Goal: Task Accomplishment & Management: Manage account settings

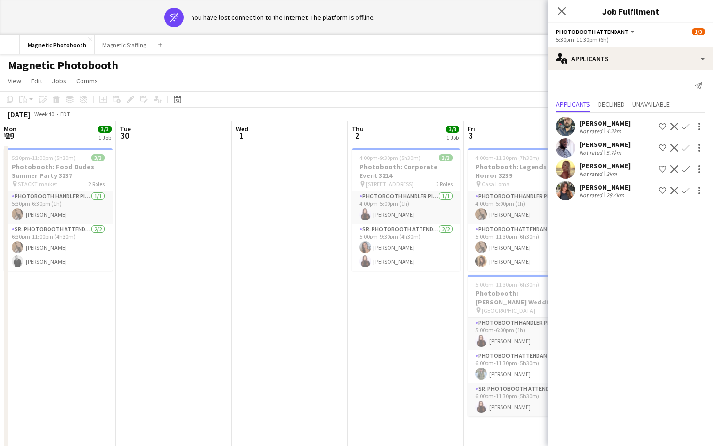
scroll to position [0, 313]
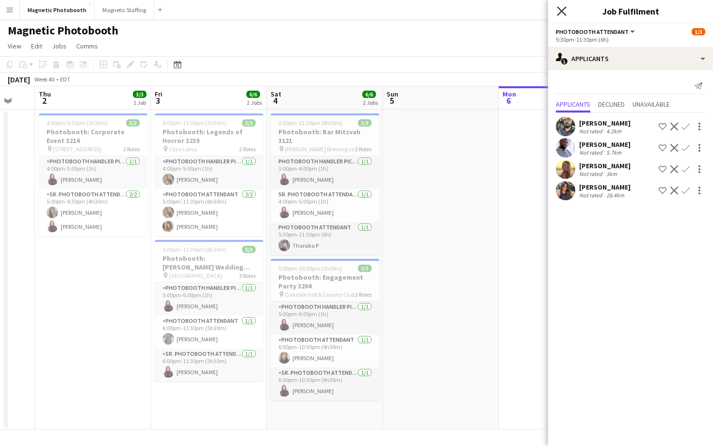
click at [559, 9] on icon "Close pop-in" at bounding box center [561, 10] width 9 height 9
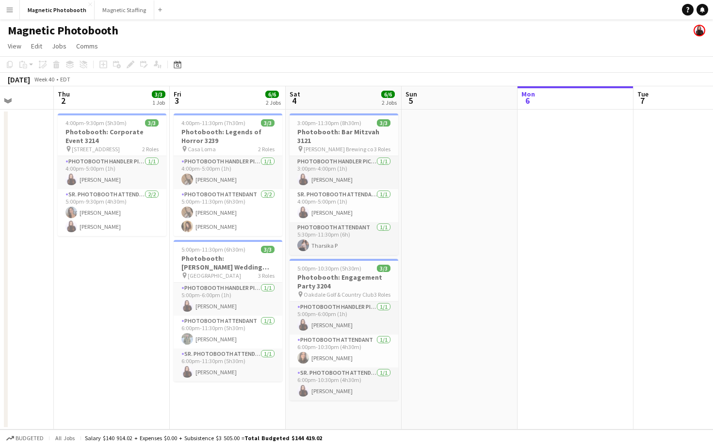
scroll to position [0, 272]
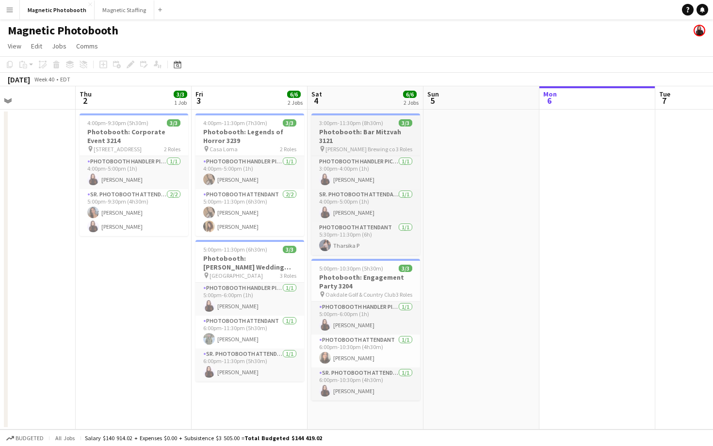
click at [339, 146] on span "[PERSON_NAME] Brewing co" at bounding box center [360, 149] width 69 height 7
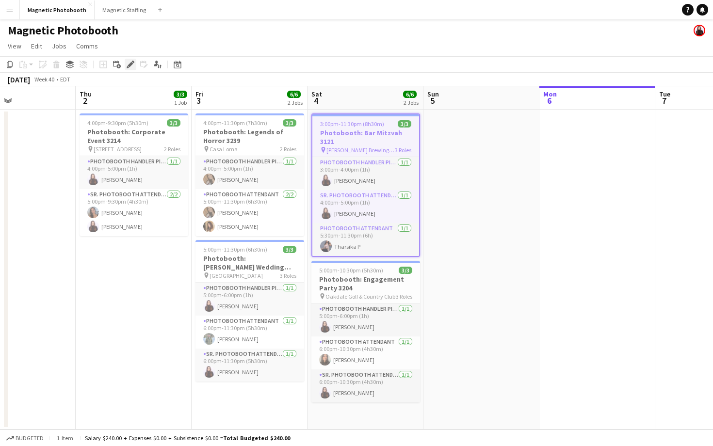
click at [127, 66] on icon at bounding box center [128, 67] width 2 height 2
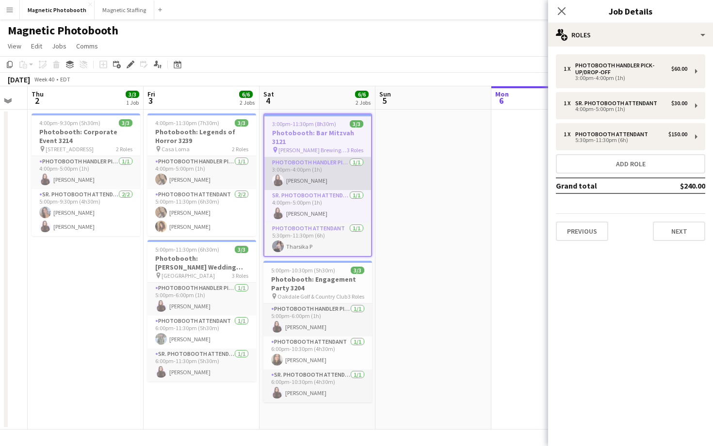
scroll to position [0, 349]
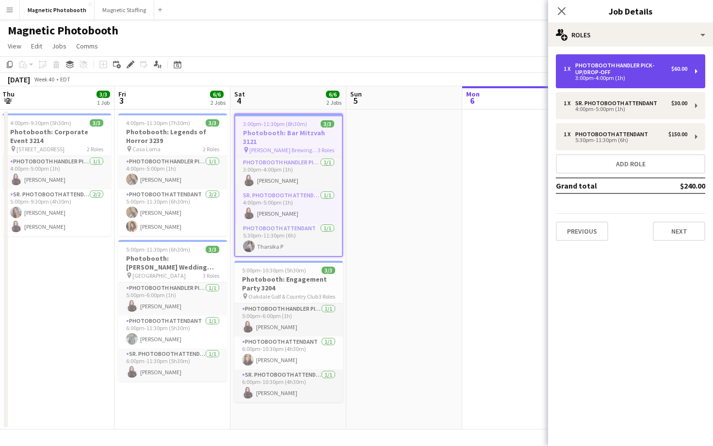
click at [624, 79] on div "3:00pm-4:00pm (1h)" at bounding box center [626, 78] width 124 height 5
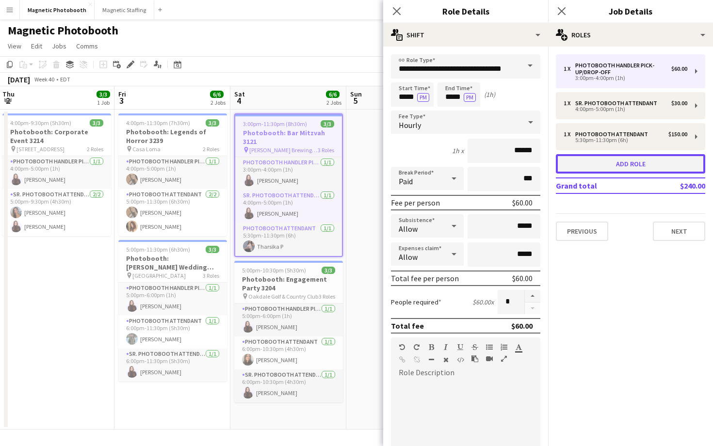
click at [618, 164] on button "Add role" at bounding box center [630, 163] width 149 height 19
type input "**********"
type input "*****"
type input "******"
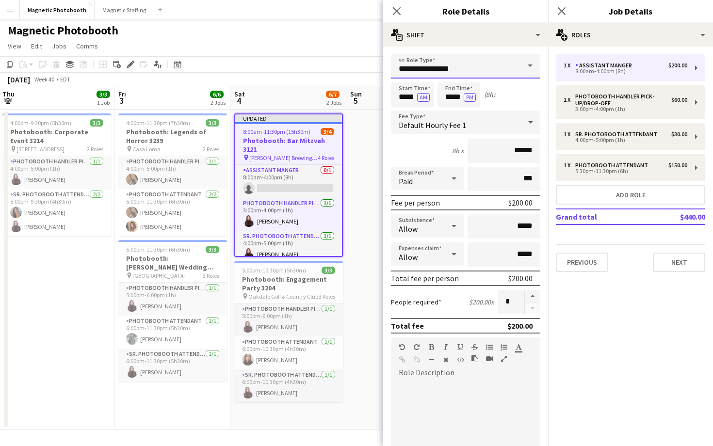
click at [486, 69] on input "**********" at bounding box center [465, 66] width 149 height 24
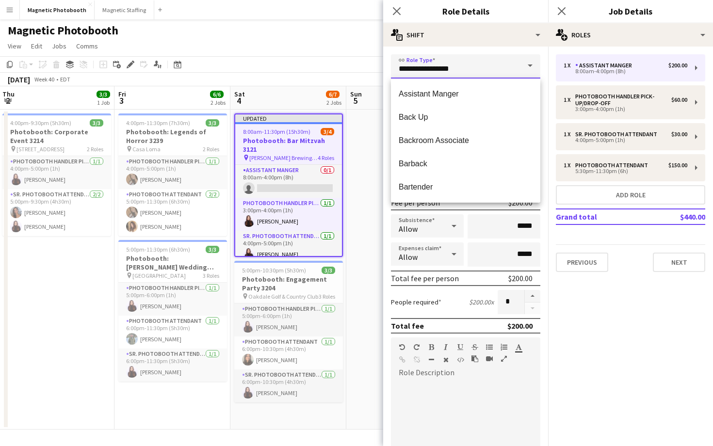
click at [486, 69] on input "**********" at bounding box center [465, 66] width 149 height 24
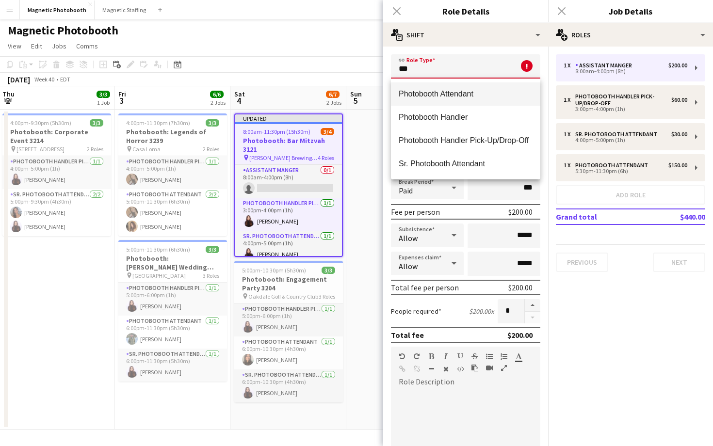
click at [474, 96] on span "Photobooth Attendant" at bounding box center [466, 93] width 134 height 9
type input "**********"
type input "******"
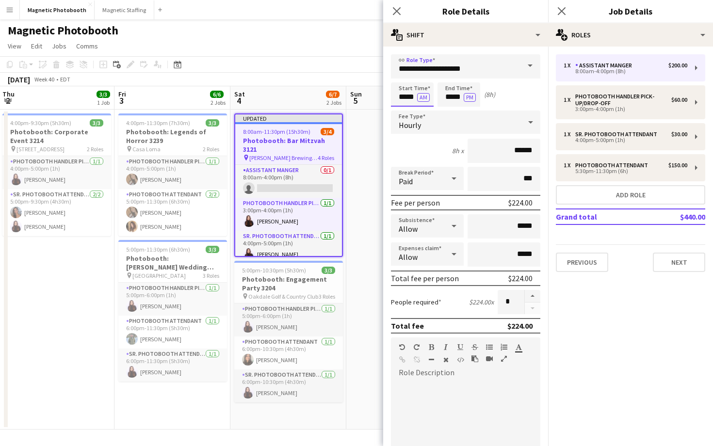
click at [404, 95] on input "*****" at bounding box center [412, 94] width 43 height 24
type input "*****"
click at [421, 101] on button "AM" at bounding box center [423, 97] width 13 height 9
click at [451, 99] on input "*****" at bounding box center [459, 94] width 43 height 24
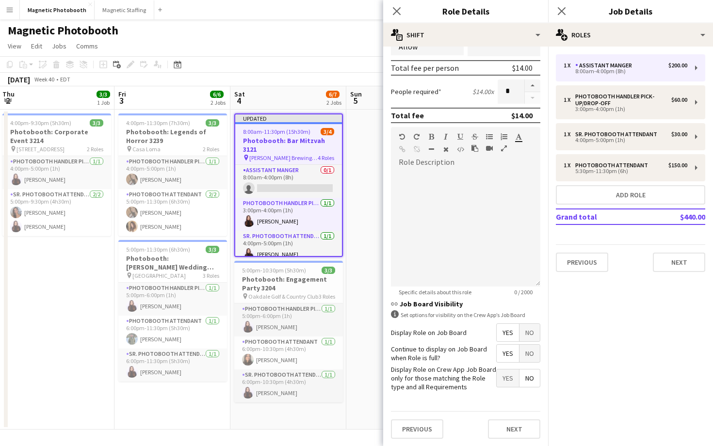
type input "*****"
click at [530, 327] on span "No" at bounding box center [530, 332] width 20 height 17
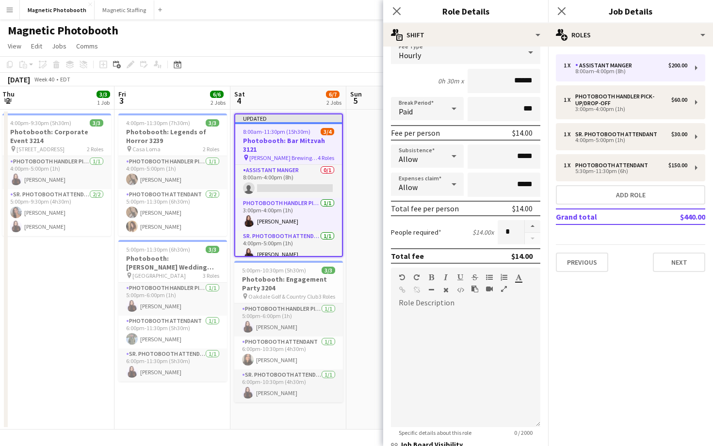
scroll to position [54, 0]
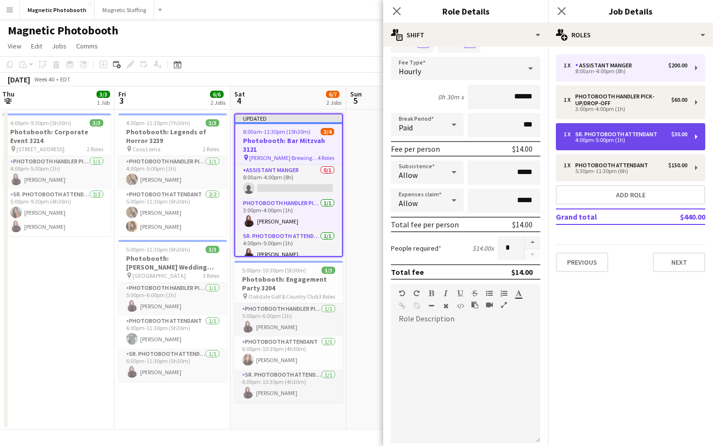
click at [606, 135] on div "Sr. Photobooth Attendant" at bounding box center [618, 134] width 86 height 7
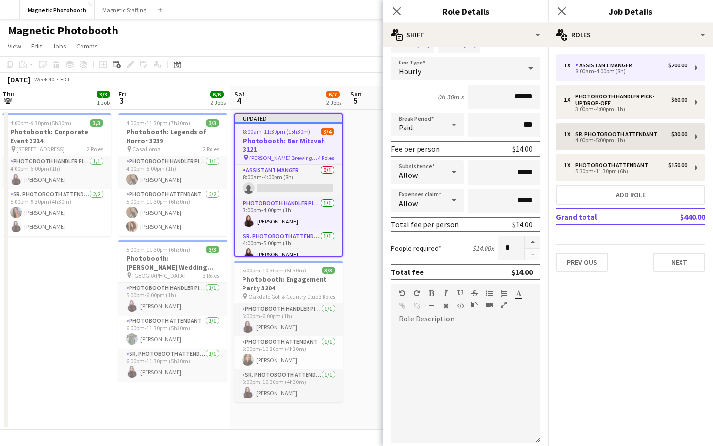
type input "**********"
type input "*****"
type input "******"
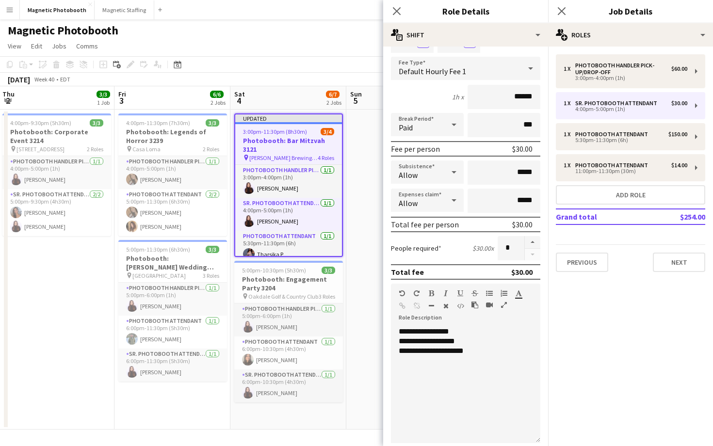
scroll to position [1, 0]
click at [534, 243] on button "button" at bounding box center [533, 242] width 16 height 13
type input "*"
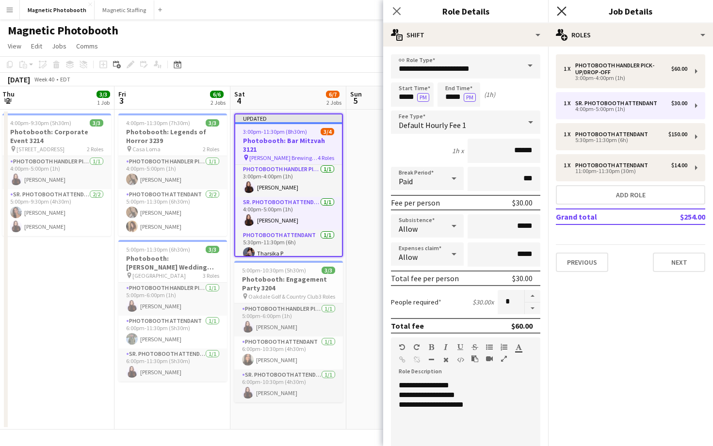
click at [563, 9] on icon at bounding box center [561, 10] width 9 height 9
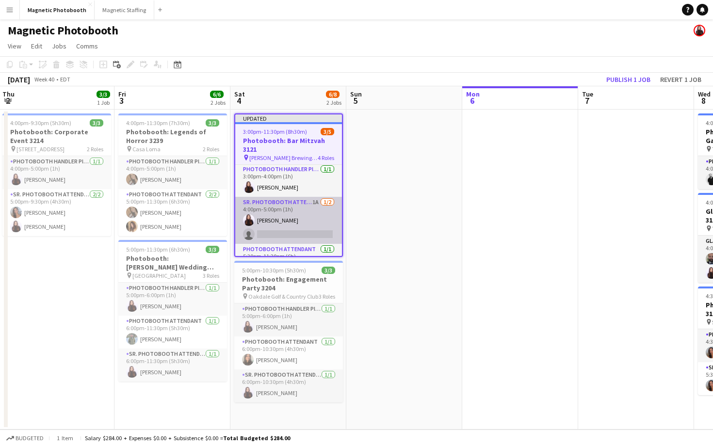
scroll to position [46, 0]
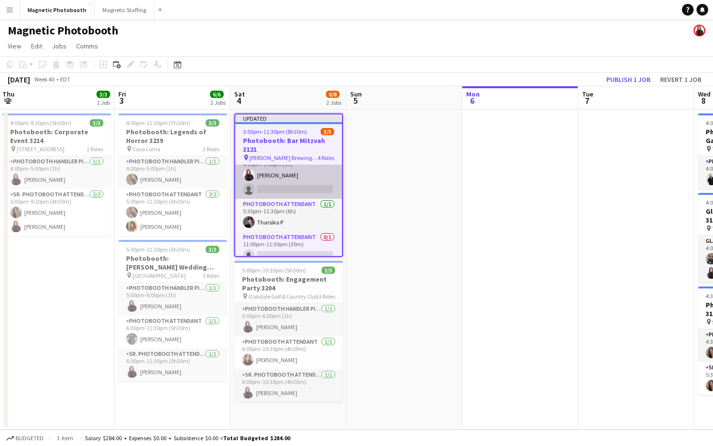
click at [274, 176] on app-card-role "Sr. Photobooth Attendant 1A 1/2 4:00pm-5:00pm (1h) Maria Lopes single-neutral-a…" at bounding box center [288, 175] width 107 height 47
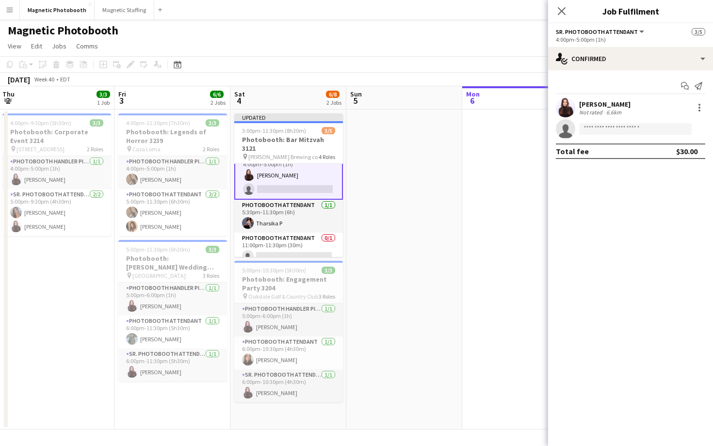
click at [661, 122] on app-invite-slot "single-neutral-actions" at bounding box center [630, 128] width 165 height 19
click at [656, 127] on input at bounding box center [635, 129] width 113 height 12
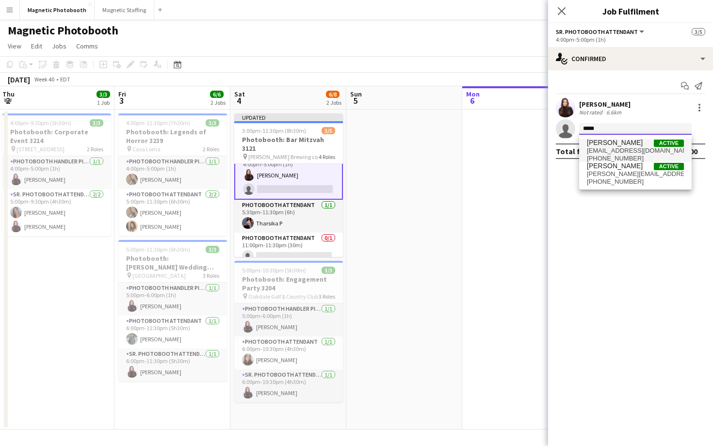
type input "*****"
click at [638, 152] on span "ramonferreira.94@hotmail.com" at bounding box center [635, 151] width 97 height 8
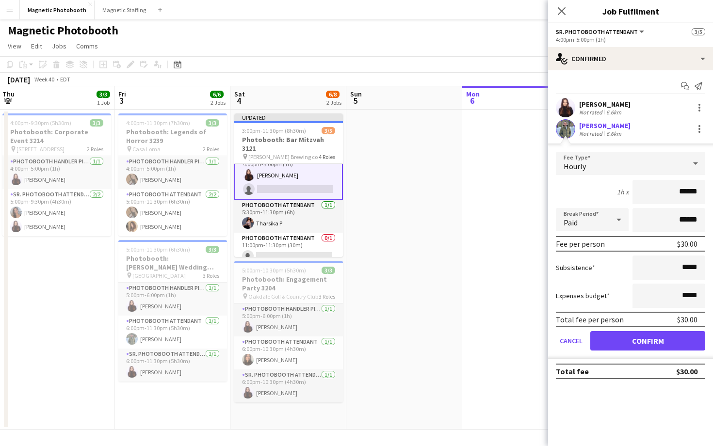
click at [685, 192] on input "******" at bounding box center [669, 192] width 73 height 24
type input "**"
type input "***"
click at [615, 313] on div "Total fee per person $28.00" at bounding box center [630, 320] width 149 height 16
click at [631, 346] on button "Confirm" at bounding box center [648, 340] width 115 height 19
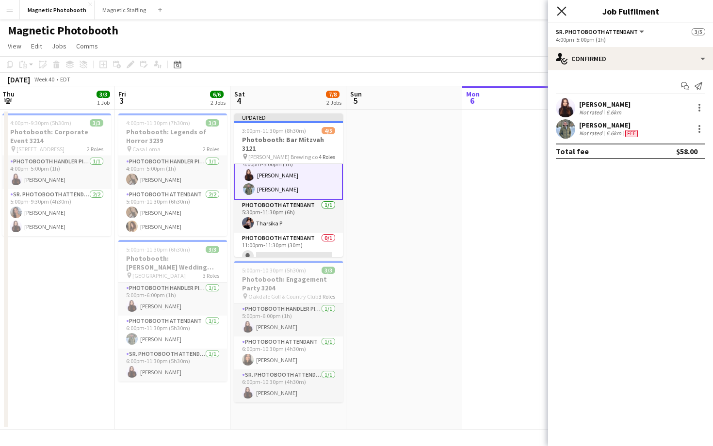
click at [564, 15] on icon "Close pop-in" at bounding box center [561, 10] width 9 height 9
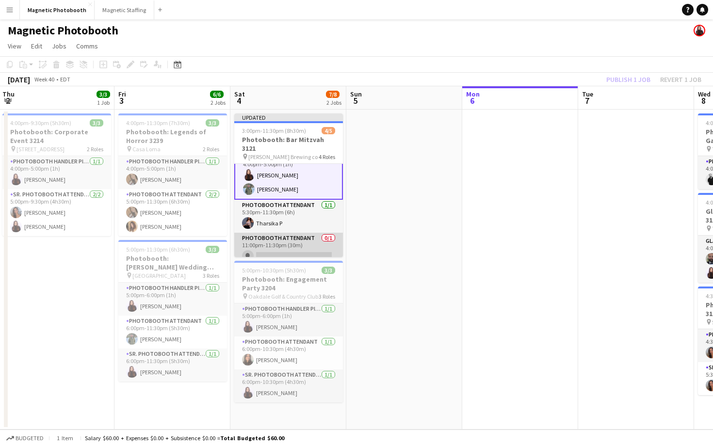
click at [293, 246] on app-card-role "Photobooth Attendant 0/1 11:00pm-11:30pm (30m) single-neutral-actions" at bounding box center [288, 249] width 109 height 33
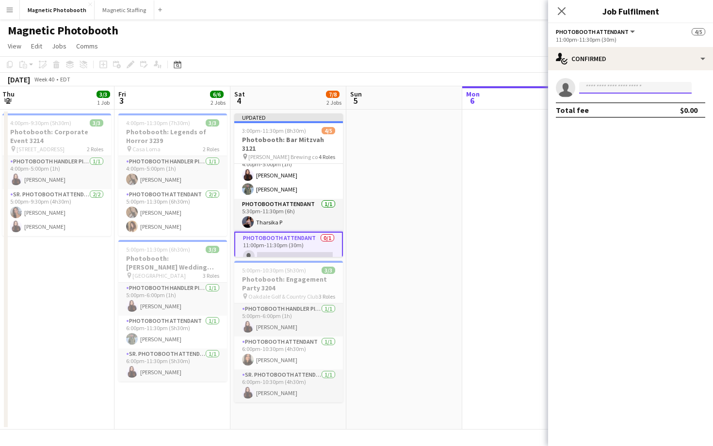
click at [601, 85] on input at bounding box center [635, 88] width 113 height 12
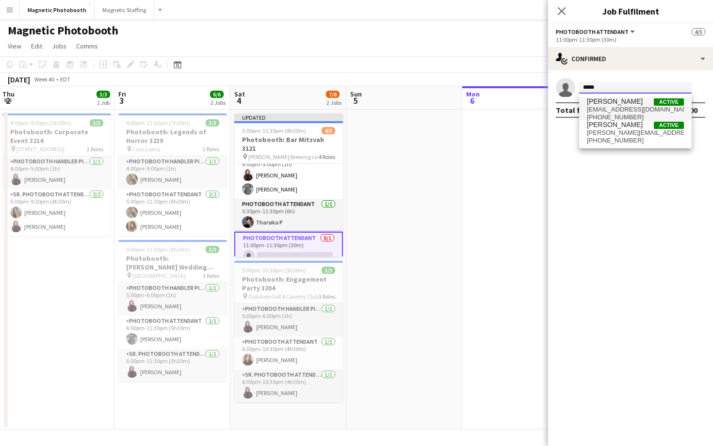
type input "*****"
click at [640, 110] on span "ramonferreira.94@hotmail.com" at bounding box center [635, 110] width 97 height 8
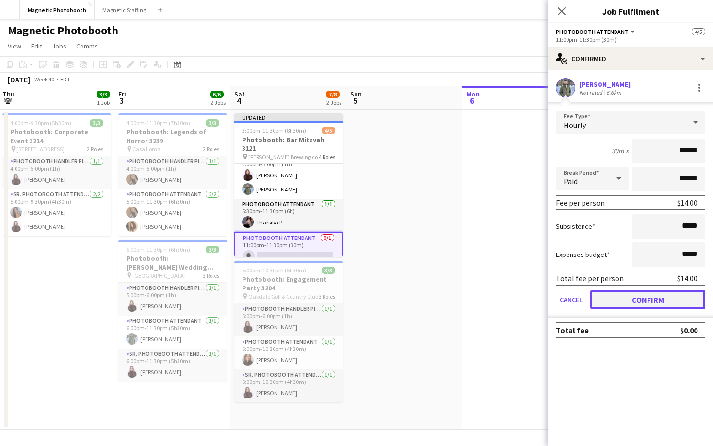
click at [663, 298] on button "Confirm" at bounding box center [648, 299] width 115 height 19
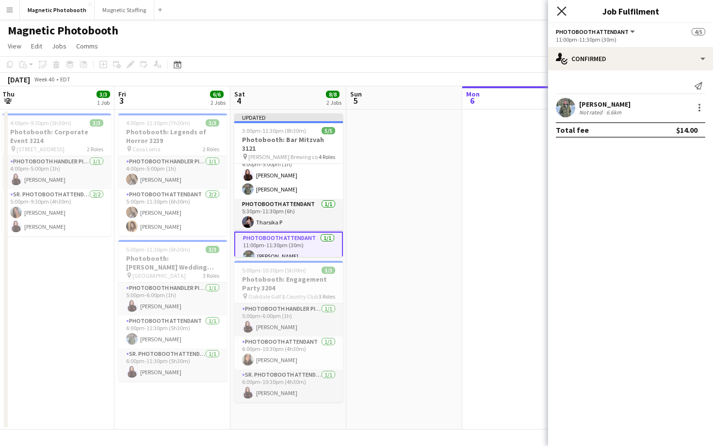
click at [561, 7] on icon "Close pop-in" at bounding box center [561, 10] width 9 height 9
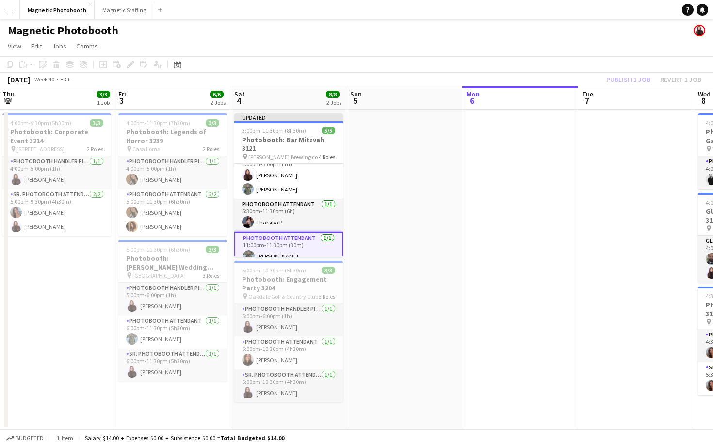
click at [587, 63] on app-toolbar "Copy Paste Paste Command V Paste with crew Command Shift V Paste linked Job [GE…" at bounding box center [356, 64] width 713 height 16
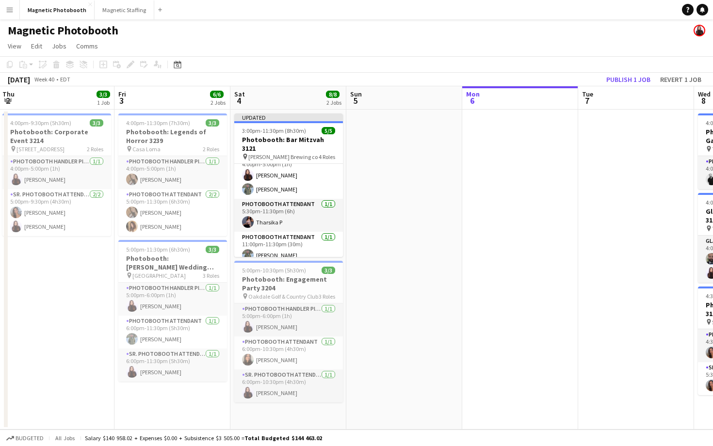
scroll to position [44, 0]
click at [623, 79] on button "Publish 1 job" at bounding box center [629, 79] width 52 height 13
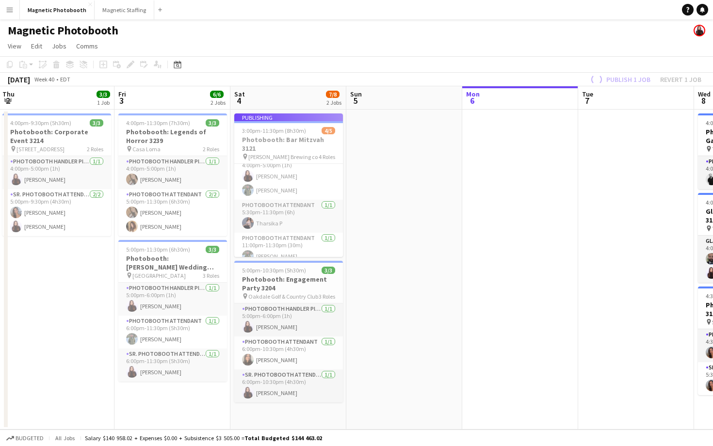
scroll to position [36, 0]
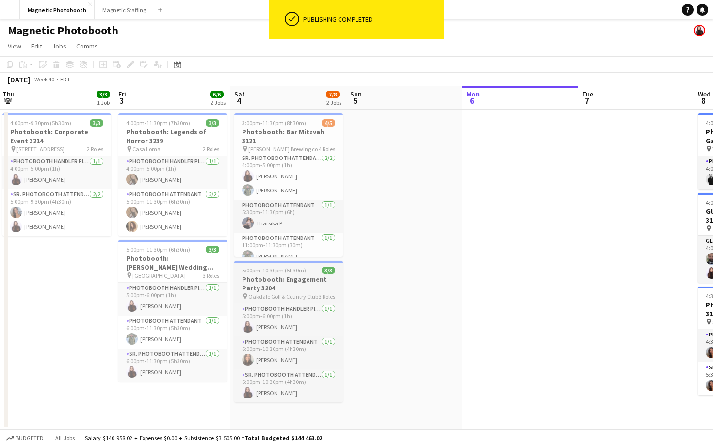
click at [293, 277] on h3 "Photobooth: Engagement Party 3204" at bounding box center [288, 283] width 109 height 17
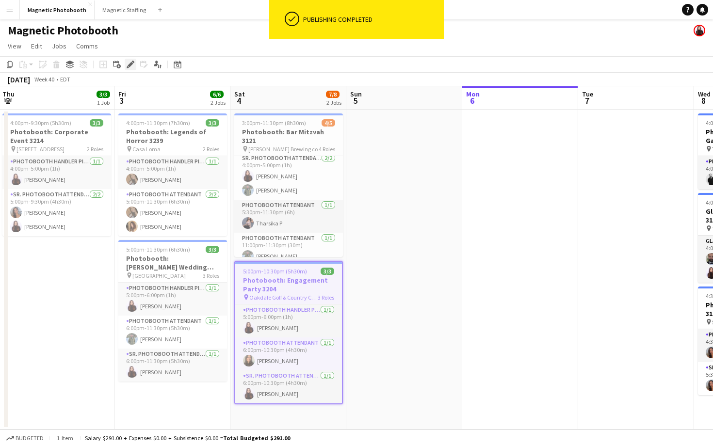
click at [130, 60] on div "Edit" at bounding box center [131, 65] width 12 height 12
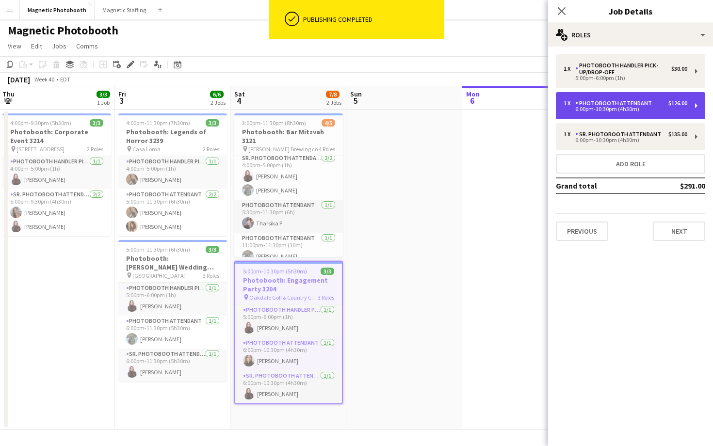
click at [622, 107] on div "6:00pm-10:30pm (4h30m)" at bounding box center [626, 109] width 124 height 5
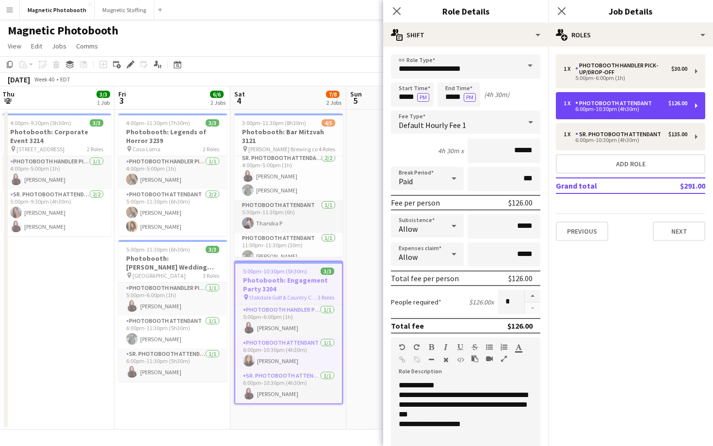
scroll to position [7, 0]
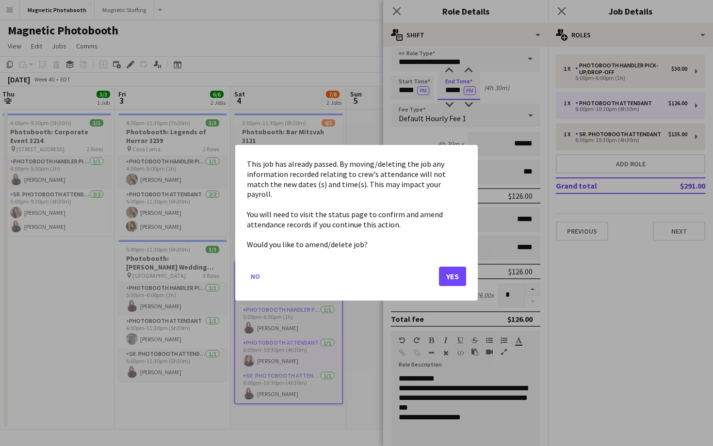
click at [450, 95] on body "Menu Boards Boards Boards All jobs Status Workforce Workforce My Workforce Recr…" at bounding box center [356, 223] width 713 height 446
click at [447, 272] on button "Yes" at bounding box center [452, 276] width 27 height 19
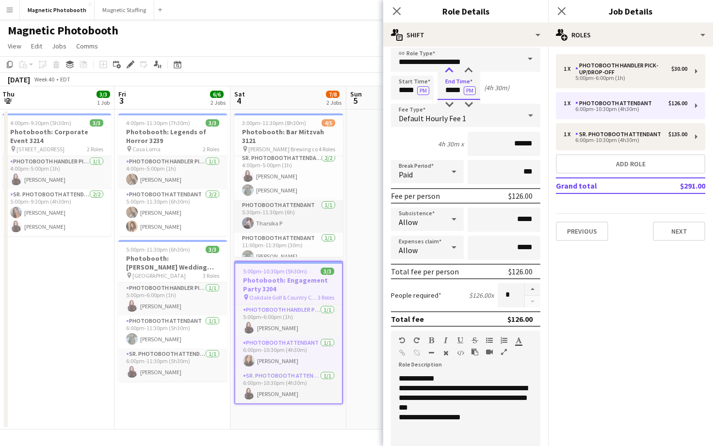
type input "*****"
click at [452, 70] on div at bounding box center [449, 71] width 19 height 10
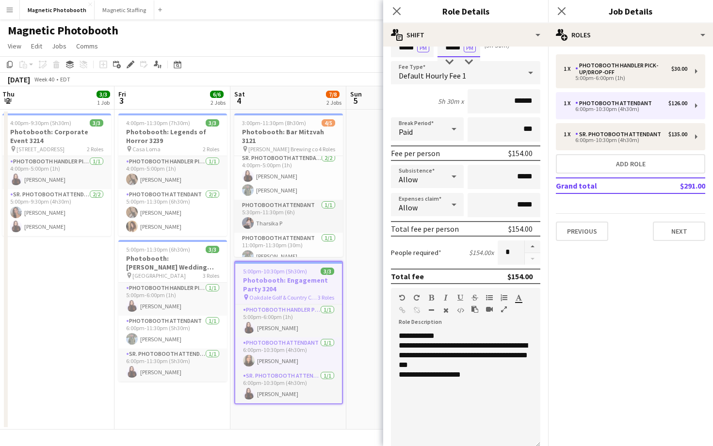
scroll to position [60, 0]
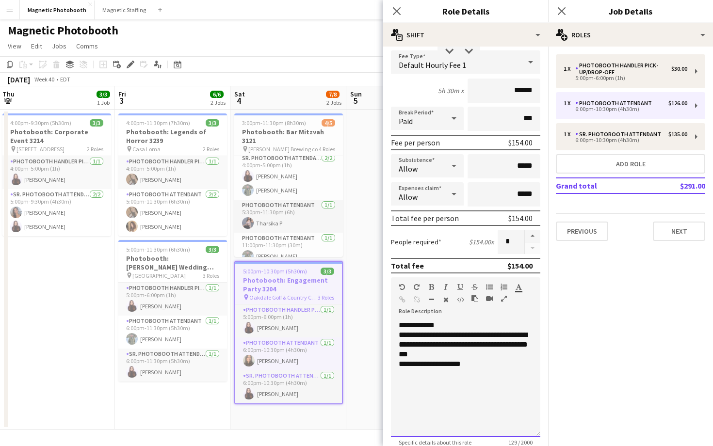
click at [451, 366] on div "**********" at bounding box center [466, 365] width 134 height 10
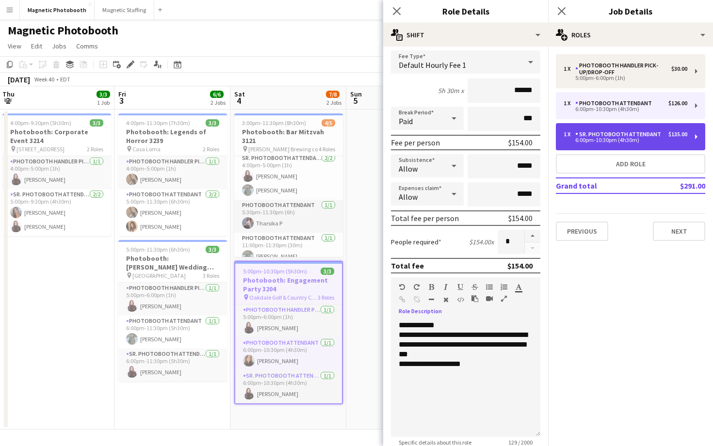
click at [618, 128] on div "1 x Sr. Photobooth Attendant $135.00 6:00pm-10:30pm (4h30m)" at bounding box center [630, 136] width 149 height 27
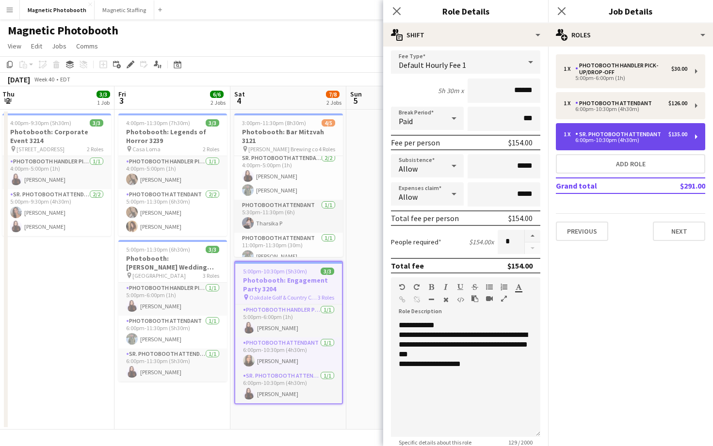
type input "**********"
type input "*****"
type input "******"
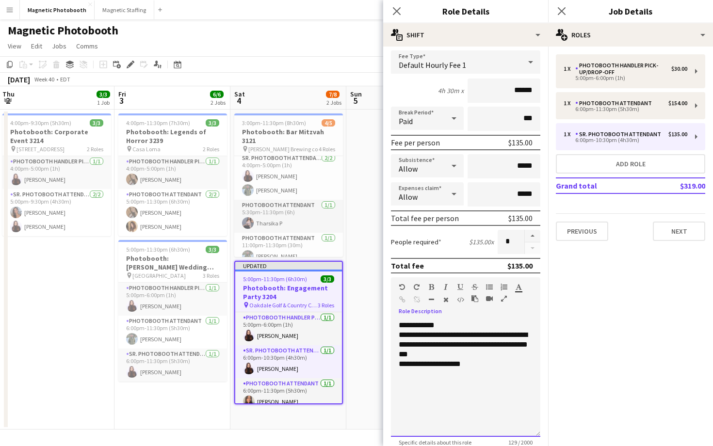
click at [455, 367] on div "**********" at bounding box center [466, 365] width 134 height 10
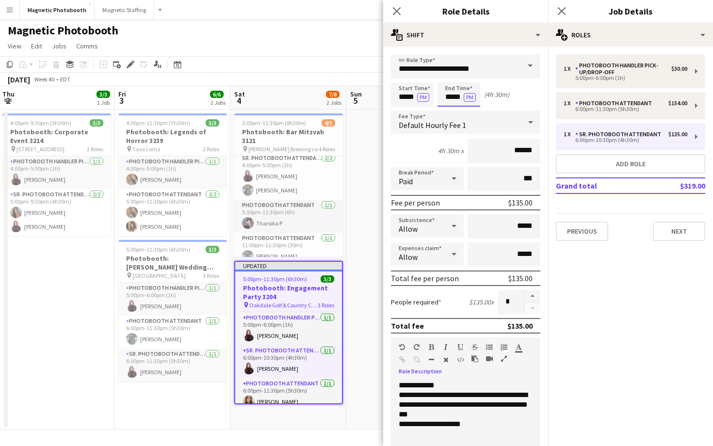
click at [451, 90] on input "*****" at bounding box center [459, 94] width 43 height 24
type input "*****"
click at [451, 75] on div at bounding box center [449, 78] width 19 height 10
click at [564, 9] on icon "Close pop-in" at bounding box center [561, 10] width 9 height 9
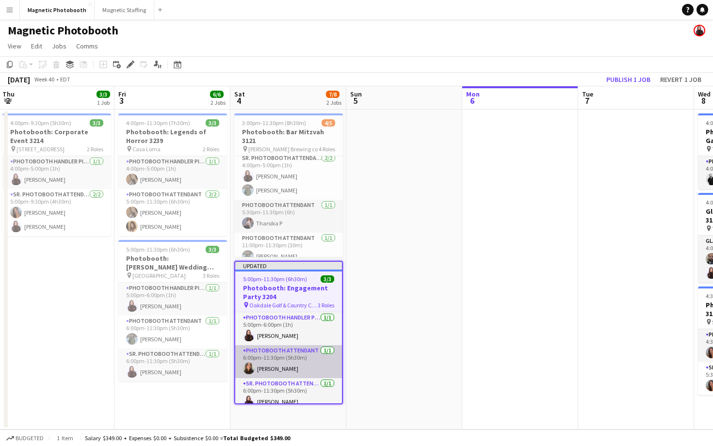
scroll to position [8, 0]
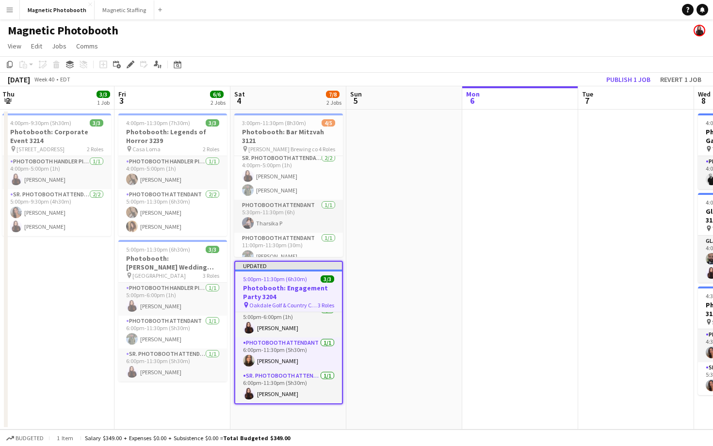
click at [315, 299] on h3 "Photobooth: Engagement Party 3204" at bounding box center [288, 292] width 107 height 17
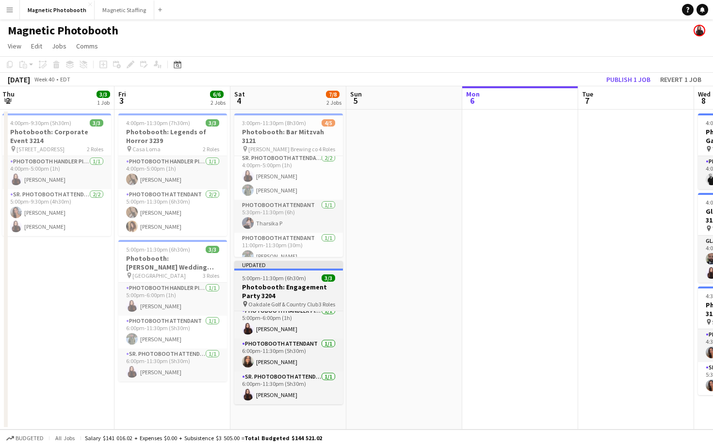
click at [315, 299] on h3 "Photobooth: Engagement Party 3204" at bounding box center [288, 291] width 109 height 17
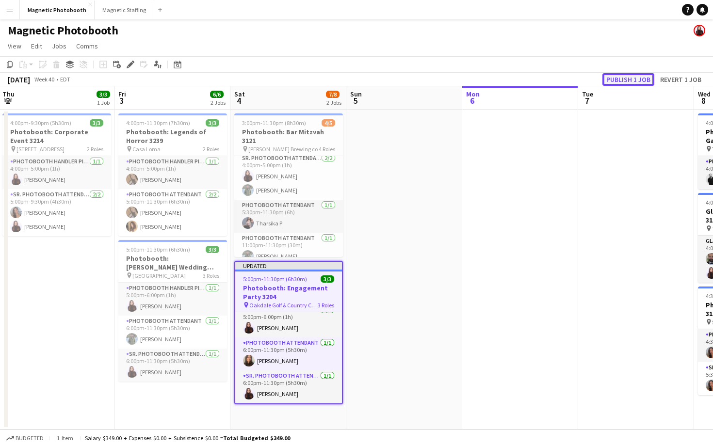
click at [637, 77] on button "Publish 1 job" at bounding box center [629, 79] width 52 height 13
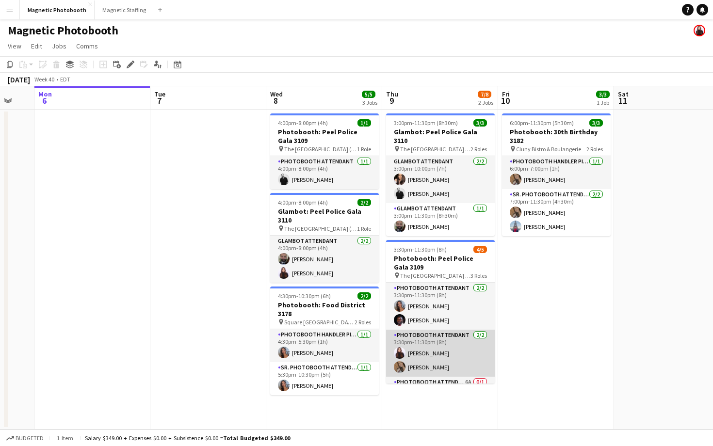
scroll to position [26, 0]
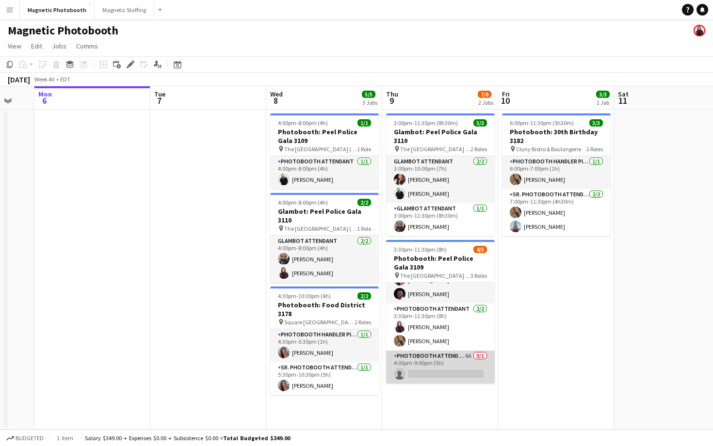
click at [453, 354] on app-card-role "Photobooth Attendant 6A 0/1 4:00pm-9:00pm (5h) single-neutral-actions" at bounding box center [440, 367] width 109 height 33
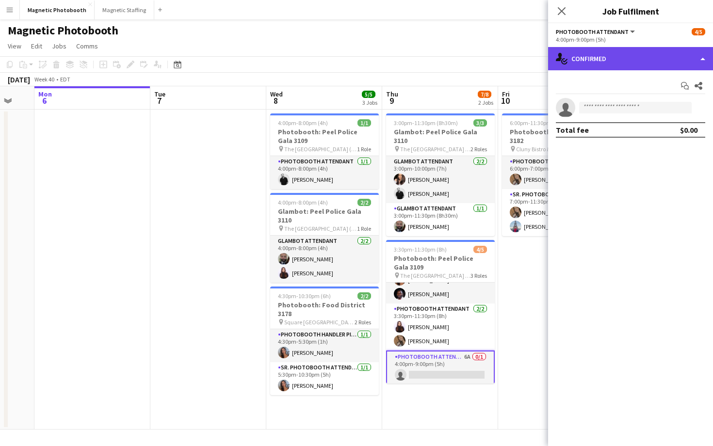
click at [585, 61] on div "single-neutral-actions-check-2 Confirmed" at bounding box center [630, 58] width 165 height 23
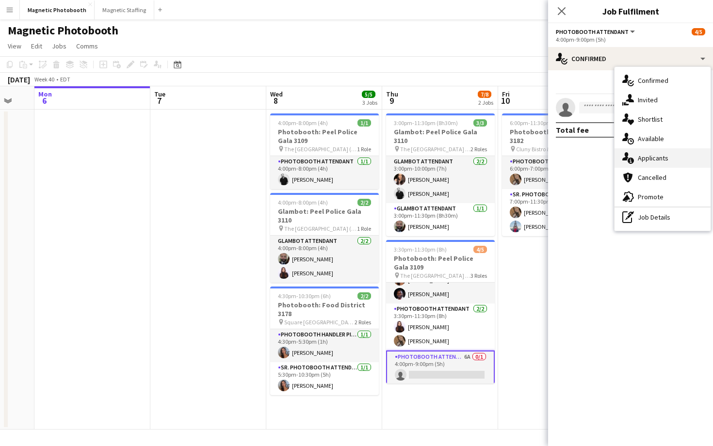
click at [654, 151] on div "single-neutral-actions-information Applicants" at bounding box center [663, 157] width 96 height 19
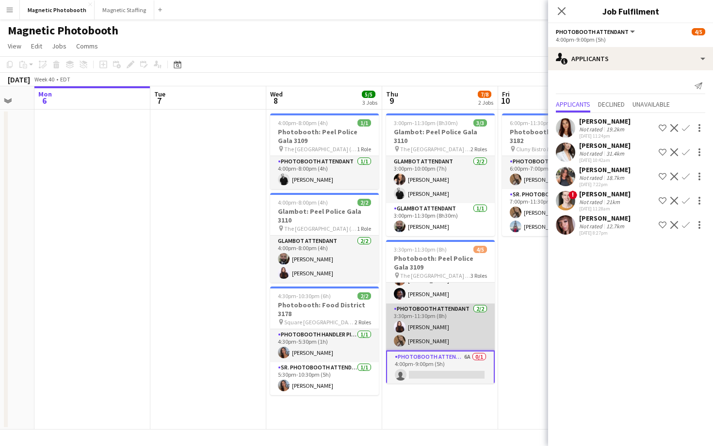
click at [425, 332] on app-card-role "Photobooth Attendant [DATE] 3:30pm-11:30pm (8h) [PERSON_NAME] [PERSON_NAME]" at bounding box center [440, 327] width 109 height 47
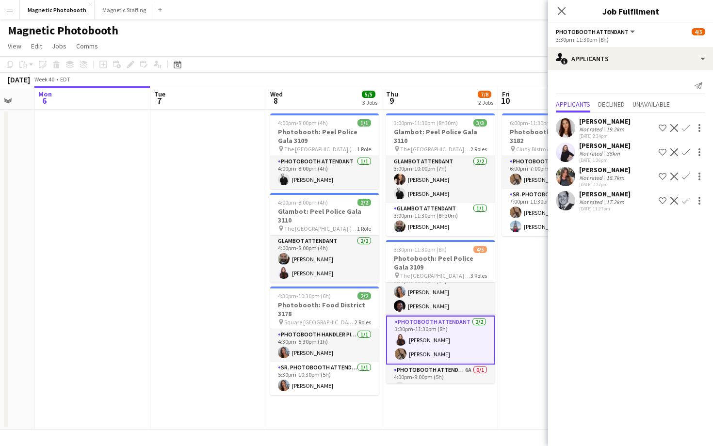
scroll to position [0, 0]
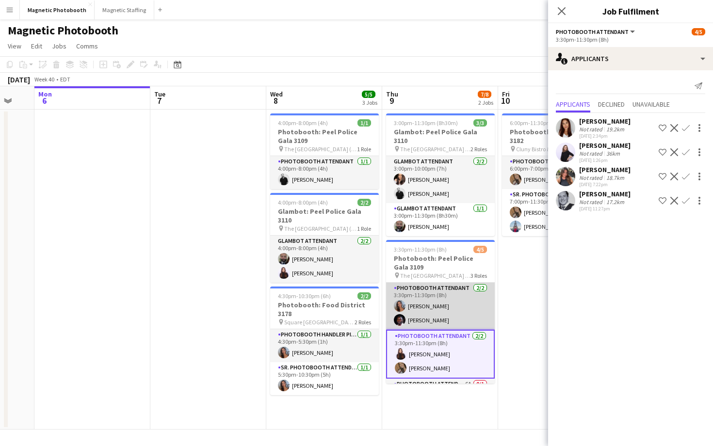
click at [428, 302] on app-card-role "Photobooth Attendant [DATE] 3:30pm-11:30pm (8h) [PERSON_NAME] [PERSON_NAME]" at bounding box center [440, 306] width 109 height 47
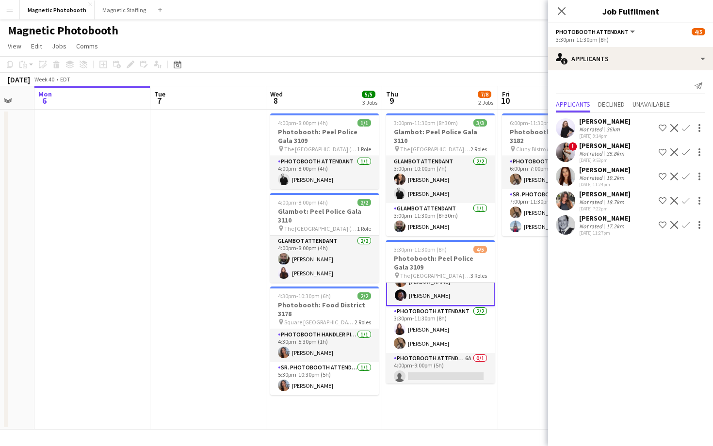
scroll to position [28, 0]
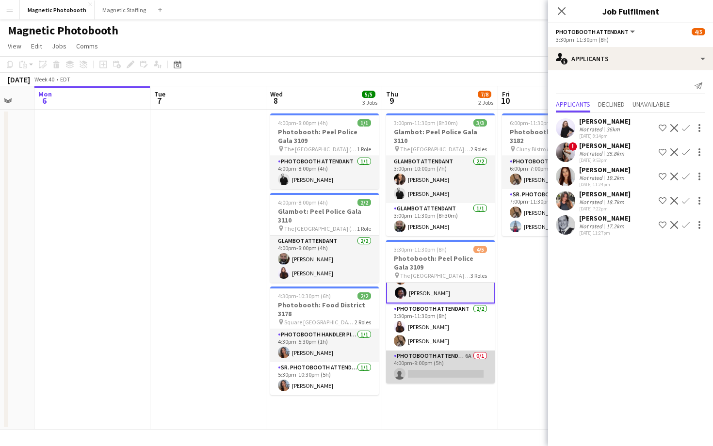
click at [425, 352] on app-card-role "Photobooth Attendant 6A 0/1 4:00pm-9:00pm (5h) single-neutral-actions" at bounding box center [440, 367] width 109 height 33
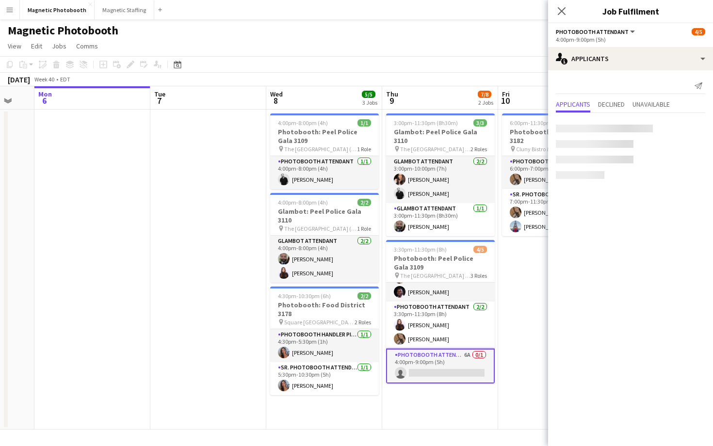
scroll to position [27, 0]
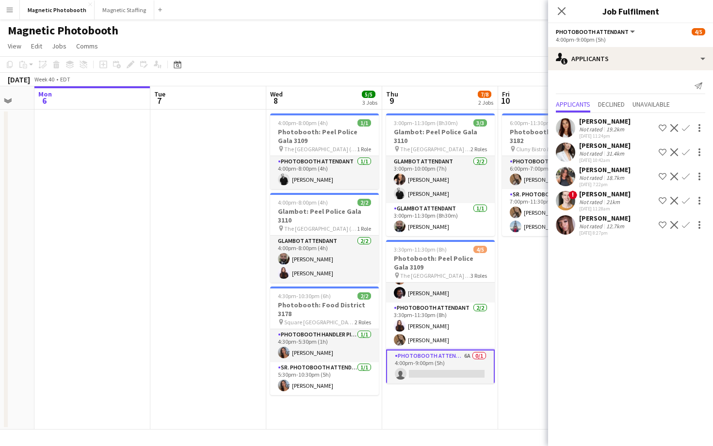
click at [568, 176] on app-user-avatar at bounding box center [565, 176] width 19 height 19
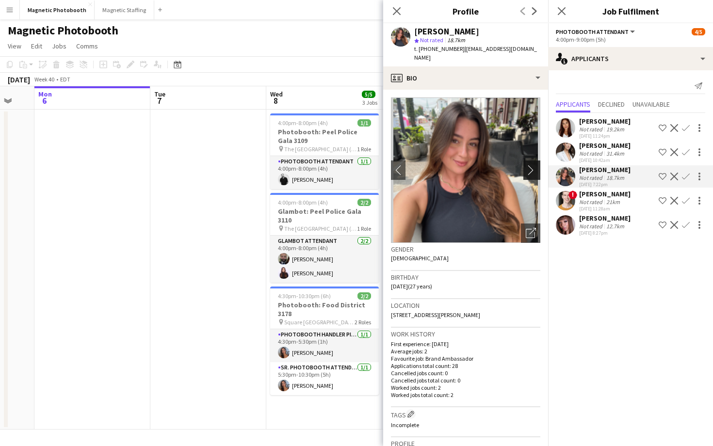
click at [529, 163] on button "chevron-right" at bounding box center [533, 170] width 19 height 19
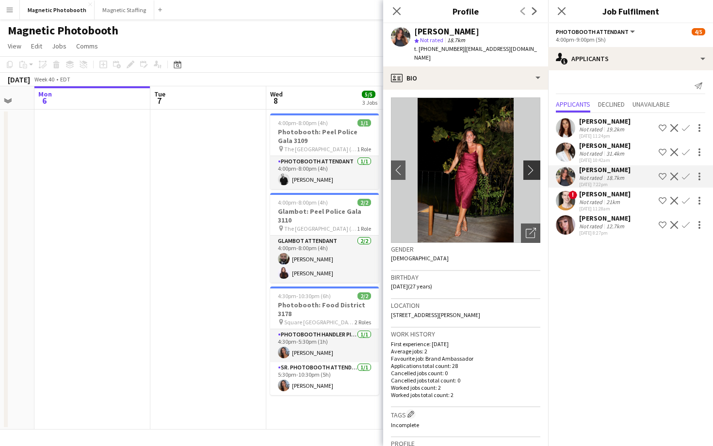
click at [529, 163] on button "chevron-right" at bounding box center [533, 170] width 19 height 19
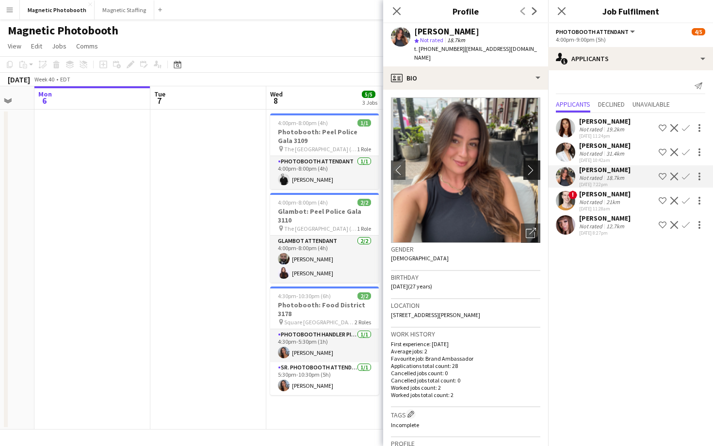
click at [529, 163] on button "chevron-right" at bounding box center [533, 170] width 19 height 19
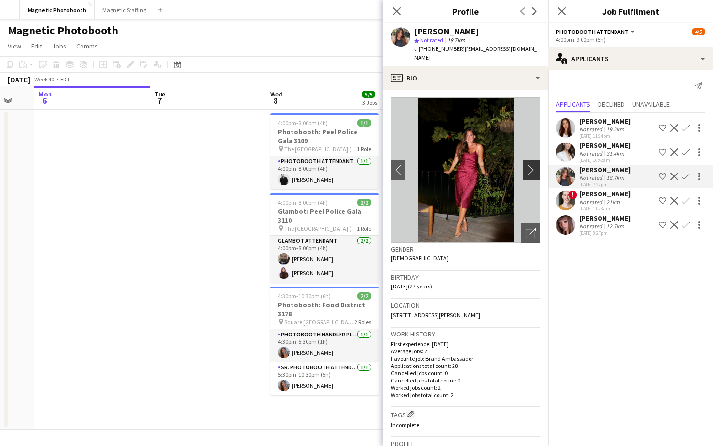
click at [532, 170] on app-icon "chevron-right" at bounding box center [533, 170] width 15 height 10
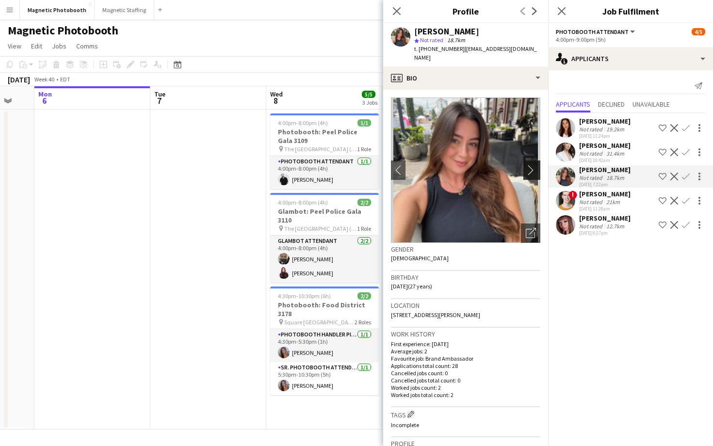
click at [532, 170] on app-icon "chevron-right" at bounding box center [533, 170] width 15 height 10
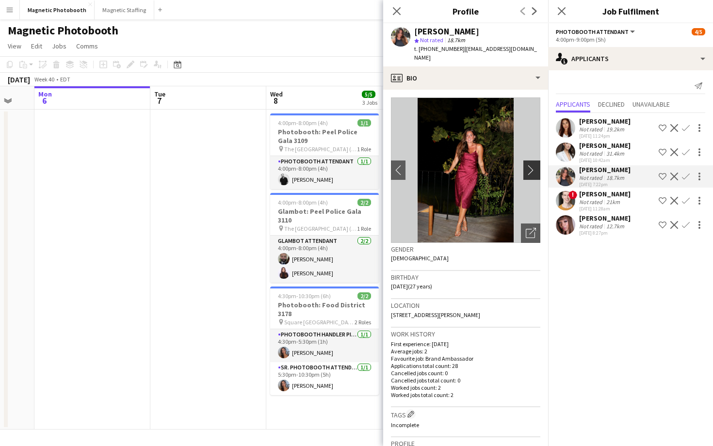
click at [532, 170] on app-icon "chevron-right" at bounding box center [533, 170] width 15 height 10
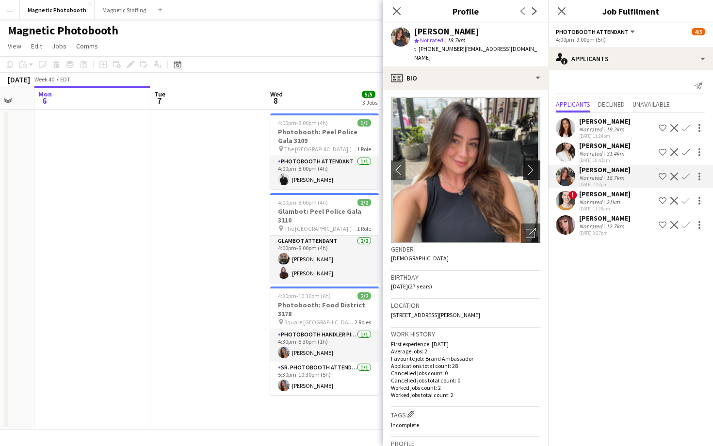
click at [532, 170] on app-icon "chevron-right" at bounding box center [533, 170] width 15 height 10
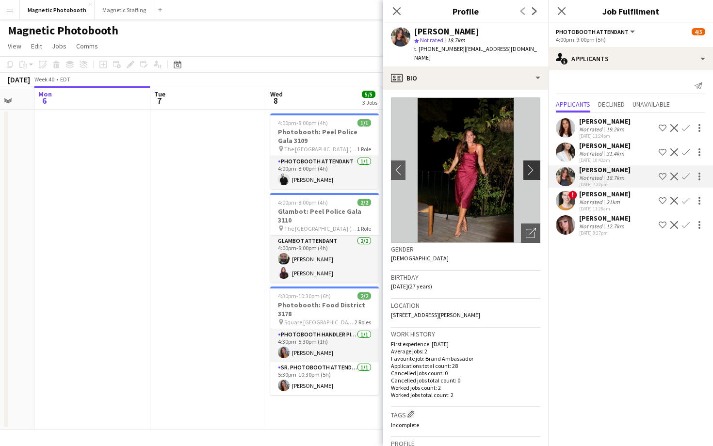
click at [532, 170] on app-icon "chevron-right" at bounding box center [533, 170] width 15 height 10
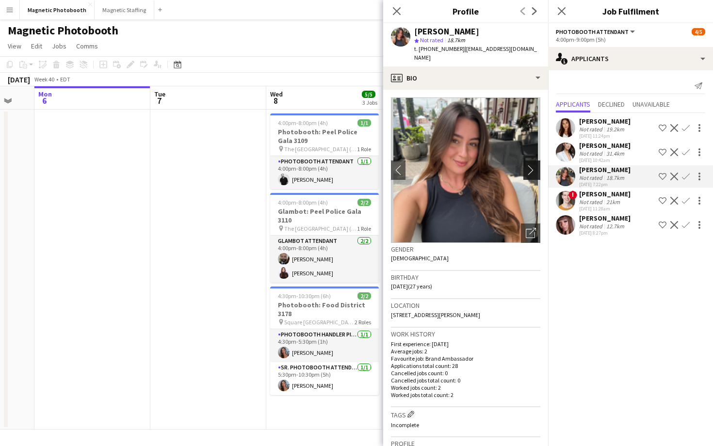
click at [532, 170] on app-icon "chevron-right" at bounding box center [533, 170] width 15 height 10
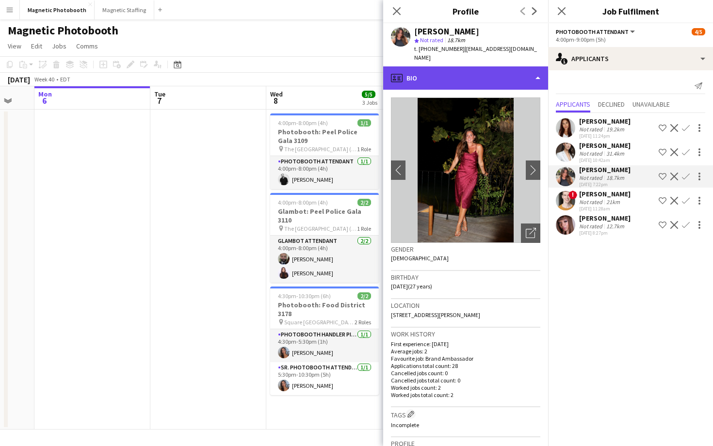
click at [510, 75] on div "profile Bio" at bounding box center [465, 77] width 165 height 23
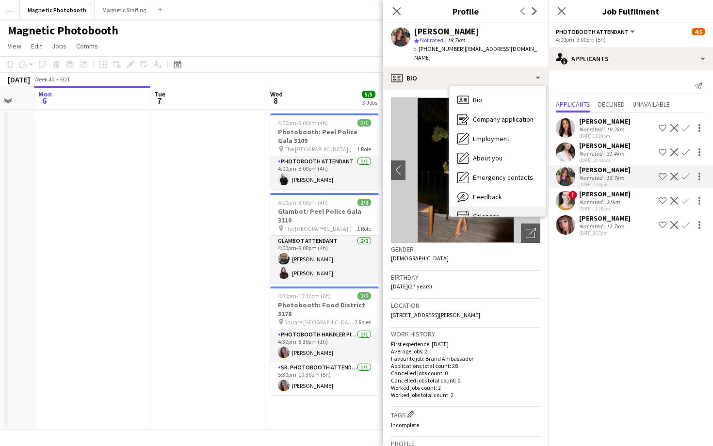
click at [493, 209] on div "Calendar Calendar" at bounding box center [498, 216] width 96 height 19
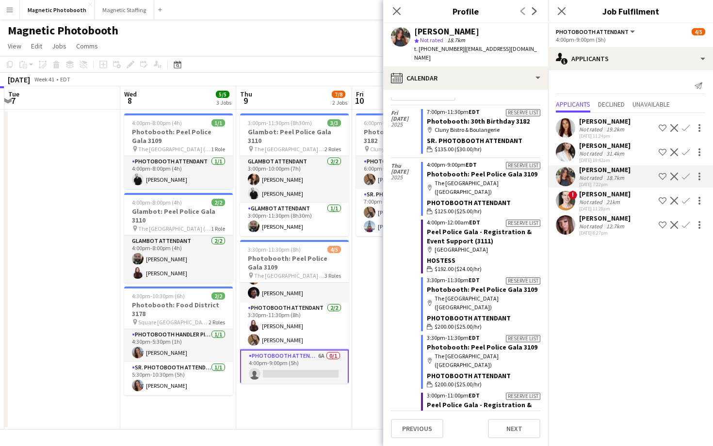
scroll to position [0, 0]
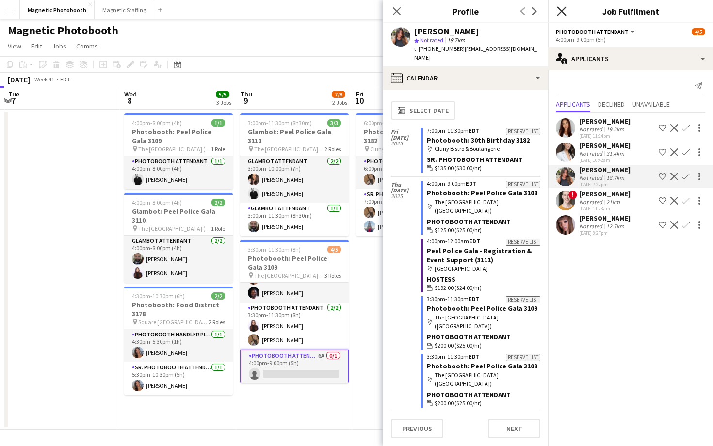
click at [561, 10] on icon at bounding box center [561, 10] width 9 height 9
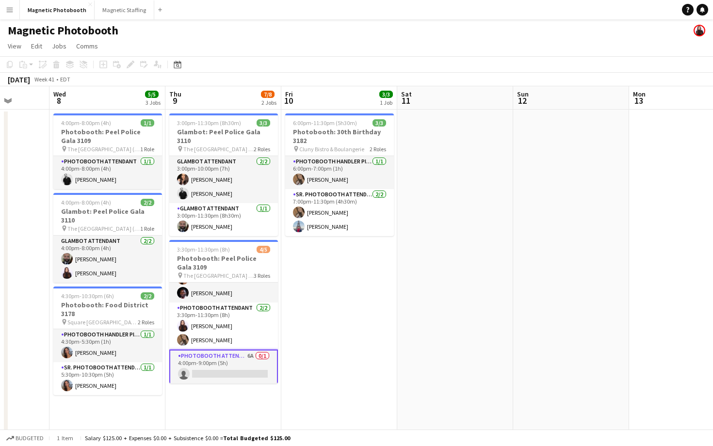
scroll to position [0, 305]
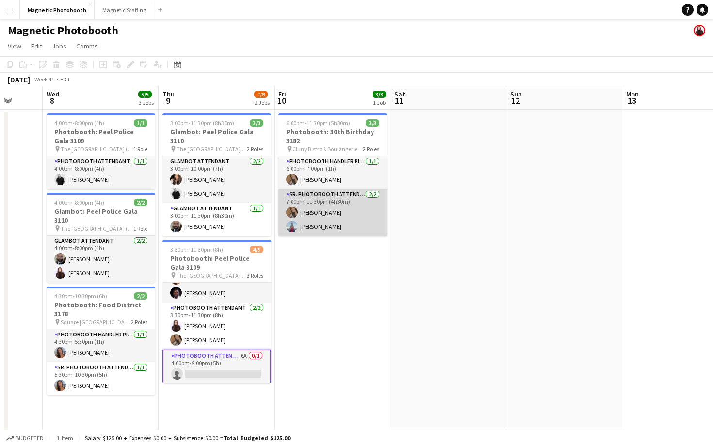
click at [372, 210] on app-card-role "Sr. Photobooth Attendant [DATE] 7:00pm-11:30pm (4h30m) [PERSON_NAME] [PERSON_NA…" at bounding box center [333, 212] width 109 height 47
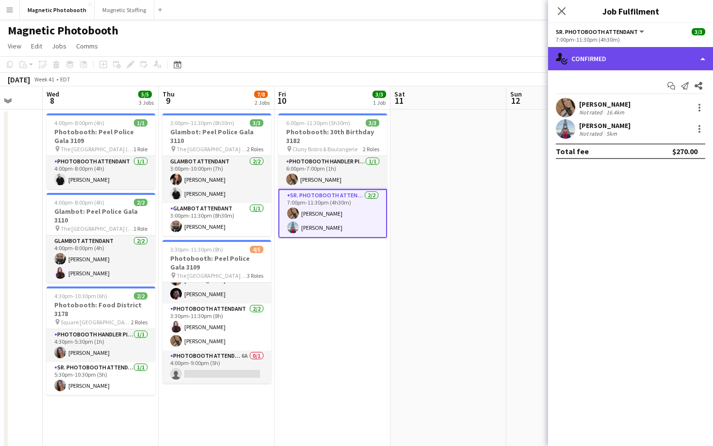
click at [585, 69] on div "single-neutral-actions-check-2 Confirmed" at bounding box center [630, 58] width 165 height 23
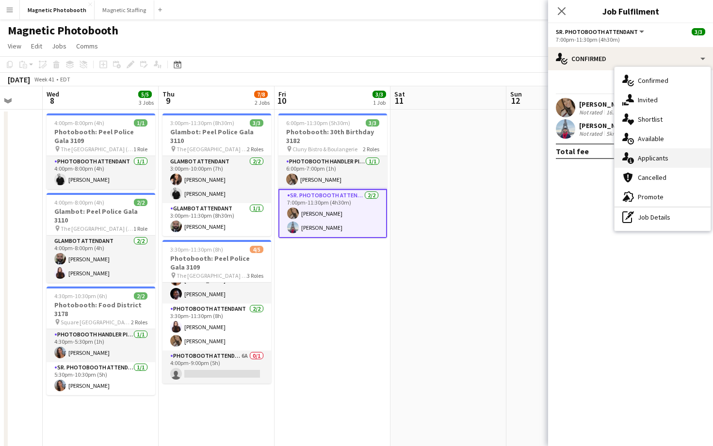
click at [638, 160] on span "Applicants" at bounding box center [653, 158] width 31 height 9
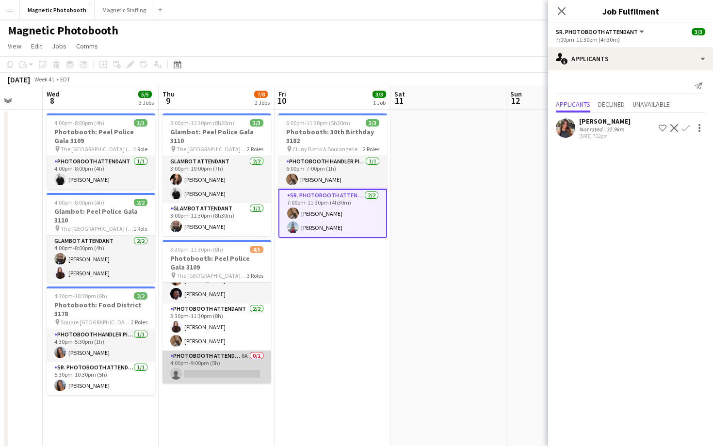
click at [246, 358] on app-card-role "Photobooth Attendant 6A 0/1 4:00pm-9:00pm (5h) single-neutral-actions" at bounding box center [217, 367] width 109 height 33
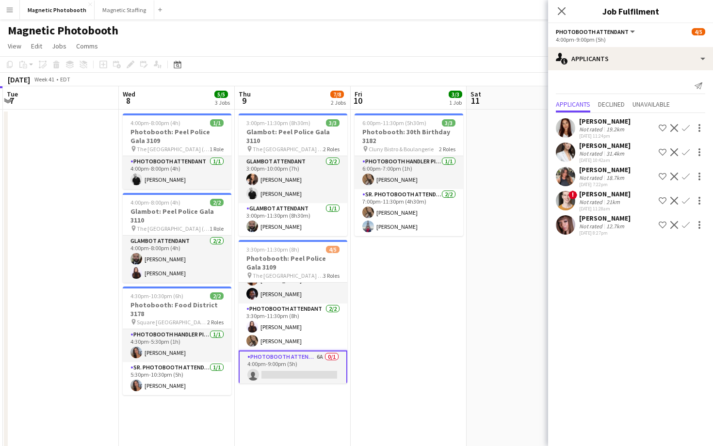
scroll to position [0, 221]
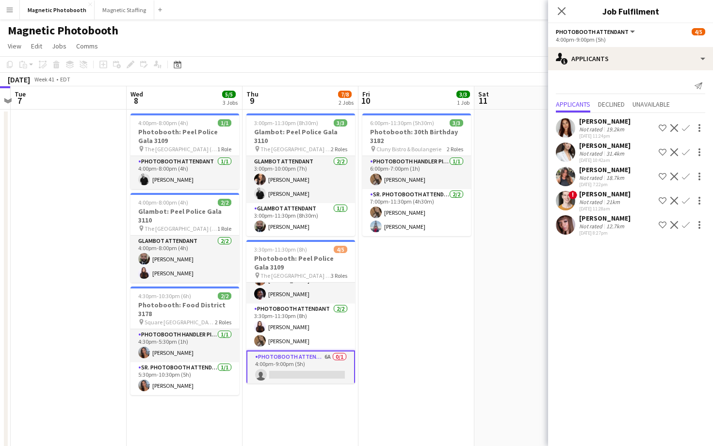
click at [685, 172] on button "Confirm" at bounding box center [686, 177] width 12 height 12
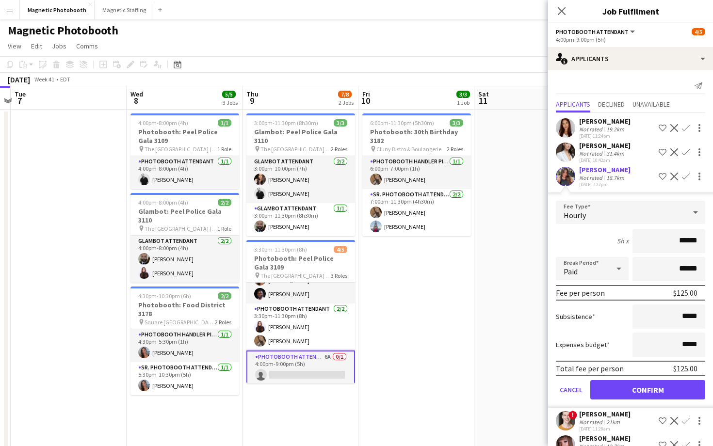
scroll to position [20, 0]
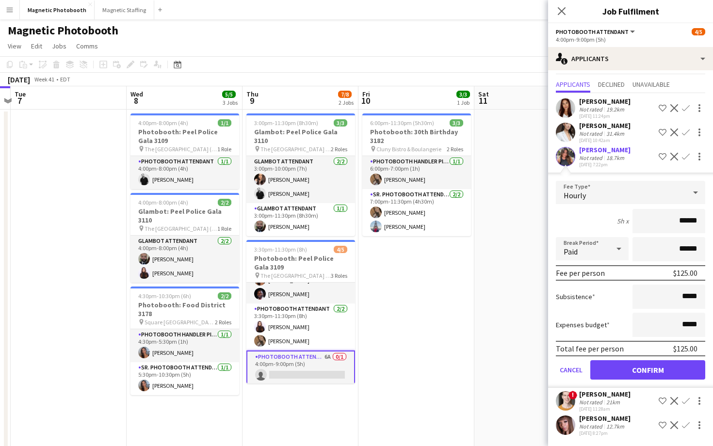
click at [688, 221] on input "******" at bounding box center [669, 221] width 73 height 24
click at [661, 375] on button "Confirm" at bounding box center [648, 370] width 115 height 19
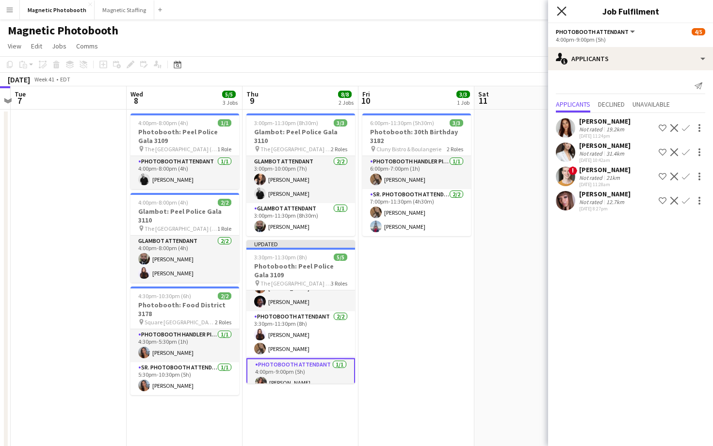
click at [563, 8] on icon "Close pop-in" at bounding box center [561, 10] width 9 height 9
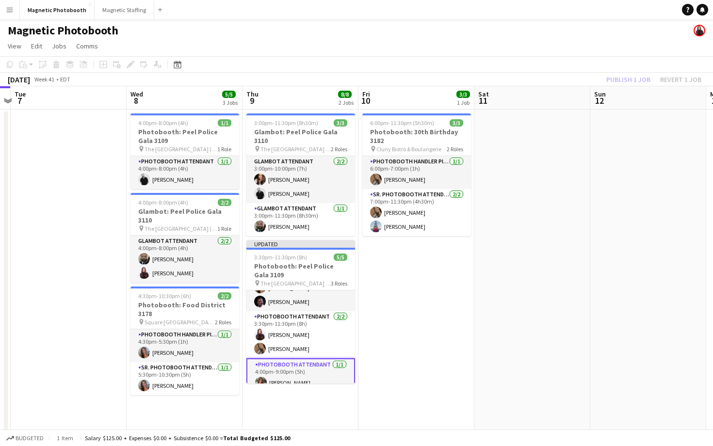
click at [567, 70] on app-toolbar "Copy Paste Paste Command V Paste with crew Command Shift V Paste linked Job [GE…" at bounding box center [356, 64] width 713 height 16
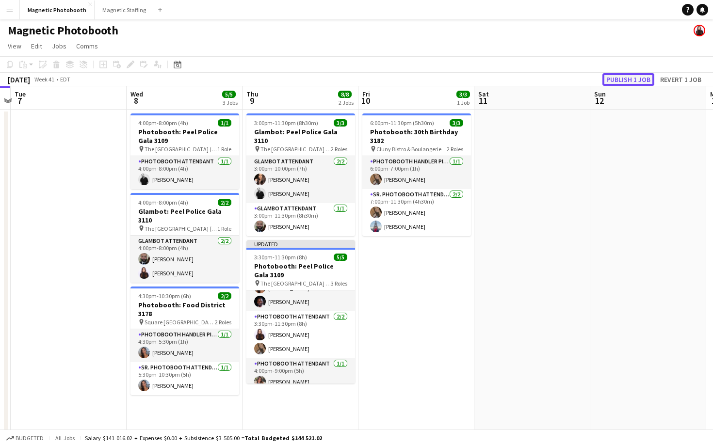
click at [621, 83] on button "Publish 1 job" at bounding box center [629, 79] width 52 height 13
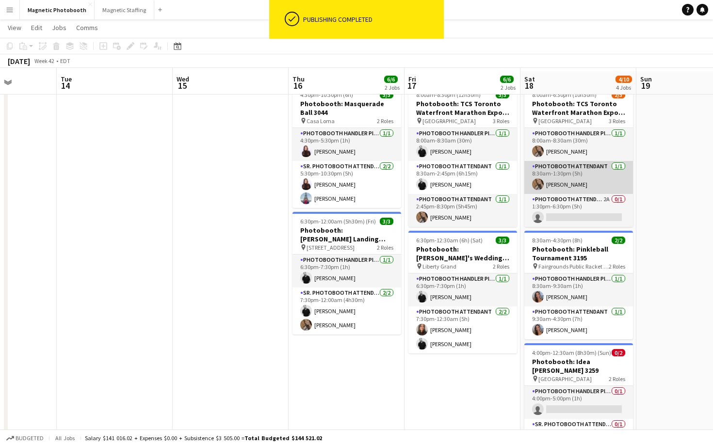
scroll to position [31, 0]
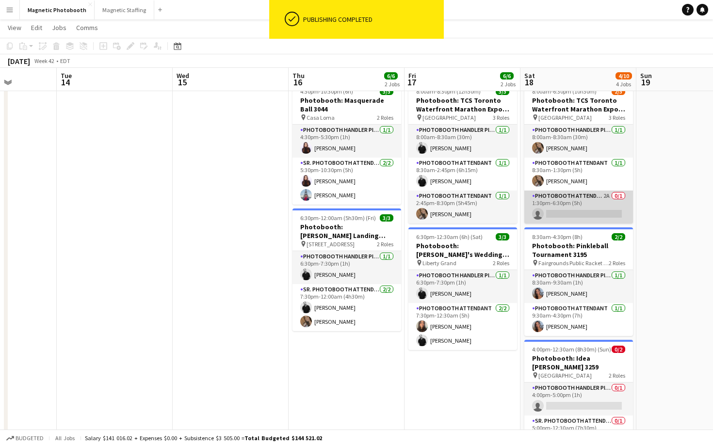
click at [548, 212] on app-card-role "Photobooth Attendant 2A 0/1 1:30pm-6:30pm (5h) single-neutral-actions" at bounding box center [579, 207] width 109 height 33
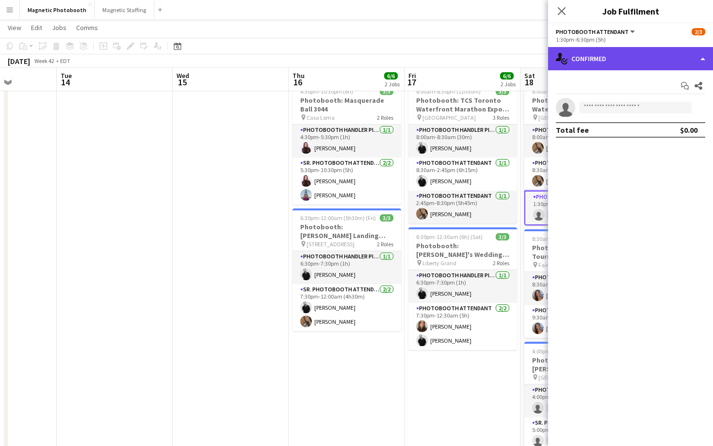
click at [601, 62] on div "single-neutral-actions-check-2 Confirmed" at bounding box center [630, 58] width 165 height 23
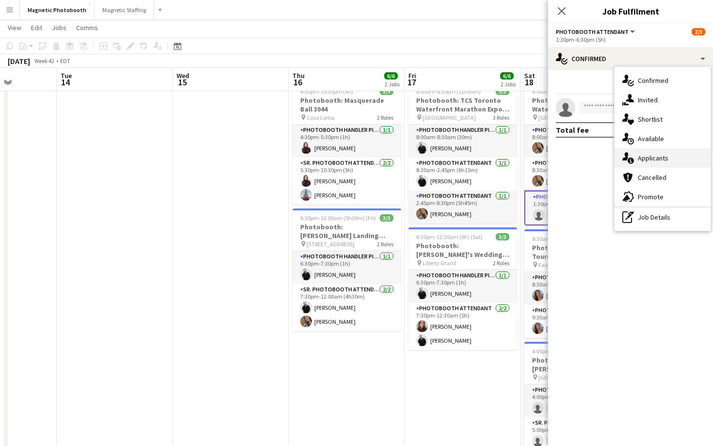
click at [639, 153] on div "single-neutral-actions-information Applicants" at bounding box center [663, 157] width 96 height 19
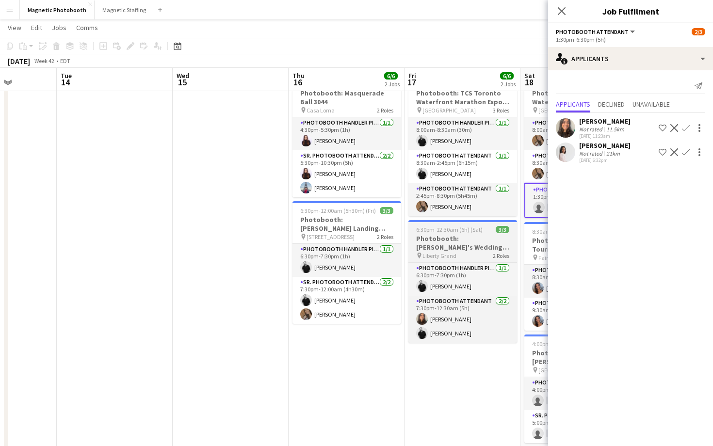
scroll to position [0, 301]
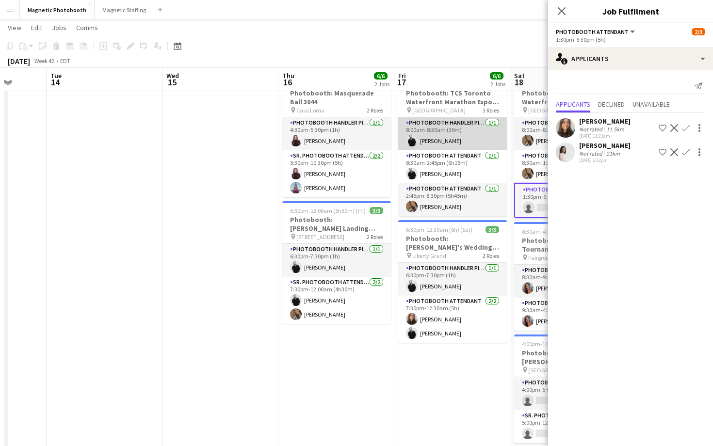
click at [450, 133] on app-card-role "Photobooth Handler Pick-Up/Drop-Off 1/1 8:00am-8:30am (30m) jean-philippe roy" at bounding box center [452, 133] width 109 height 33
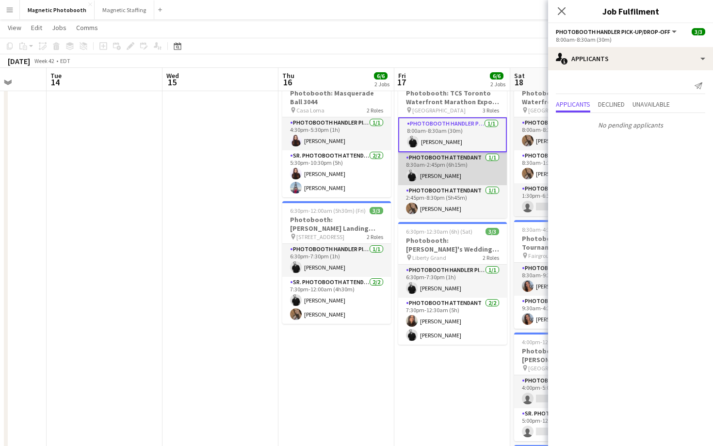
click at [501, 170] on app-card-role "Photobooth Attendant 1/1 8:30am-2:45pm (6h15m) jean-philippe roy" at bounding box center [452, 168] width 109 height 33
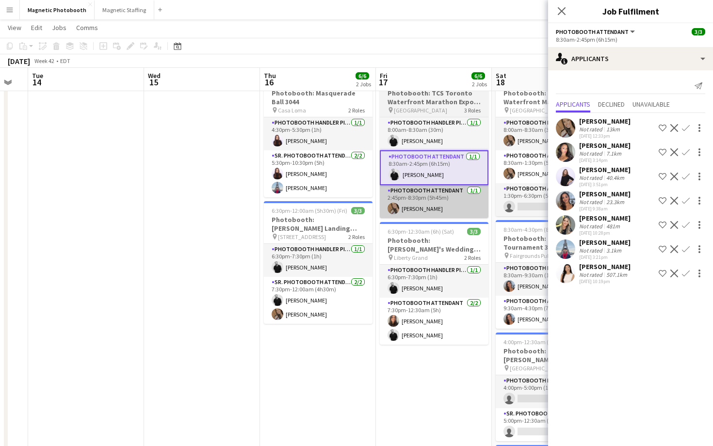
scroll to position [0, 319]
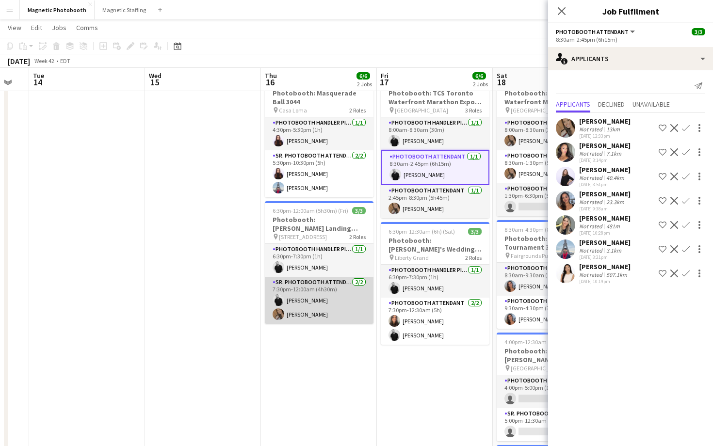
click at [357, 284] on app-card-role "Sr. Photobooth Attendant 2/2 7:30pm-12:00am (4h30m) jean-philippe roy erica Mus…" at bounding box center [319, 300] width 109 height 47
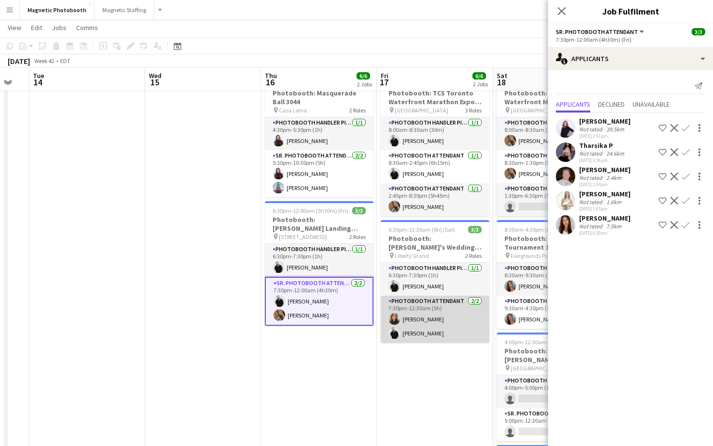
click at [441, 311] on app-card-role "Photobooth Attendant 2/2 7:30pm-12:30am (5h) jessica halteh jean-philippe roy" at bounding box center [435, 319] width 109 height 47
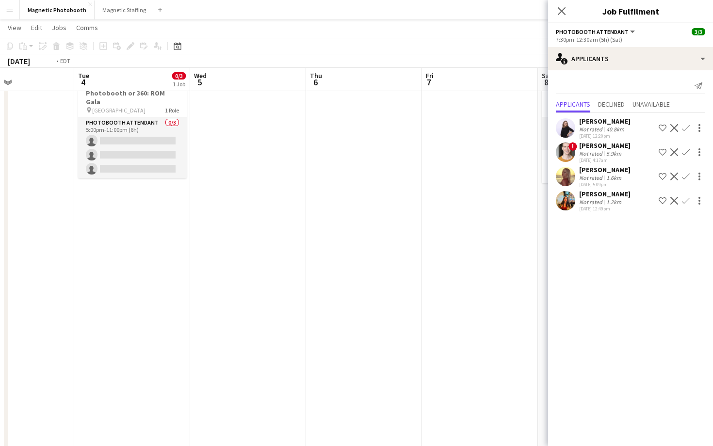
scroll to position [0, 0]
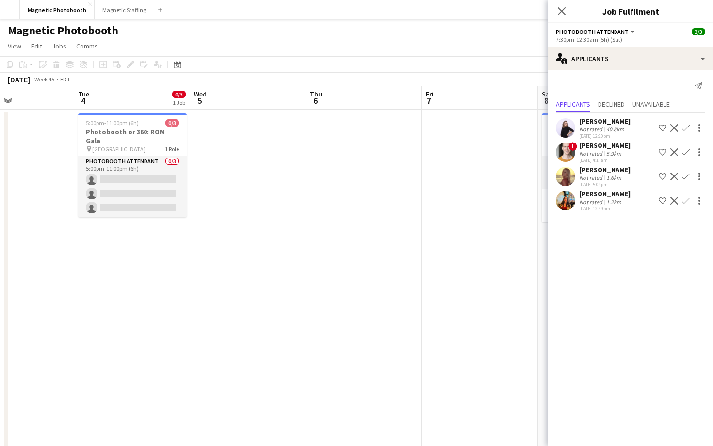
click at [296, 165] on app-date-cell at bounding box center [248, 370] width 116 height 520
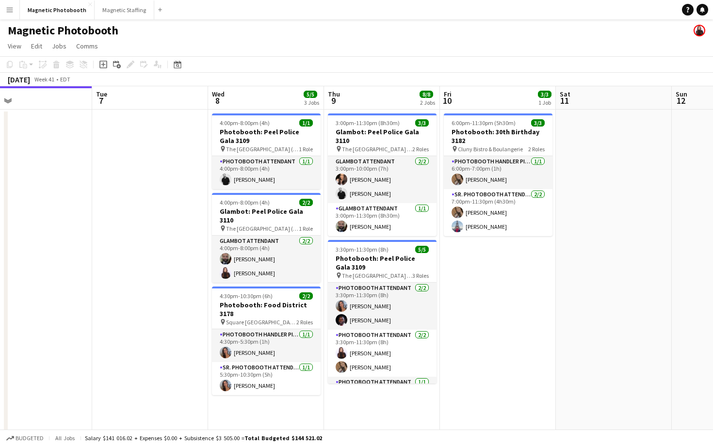
scroll to position [0, 444]
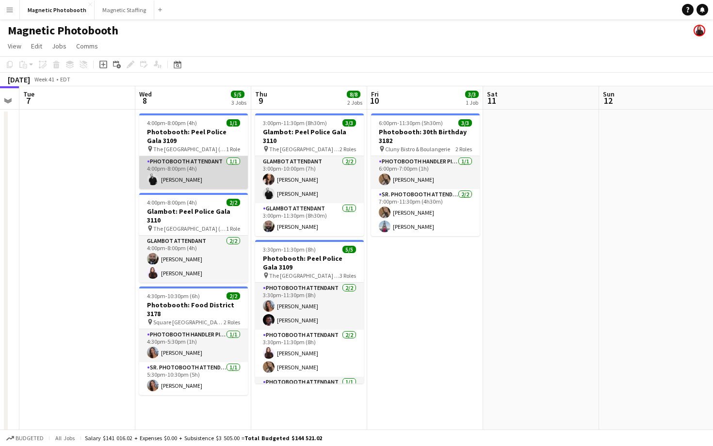
click at [227, 177] on app-card-role "Photobooth Attendant 1/1 4:00pm-8:00pm (4h) jean-philippe roy" at bounding box center [193, 172] width 109 height 33
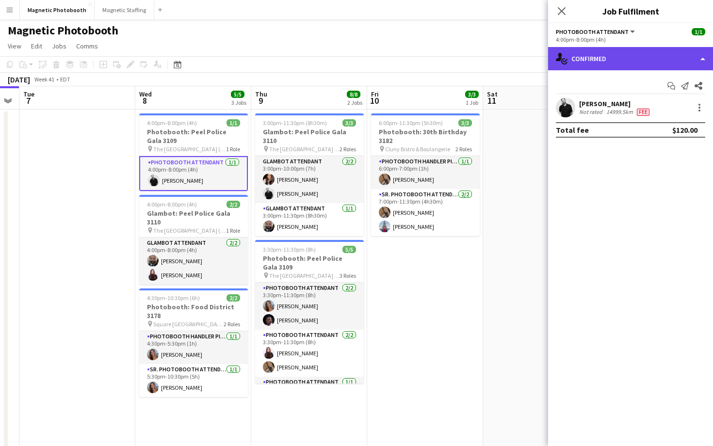
click at [635, 51] on div "single-neutral-actions-check-2 Confirmed" at bounding box center [630, 58] width 165 height 23
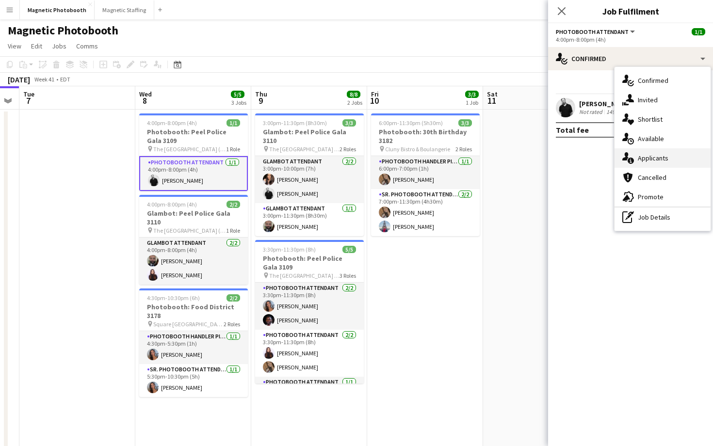
click at [674, 164] on div "single-neutral-actions-information Applicants" at bounding box center [663, 157] width 96 height 19
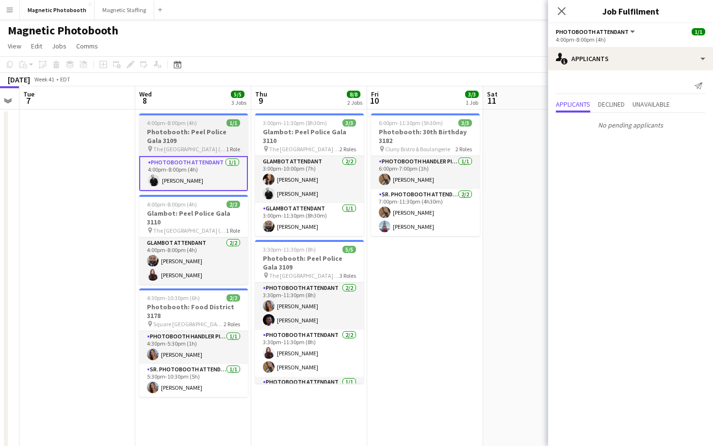
click at [214, 142] on h3 "Photobooth: Peel Police Gala 3109" at bounding box center [193, 136] width 109 height 17
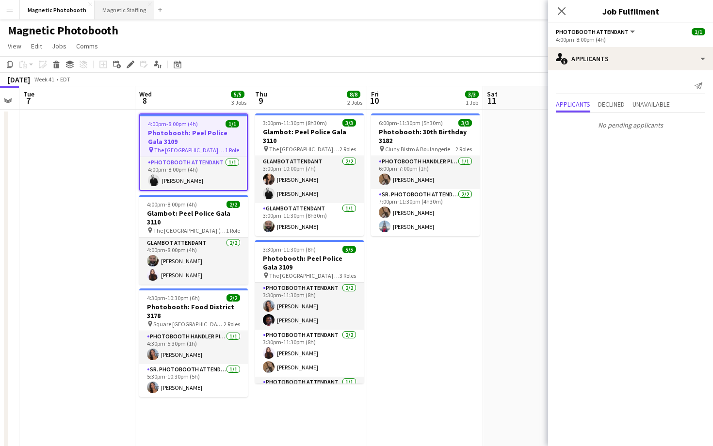
click at [122, 8] on button "Magnetic Staffing Close" at bounding box center [125, 9] width 60 height 19
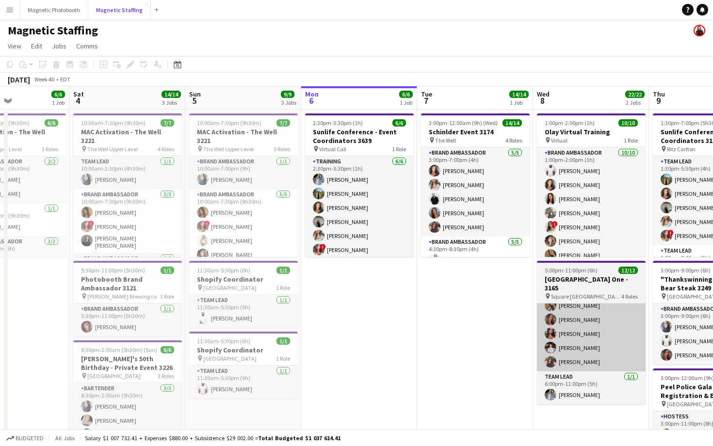
scroll to position [0, 257]
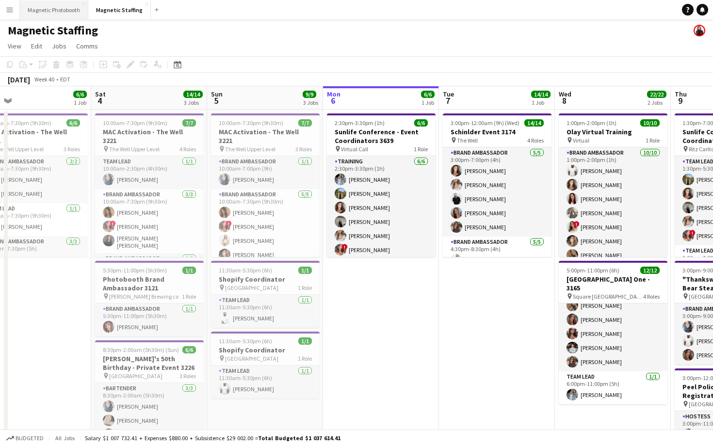
click at [61, 14] on button "Magnetic Photobooth Close" at bounding box center [54, 9] width 68 height 19
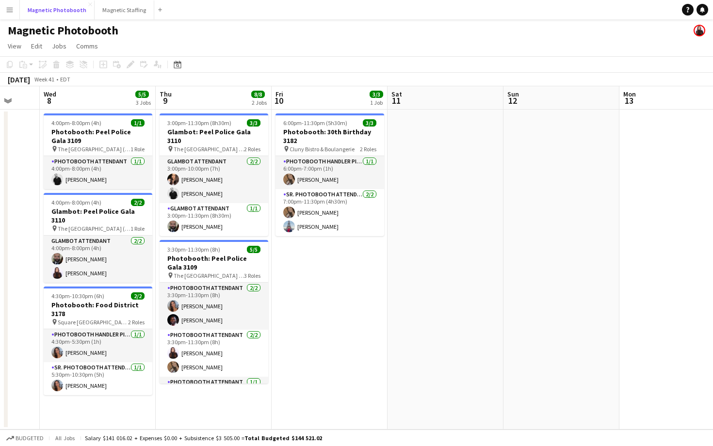
scroll to position [0, 291]
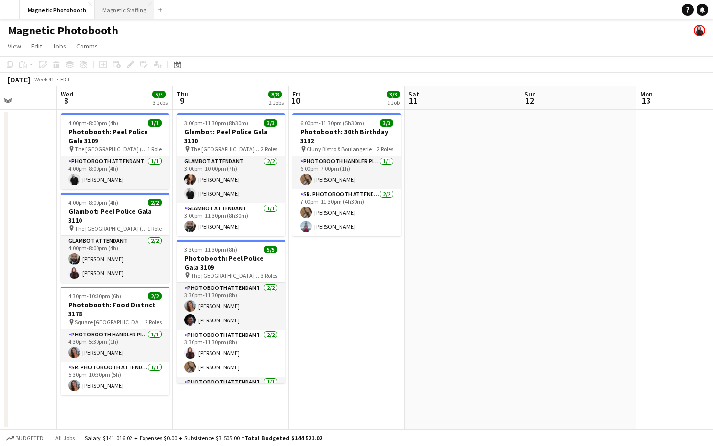
click at [123, 16] on button "Magnetic Staffing Close" at bounding box center [125, 9] width 60 height 19
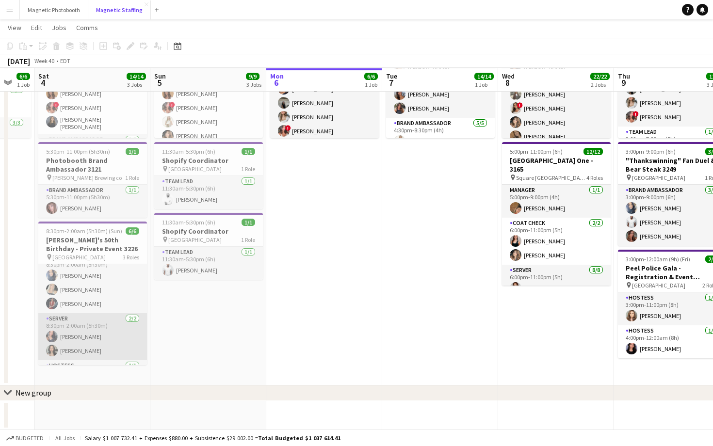
scroll to position [11, 0]
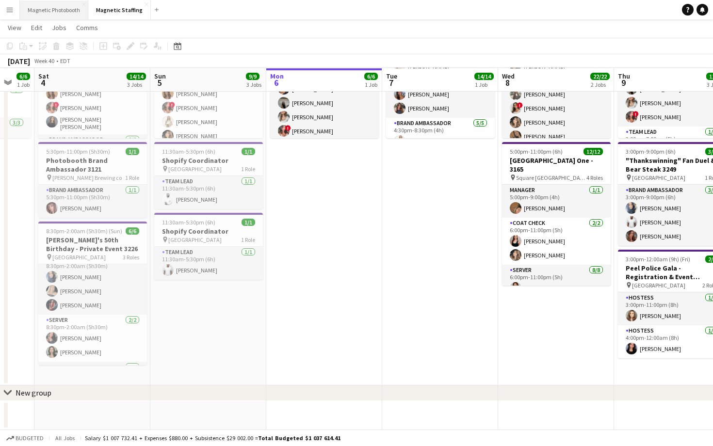
click at [65, 13] on button "Magnetic Photobooth Close" at bounding box center [54, 9] width 68 height 19
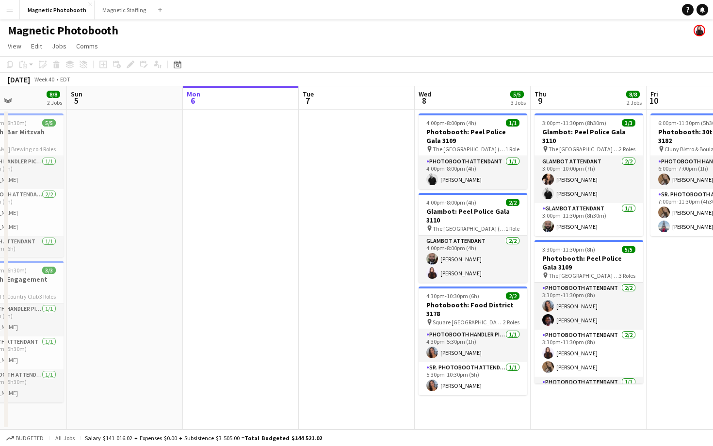
scroll to position [0, 409]
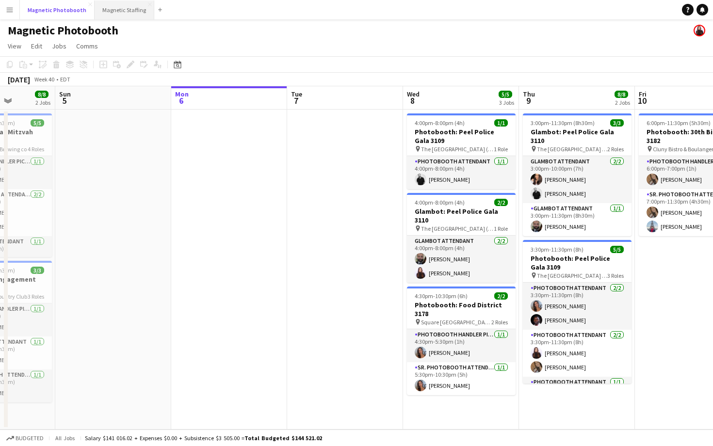
click at [106, 14] on button "Magnetic Staffing Close" at bounding box center [125, 9] width 60 height 19
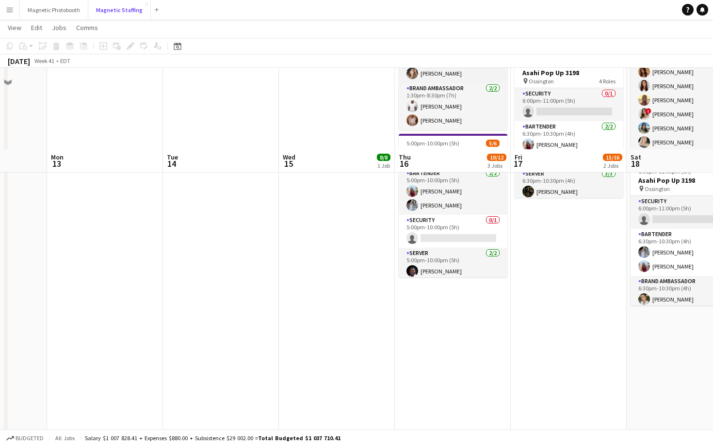
scroll to position [82, 0]
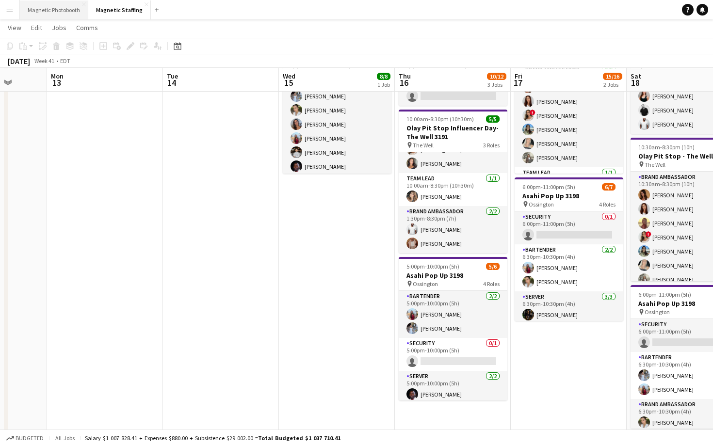
click at [59, 7] on button "Magnetic Photobooth Close" at bounding box center [54, 9] width 68 height 19
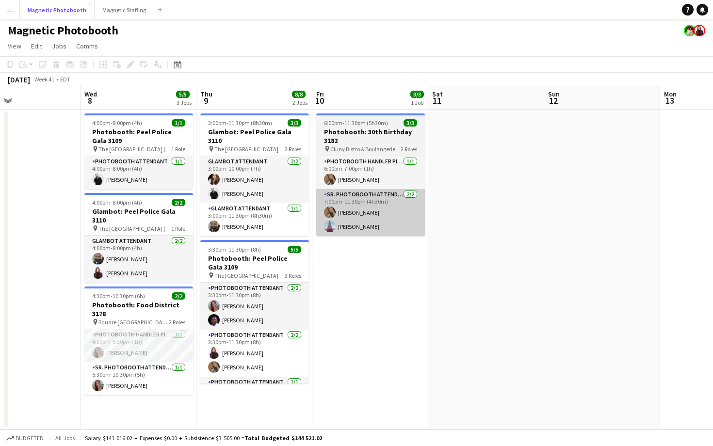
scroll to position [0, 241]
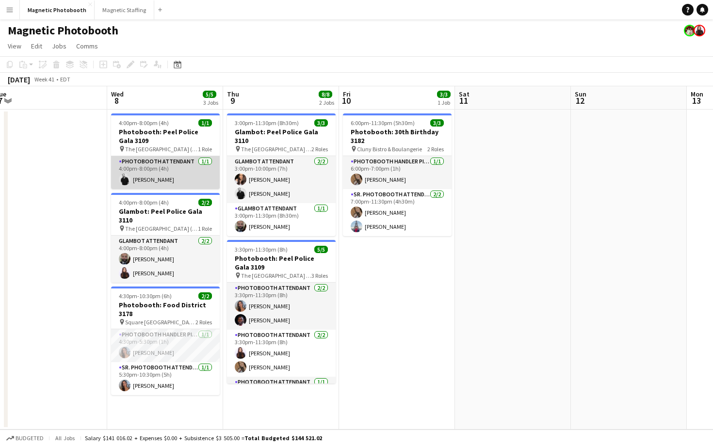
click at [182, 174] on app-card-role "Photobooth Attendant 1/1 4:00pm-8:00pm (4h) jean-philippe roy" at bounding box center [165, 172] width 109 height 33
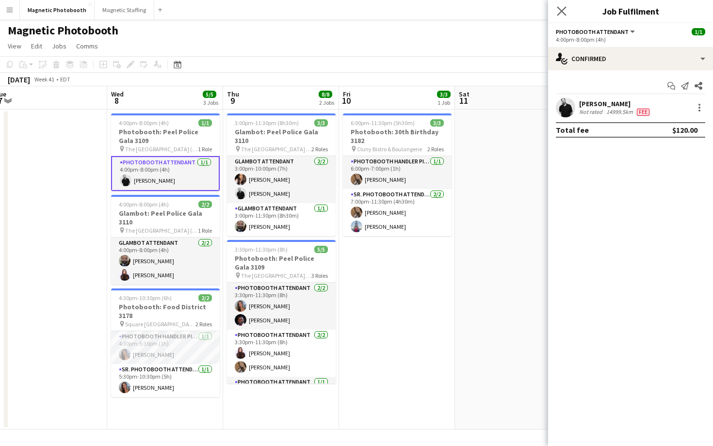
click at [566, 9] on app-icon "Close pop-in" at bounding box center [562, 11] width 14 height 14
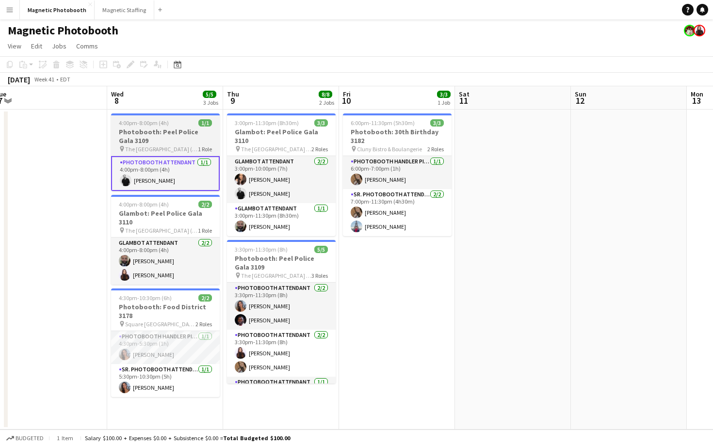
scroll to position [0, 241]
click at [168, 128] on h3 "Photobooth: Peel Police Gala 3109" at bounding box center [165, 136] width 109 height 17
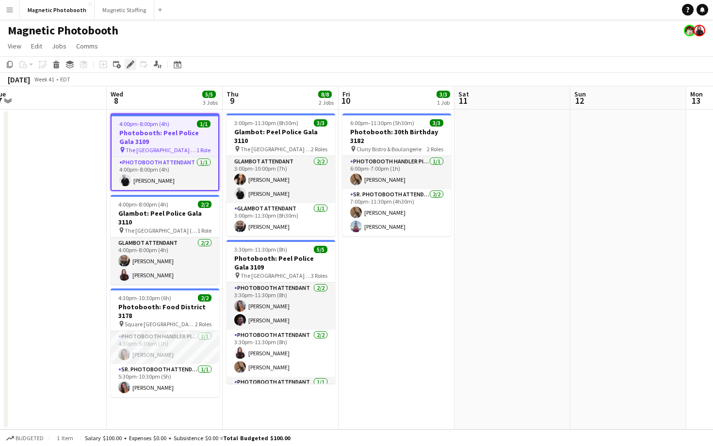
click at [130, 64] on icon at bounding box center [130, 64] width 5 height 5
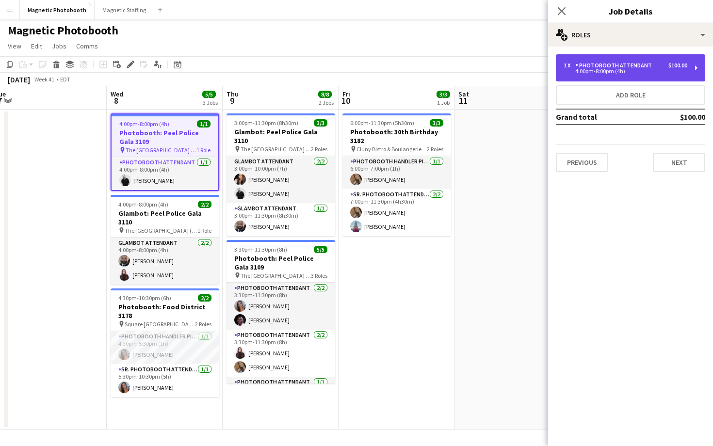
click at [678, 69] on div "4:00pm-8:00pm (4h)" at bounding box center [626, 71] width 124 height 5
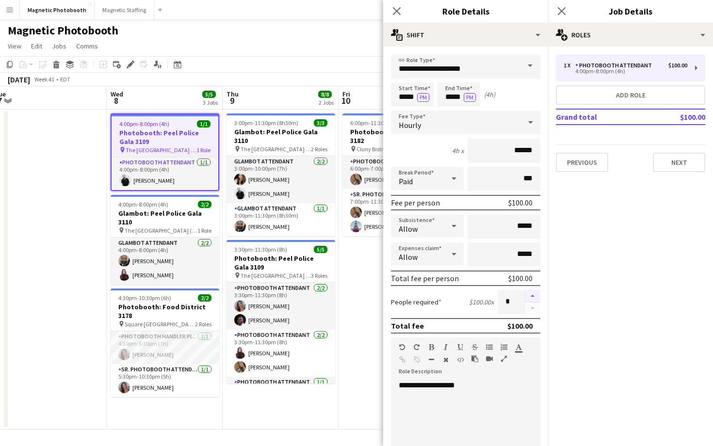
click at [534, 295] on button "button" at bounding box center [533, 296] width 16 height 13
type input "*"
click at [563, 10] on icon at bounding box center [561, 10] width 9 height 9
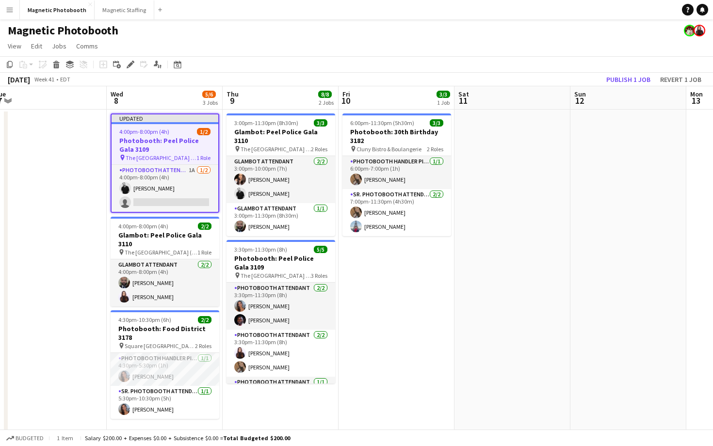
click at [209, 126] on app-job-card "Updated 4:00pm-8:00pm (4h) 1/2 Photobooth: Peel Police Gala 3109 pin The Intern…" at bounding box center [165, 163] width 109 height 99
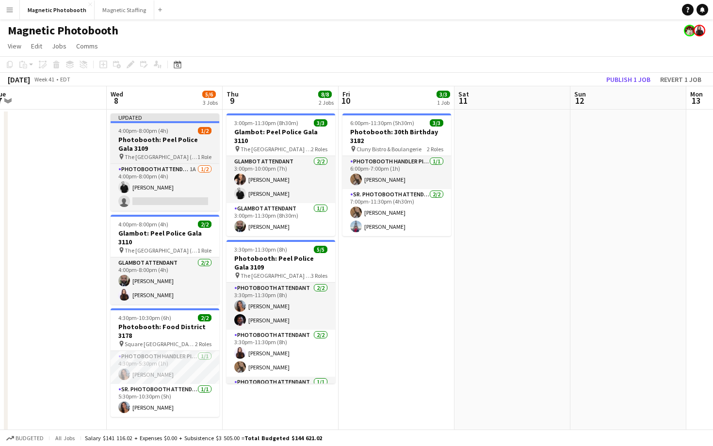
click at [209, 126] on app-job-card "Updated 4:00pm-8:00pm (4h) 1/2 Photobooth: Peel Police Gala 3109 pin The Intern…" at bounding box center [165, 163] width 109 height 98
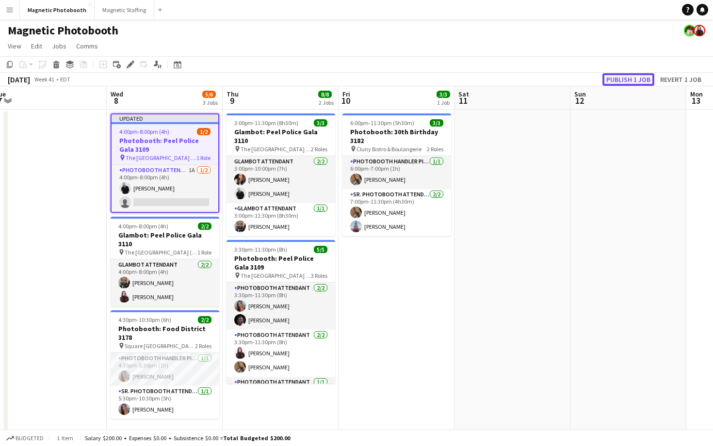
click at [637, 78] on button "Publish 1 job" at bounding box center [629, 79] width 52 height 13
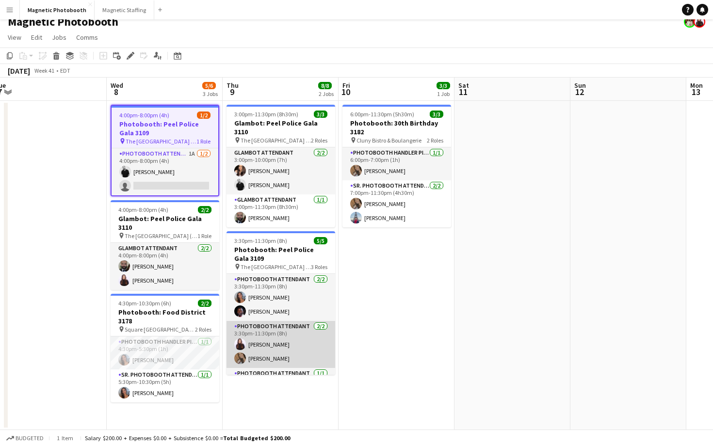
scroll to position [26, 0]
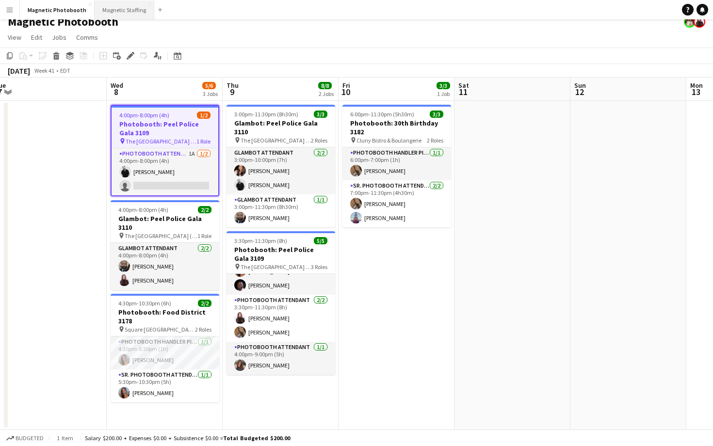
click at [118, 14] on button "Magnetic Staffing Close" at bounding box center [125, 9] width 60 height 19
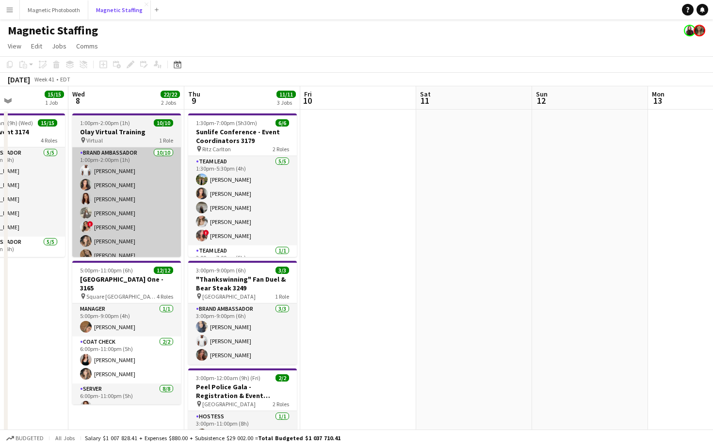
scroll to position [0, 282]
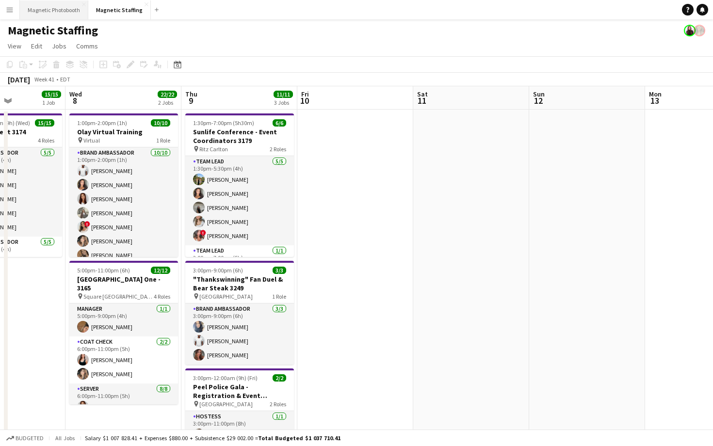
click at [50, 16] on button "Magnetic Photobooth Close" at bounding box center [54, 9] width 68 height 19
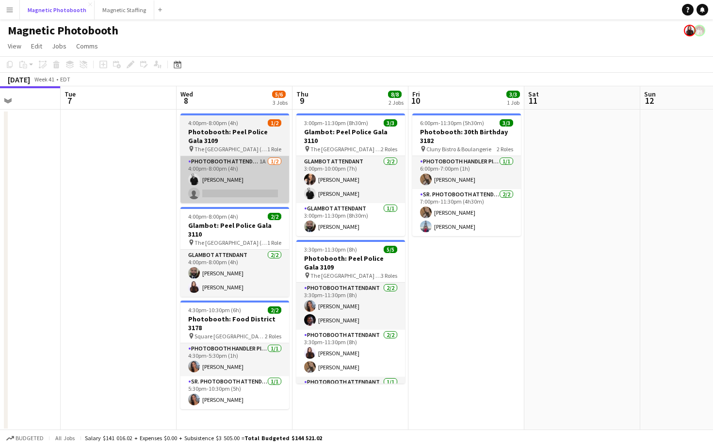
scroll to position [0, 289]
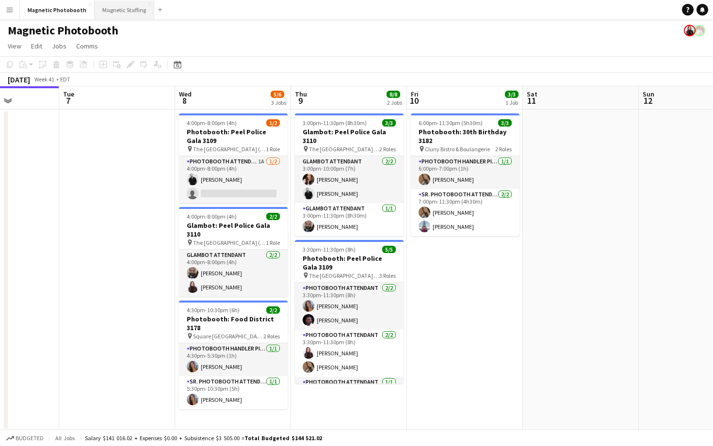
click at [117, 8] on button "Magnetic Staffing Close" at bounding box center [125, 9] width 60 height 19
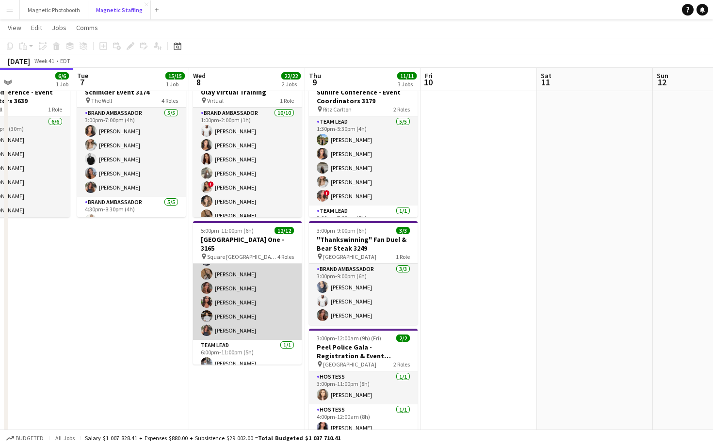
scroll to position [144, 0]
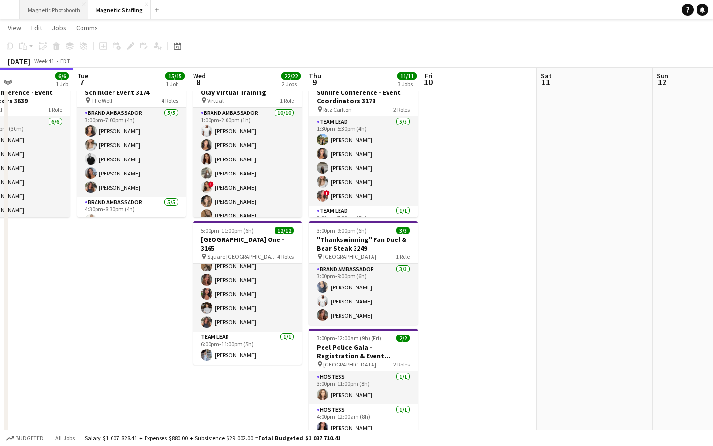
click at [49, 13] on button "Magnetic Photobooth Close" at bounding box center [54, 9] width 68 height 19
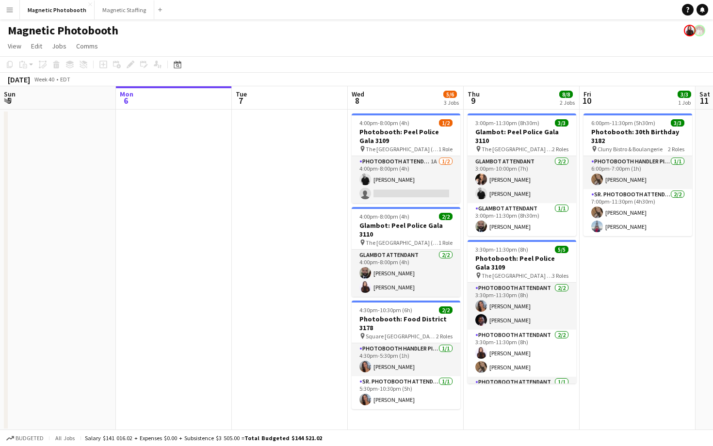
scroll to position [0, 227]
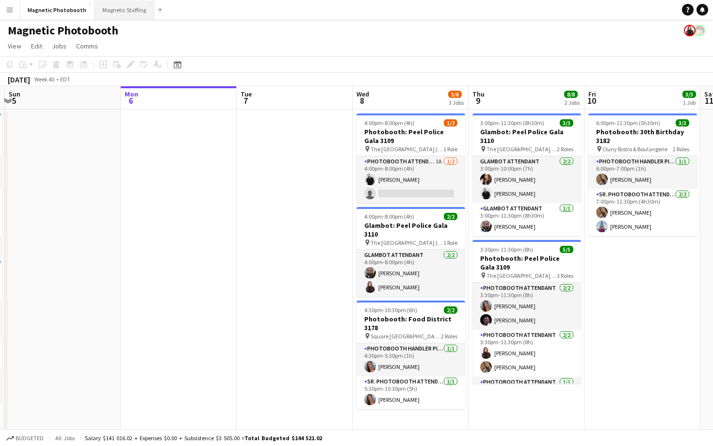
click at [124, 7] on button "Magnetic Staffing Close" at bounding box center [125, 9] width 60 height 19
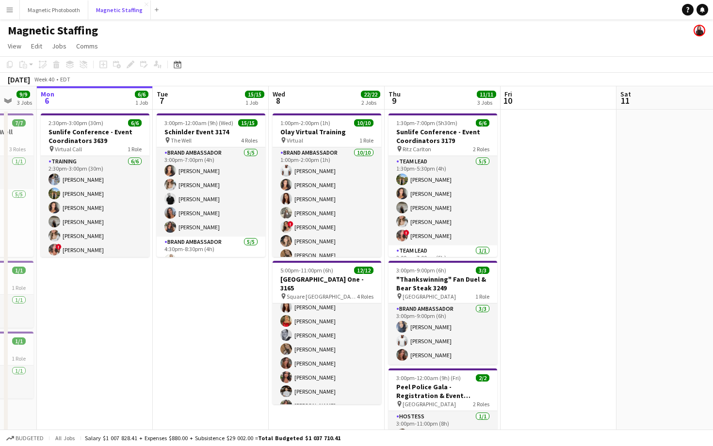
scroll to position [72, 0]
click at [44, 7] on button "Magnetic Photobooth Close" at bounding box center [54, 9] width 68 height 19
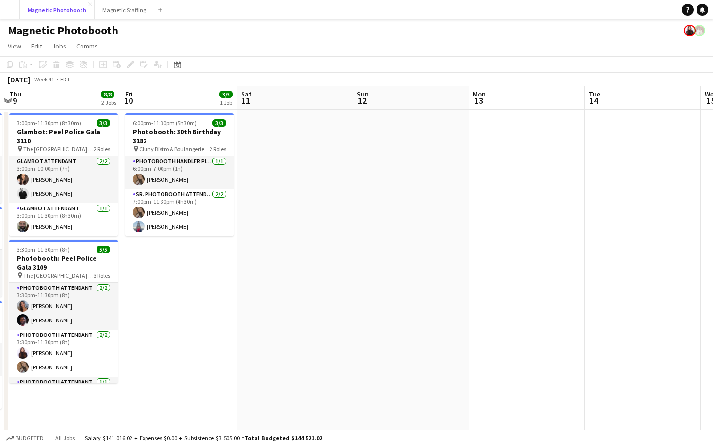
scroll to position [0, 198]
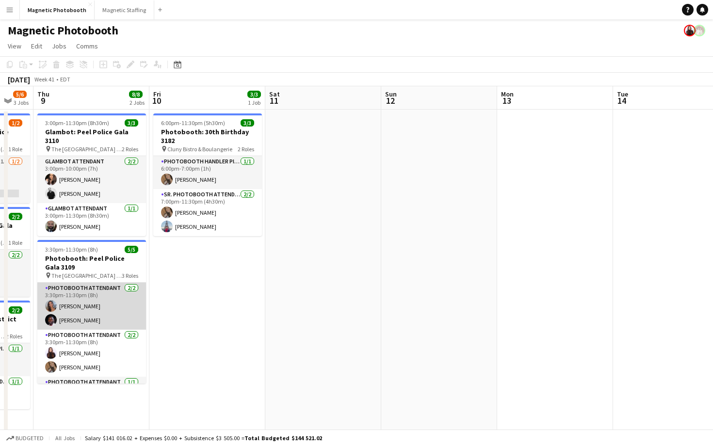
click at [72, 321] on app-card-role "Photobooth Attendant [DATE] 3:30pm-11:30pm (8h) [PERSON_NAME] [PERSON_NAME]" at bounding box center [91, 306] width 109 height 47
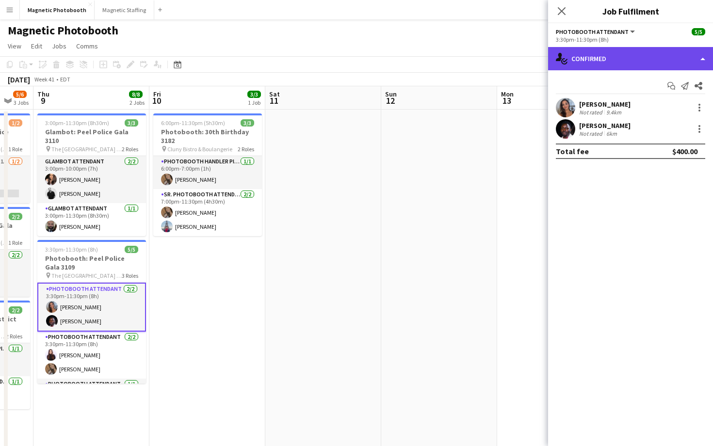
click at [603, 52] on div "single-neutral-actions-check-2 Confirmed" at bounding box center [630, 58] width 165 height 23
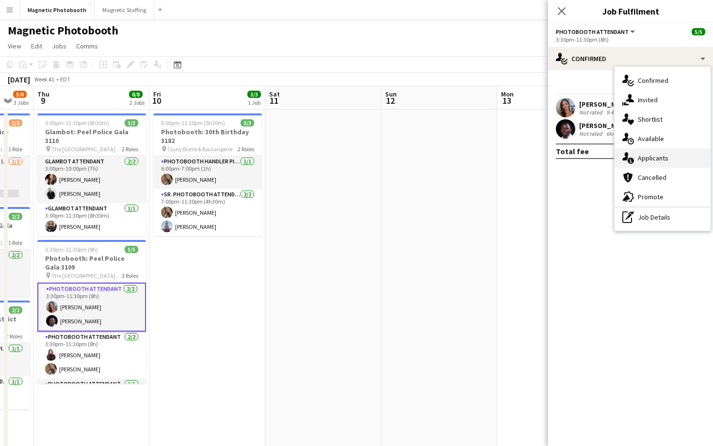
click at [696, 163] on div "single-neutral-actions-information Applicants" at bounding box center [663, 157] width 96 height 19
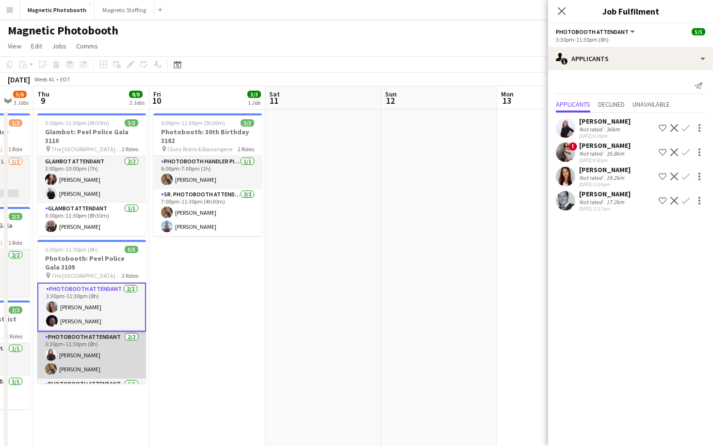
click at [116, 340] on app-card-role "Photobooth Attendant [DATE] 3:30pm-11:30pm (8h) [PERSON_NAME] [PERSON_NAME]" at bounding box center [91, 355] width 109 height 47
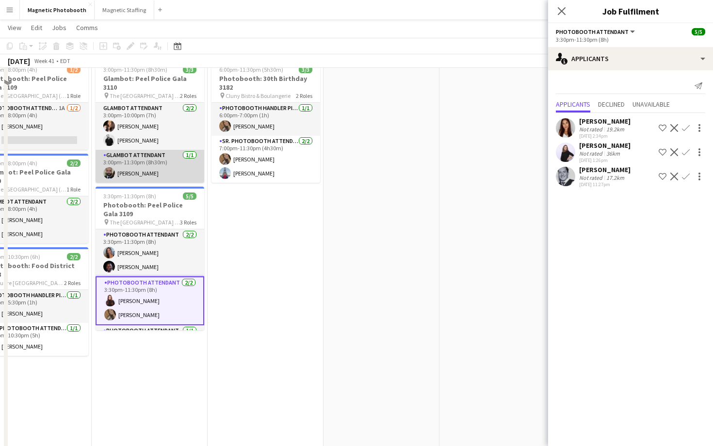
scroll to position [0, 0]
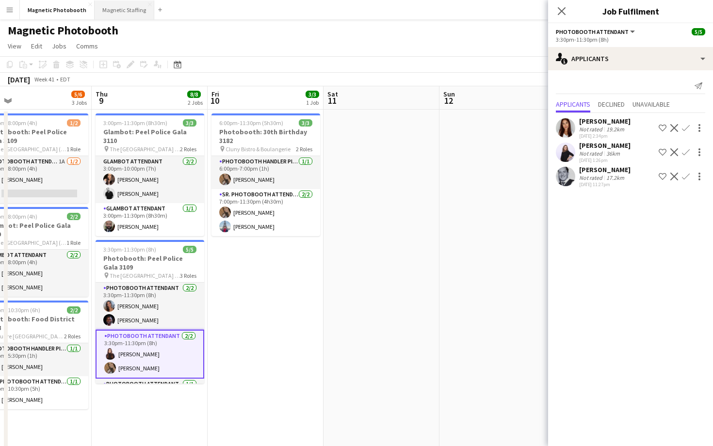
click at [108, 9] on button "Magnetic Staffing Close" at bounding box center [125, 9] width 60 height 19
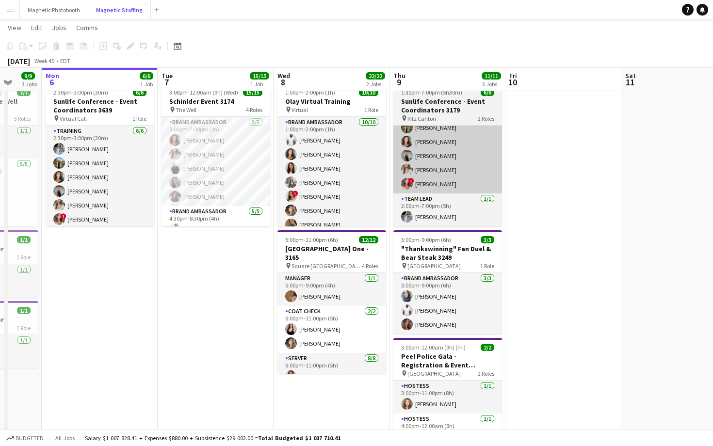
scroll to position [0, 306]
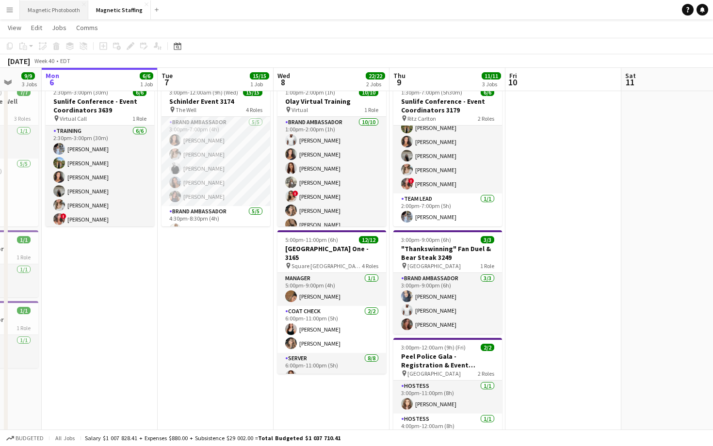
click at [36, 15] on button "Magnetic Photobooth Close" at bounding box center [54, 9] width 68 height 19
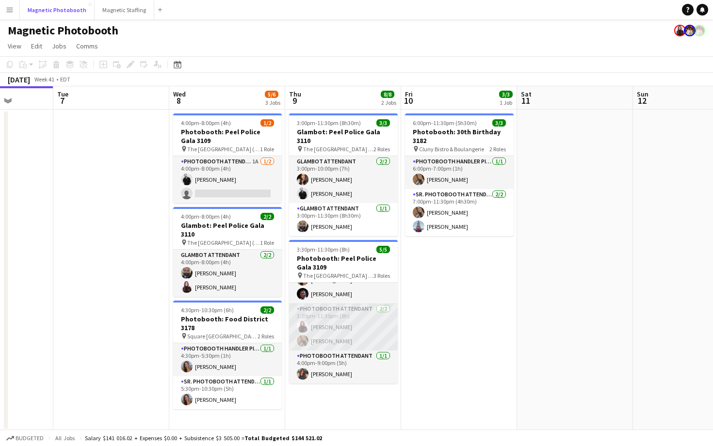
scroll to position [1, 0]
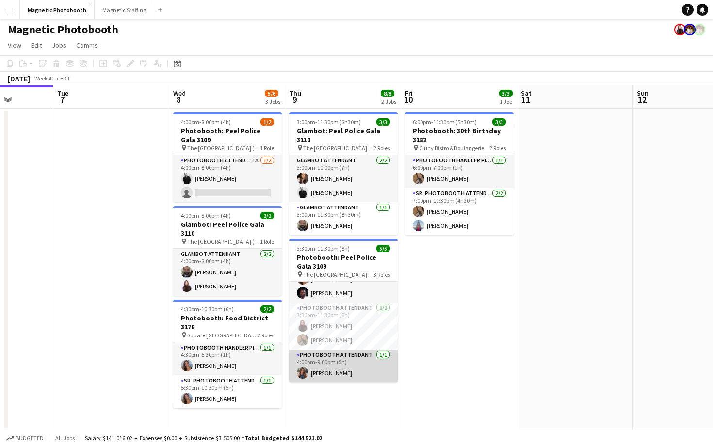
click at [337, 367] on app-card-role "Photobooth Attendant [DATE] 4:00pm-9:00pm (5h) [PERSON_NAME]" at bounding box center [343, 366] width 109 height 33
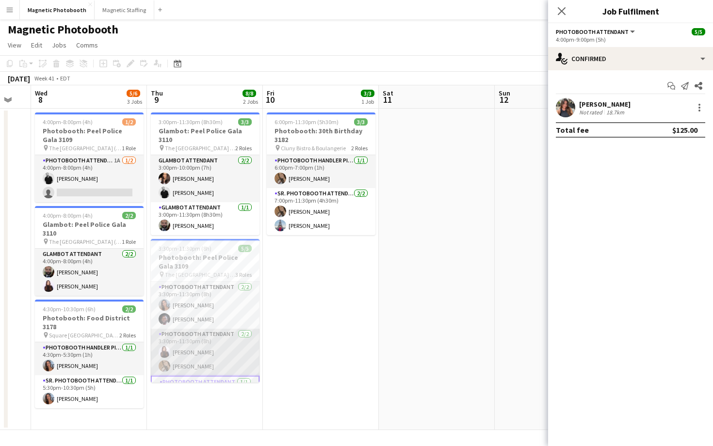
scroll to position [28, 0]
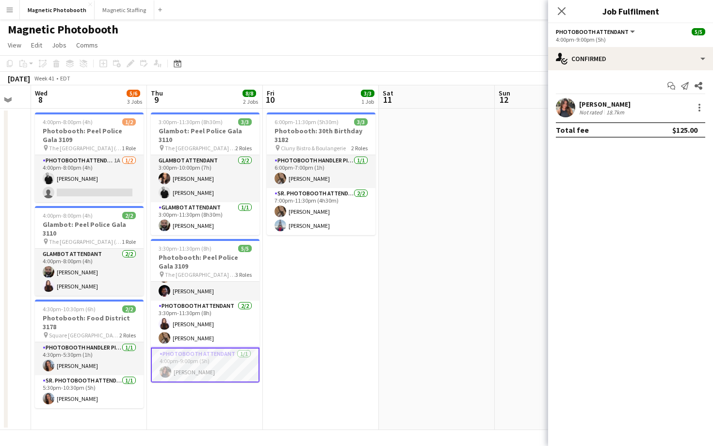
click at [571, 104] on app-user-avatar at bounding box center [565, 107] width 19 height 19
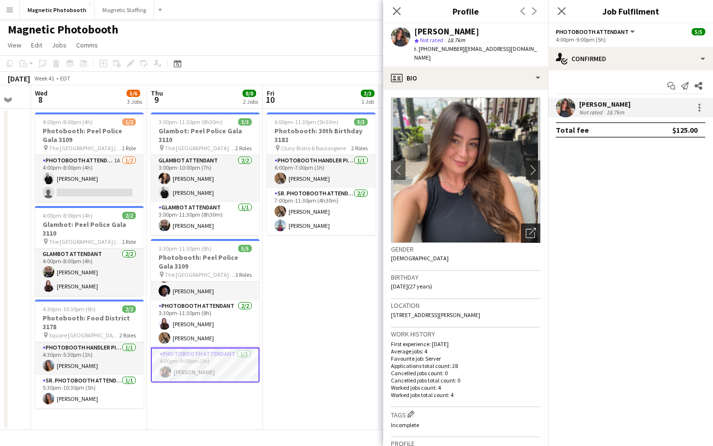
click at [528, 232] on icon "Open photos pop-in" at bounding box center [531, 233] width 10 height 10
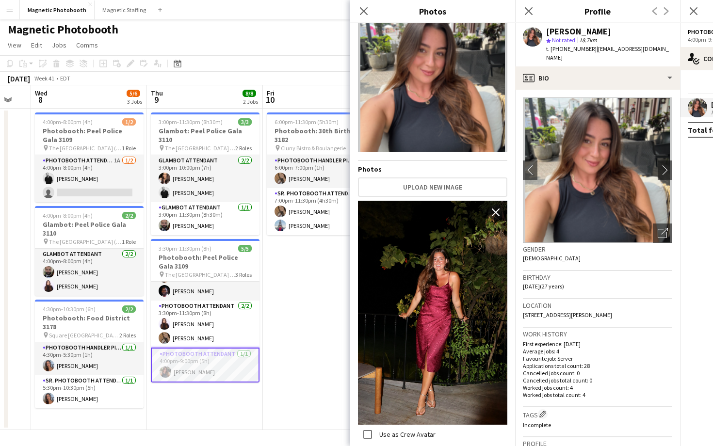
scroll to position [0, 0]
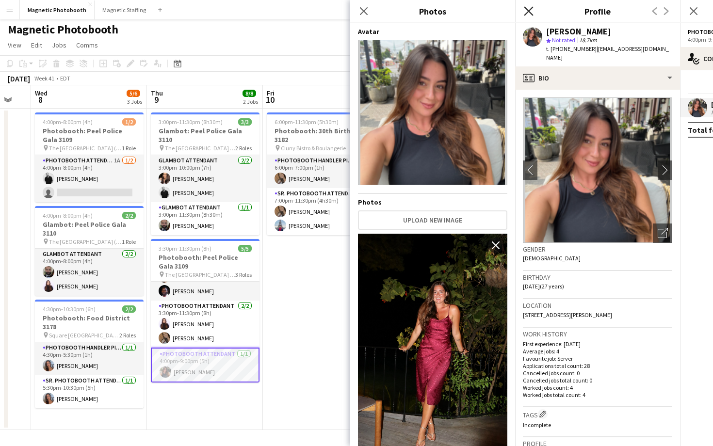
click at [527, 7] on icon "Close pop-in" at bounding box center [528, 10] width 9 height 9
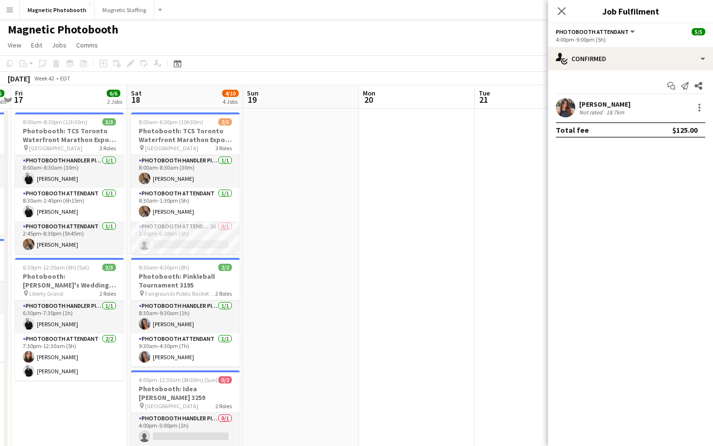
scroll to position [0, 446]
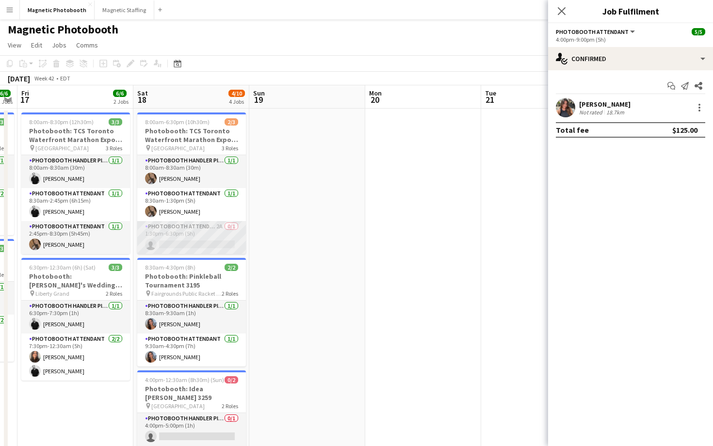
click at [172, 239] on app-card-role "Photobooth Attendant 2A 0/1 1:30pm-6:30pm (5h) single-neutral-actions" at bounding box center [191, 237] width 109 height 33
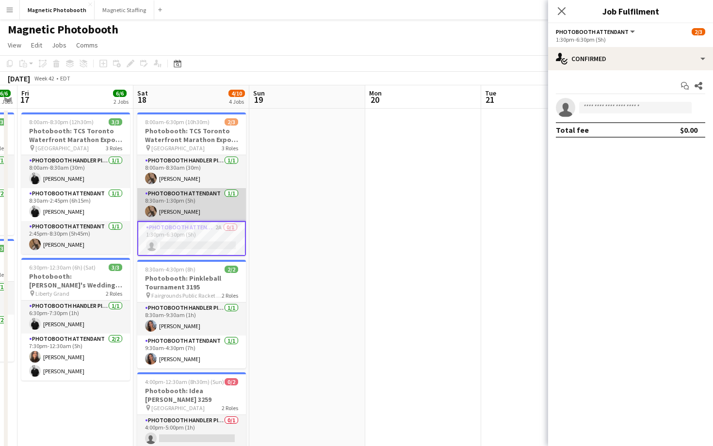
click at [174, 192] on app-card-role "Photobooth Attendant 1/1 8:30am-1:30pm (5h) erica Musso" at bounding box center [191, 204] width 109 height 33
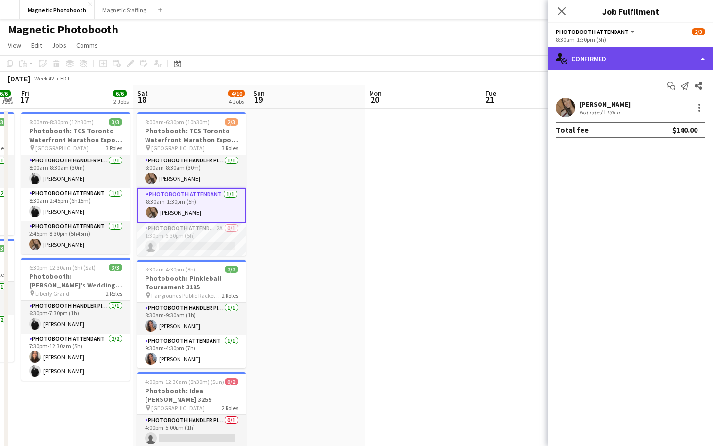
click at [625, 62] on div "single-neutral-actions-check-2 Confirmed" at bounding box center [630, 58] width 165 height 23
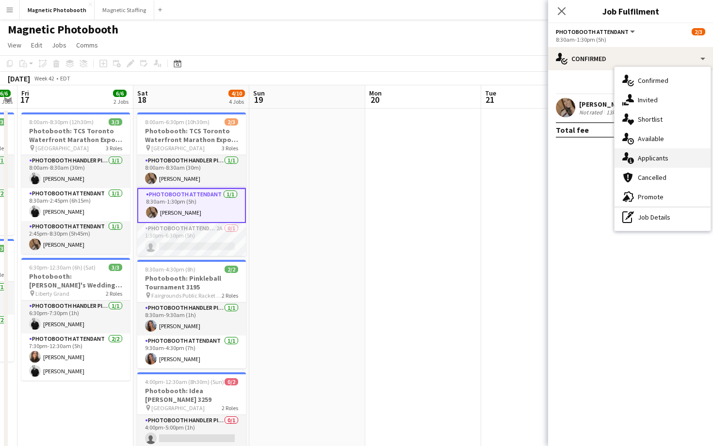
click at [667, 165] on div "single-neutral-actions-information Applicants" at bounding box center [663, 157] width 96 height 19
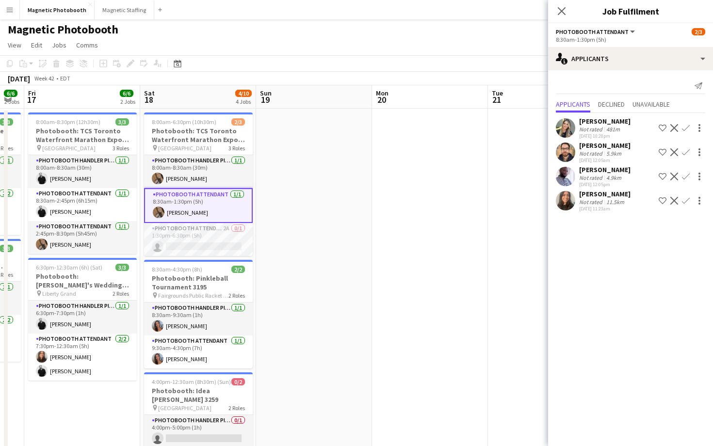
scroll to position [0, 426]
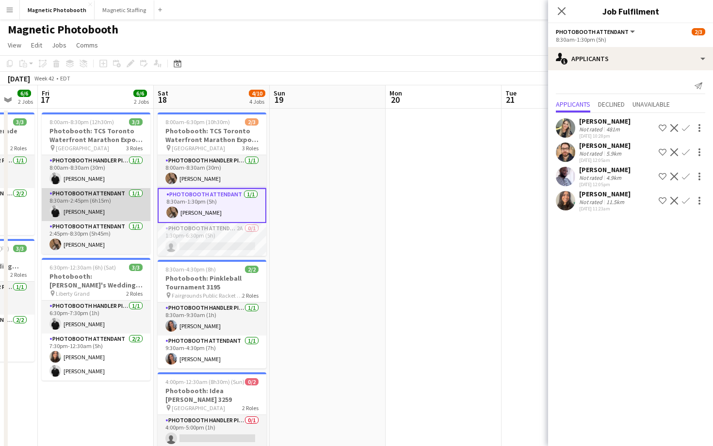
click at [108, 202] on app-card-role "Photobooth Attendant 1/1 8:30am-2:45pm (6h15m) jean-philippe roy" at bounding box center [96, 204] width 109 height 33
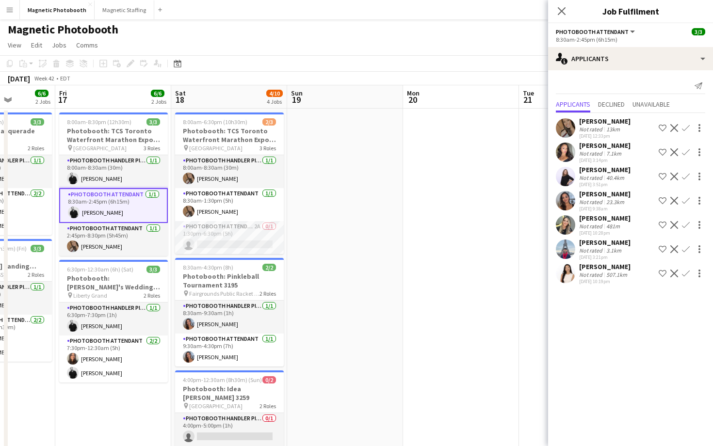
scroll to position [0, 410]
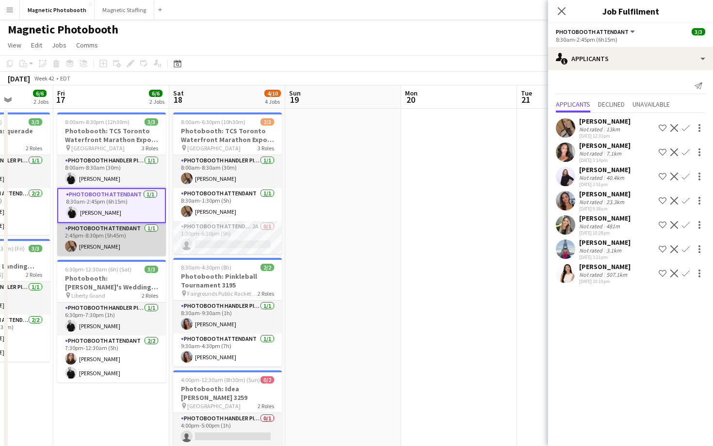
click at [95, 238] on app-card-role "Photobooth Attendant 1/1 2:45pm-8:30pm (5h45m) erica Musso" at bounding box center [111, 239] width 109 height 33
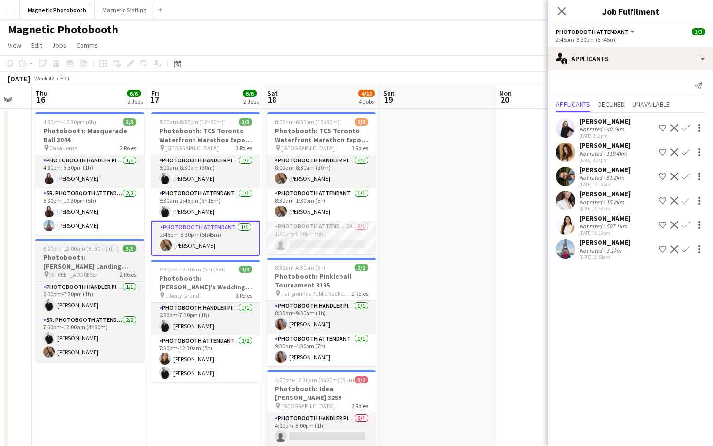
scroll to position [3, 0]
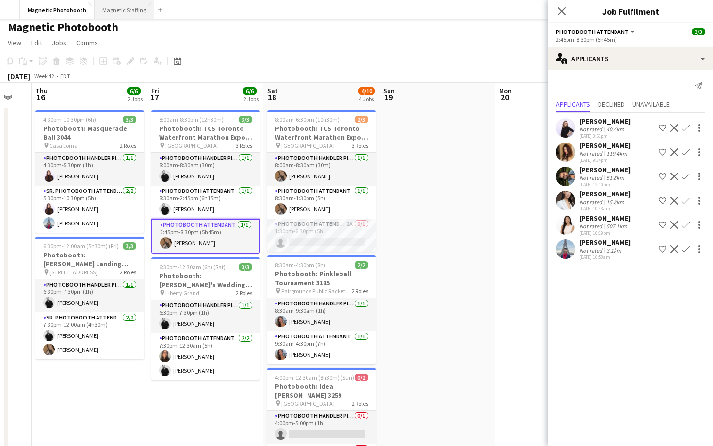
click at [119, 14] on button "Magnetic Staffing Close" at bounding box center [125, 9] width 60 height 19
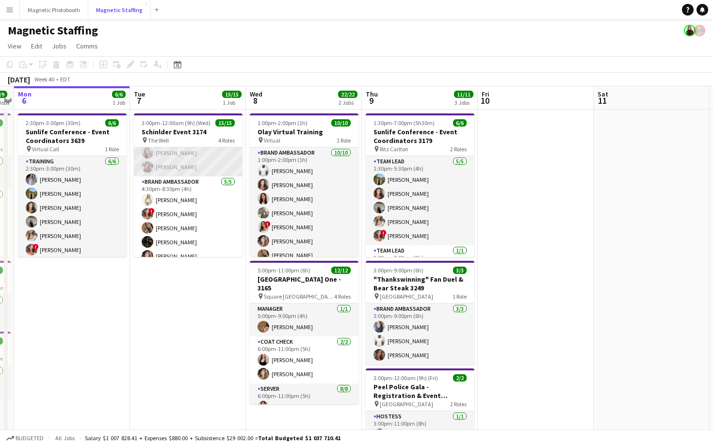
scroll to position [82, 0]
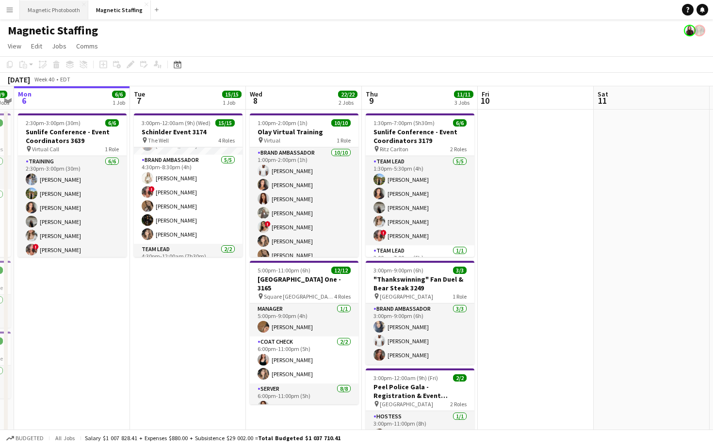
click at [53, 17] on button "Magnetic Photobooth Close" at bounding box center [54, 9] width 68 height 19
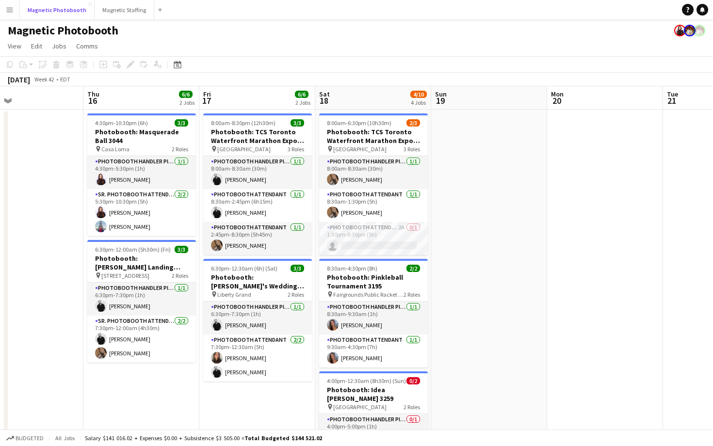
scroll to position [0, 292]
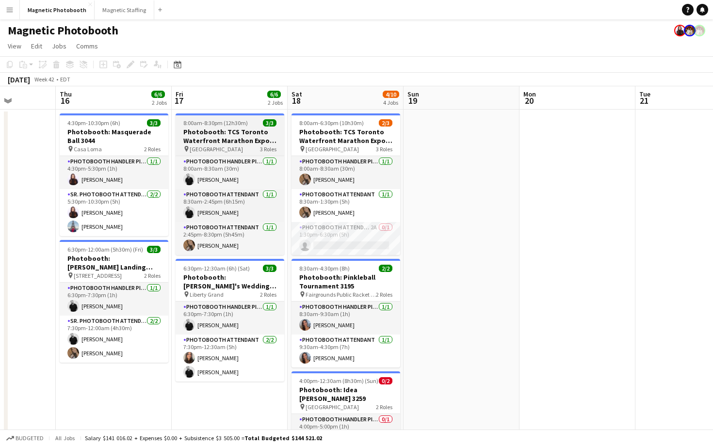
click at [185, 138] on h3 "Photobooth: TCS Toronto Waterfront Marathon Expo 3641" at bounding box center [230, 136] width 109 height 17
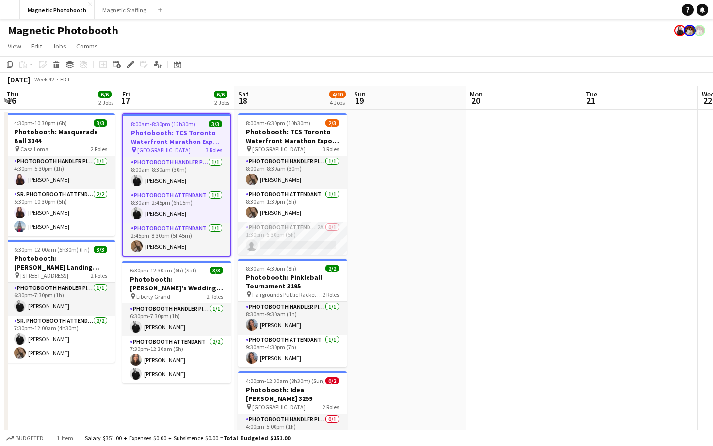
scroll to position [0, 353]
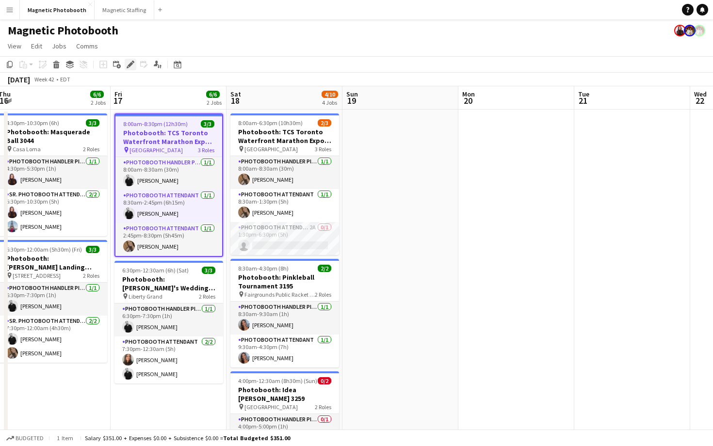
click at [127, 66] on icon "Edit" at bounding box center [131, 65] width 8 height 8
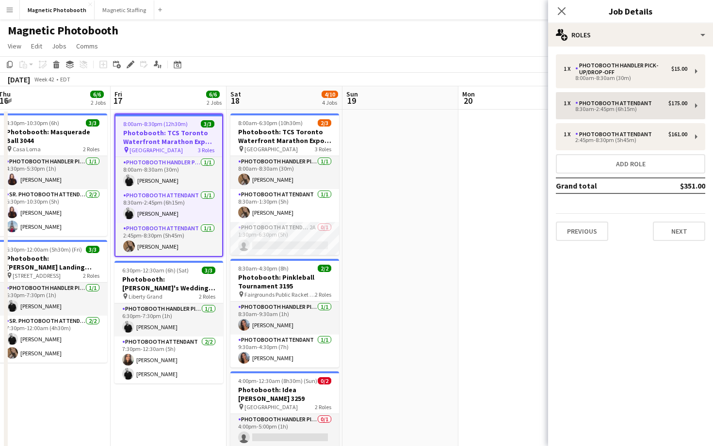
click at [603, 100] on div "Photobooth Attendant" at bounding box center [615, 103] width 81 height 7
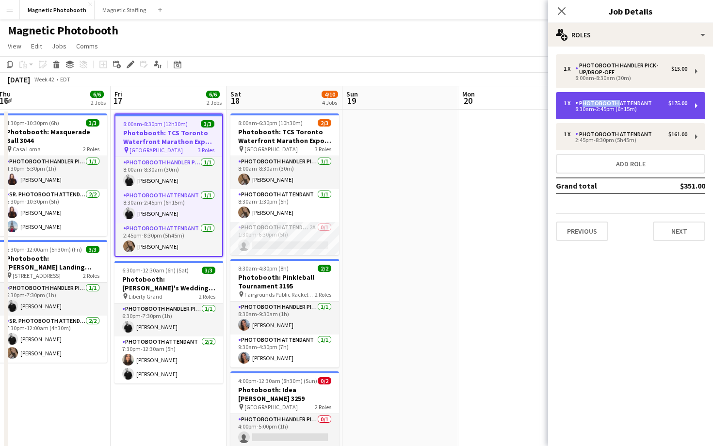
click at [603, 100] on div "Photobooth Attendant" at bounding box center [615, 103] width 81 height 7
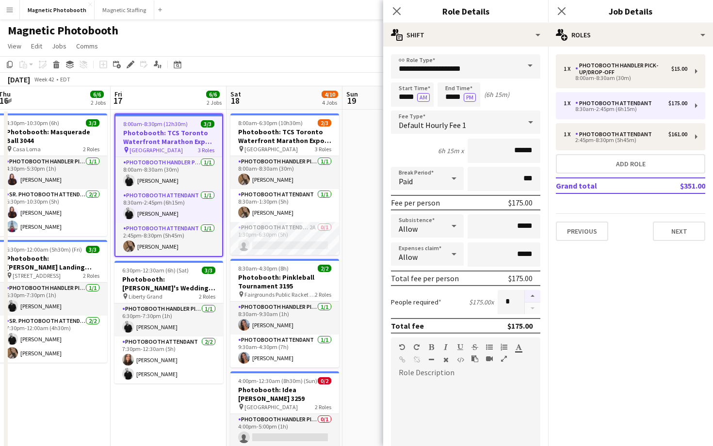
click at [537, 294] on button "button" at bounding box center [533, 296] width 16 height 13
type input "*"
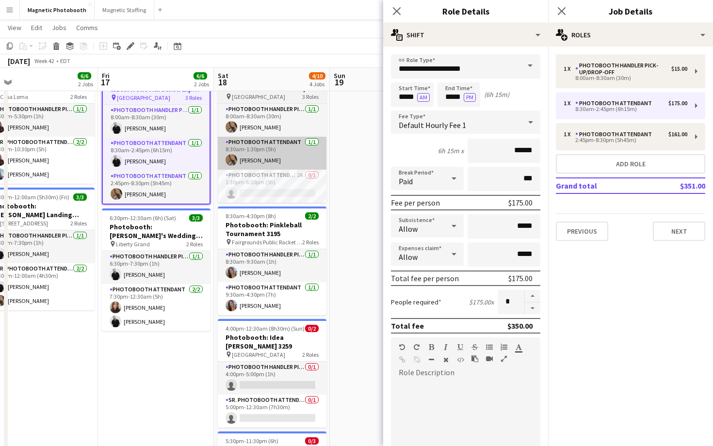
scroll to position [52, 0]
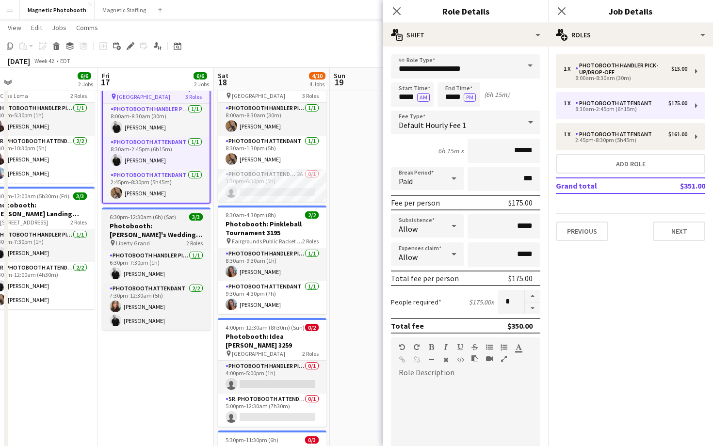
click at [183, 229] on h3 "Photobooth: [PERSON_NAME]'s Wedding 3166" at bounding box center [156, 230] width 109 height 17
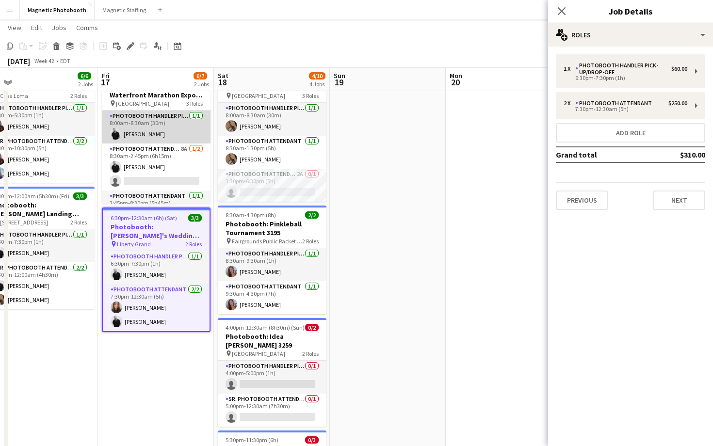
scroll to position [20, 0]
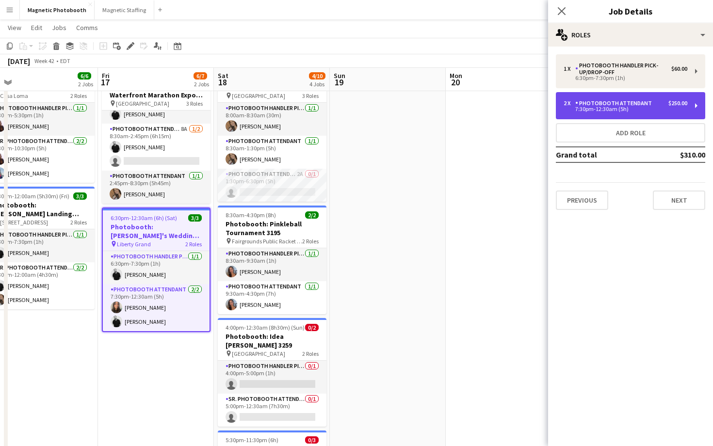
click at [640, 103] on div "Photobooth Attendant" at bounding box center [615, 103] width 81 height 7
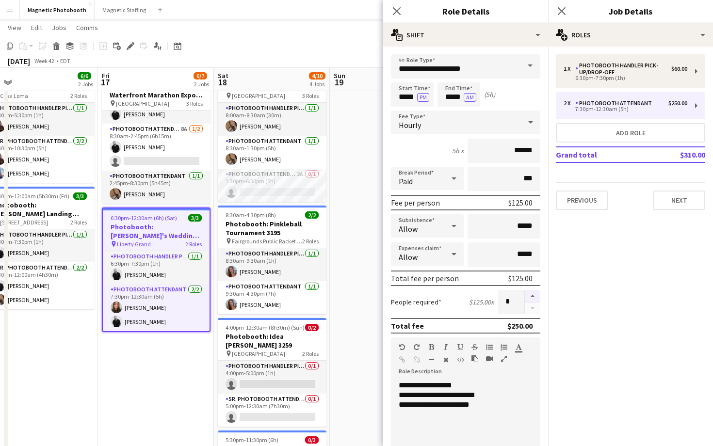
click at [536, 298] on button "button" at bounding box center [533, 296] width 16 height 13
type input "*"
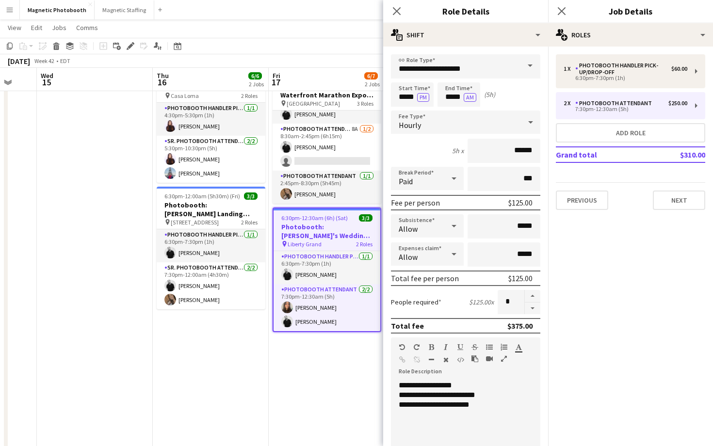
scroll to position [0, 305]
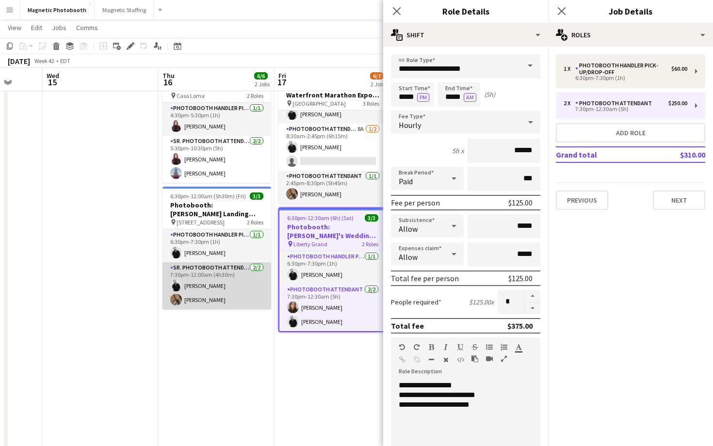
click at [238, 283] on app-card-role "Sr. Photobooth Attendant 2/2 7:30pm-12:00am (4h30m) jean-philippe roy erica Mus…" at bounding box center [217, 286] width 109 height 47
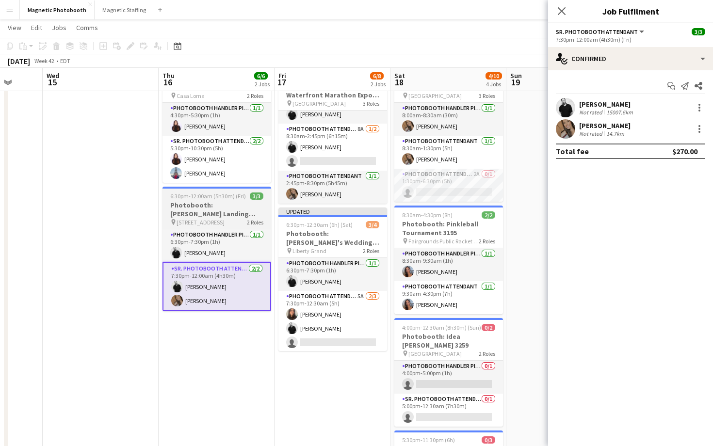
click at [247, 219] on span "2 Roles" at bounding box center [255, 222] width 16 height 7
click at [195, 202] on h3 "Photobooth: [PERSON_NAME] Landing Event 3210" at bounding box center [217, 209] width 109 height 17
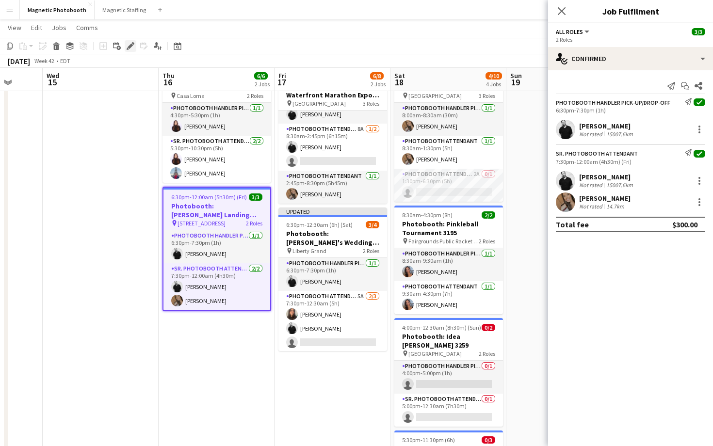
click at [131, 49] on icon "Edit" at bounding box center [131, 46] width 8 height 8
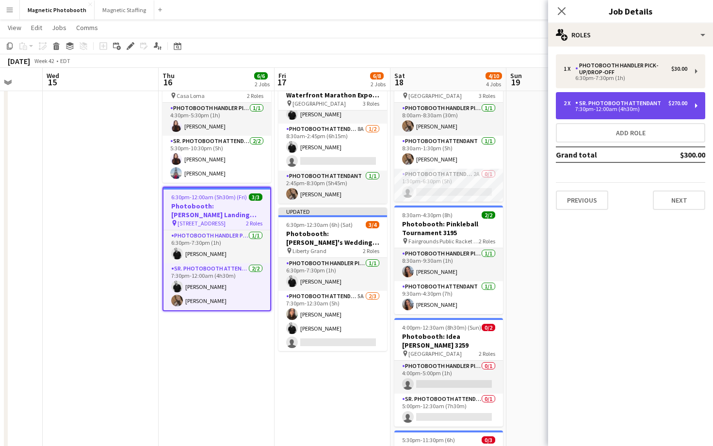
click at [622, 99] on div "2 x Sr. Photobooth Attendant $270.00 7:30pm-12:00am (4h30m)" at bounding box center [630, 105] width 149 height 27
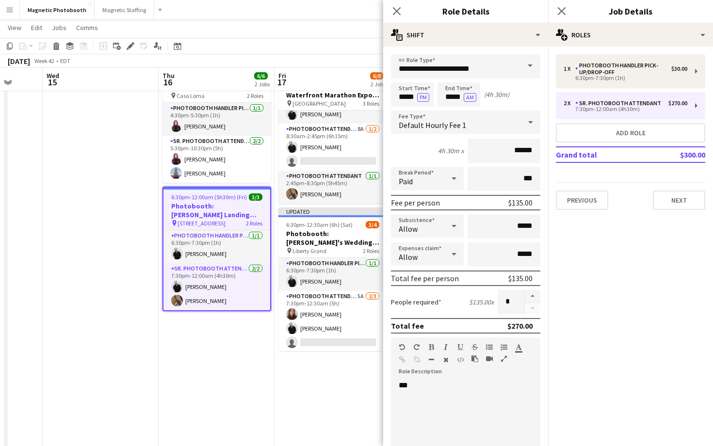
click at [542, 294] on form "**********" at bounding box center [465, 355] width 165 height 603
click at [535, 295] on button "button" at bounding box center [533, 296] width 16 height 13
type input "*"
click at [561, 9] on icon "Close pop-in" at bounding box center [561, 10] width 9 height 9
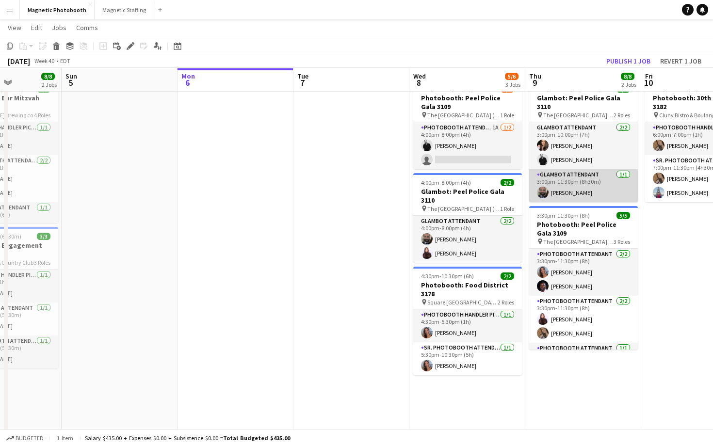
scroll to position [0, 0]
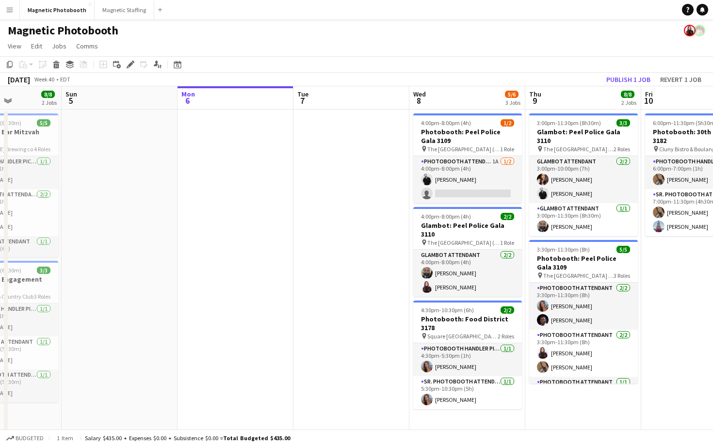
click at [572, 55] on app-page-menu "View Day view expanded Day view collapsed Month view Date picker Jump to [DATE]…" at bounding box center [356, 47] width 713 height 18
click at [607, 78] on button "Publish 3 jobs" at bounding box center [623, 79] width 56 height 13
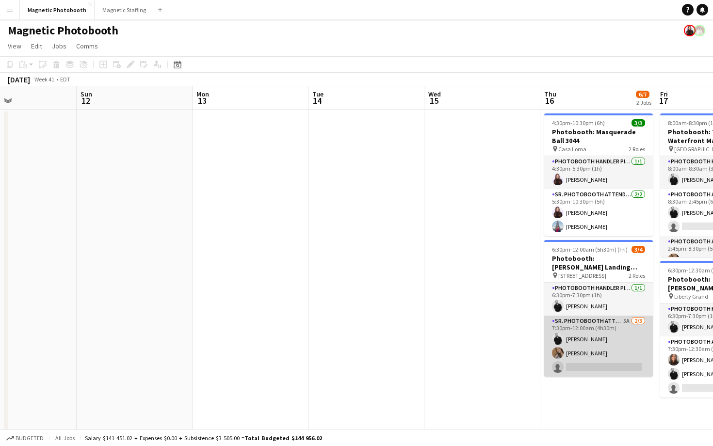
scroll to position [27, 0]
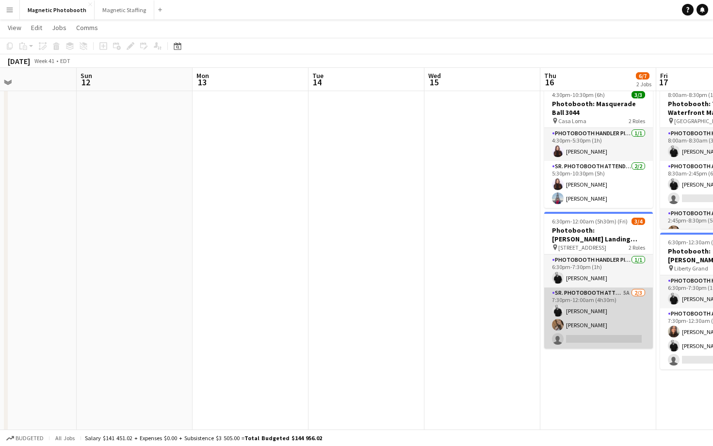
click at [632, 335] on app-card-role "Sr. Photobooth Attendant 5A 2/3 7:30pm-12:00am (4h30m) jean-philippe roy erica …" at bounding box center [598, 318] width 109 height 61
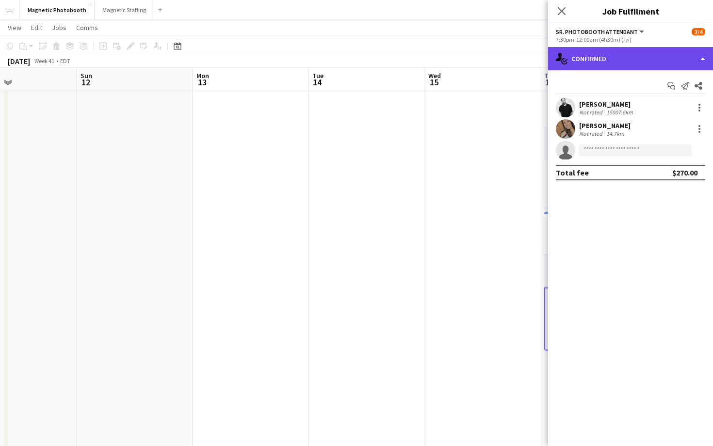
click at [613, 58] on div "single-neutral-actions-check-2 Confirmed" at bounding box center [630, 58] width 165 height 23
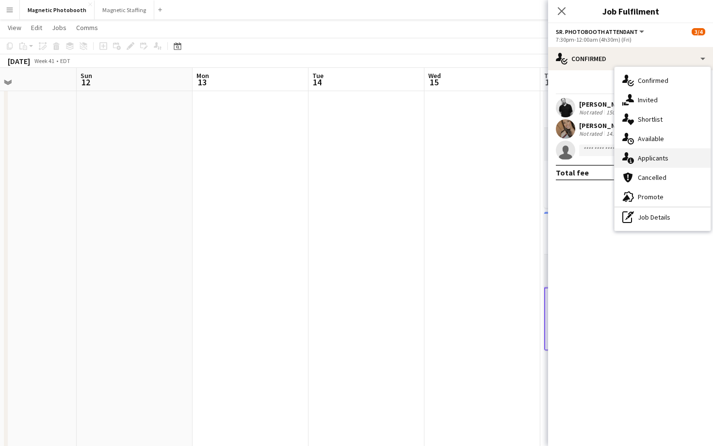
click at [663, 160] on span "Applicants" at bounding box center [653, 158] width 31 height 9
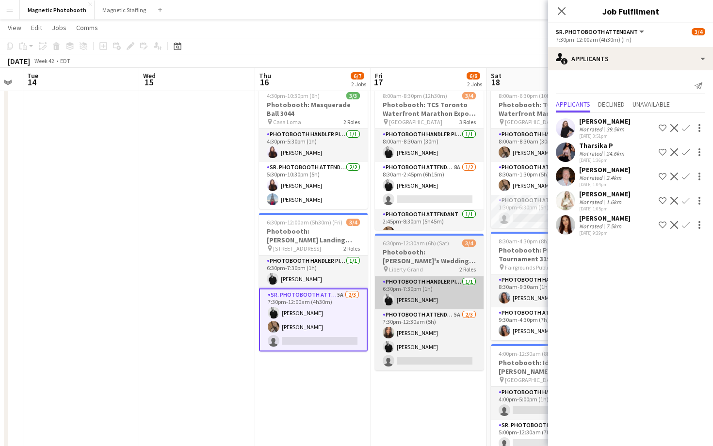
scroll to position [0, 442]
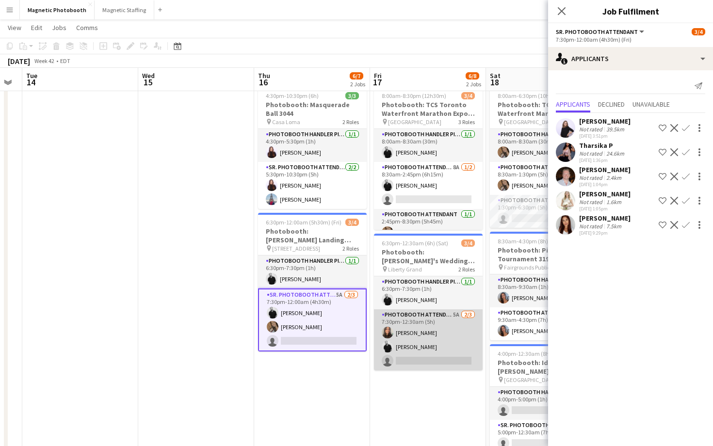
click at [419, 333] on app-card-role "Photobooth Attendant 5A [DATE] 7:30pm-12:30am (5h) [PERSON_NAME] [PERSON_NAME] …" at bounding box center [428, 340] width 109 height 61
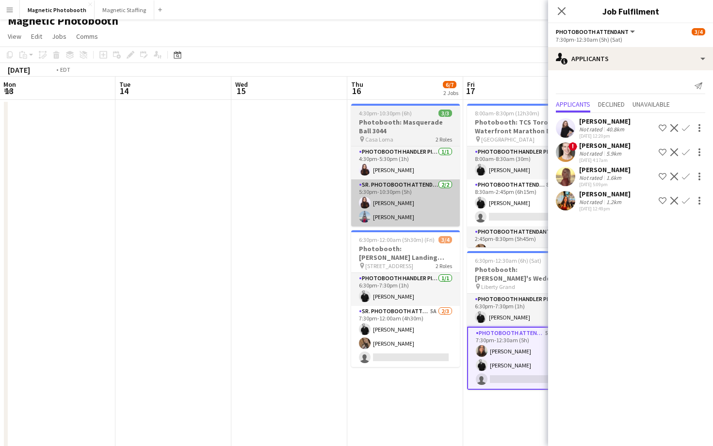
scroll to position [0, 350]
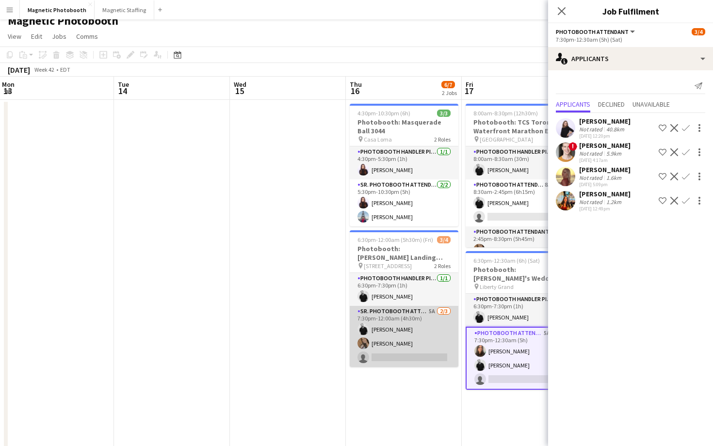
click at [393, 316] on app-card-role "Sr. Photobooth Attendant 5A 2/3 7:30pm-12:00am (4h30m) jean-philippe roy erica …" at bounding box center [404, 336] width 109 height 61
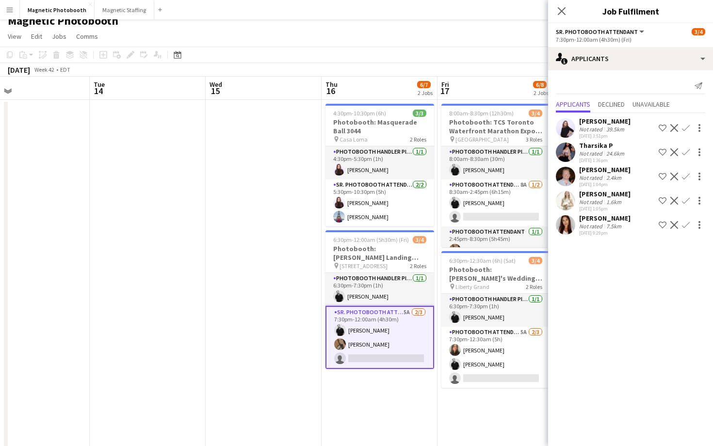
scroll to position [0, 380]
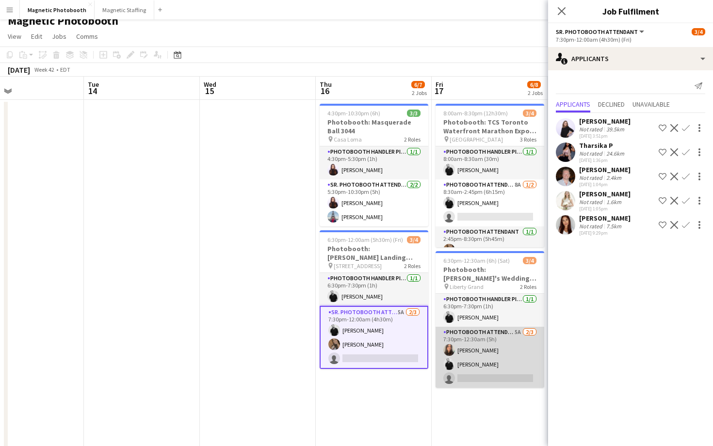
click at [460, 348] on app-card-role "Photobooth Attendant 5A [DATE] 7:30pm-12:30am (5h) [PERSON_NAME] [PERSON_NAME] …" at bounding box center [490, 357] width 109 height 61
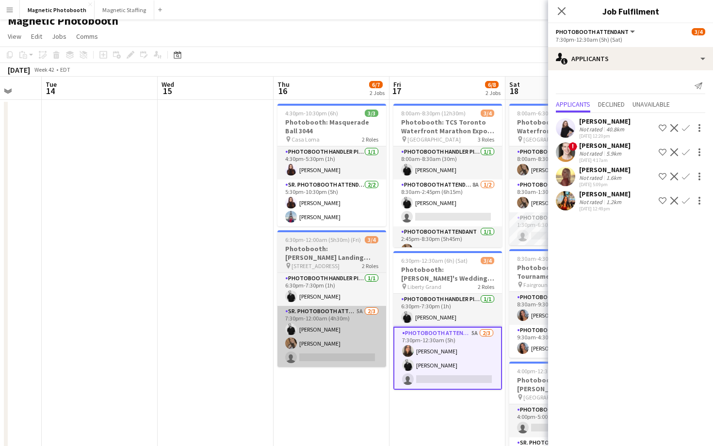
scroll to position [0, 423]
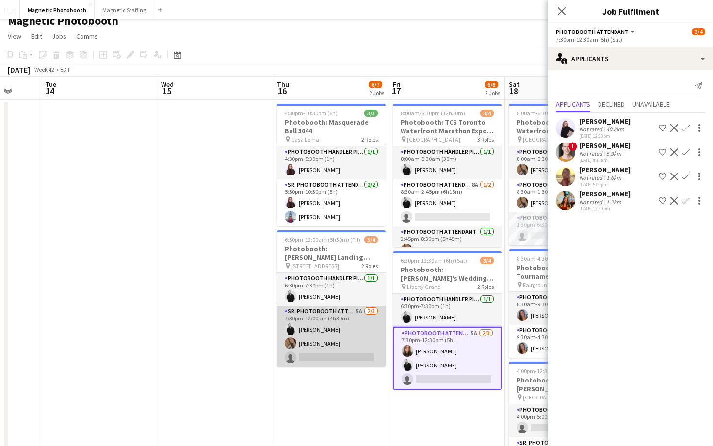
click at [356, 348] on app-card-role "Sr. Photobooth Attendant 5A 2/3 7:30pm-12:00am (4h30m) jean-philippe roy erica …" at bounding box center [331, 336] width 109 height 61
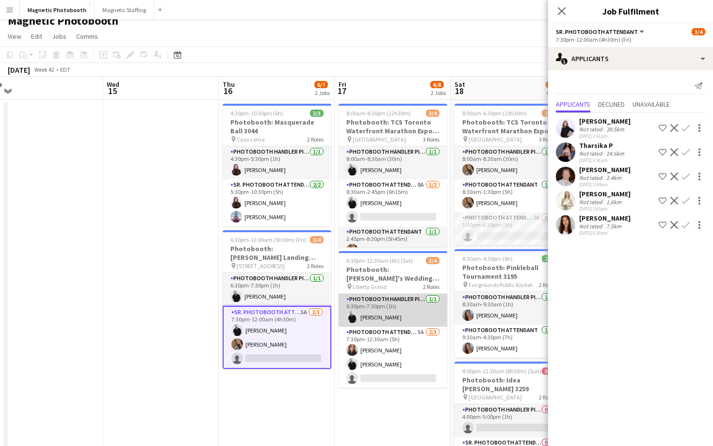
scroll to position [0, 241]
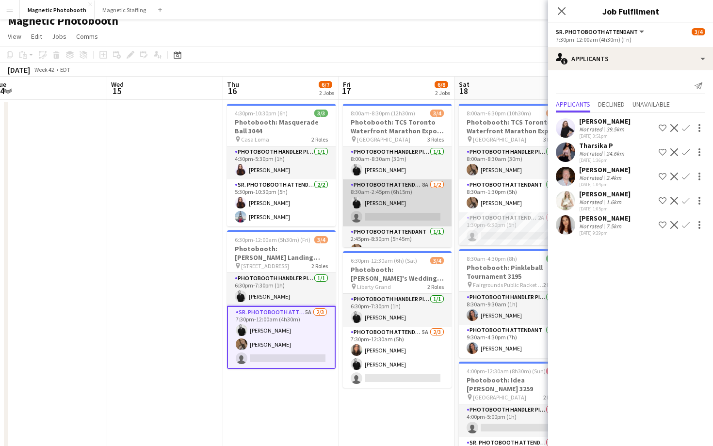
click at [401, 207] on app-card-role "Photobooth Attendant 8A 1/2 8:30am-2:45pm (6h15m) jean-philippe roy single-neut…" at bounding box center [397, 203] width 109 height 47
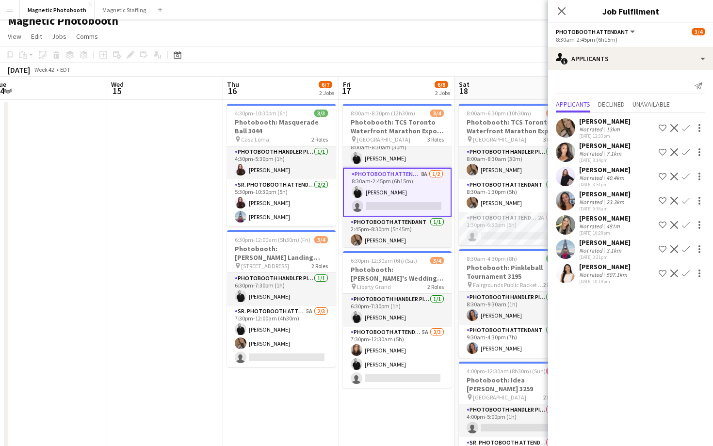
scroll to position [14, 0]
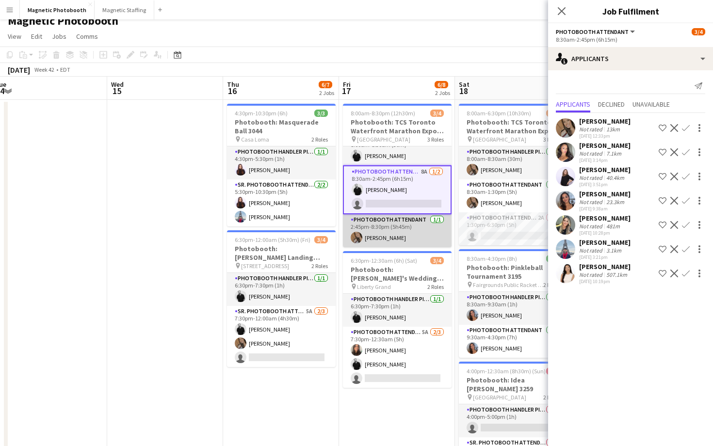
click at [402, 232] on app-card-role "Photobooth Attendant 1/1 2:45pm-8:30pm (5h45m) erica Musso" at bounding box center [397, 230] width 109 height 33
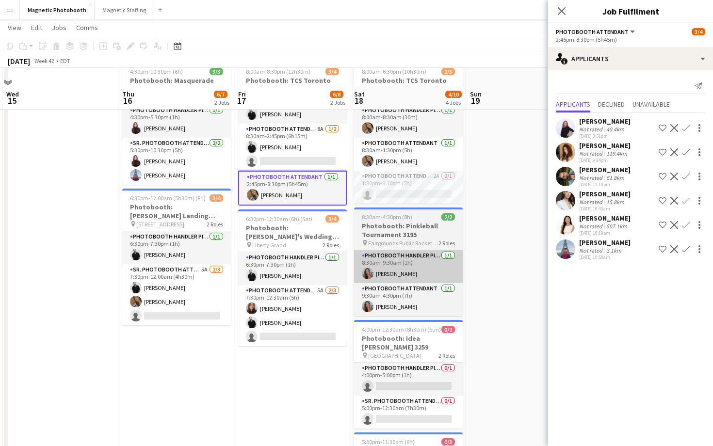
scroll to position [91, 0]
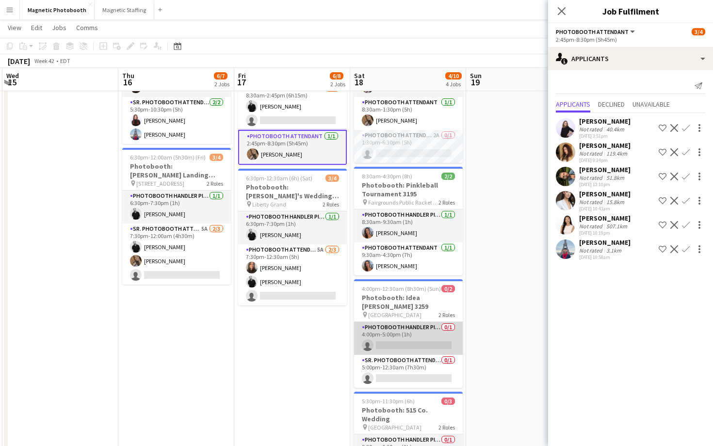
click at [431, 345] on app-card-role "Photobooth Handler Pick-Up/Drop-Off 0/1 4:00pm-5:00pm (1h) single-neutral-actio…" at bounding box center [408, 338] width 109 height 33
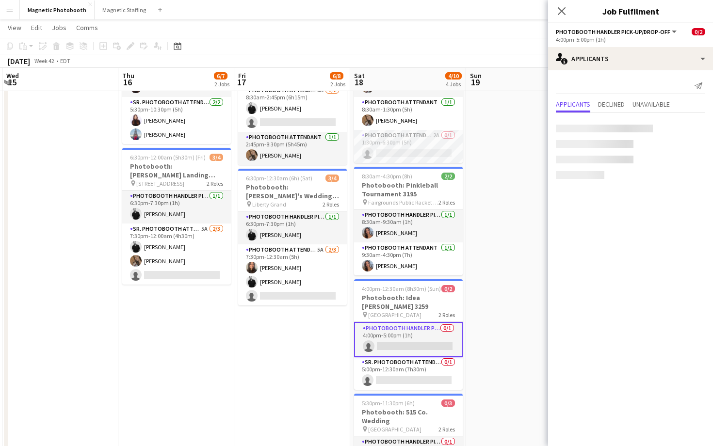
scroll to position [12, 0]
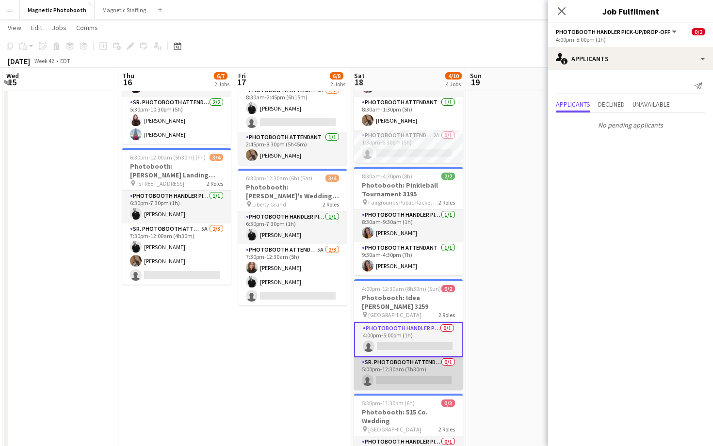
click at [424, 377] on app-card-role "Sr. Photobooth Attendant 0/1 5:00pm-12:30am (7h30m) single-neutral-actions" at bounding box center [408, 373] width 109 height 33
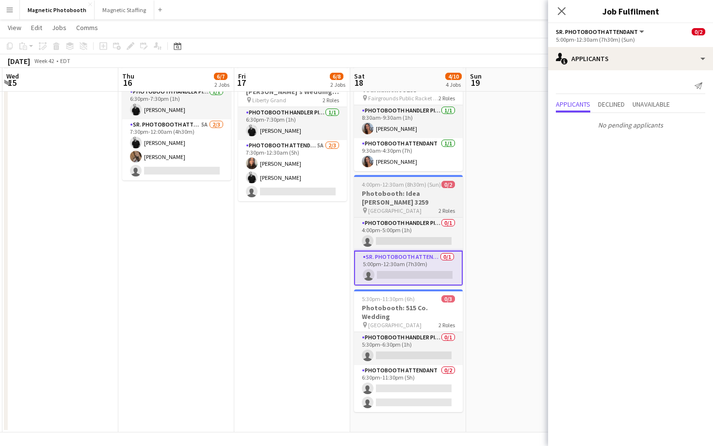
scroll to position [196, 0]
click at [424, 377] on app-card-role "Photobooth Attendant 0/2 6:30pm-11:30pm (5h) single-neutral-actions single-neut…" at bounding box center [408, 388] width 109 height 47
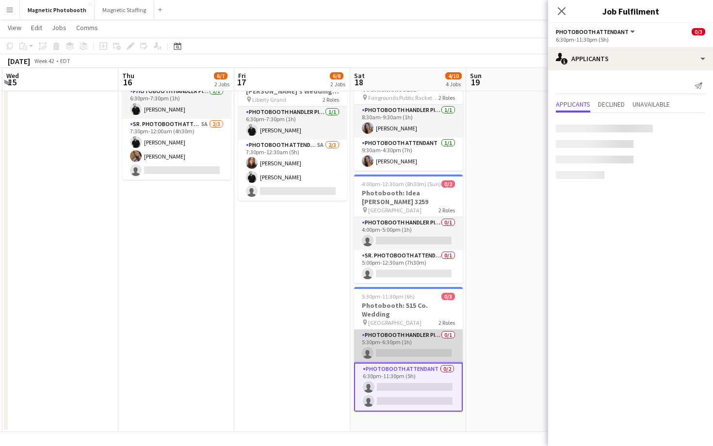
click at [422, 331] on app-card-role "Photobooth Handler Pick-Up/Drop-Off 0/1 5:30pm-6:30pm (1h) single-neutral-actio…" at bounding box center [408, 346] width 109 height 33
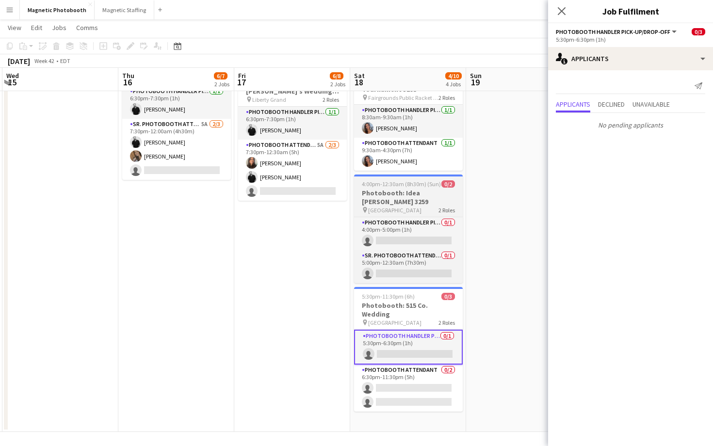
click at [407, 190] on h3 "Photobooth: Idea [PERSON_NAME] 3259" at bounding box center [408, 197] width 109 height 17
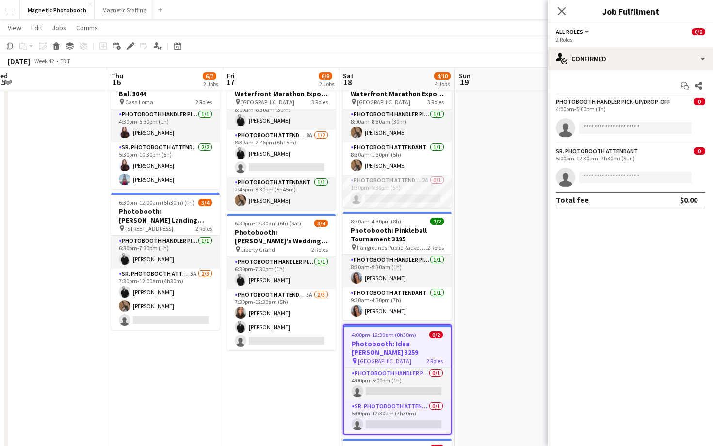
scroll to position [0, 359]
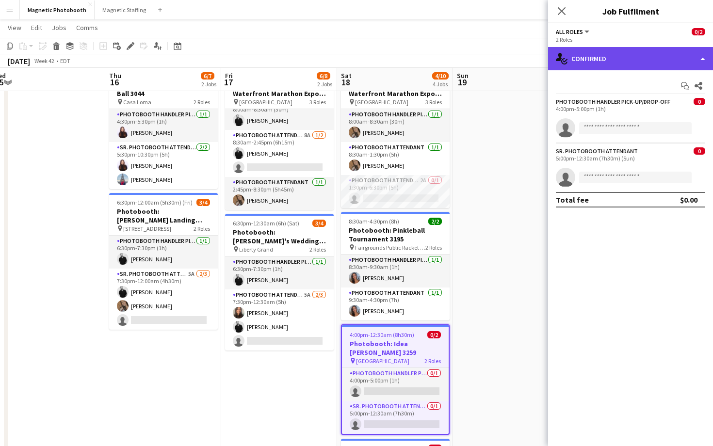
click at [611, 64] on div "single-neutral-actions-check-2 Confirmed" at bounding box center [630, 58] width 165 height 23
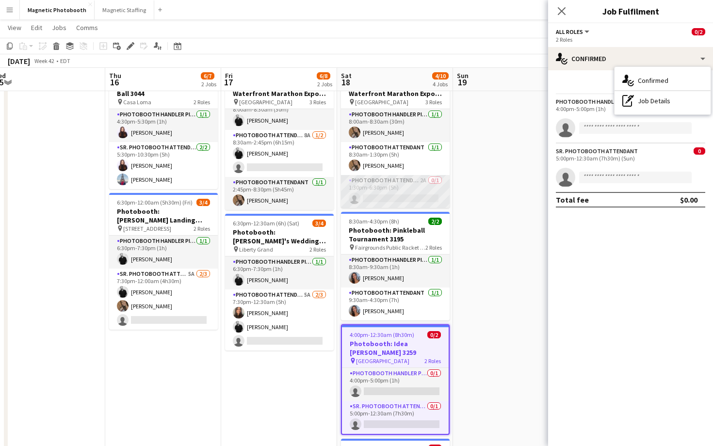
click at [395, 182] on app-card-role "Photobooth Attendant 2A 0/1 1:30pm-6:30pm (5h) single-neutral-actions" at bounding box center [395, 191] width 109 height 33
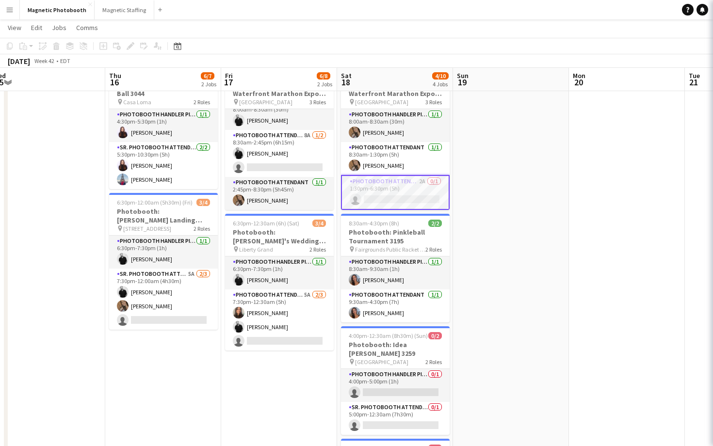
click at [395, 182] on app-card-role "Photobooth Attendant 2A 0/1 1:30pm-6:30pm (5h) single-neutral-actions" at bounding box center [395, 192] width 109 height 35
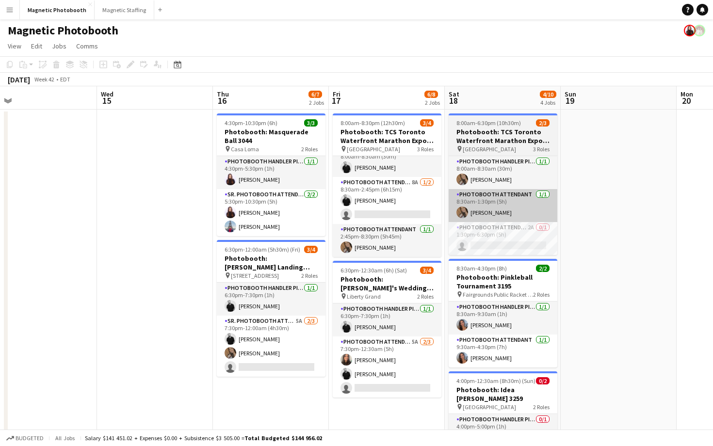
scroll to position [0, 206]
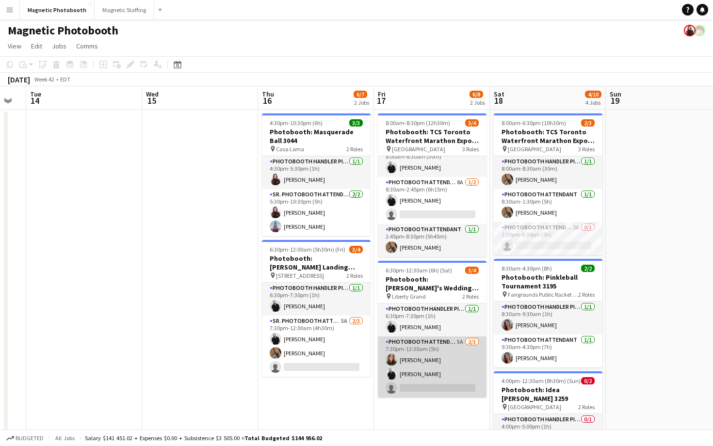
click at [437, 366] on app-card-role "Photobooth Attendant 5A [DATE] 7:30pm-12:30am (5h) [PERSON_NAME] [PERSON_NAME] …" at bounding box center [432, 367] width 109 height 61
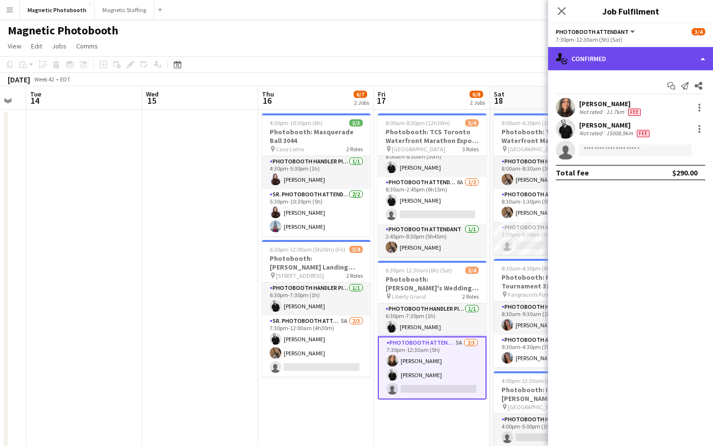
click at [599, 63] on div "single-neutral-actions-check-2 Confirmed" at bounding box center [630, 58] width 165 height 23
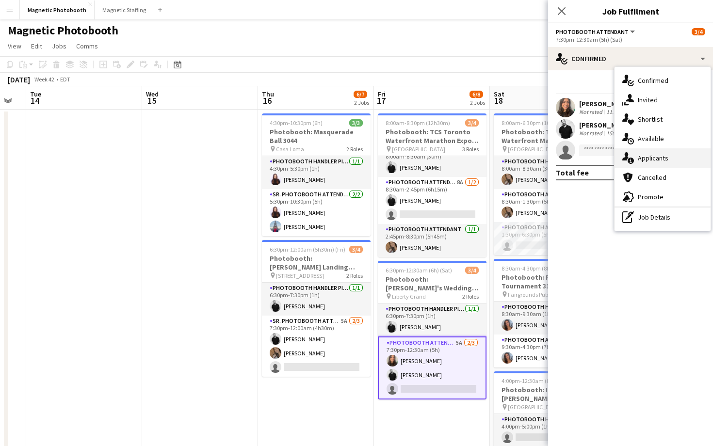
click at [660, 160] on span "Applicants" at bounding box center [653, 158] width 31 height 9
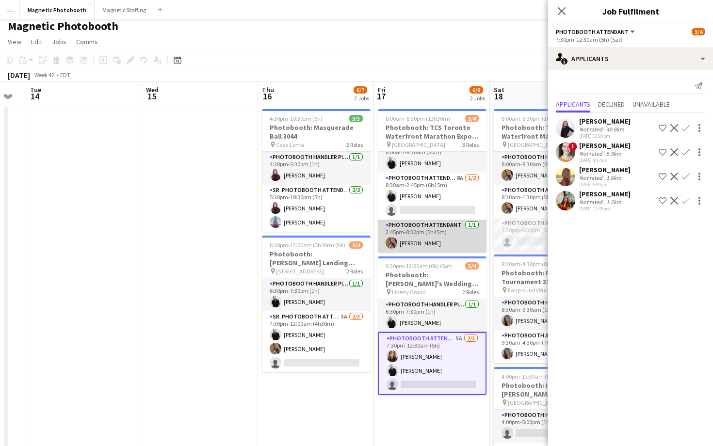
scroll to position [0, 0]
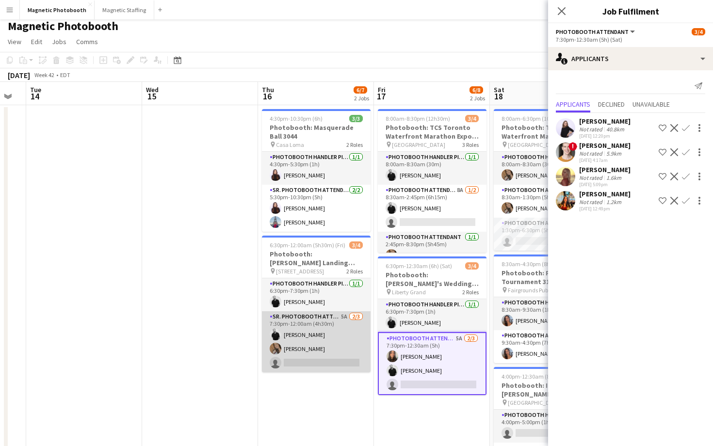
click at [340, 353] on app-card-role "Sr. Photobooth Attendant 5A 2/3 7:30pm-12:00am (4h30m) jean-philippe roy erica …" at bounding box center [316, 342] width 109 height 61
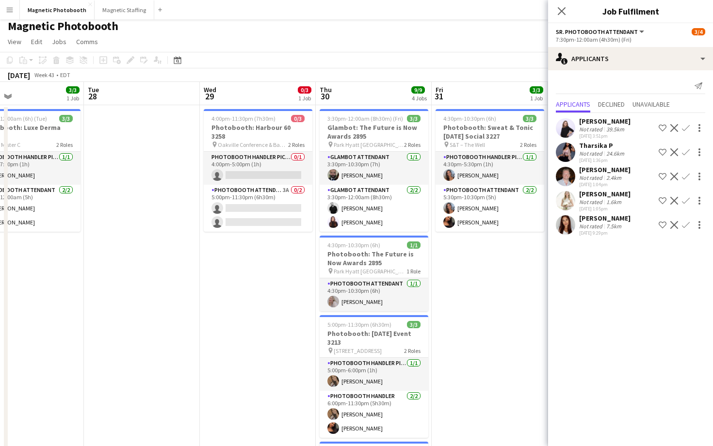
scroll to position [0, 264]
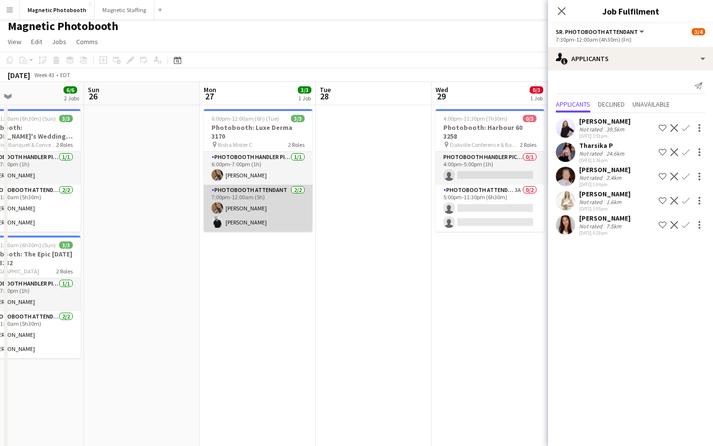
click at [281, 191] on app-card-role "Photobooth Attendant 2/2 7:00pm-12:00am (5h) erica Musso jean-philippe roy" at bounding box center [258, 208] width 109 height 47
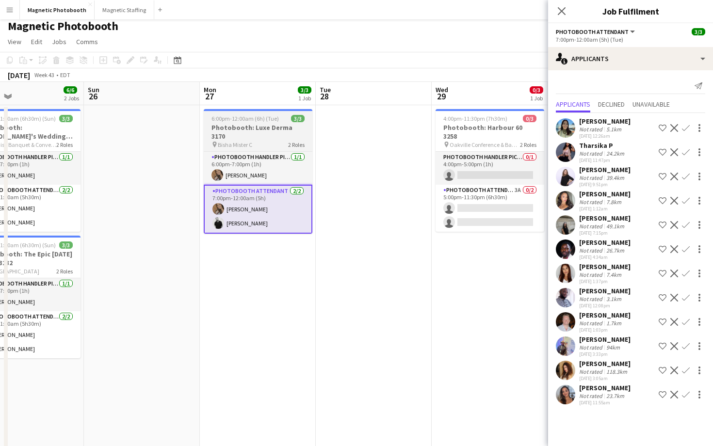
click at [271, 127] on h3 "Photobooth: Luxe Derma 3170" at bounding box center [258, 131] width 109 height 17
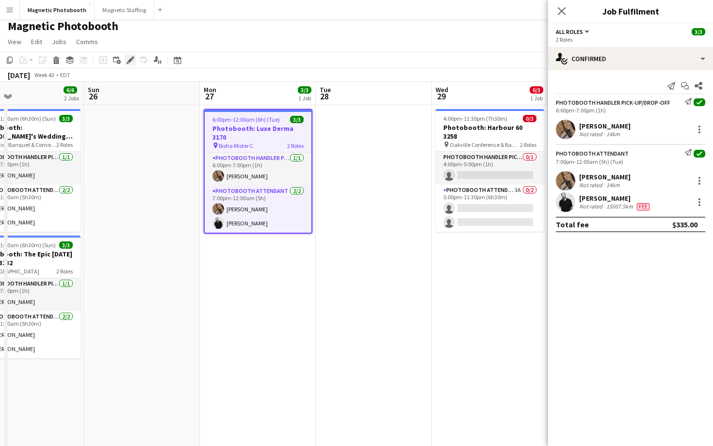
click at [130, 61] on icon at bounding box center [130, 60] width 5 height 5
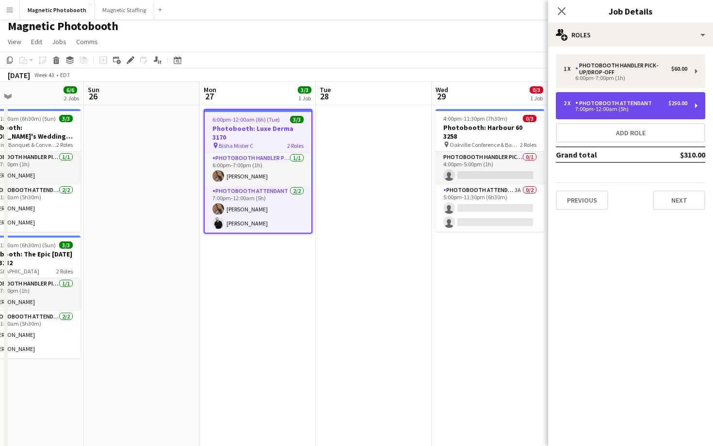
click at [681, 109] on div "7:00pm-12:00am (5h)" at bounding box center [626, 109] width 124 height 5
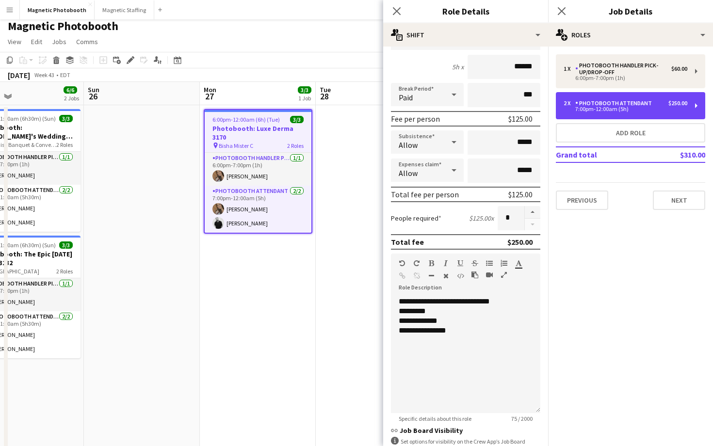
scroll to position [119, 0]
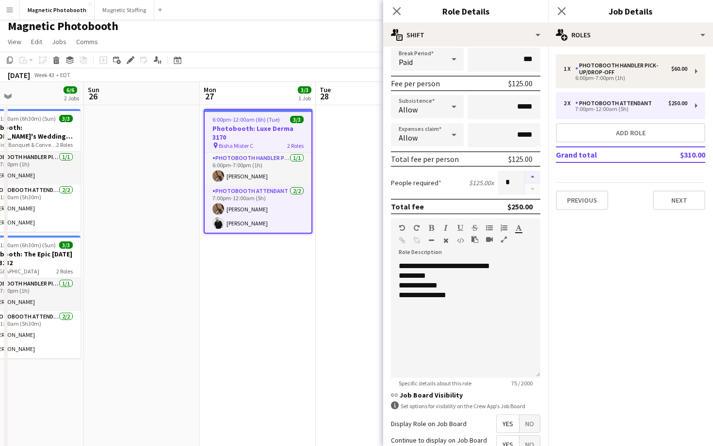
click at [532, 177] on button "button" at bounding box center [533, 177] width 16 height 13
type input "*"
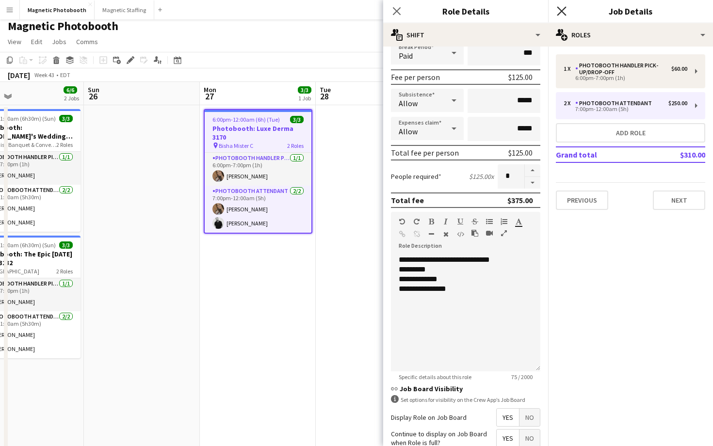
click at [558, 12] on icon "Close pop-in" at bounding box center [561, 10] width 9 height 9
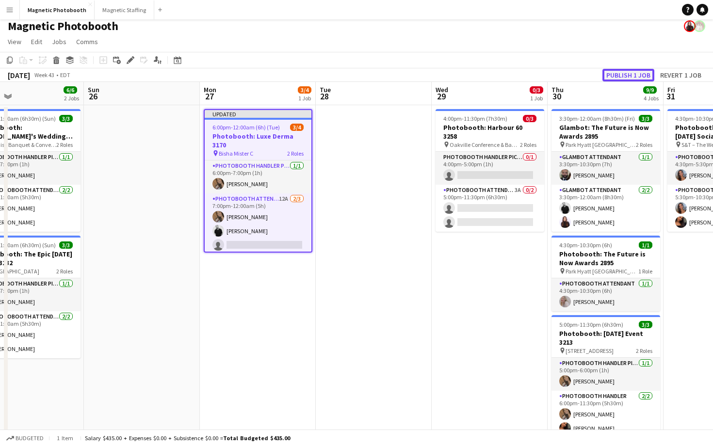
click at [610, 70] on button "Publish 1 job" at bounding box center [629, 75] width 52 height 13
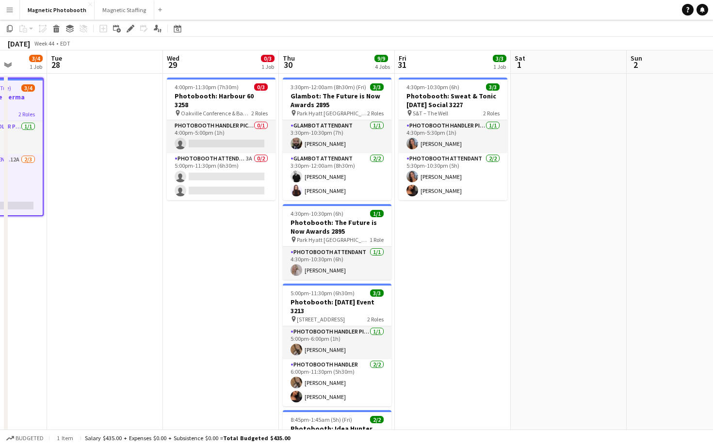
scroll to position [0, 0]
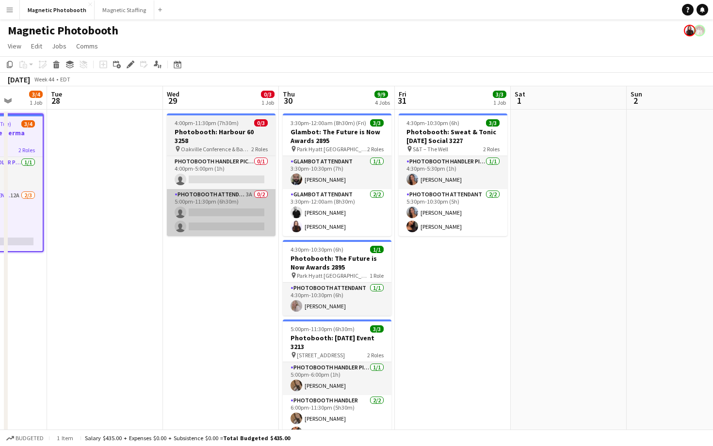
click at [225, 212] on app-card-role "Photobooth Attendant 3A 0/2 5:00pm-11:30pm (6h30m) single-neutral-actions singl…" at bounding box center [221, 212] width 109 height 47
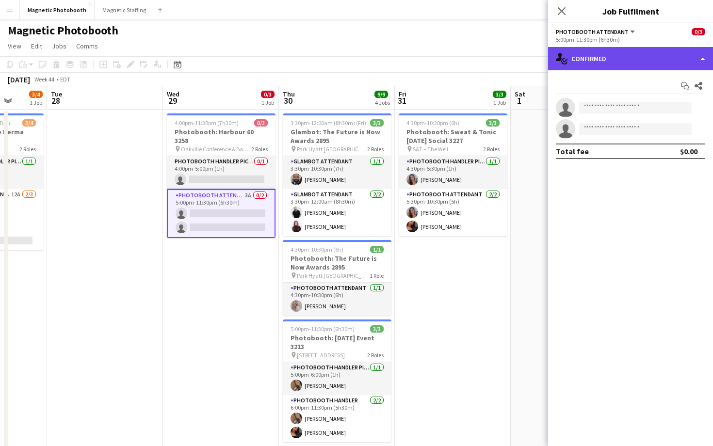
click at [580, 61] on div "single-neutral-actions-check-2 Confirmed" at bounding box center [630, 58] width 165 height 23
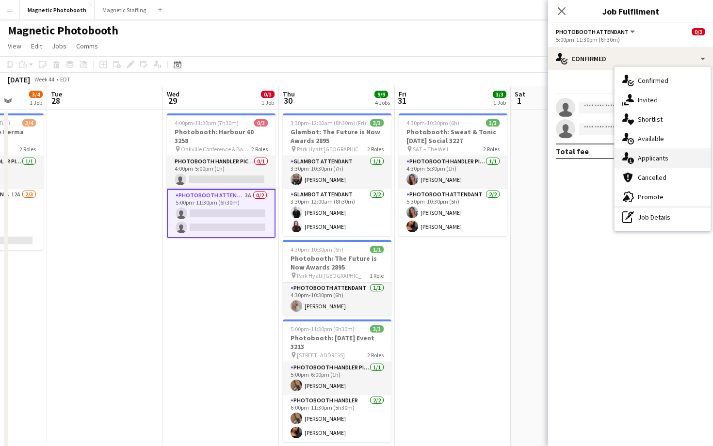
click at [655, 151] on div "single-neutral-actions-information Applicants" at bounding box center [663, 157] width 96 height 19
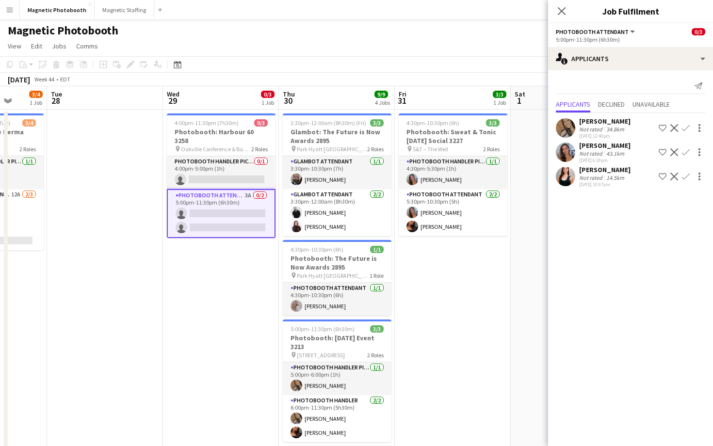
click at [686, 127] on app-icon "Confirm" at bounding box center [686, 128] width 8 height 8
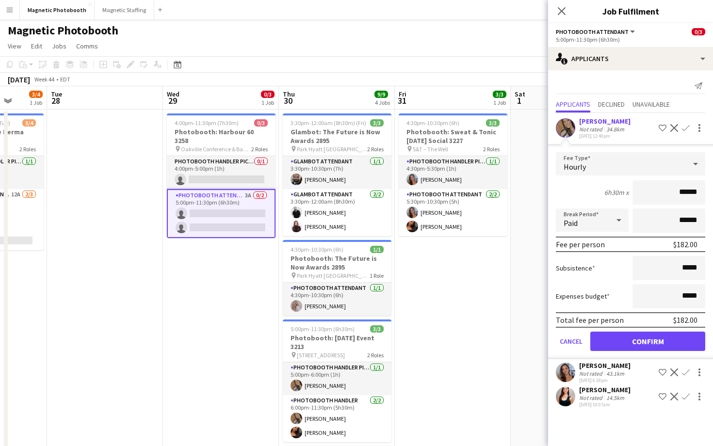
click at [686, 197] on input "******" at bounding box center [669, 193] width 73 height 24
click at [660, 336] on button "Confirm" at bounding box center [648, 341] width 115 height 19
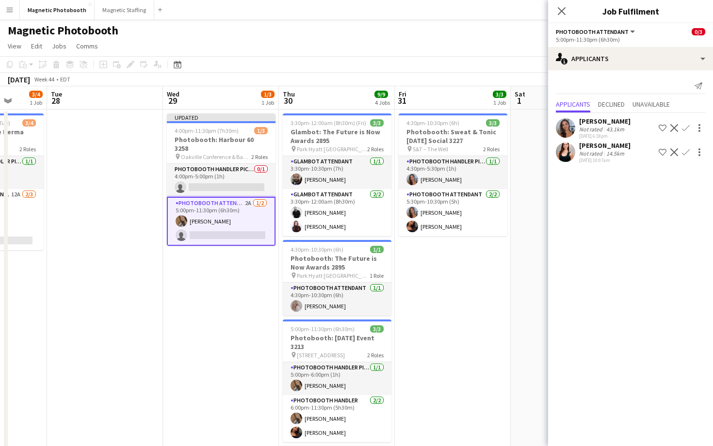
click at [686, 123] on button "Confirm" at bounding box center [686, 128] width 12 height 12
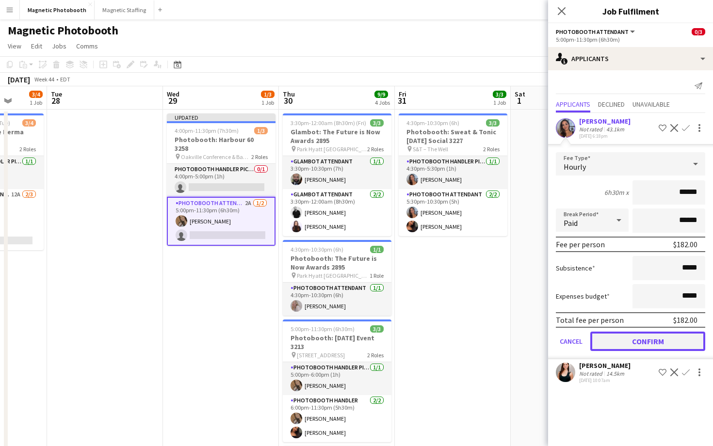
click at [634, 337] on button "Confirm" at bounding box center [648, 341] width 115 height 19
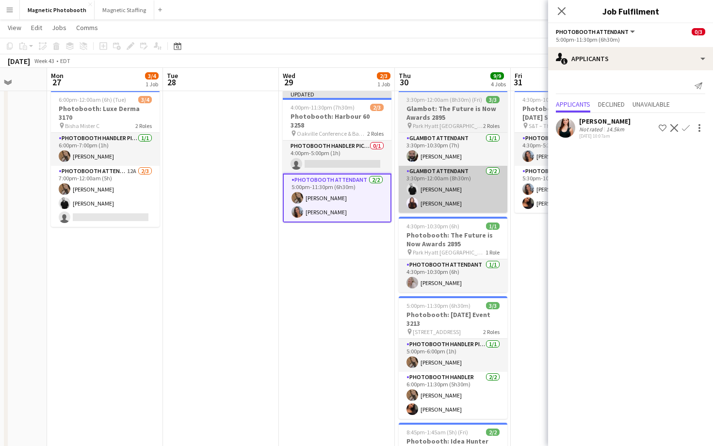
scroll to position [0, 297]
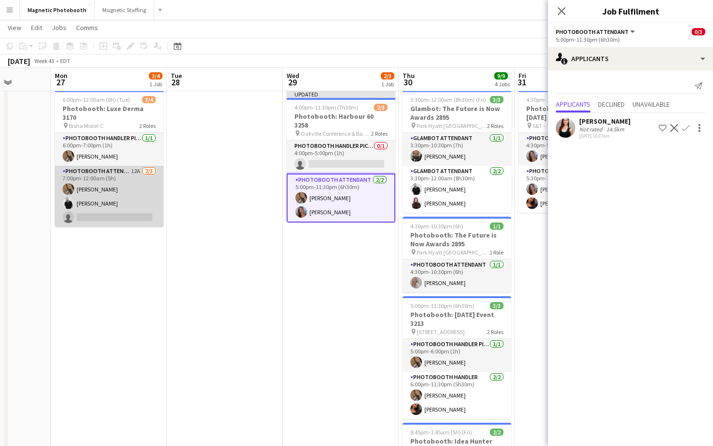
click at [120, 196] on app-card-role "Photobooth Attendant 12A 2/3 7:00pm-12:00am (5h) erica Musso jean-philippe roy …" at bounding box center [109, 196] width 109 height 61
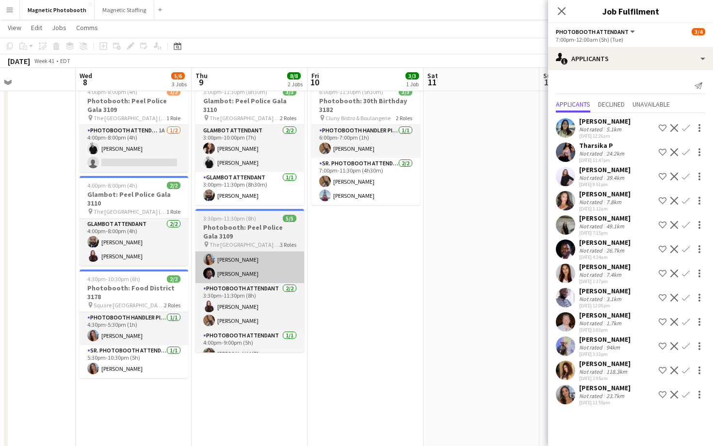
scroll to position [0, 254]
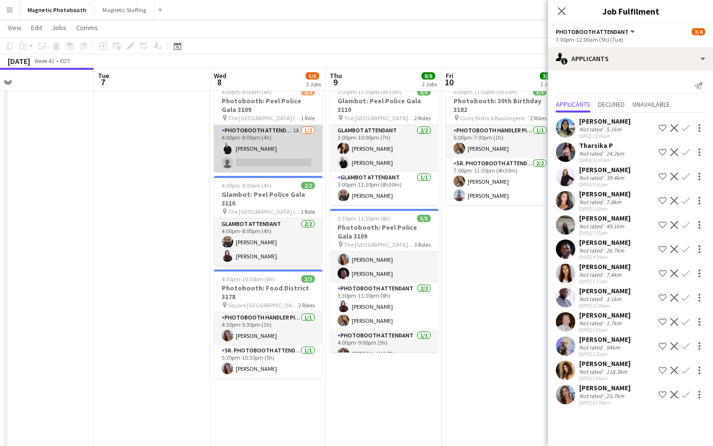
click at [277, 147] on app-card-role "Photobooth Attendant 1A [DATE] 4:00pm-8:00pm (4h) [PERSON_NAME] single-neutral-…" at bounding box center [268, 148] width 109 height 47
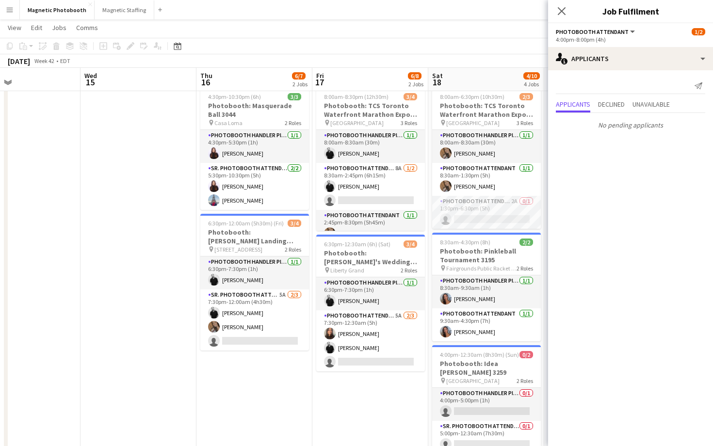
scroll to position [0, 284]
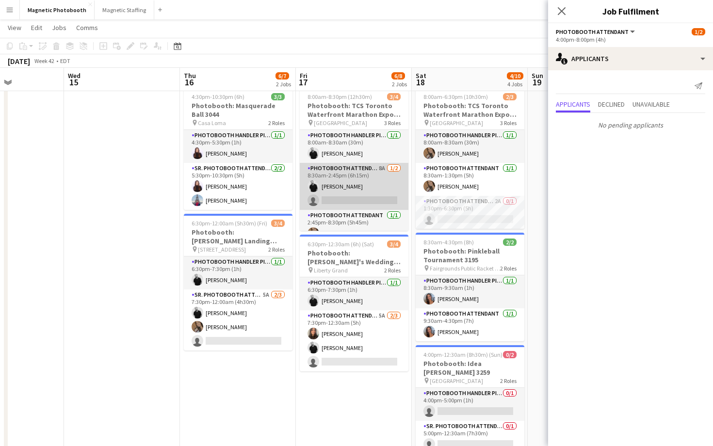
click at [374, 189] on app-card-role "Photobooth Attendant 8A 1/2 8:30am-2:45pm (6h15m) jean-philippe roy single-neut…" at bounding box center [354, 186] width 109 height 47
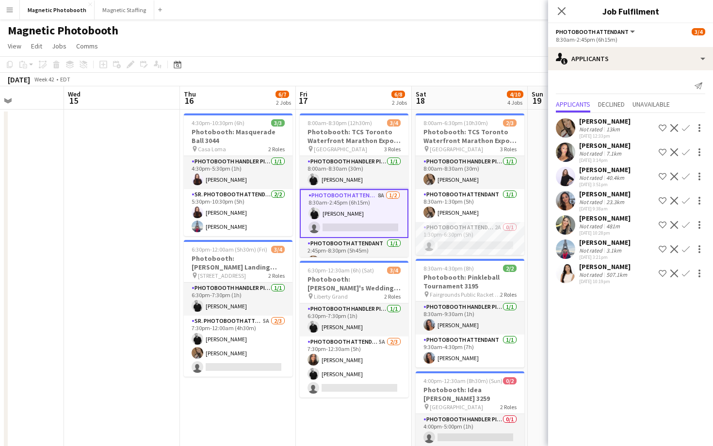
scroll to position [14, 0]
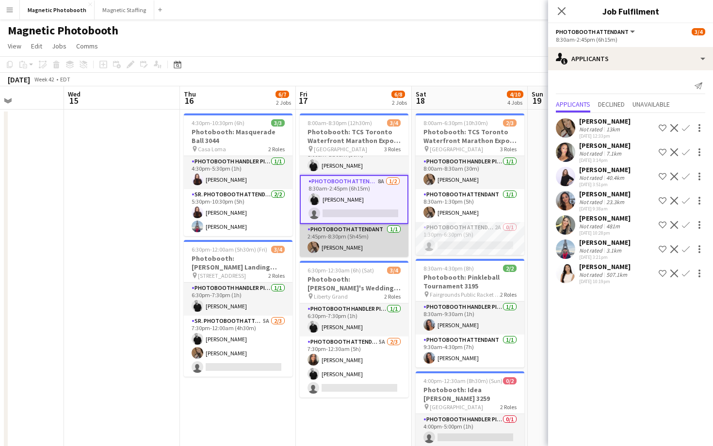
click at [323, 249] on app-card-role "Photobooth Attendant 1/1 2:45pm-8:30pm (5h45m) erica Musso" at bounding box center [354, 240] width 109 height 33
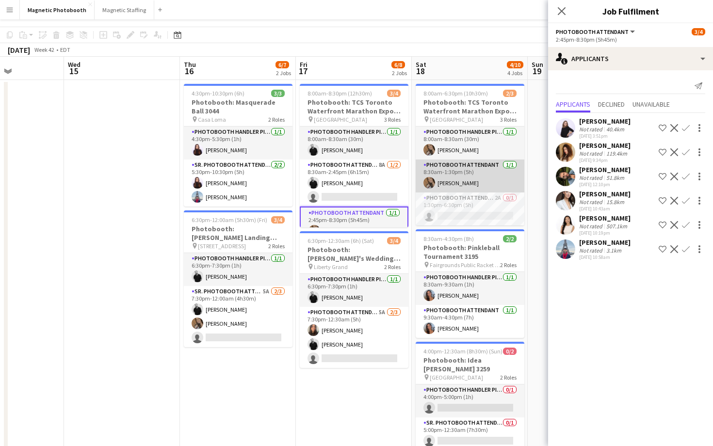
scroll to position [33, 0]
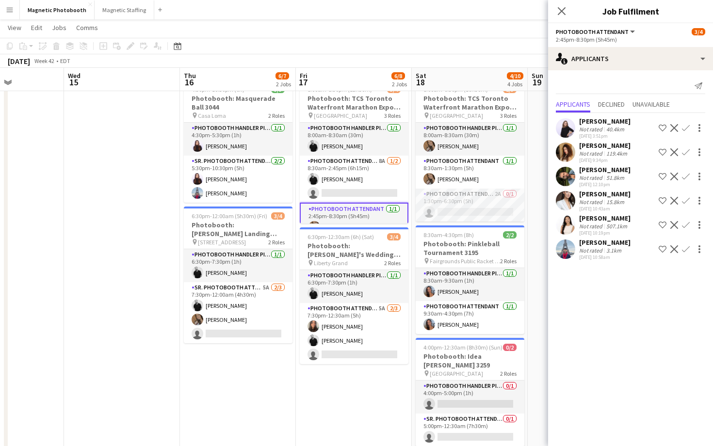
click at [559, 2] on div "Close pop-in" at bounding box center [561, 11] width 27 height 22
click at [559, 9] on icon at bounding box center [561, 10] width 9 height 9
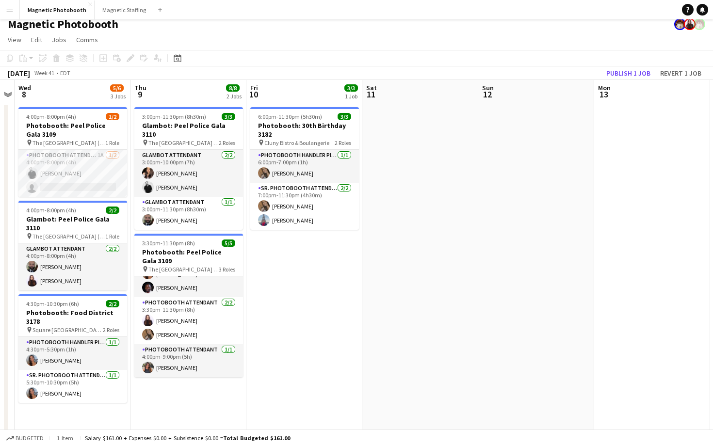
scroll to position [0, 0]
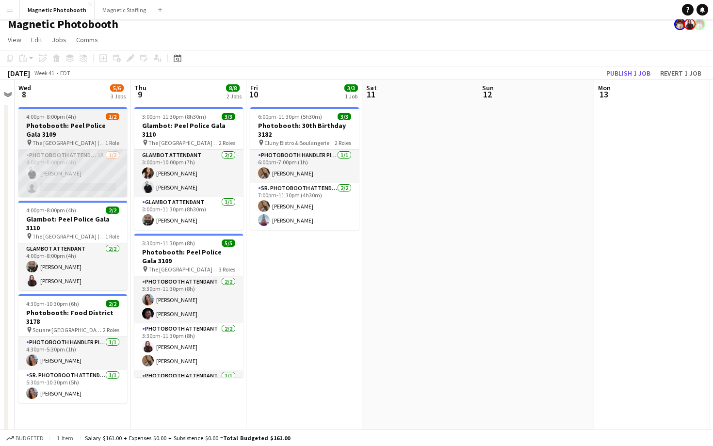
click at [111, 178] on app-card-role "Photobooth Attendant 1A [DATE] 4:00pm-8:00pm (4h) [PERSON_NAME] single-neutral-…" at bounding box center [72, 173] width 109 height 47
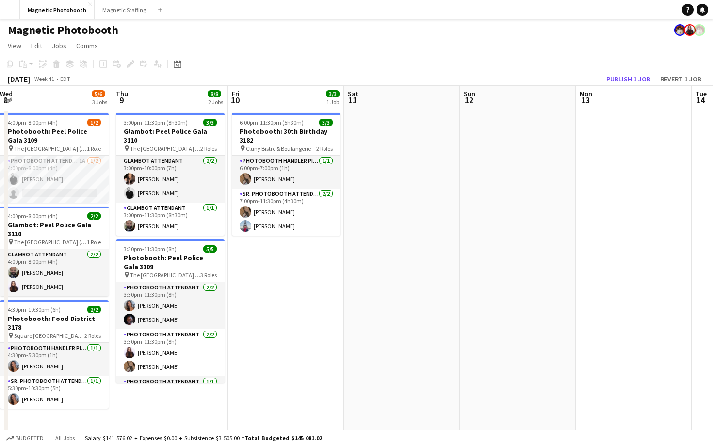
scroll to position [0, 352]
click at [526, 67] on app-toolbar "Copy Paste Paste Command V Paste with crew Command Shift V Paste linked Job [GE…" at bounding box center [356, 64] width 713 height 16
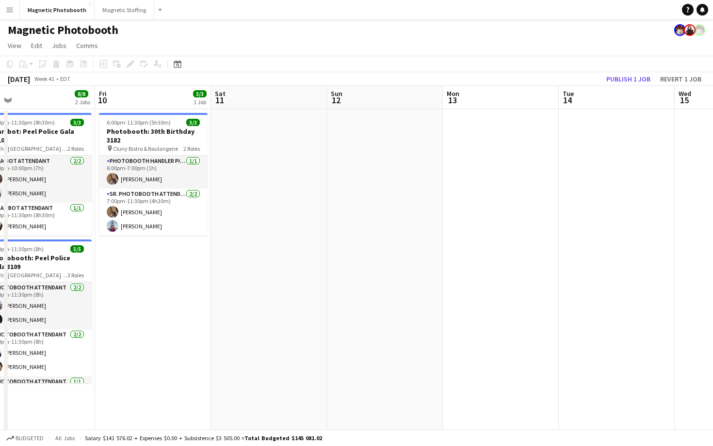
scroll to position [0, 260]
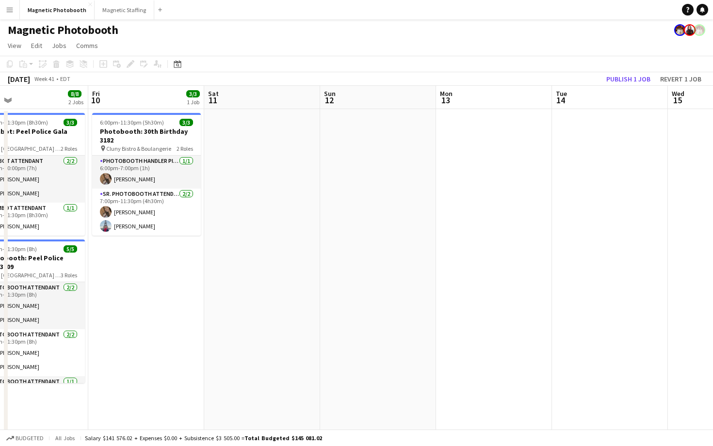
click at [341, 246] on app-date-cell at bounding box center [378, 369] width 116 height 520
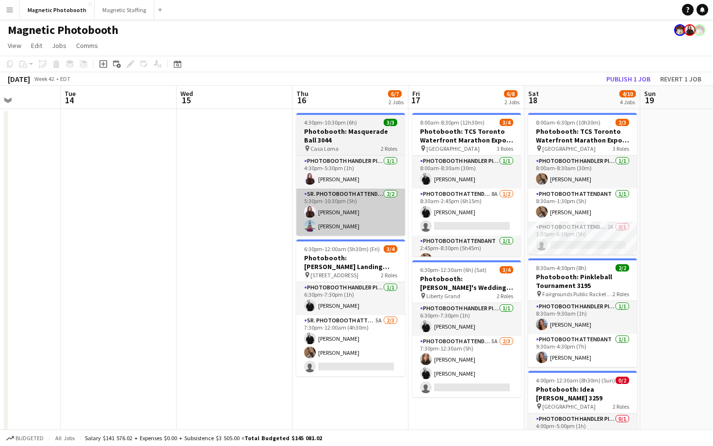
scroll to position [0, 310]
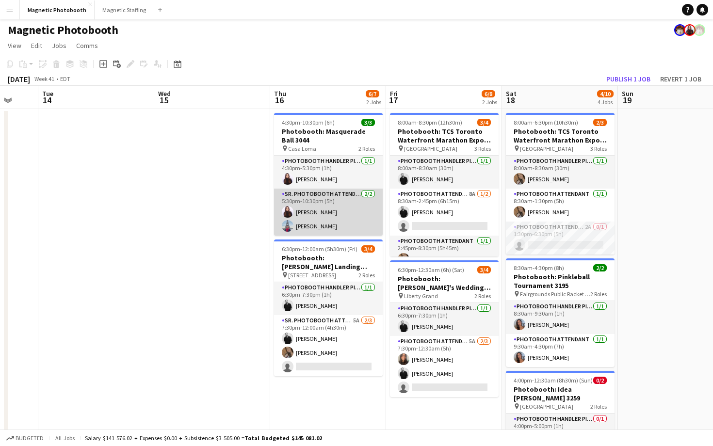
click at [334, 222] on app-card-role "Sr. Photobooth Attendant [DATE] 5:30pm-10:30pm (5h) [PERSON_NAME] [PERSON_NAME]" at bounding box center [328, 212] width 109 height 47
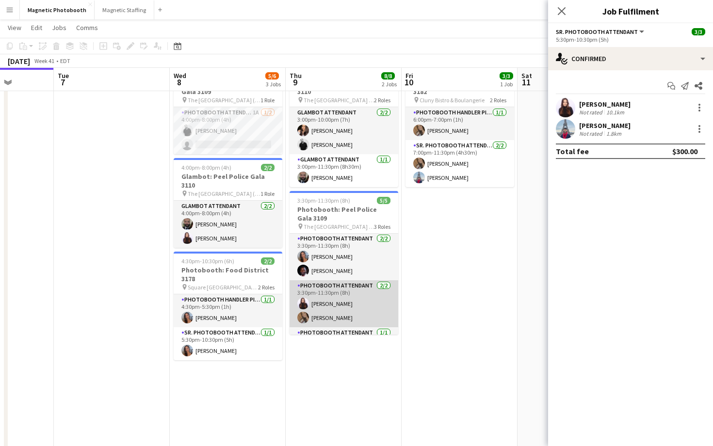
scroll to position [0, 0]
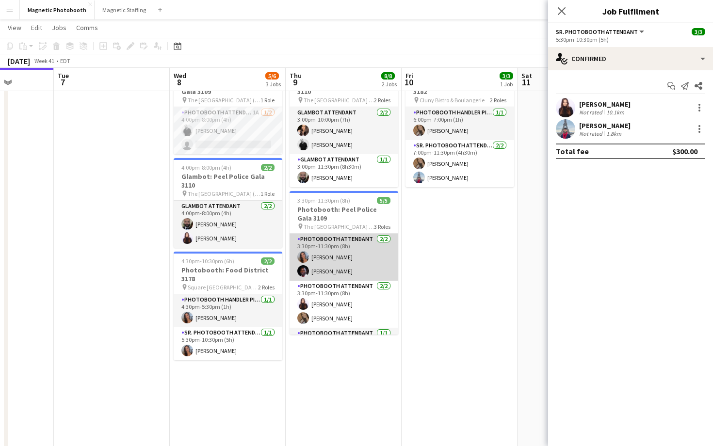
click at [326, 263] on app-card-role "Photobooth Attendant [DATE] 3:30pm-11:30pm (8h) [PERSON_NAME] [PERSON_NAME]" at bounding box center [344, 257] width 109 height 47
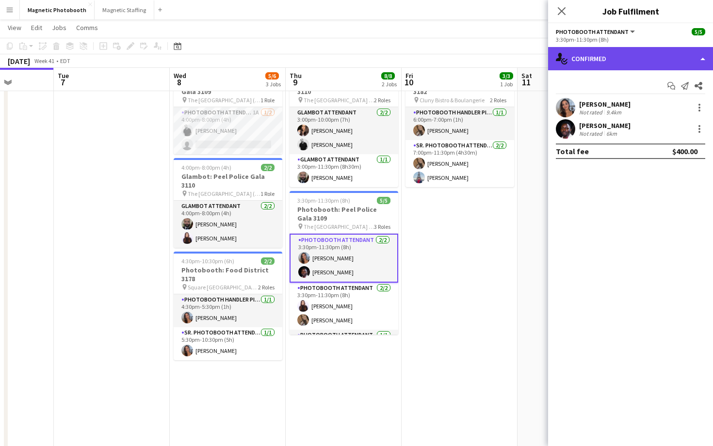
click at [617, 60] on div "single-neutral-actions-check-2 Confirmed" at bounding box center [630, 58] width 165 height 23
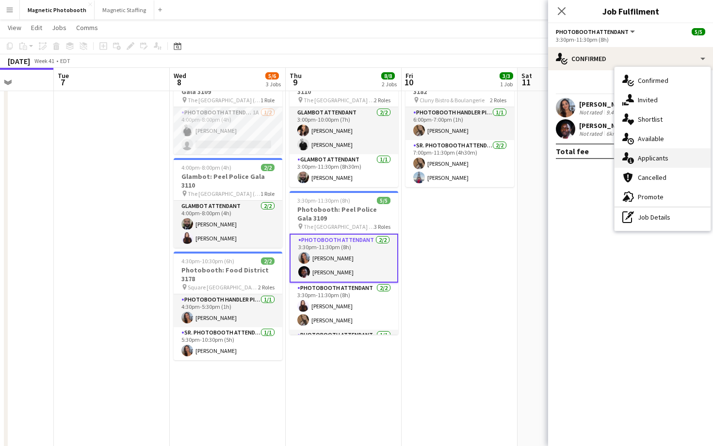
click at [654, 164] on div "single-neutral-actions-information Applicants" at bounding box center [663, 157] width 96 height 19
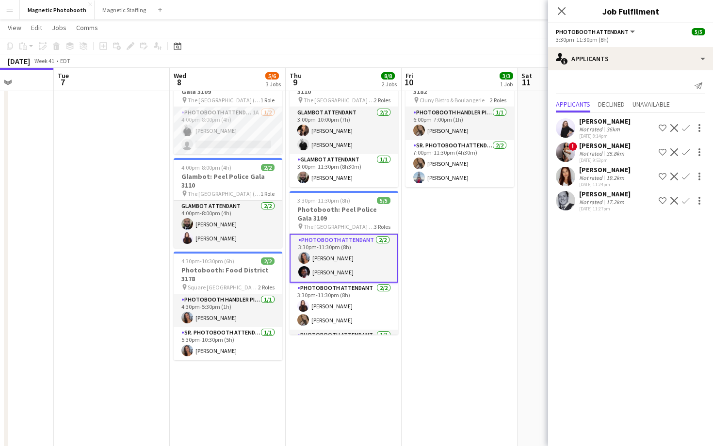
click at [566, 201] on app-user-avatar at bounding box center [565, 200] width 19 height 19
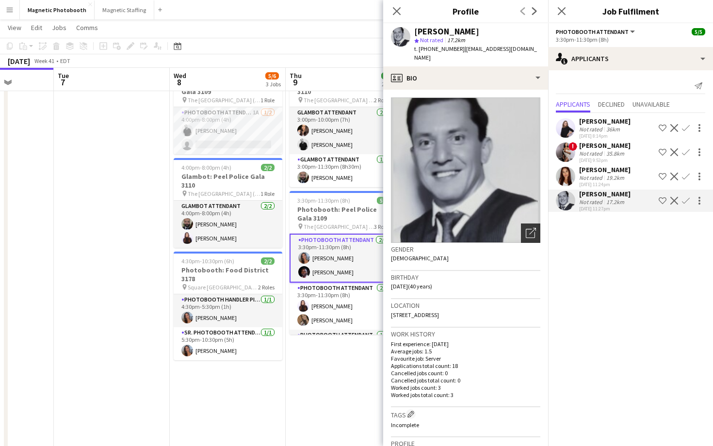
click at [526, 228] on icon "Open photos pop-in" at bounding box center [531, 233] width 10 height 10
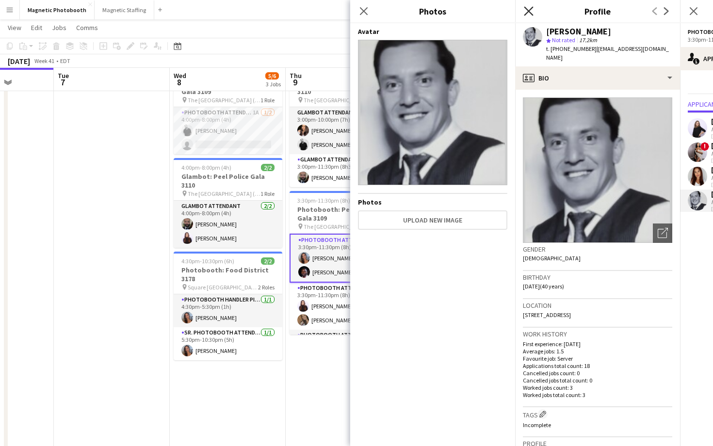
click at [528, 14] on icon "Close pop-in" at bounding box center [528, 10] width 9 height 9
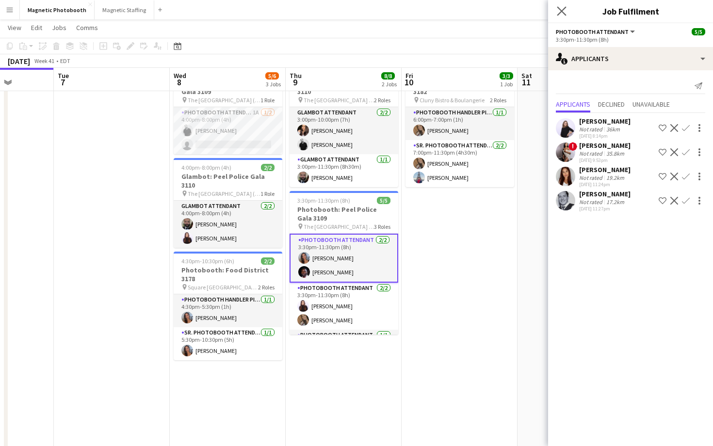
click at [568, 7] on app-icon "Close pop-in" at bounding box center [562, 11] width 14 height 14
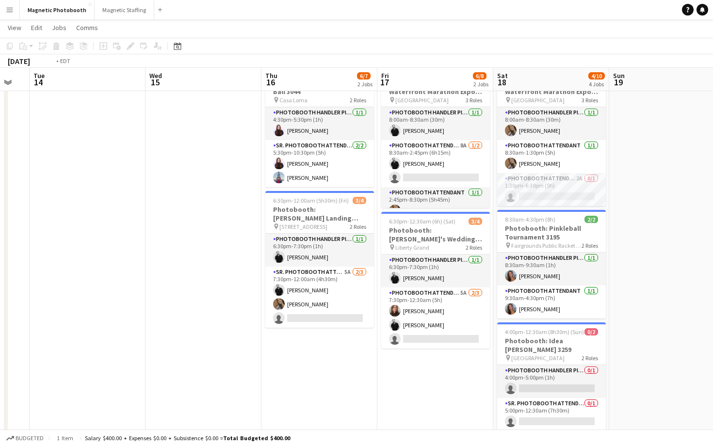
scroll to position [0, 438]
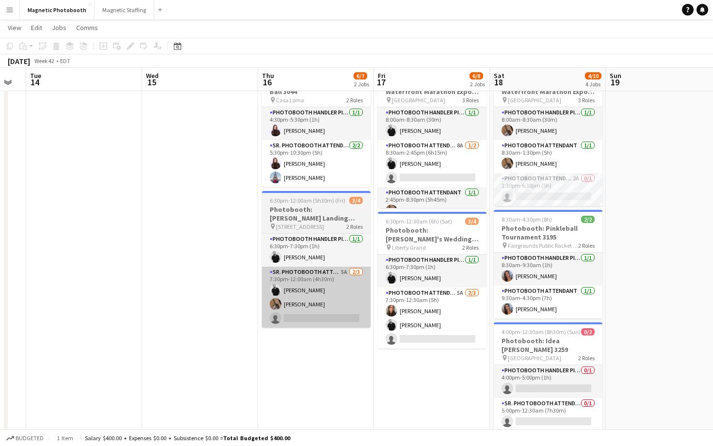
click at [325, 311] on app-card-role "Sr. Photobooth Attendant 5A 2/3 7:30pm-12:00am (4h30m) jean-philippe roy erica …" at bounding box center [316, 297] width 109 height 61
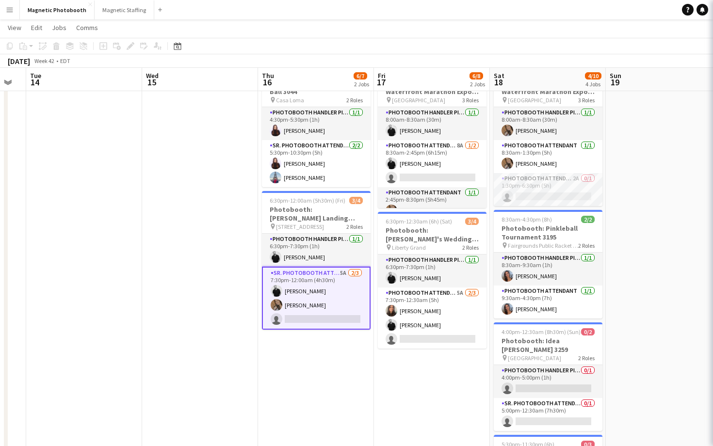
click at [325, 311] on app-card-role "Sr. Photobooth Attendant 5A 2/3 7:30pm-12:00am (4h30m) jean-philippe roy erica …" at bounding box center [316, 298] width 109 height 63
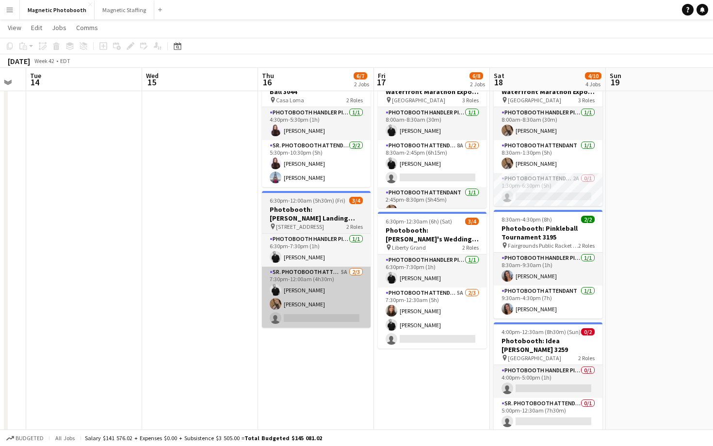
click at [295, 280] on app-card-role "Sr. Photobooth Attendant 5A 2/3 7:30pm-12:00am (4h30m) jean-philippe roy erica …" at bounding box center [316, 297] width 109 height 61
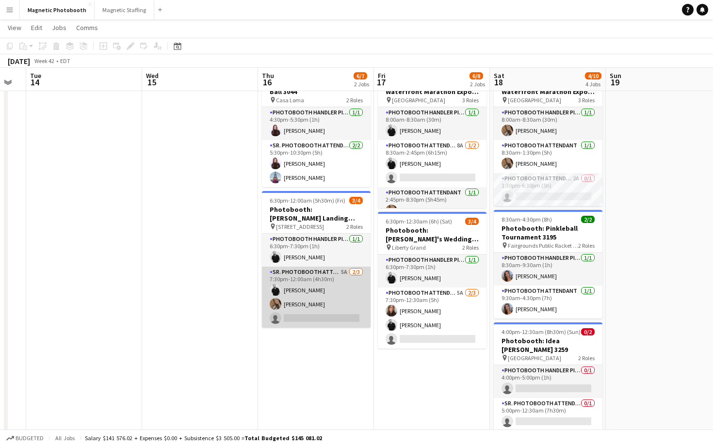
click at [296, 302] on app-card-role "Sr. Photobooth Attendant 5A 2/3 7:30pm-12:00am (4h30m) jean-philippe roy erica …" at bounding box center [316, 297] width 109 height 61
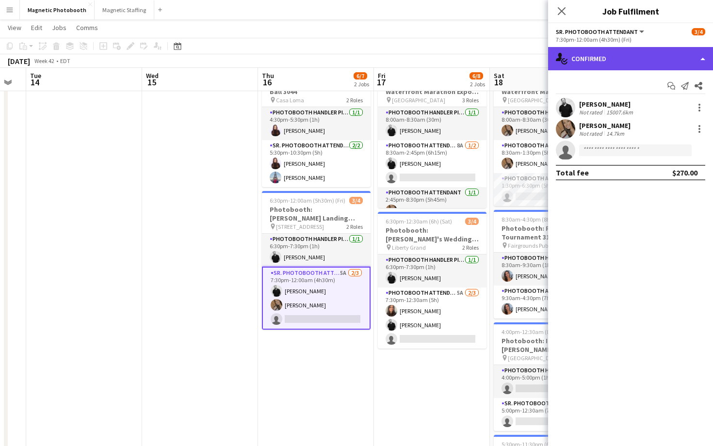
click at [607, 62] on div "single-neutral-actions-check-2 Confirmed" at bounding box center [630, 58] width 165 height 23
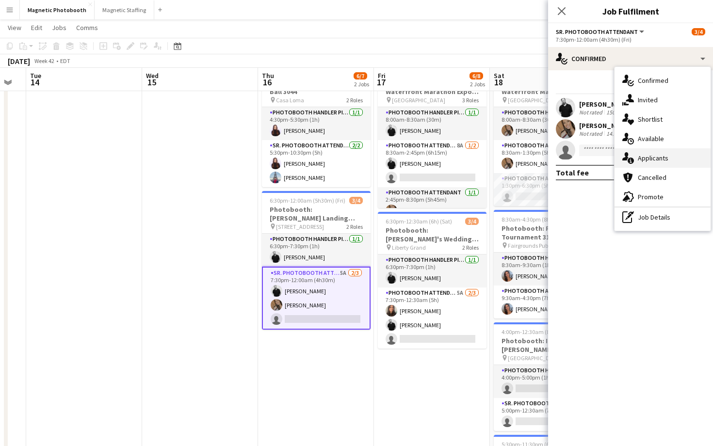
click at [661, 162] on span "Applicants" at bounding box center [653, 158] width 31 height 9
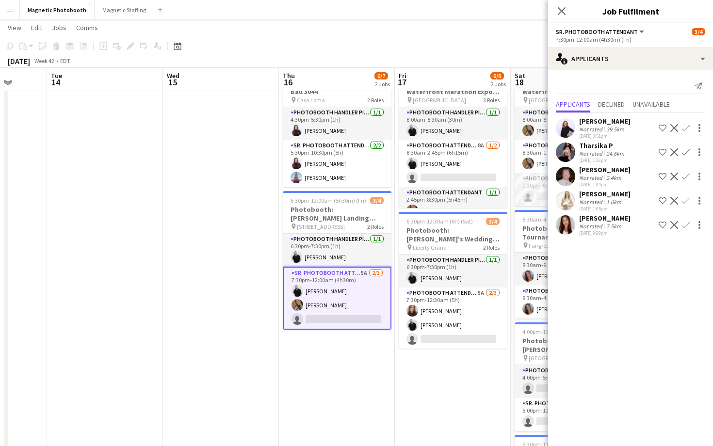
scroll to position [0, 438]
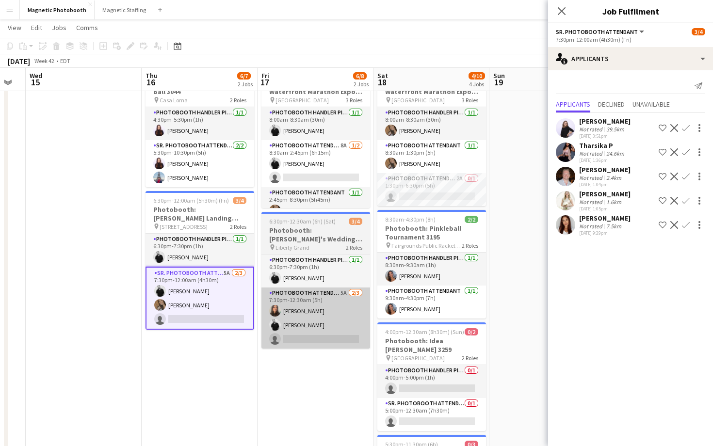
click at [315, 322] on app-card-role "Photobooth Attendant 5A [DATE] 7:30pm-12:30am (5h) [PERSON_NAME] [PERSON_NAME] …" at bounding box center [316, 318] width 109 height 61
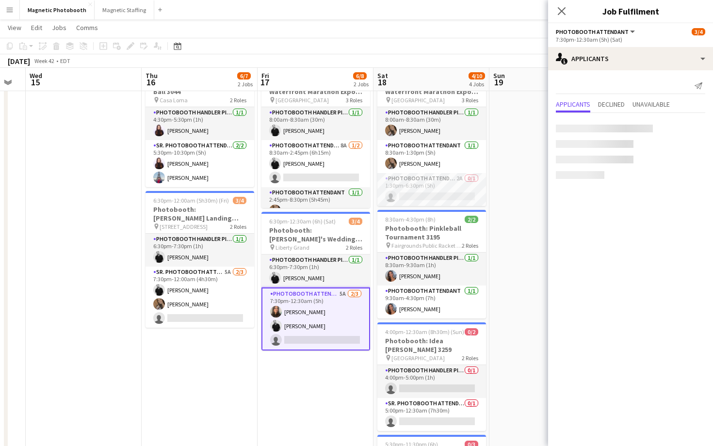
click at [315, 322] on app-card-role "Photobooth Attendant 5A [DATE] 7:30pm-12:30am (5h) [PERSON_NAME] [PERSON_NAME] …" at bounding box center [316, 319] width 109 height 63
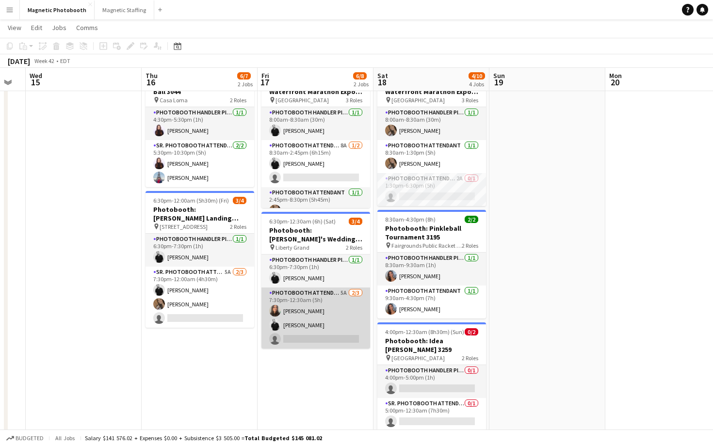
click at [298, 316] on app-card-role "Photobooth Attendant 5A [DATE] 7:30pm-12:30am (5h) [PERSON_NAME] [PERSON_NAME] …" at bounding box center [316, 318] width 109 height 61
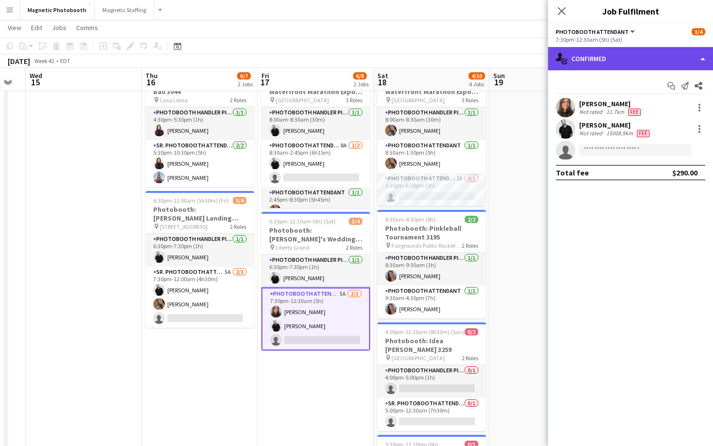
click at [574, 61] on div "single-neutral-actions-check-2 Confirmed" at bounding box center [630, 58] width 165 height 23
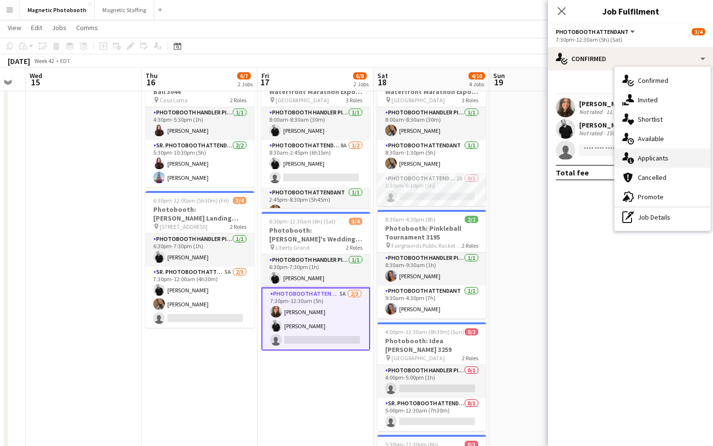
click at [655, 164] on div "single-neutral-actions-information Applicants" at bounding box center [663, 157] width 96 height 19
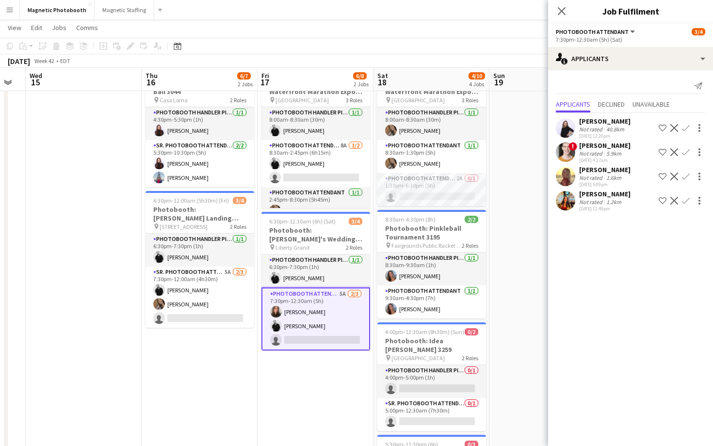
scroll to position [0, 0]
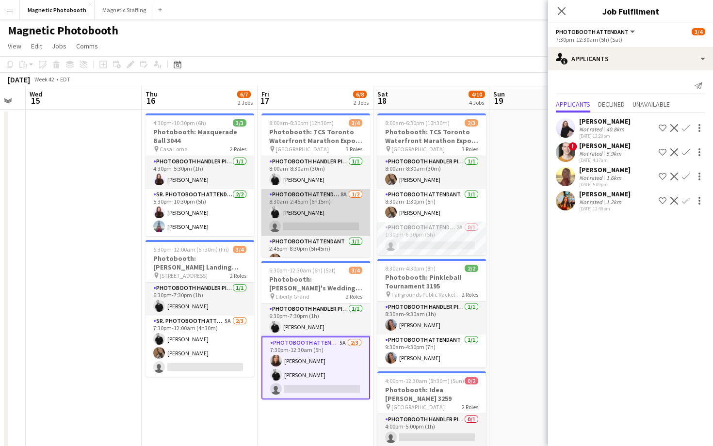
click at [309, 209] on app-card-role "Photobooth Attendant 8A 1/2 8:30am-2:45pm (6h15m) jean-philippe roy single-neut…" at bounding box center [316, 212] width 109 height 47
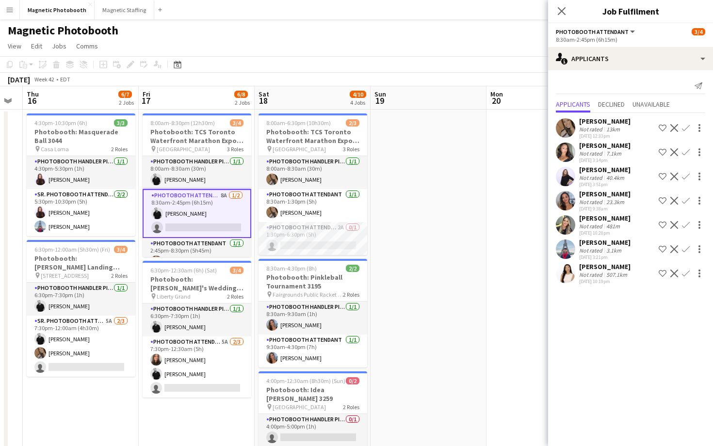
scroll to position [0, 347]
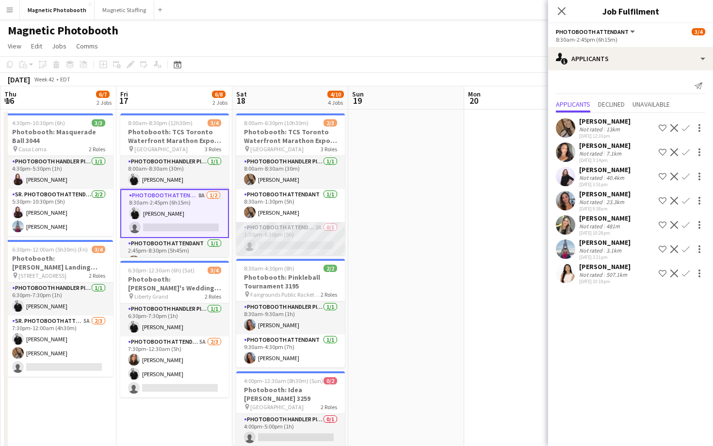
click at [291, 230] on app-card-role "Photobooth Attendant 2A 0/1 1:30pm-6:30pm (5h) single-neutral-actions" at bounding box center [290, 238] width 109 height 33
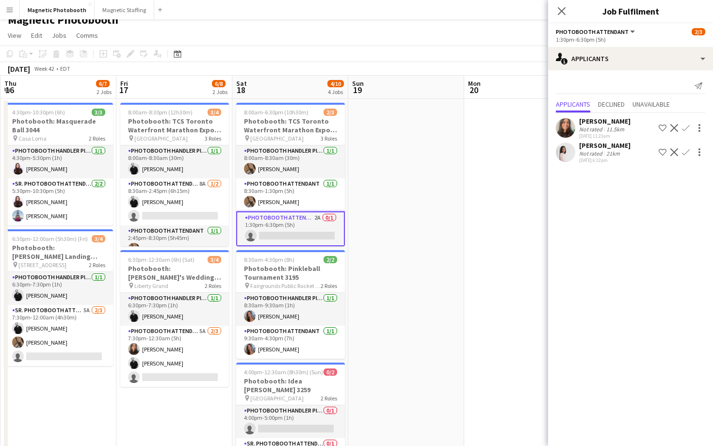
scroll to position [12, 0]
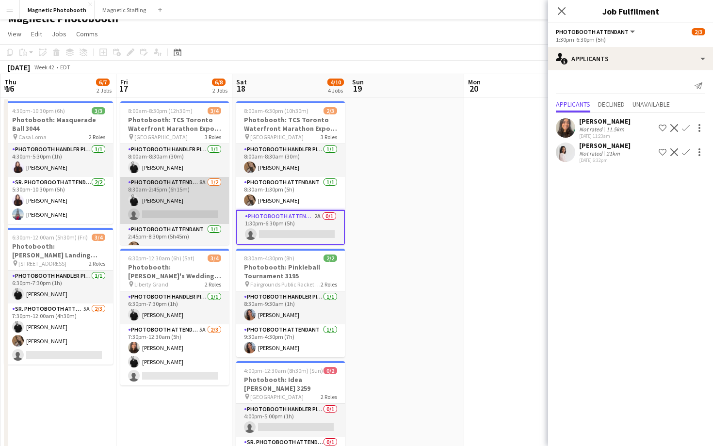
click at [176, 210] on app-card-role "Photobooth Attendant 8A 1/2 8:30am-2:45pm (6h15m) jean-philippe roy single-neut…" at bounding box center [174, 200] width 109 height 47
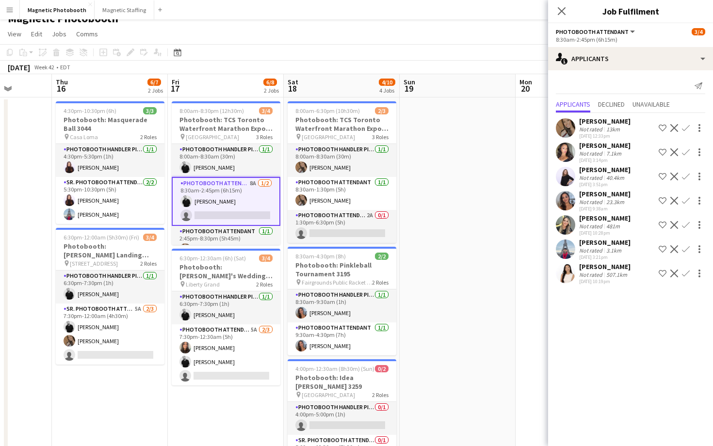
scroll to position [0, 294]
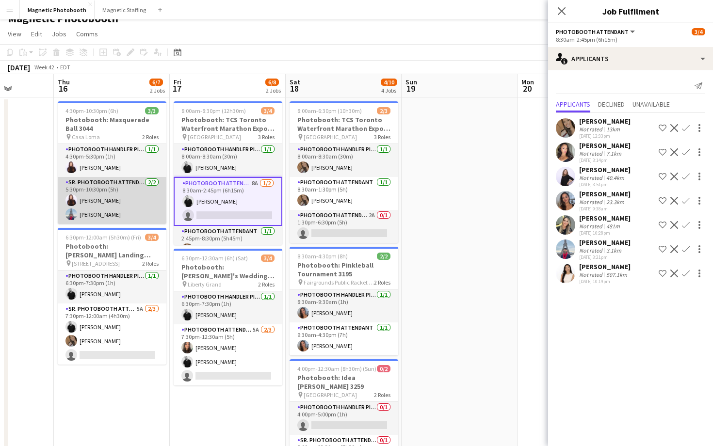
click at [78, 204] on app-card-role "Sr. Photobooth Attendant [DATE] 5:30pm-10:30pm (5h) [PERSON_NAME] [PERSON_NAME]" at bounding box center [112, 200] width 109 height 47
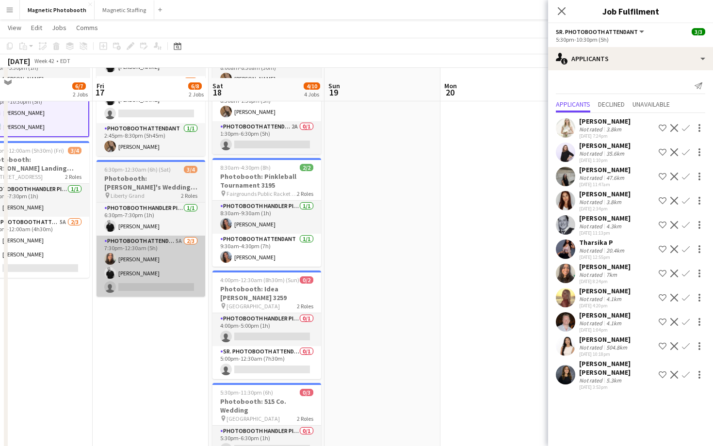
scroll to position [112, 0]
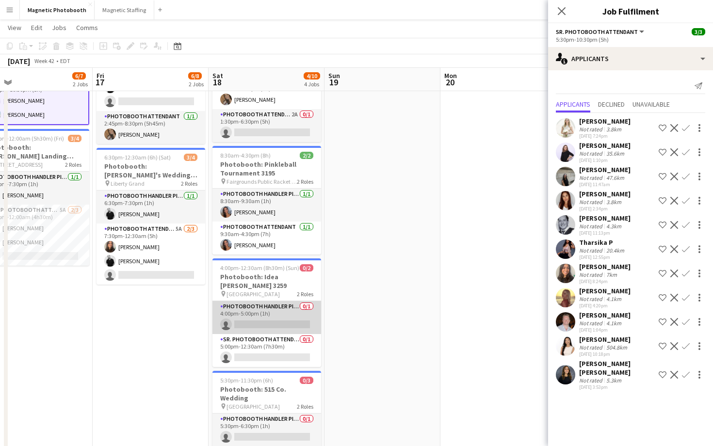
click at [277, 316] on app-card-role "Photobooth Handler Pick-Up/Drop-Off 0/1 4:00pm-5:00pm (1h) single-neutral-actio…" at bounding box center [267, 317] width 109 height 33
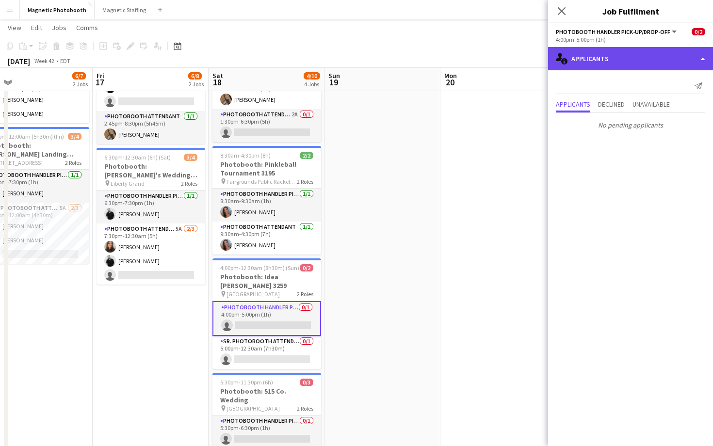
click at [599, 65] on div "single-neutral-actions-information Applicants" at bounding box center [630, 58] width 165 height 23
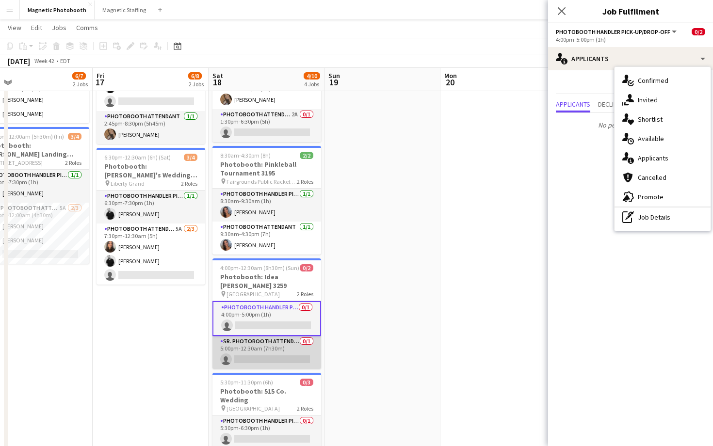
click at [294, 354] on app-card-role "Sr. Photobooth Attendant 0/1 5:00pm-12:30am (7h30m) single-neutral-actions" at bounding box center [267, 352] width 109 height 33
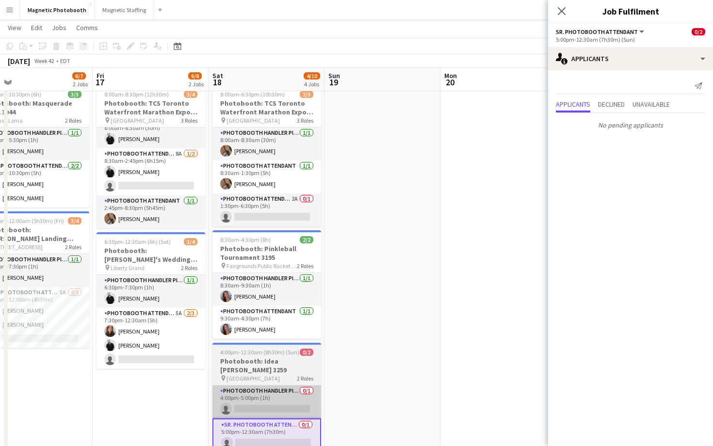
scroll to position [0, 300]
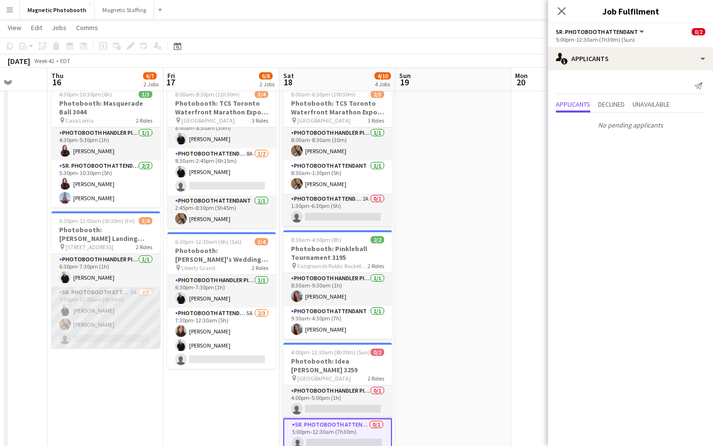
click at [154, 316] on app-card-role "Sr. Photobooth Attendant 5A 2/3 7:30pm-12:00am (4h30m) jean-philippe roy erica …" at bounding box center [105, 317] width 109 height 61
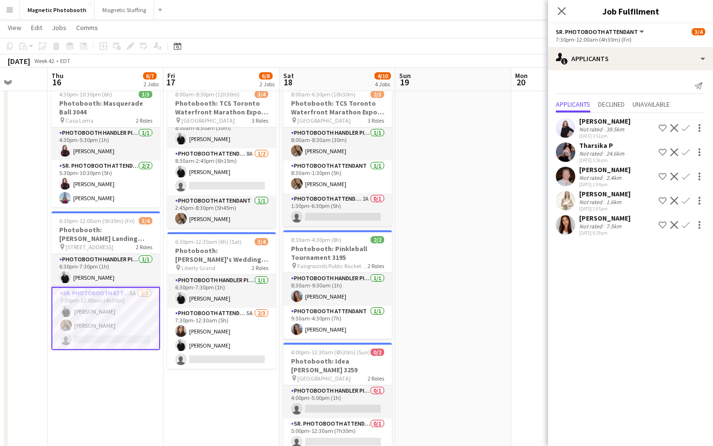
click at [571, 177] on app-user-avatar at bounding box center [565, 176] width 19 height 19
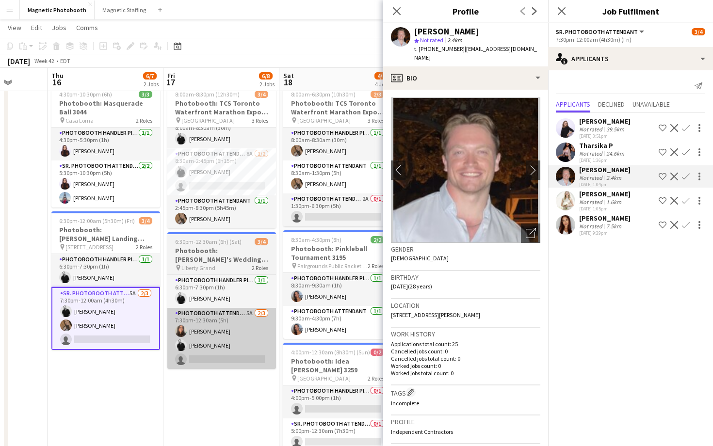
click at [224, 348] on app-card-role "Photobooth Attendant 5A [DATE] 7:30pm-12:30am (5h) [PERSON_NAME] [PERSON_NAME] …" at bounding box center [221, 338] width 109 height 61
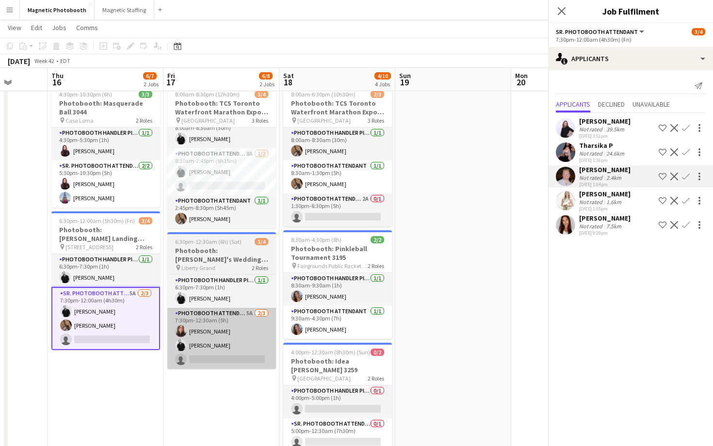
click at [224, 348] on app-card-role "Photobooth Attendant 5A [DATE] 7:30pm-12:30am (5h) [PERSON_NAME] [PERSON_NAME] …" at bounding box center [221, 338] width 109 height 61
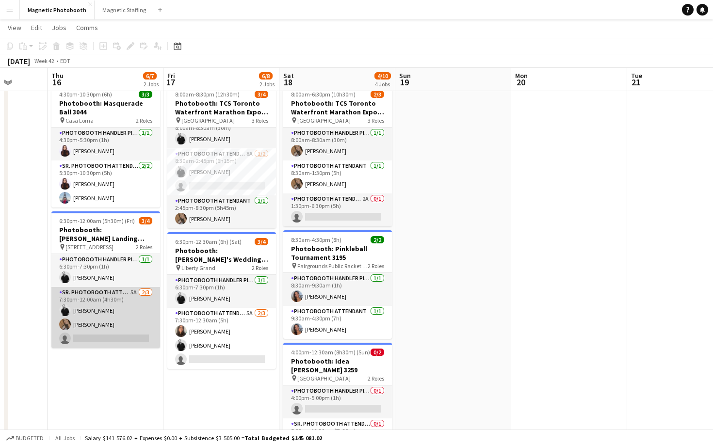
click at [98, 323] on app-card-role "Sr. Photobooth Attendant 5A 2/3 7:30pm-12:00am (4h30m) jean-philippe roy erica …" at bounding box center [105, 317] width 109 height 61
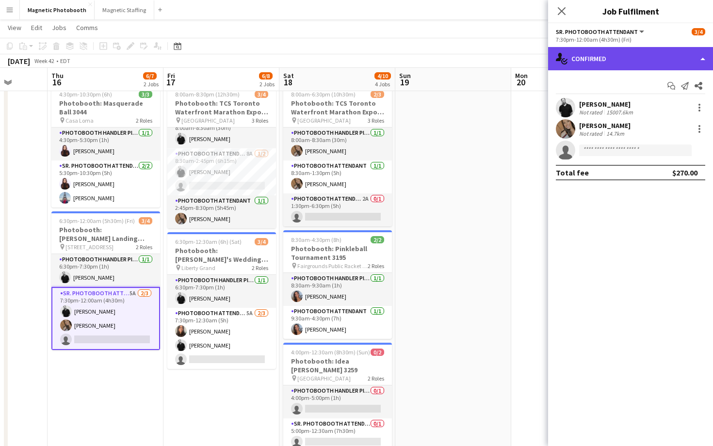
click at [632, 66] on div "single-neutral-actions-check-2 Confirmed" at bounding box center [630, 58] width 165 height 23
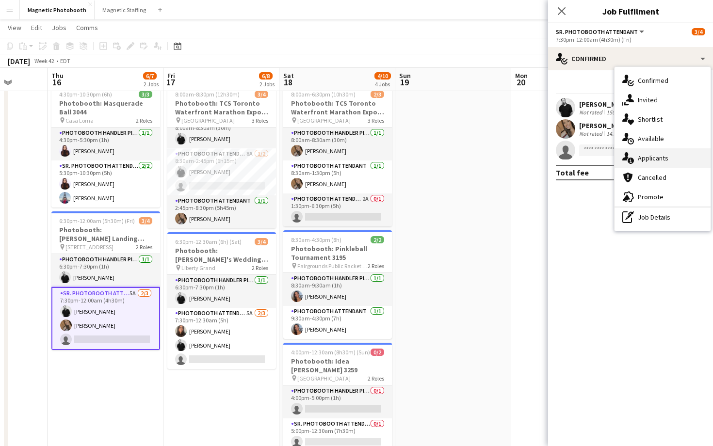
click at [652, 154] on span "Applicants" at bounding box center [653, 158] width 31 height 9
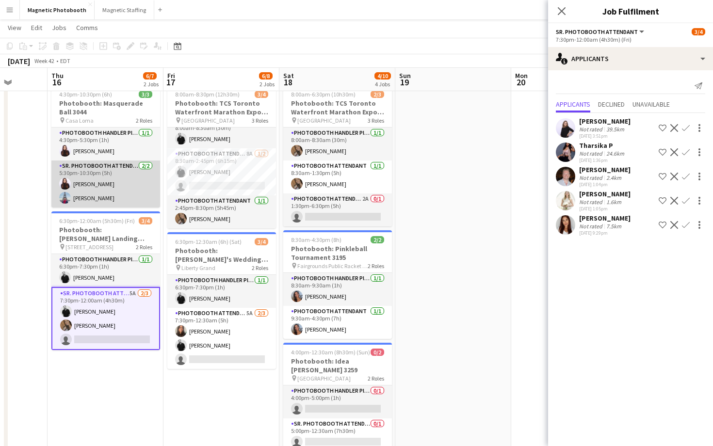
click at [62, 199] on app-user-avatar at bounding box center [65, 198] width 12 height 12
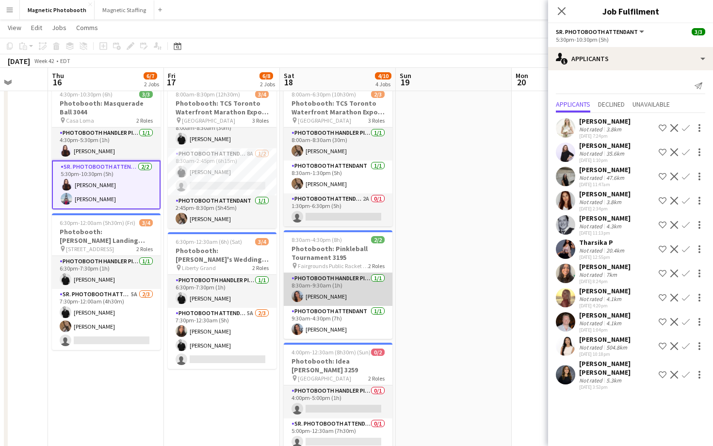
scroll to position [0, 303]
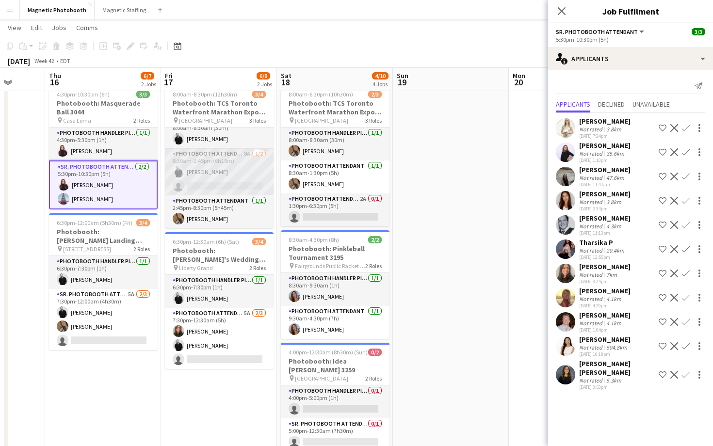
click at [242, 174] on app-card-role "Photobooth Attendant 8A 1/2 8:30am-2:45pm (6h15m) jean-philippe roy single-neut…" at bounding box center [219, 171] width 109 height 47
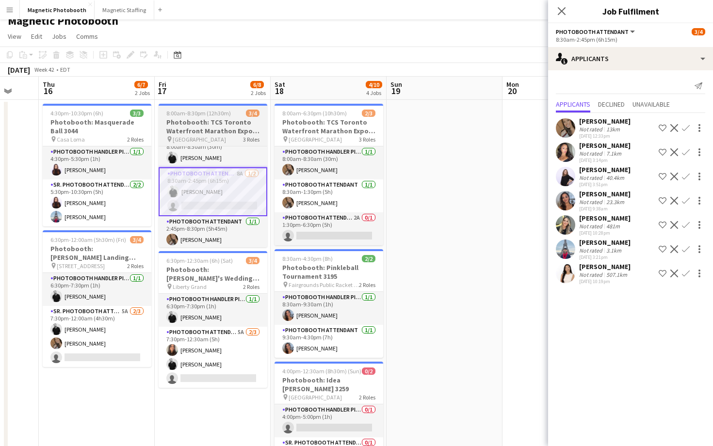
scroll to position [9, 0]
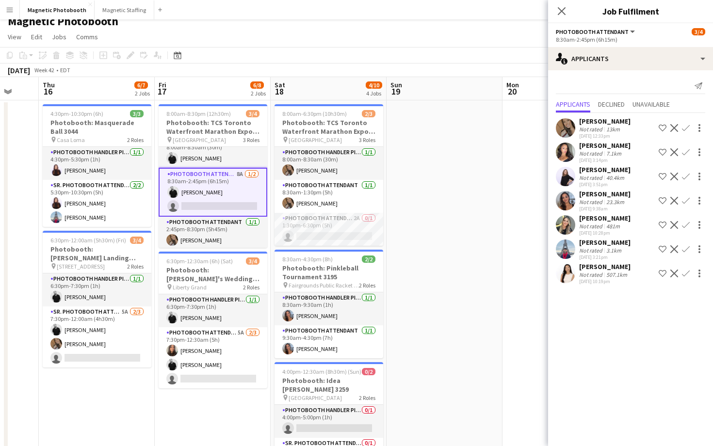
click at [687, 202] on app-icon "Confirm" at bounding box center [686, 201] width 8 height 8
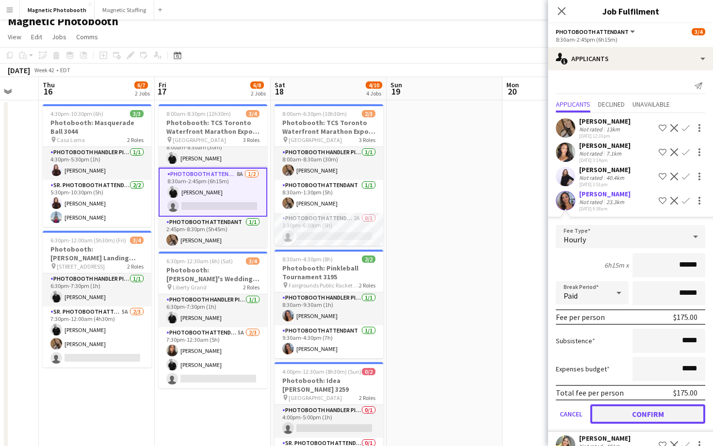
click at [622, 416] on button "Confirm" at bounding box center [648, 414] width 115 height 19
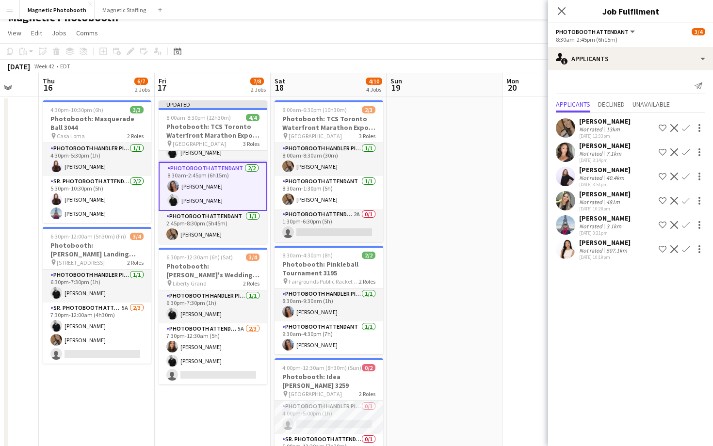
scroll to position [0, 0]
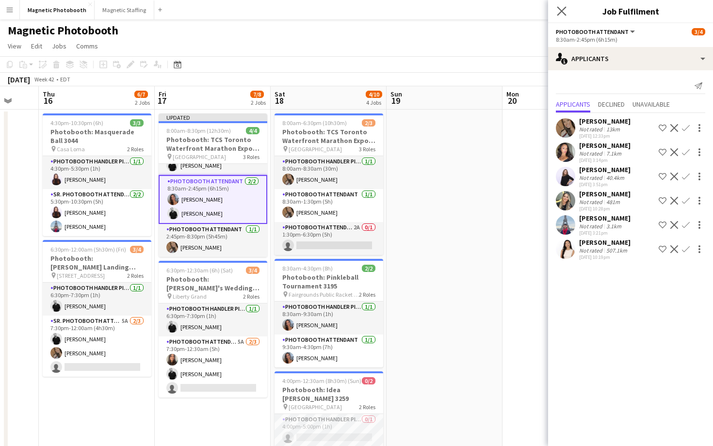
click at [566, 8] on app-icon "Close pop-in" at bounding box center [562, 11] width 14 height 14
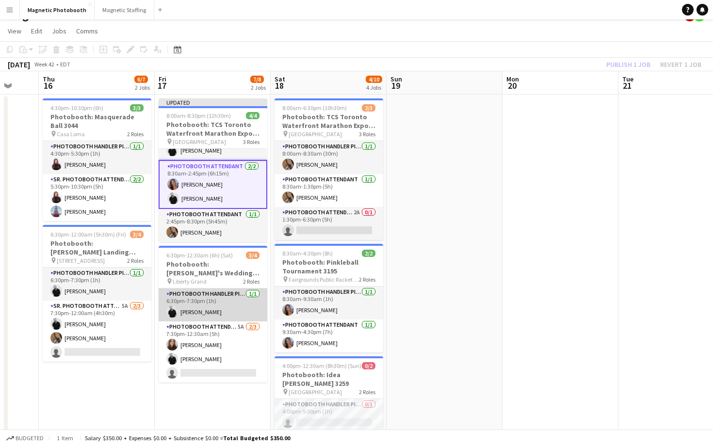
scroll to position [16, 0]
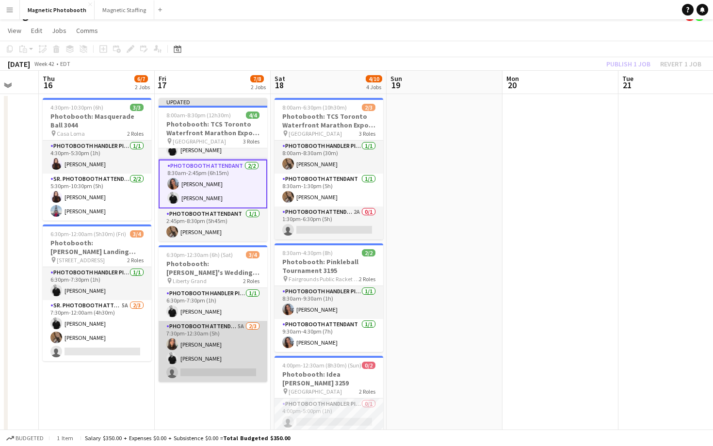
click at [222, 361] on app-card-role "Photobooth Attendant 5A [DATE] 7:30pm-12:30am (5h) [PERSON_NAME] [PERSON_NAME] …" at bounding box center [213, 351] width 109 height 61
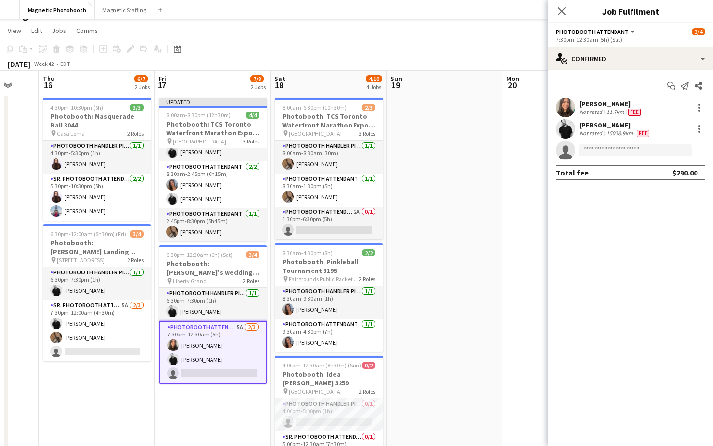
scroll to position [20, 0]
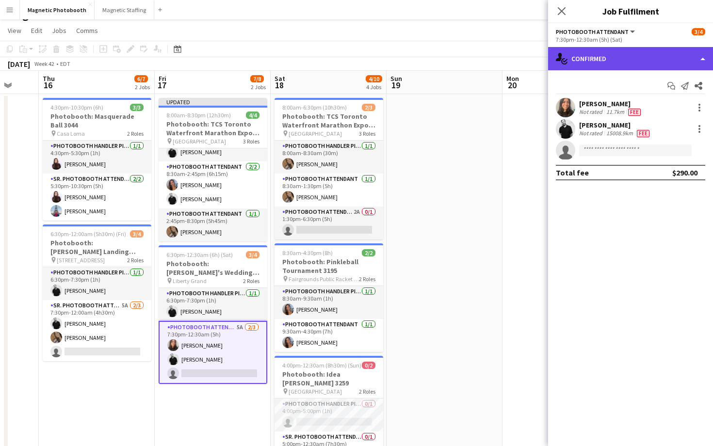
click at [575, 54] on div "single-neutral-actions-check-2 Confirmed" at bounding box center [630, 58] width 165 height 23
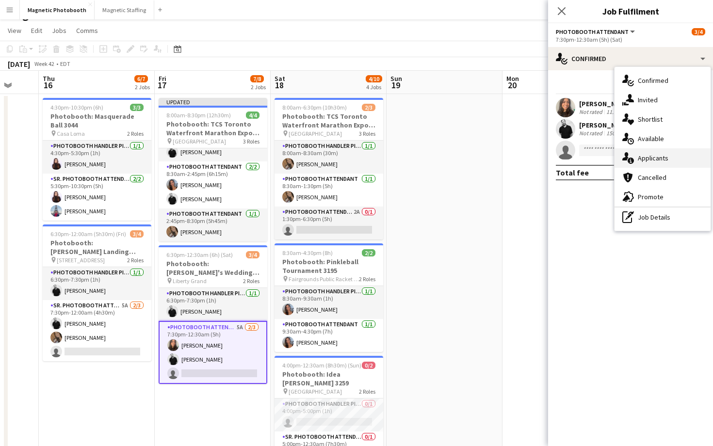
click at [656, 164] on div "single-neutral-actions-information Applicants" at bounding box center [663, 157] width 96 height 19
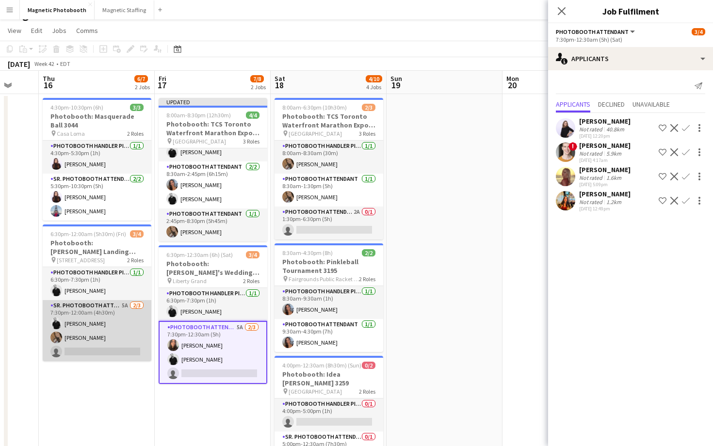
click at [127, 319] on app-card-role "Sr. Photobooth Attendant 5A 2/3 7:30pm-12:00am (4h30m) jean-philippe roy erica …" at bounding box center [97, 330] width 109 height 61
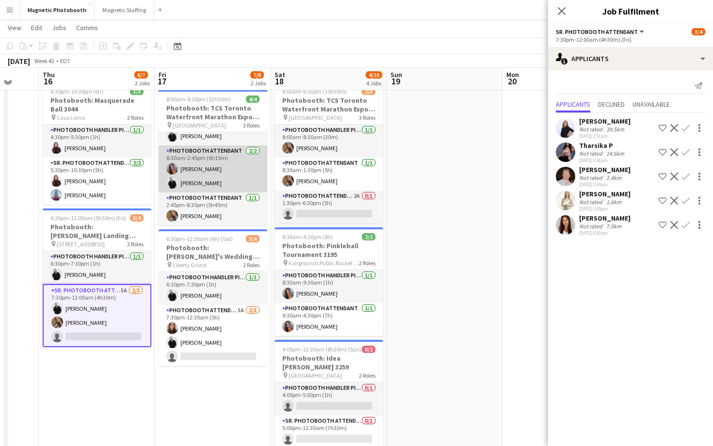
scroll to position [30, 0]
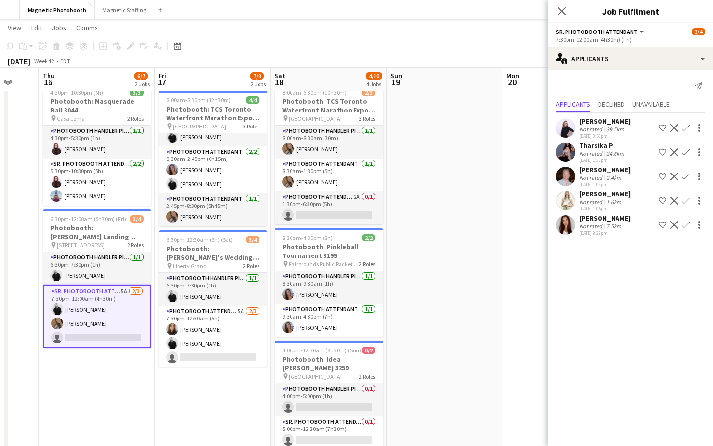
click at [686, 180] on app-icon "Confirm" at bounding box center [686, 177] width 8 height 8
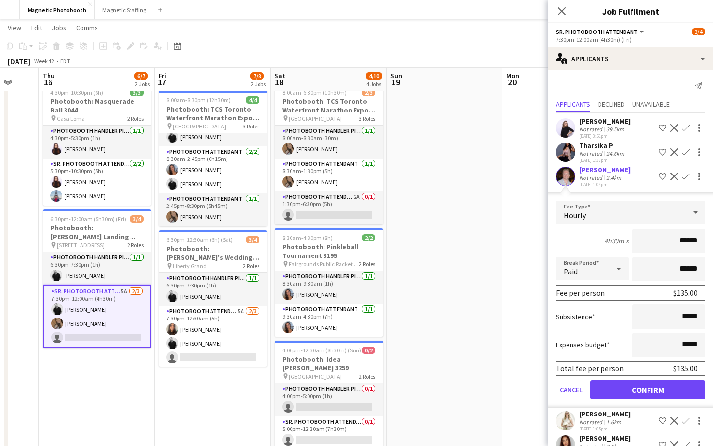
click at [689, 249] on input "******" at bounding box center [669, 241] width 73 height 24
type input "**"
type input "******"
click at [611, 395] on button "Confirm" at bounding box center [648, 389] width 115 height 19
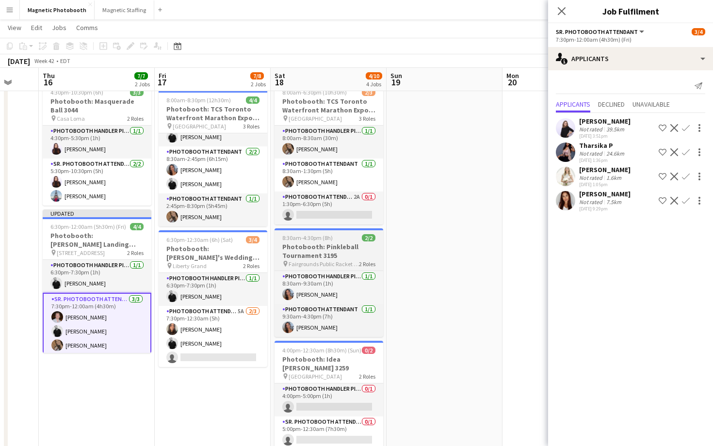
scroll to position [0, 316]
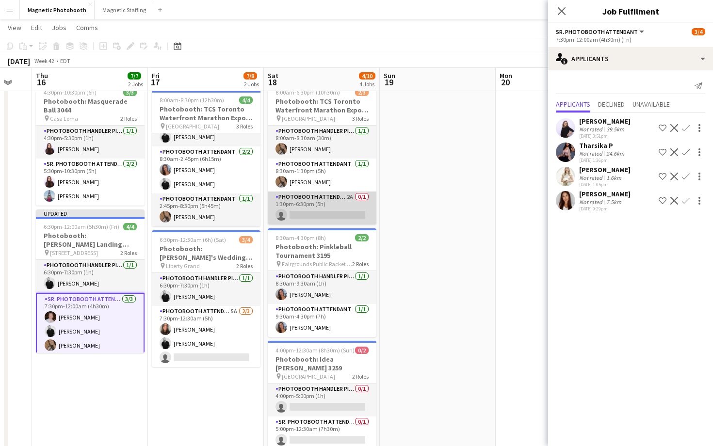
click at [334, 216] on app-card-role "Photobooth Attendant 2A 0/1 1:30pm-6:30pm (5h) single-neutral-actions" at bounding box center [322, 208] width 109 height 33
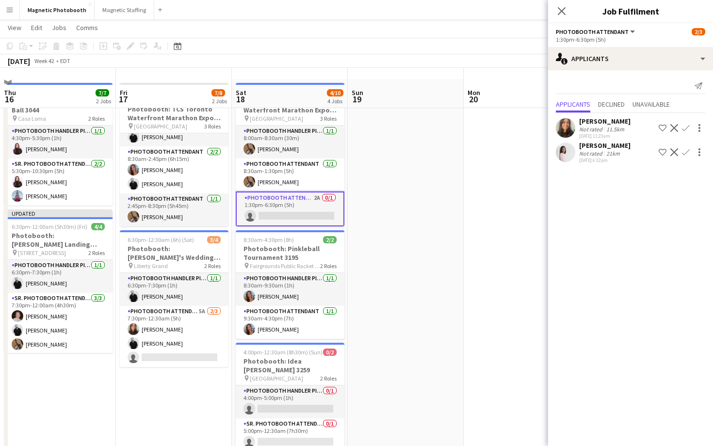
scroll to position [48, 0]
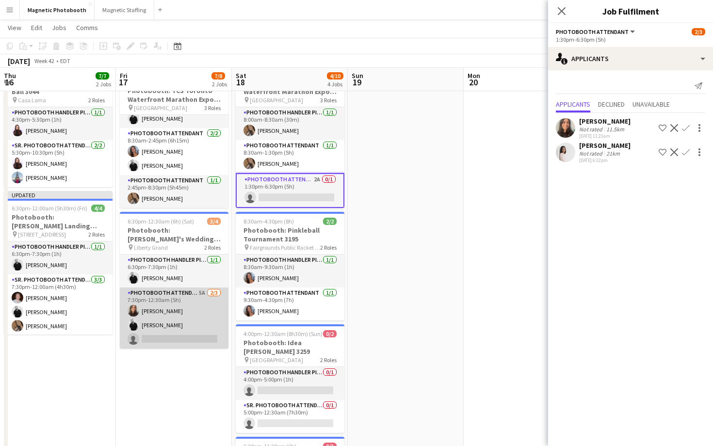
click at [207, 314] on app-card-role "Photobooth Attendant 5A [DATE] 7:30pm-12:30am (5h) [PERSON_NAME] [PERSON_NAME] …" at bounding box center [174, 318] width 109 height 61
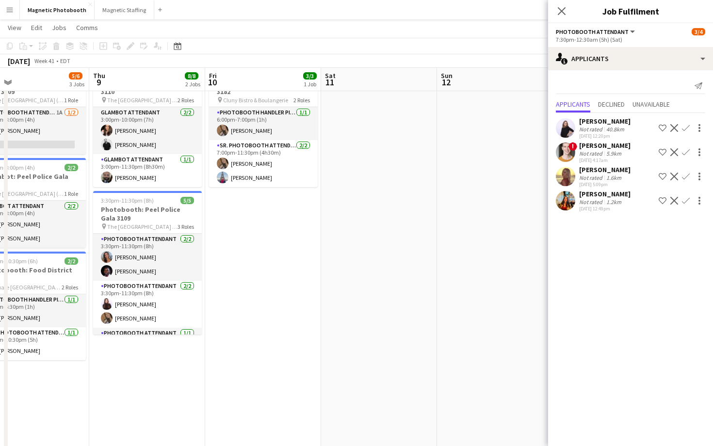
scroll to position [0, 253]
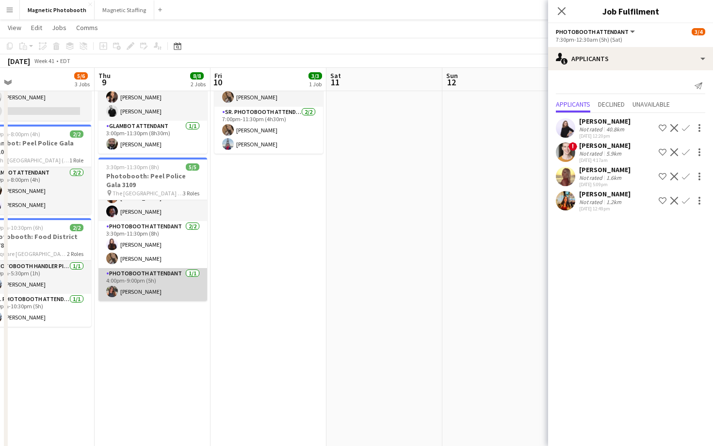
scroll to position [85, 0]
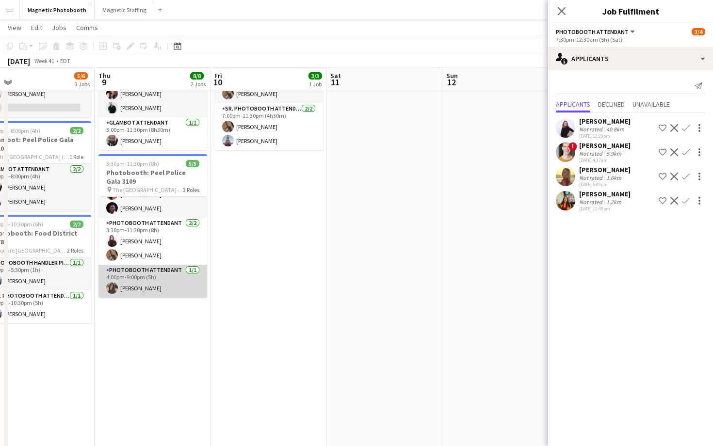
click at [177, 269] on app-card-role "Photobooth Attendant [DATE] 4:00pm-9:00pm (5h) [PERSON_NAME]" at bounding box center [152, 281] width 109 height 33
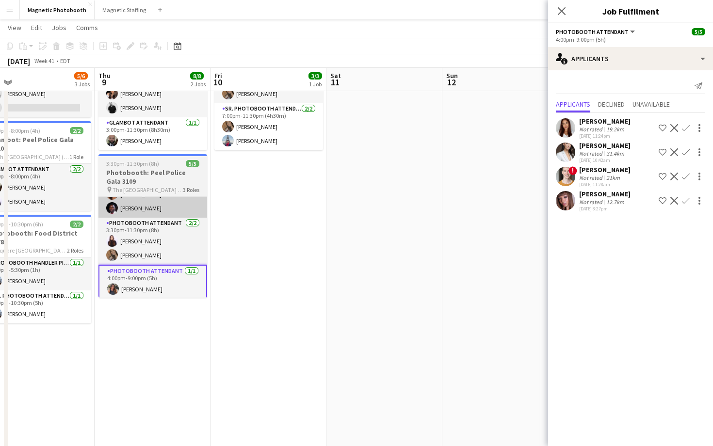
scroll to position [0, 0]
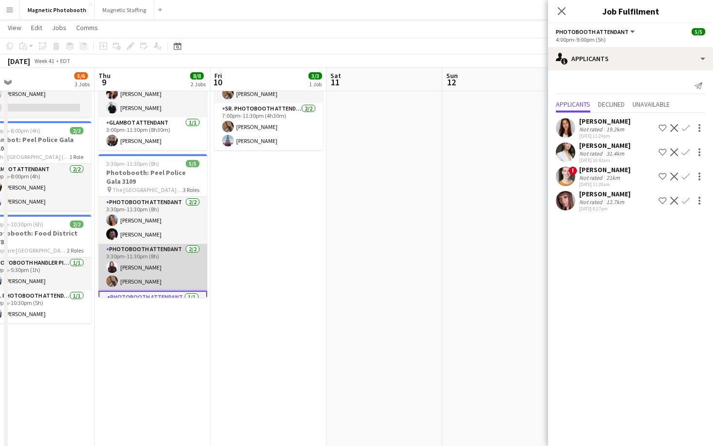
click at [171, 258] on app-card-role "Photobooth Attendant [DATE] 3:30pm-11:30pm (8h) [PERSON_NAME] [PERSON_NAME]" at bounding box center [152, 267] width 109 height 47
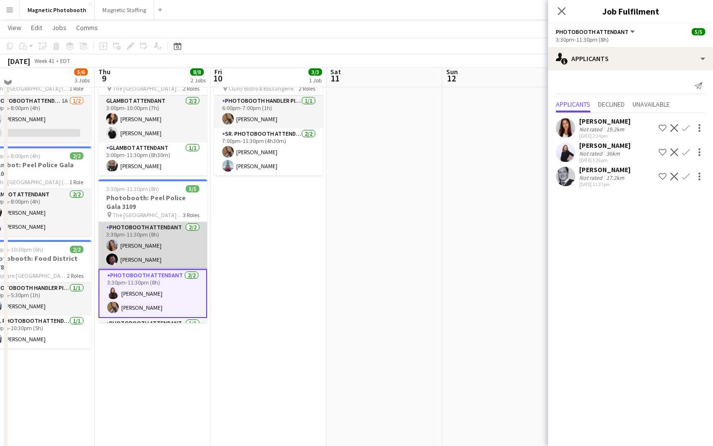
scroll to position [49, 0]
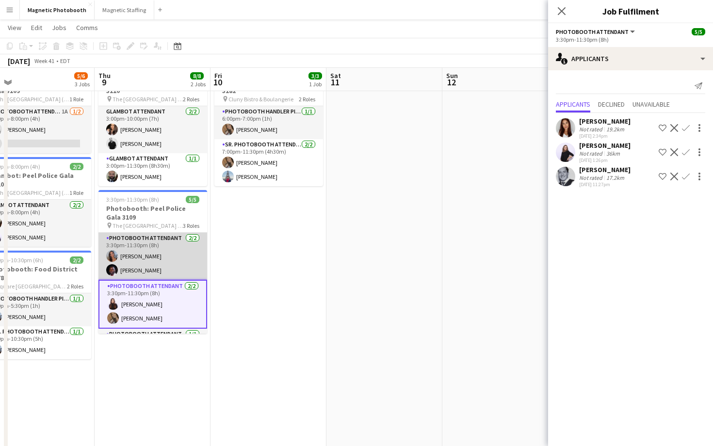
click at [180, 247] on app-card-role "Photobooth Attendant [DATE] 3:30pm-11:30pm (8h) [PERSON_NAME] [PERSON_NAME]" at bounding box center [152, 256] width 109 height 47
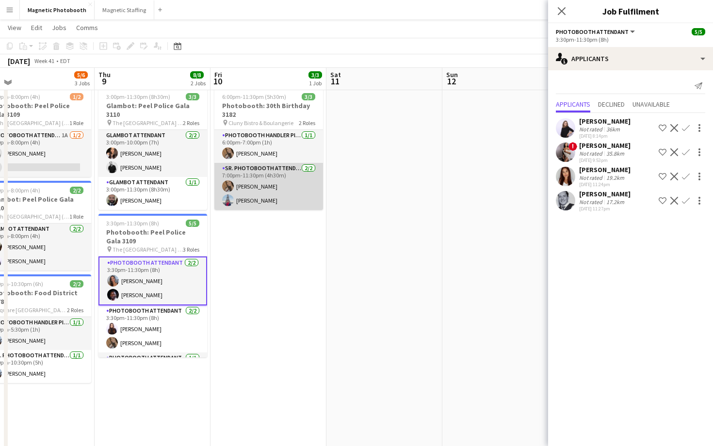
scroll to position [24, 0]
click at [287, 178] on app-card-role "Sr. Photobooth Attendant [DATE] 7:00pm-11:30pm (4h30m) [PERSON_NAME] [PERSON_NA…" at bounding box center [268, 187] width 109 height 47
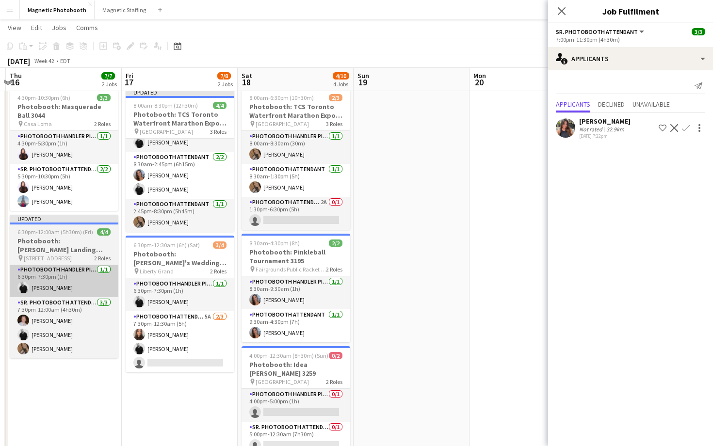
scroll to position [0, 461]
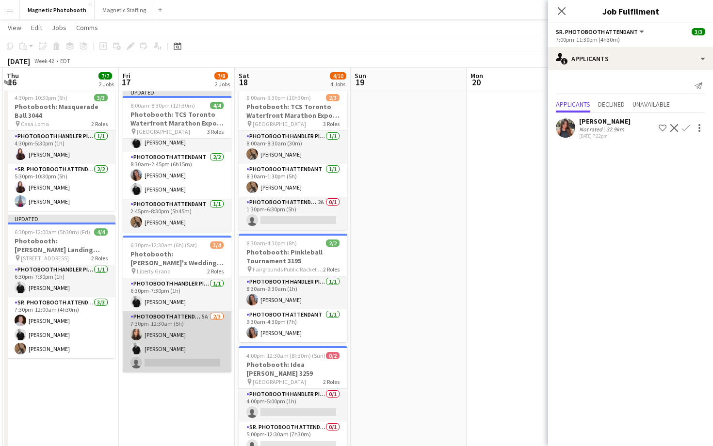
click at [192, 326] on app-card-role "Photobooth Attendant 5A [DATE] 7:30pm-12:30am (5h) [PERSON_NAME] [PERSON_NAME] …" at bounding box center [177, 342] width 109 height 61
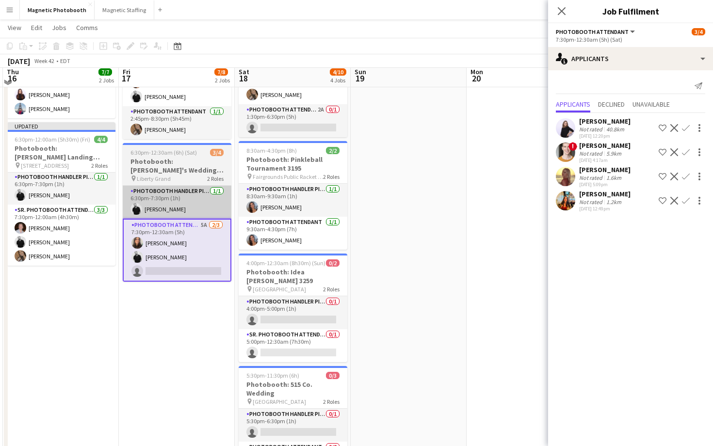
scroll to position [119, 0]
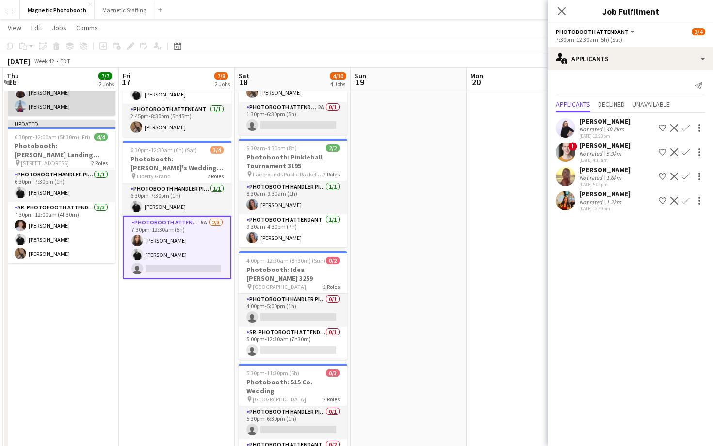
click at [81, 105] on app-card-role "Sr. Photobooth Attendant [DATE] 5:30pm-10:30pm (5h) [PERSON_NAME] [PERSON_NAME]" at bounding box center [61, 92] width 109 height 47
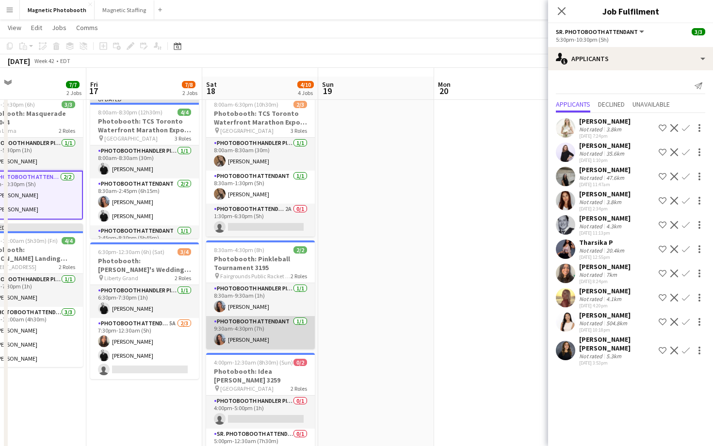
scroll to position [28, 0]
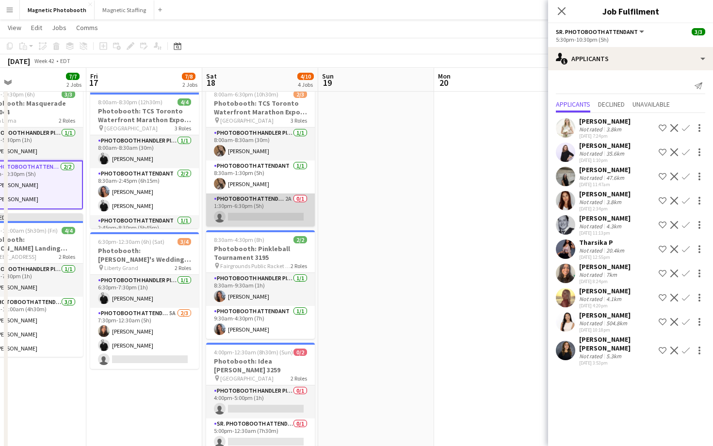
click at [270, 221] on app-card-role "Photobooth Attendant 2A 0/1 1:30pm-6:30pm (5h) single-neutral-actions" at bounding box center [260, 210] width 109 height 33
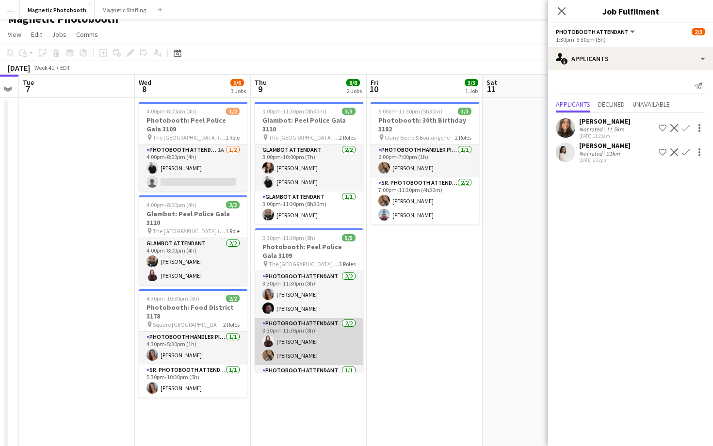
scroll to position [26, 0]
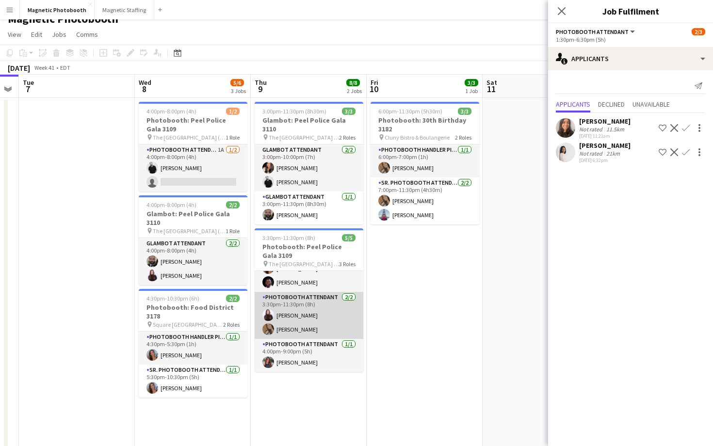
click at [299, 311] on app-card-role "Photobooth Attendant [DATE] 3:30pm-11:30pm (8h) [PERSON_NAME] [PERSON_NAME]" at bounding box center [309, 315] width 109 height 47
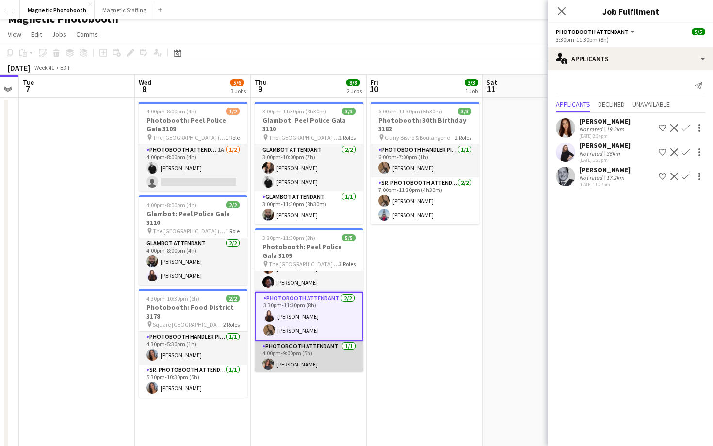
click at [335, 344] on app-card-role "Photobooth Attendant [DATE] 4:00pm-9:00pm (5h) [PERSON_NAME]" at bounding box center [309, 357] width 109 height 33
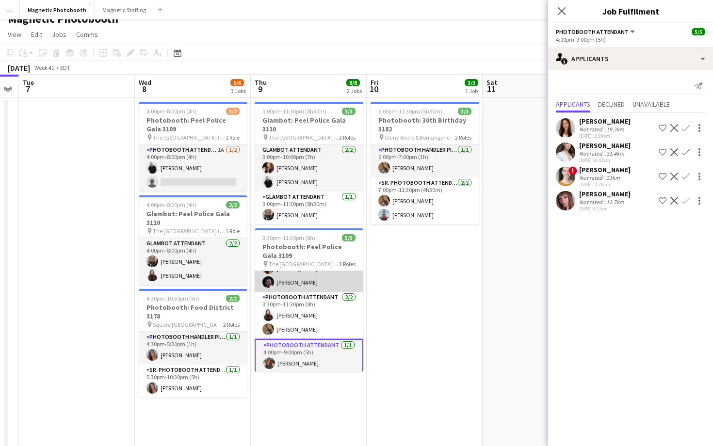
click at [316, 267] on app-card-role "Photobooth Attendant [DATE] 3:30pm-11:30pm (8h) [PERSON_NAME] [PERSON_NAME]" at bounding box center [309, 268] width 109 height 47
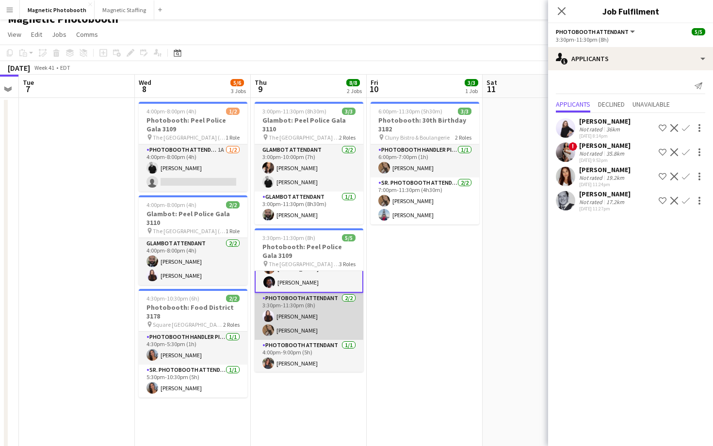
scroll to position [0, 0]
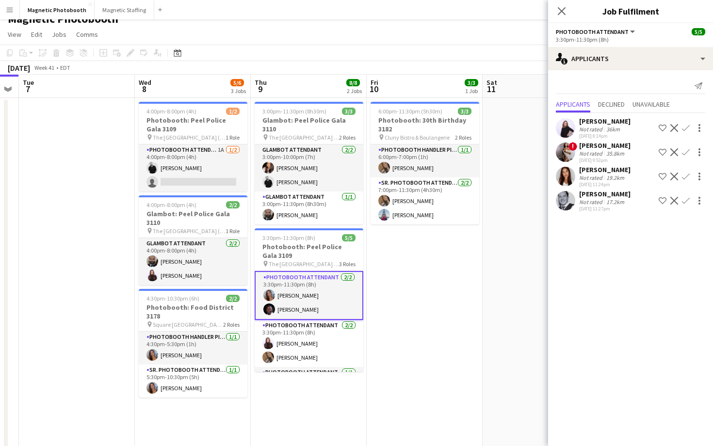
click at [313, 281] on app-card-role "Photobooth Attendant [DATE] 3:30pm-11:30pm (8h) [PERSON_NAME] [PERSON_NAME]" at bounding box center [309, 295] width 109 height 49
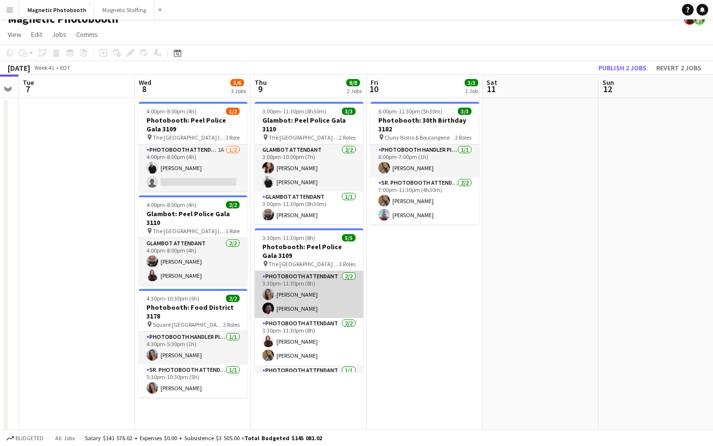
click at [313, 281] on app-card-role "Photobooth Attendant [DATE] 3:30pm-11:30pm (8h) [PERSON_NAME] [PERSON_NAME]" at bounding box center [309, 294] width 109 height 47
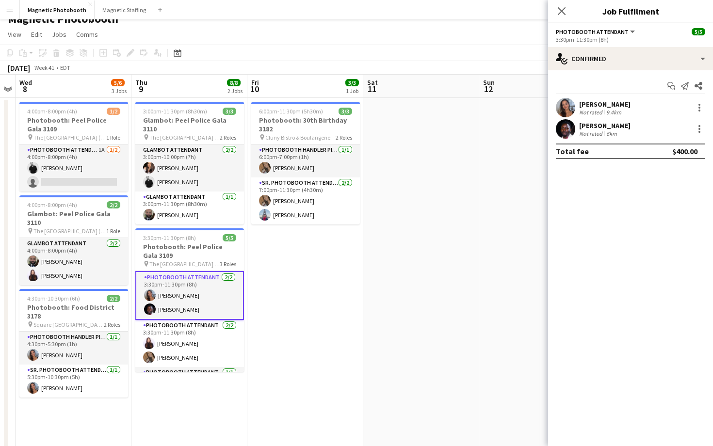
scroll to position [0, 358]
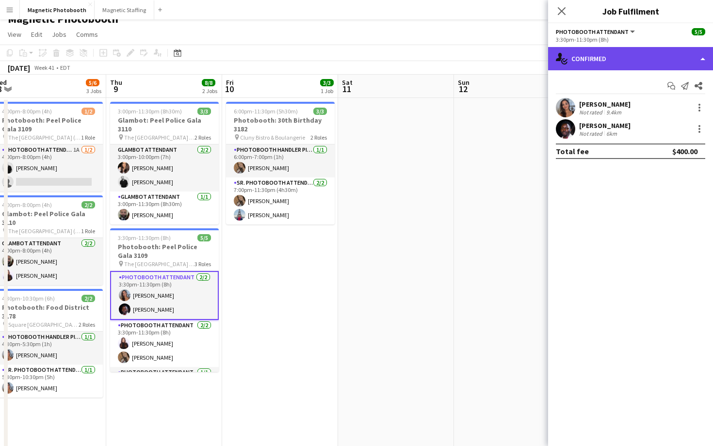
click at [646, 60] on div "single-neutral-actions-check-2 Confirmed" at bounding box center [630, 58] width 165 height 23
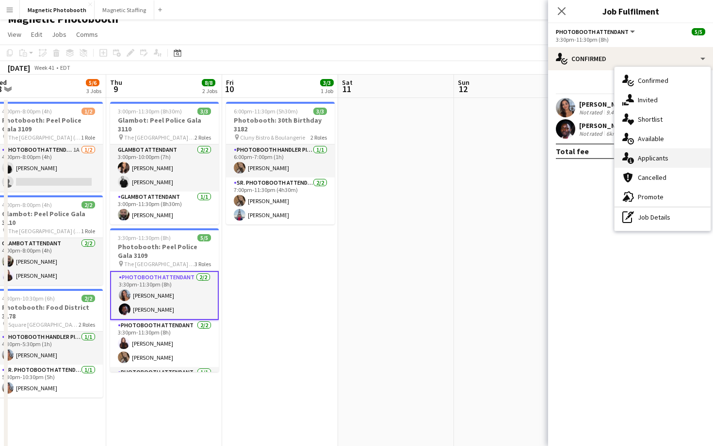
click at [677, 166] on div "single-neutral-actions-information Applicants" at bounding box center [663, 157] width 96 height 19
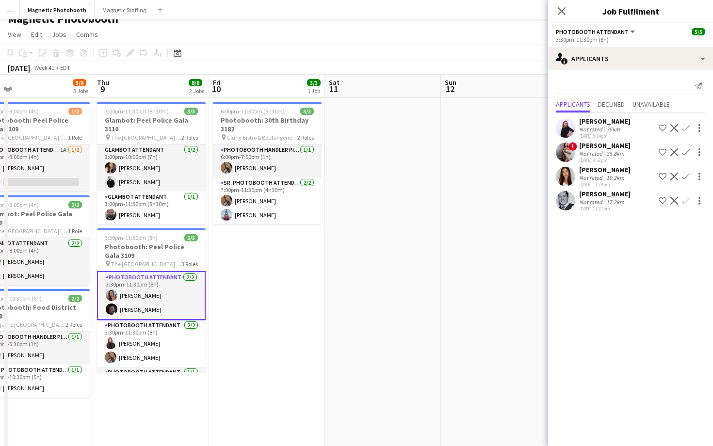
scroll to position [0, 371]
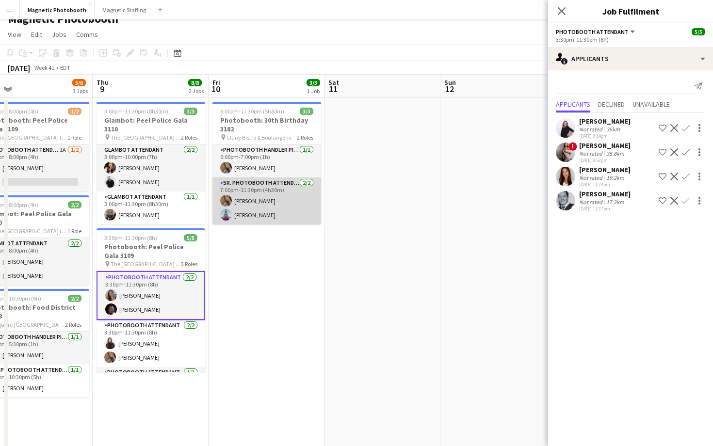
click at [288, 204] on app-card-role "Sr. Photobooth Attendant [DATE] 7:00pm-11:30pm (4h30m) [PERSON_NAME] [PERSON_NA…" at bounding box center [267, 201] width 109 height 47
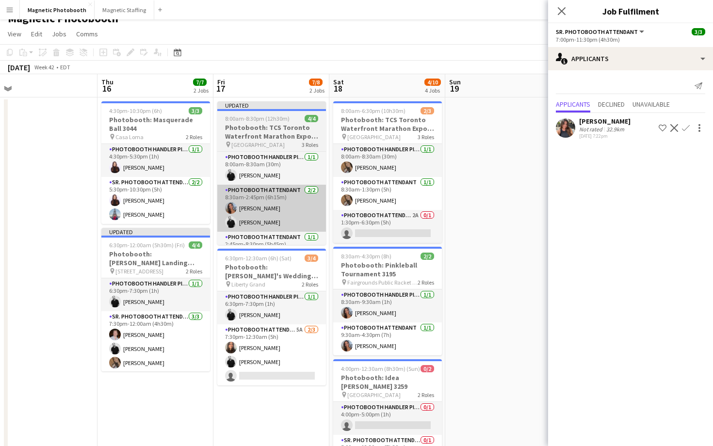
scroll to position [0, 262]
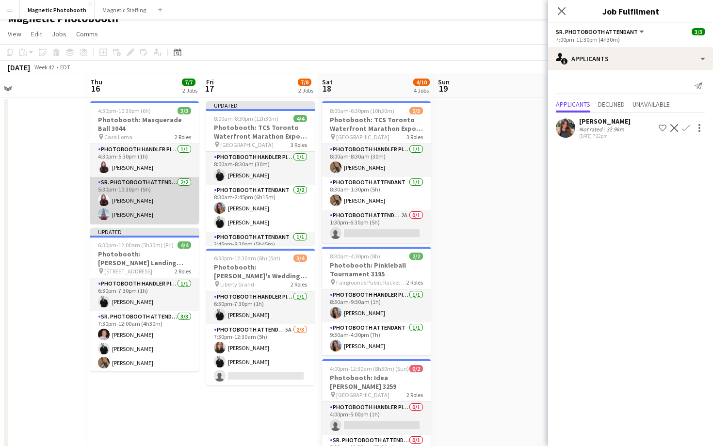
click at [144, 196] on app-card-role "Sr. Photobooth Attendant [DATE] 5:30pm-10:30pm (5h) [PERSON_NAME] [PERSON_NAME]" at bounding box center [144, 200] width 109 height 47
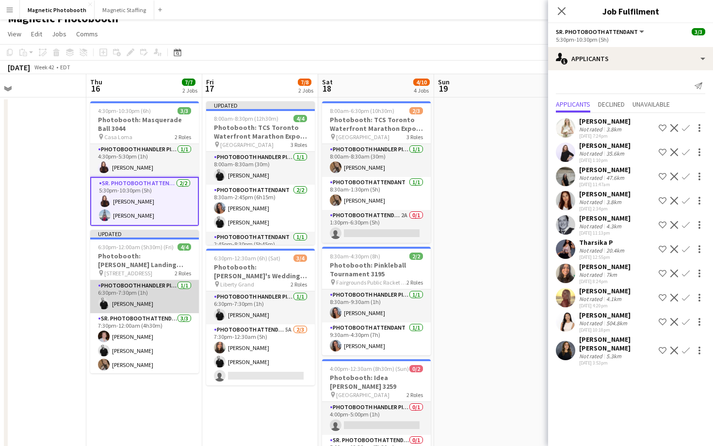
scroll to position [1, 0]
click at [158, 216] on app-card-role "Sr. Photobooth Attendant [DATE] 5:30pm-10:30pm (5h) [PERSON_NAME] [PERSON_NAME]" at bounding box center [144, 201] width 109 height 49
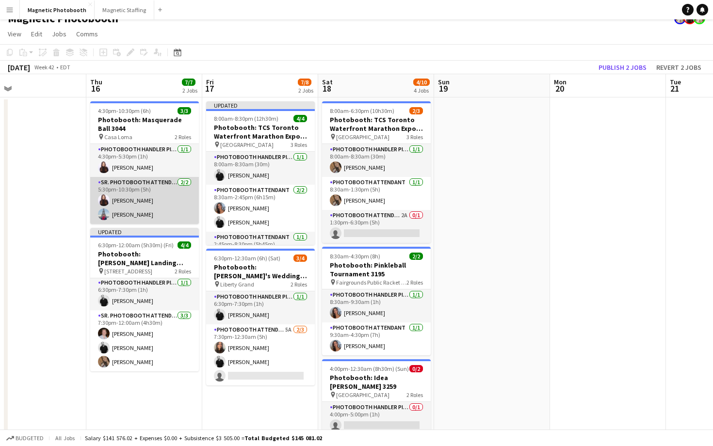
click at [158, 216] on app-card-role "Sr. Photobooth Attendant [DATE] 5:30pm-10:30pm (5h) [PERSON_NAME] [PERSON_NAME]" at bounding box center [144, 200] width 109 height 47
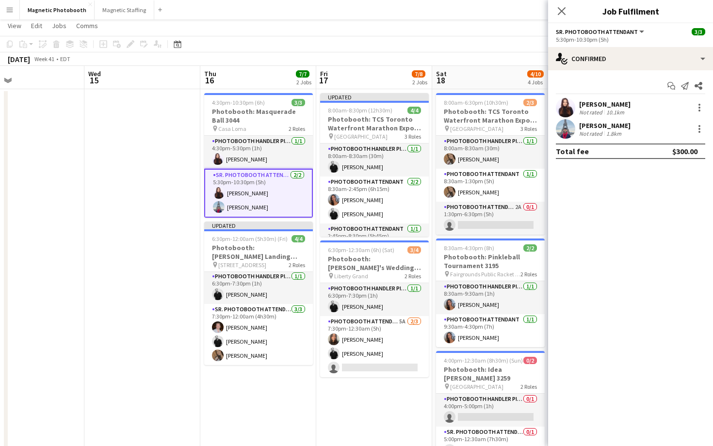
scroll to position [0, 266]
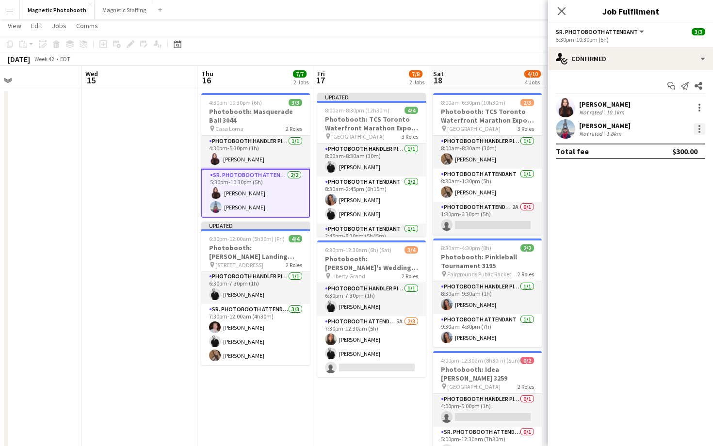
click at [698, 129] on div at bounding box center [700, 129] width 12 height 12
click at [698, 129] on body "Menu Boards Boards Boards All jobs Status Workforce Workforce My Workforce Recr…" at bounding box center [356, 303] width 713 height 646
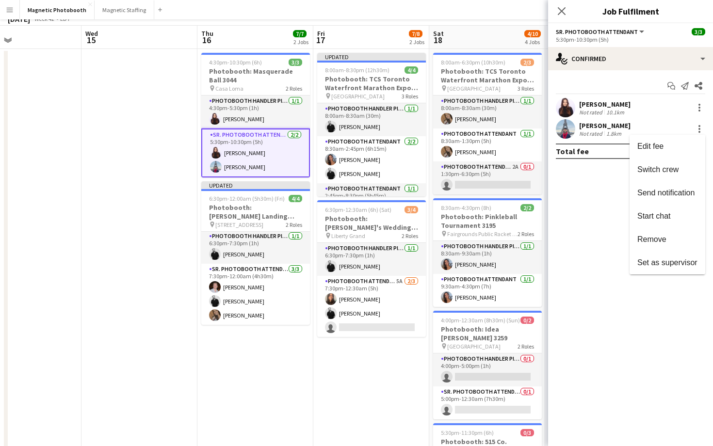
scroll to position [2, 0]
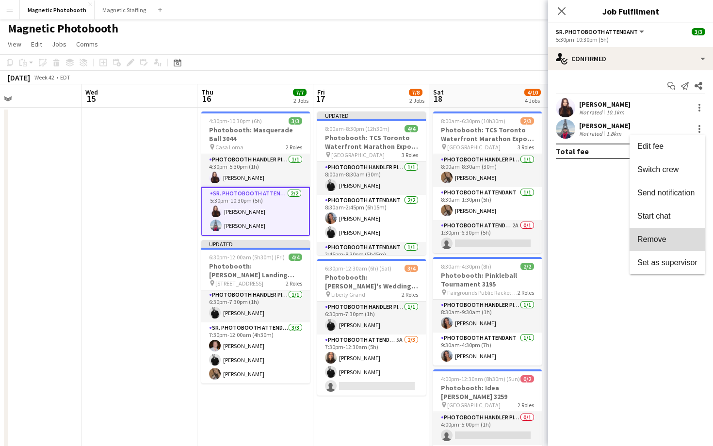
click at [649, 237] on span "Remove" at bounding box center [652, 239] width 29 height 8
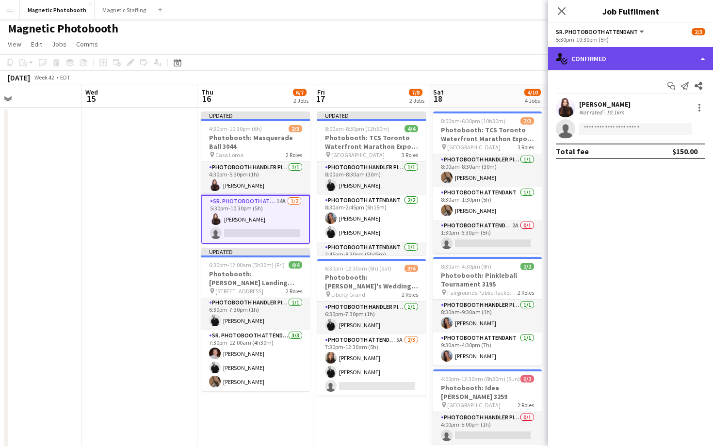
click at [589, 58] on div "single-neutral-actions-check-2 Confirmed" at bounding box center [630, 58] width 165 height 23
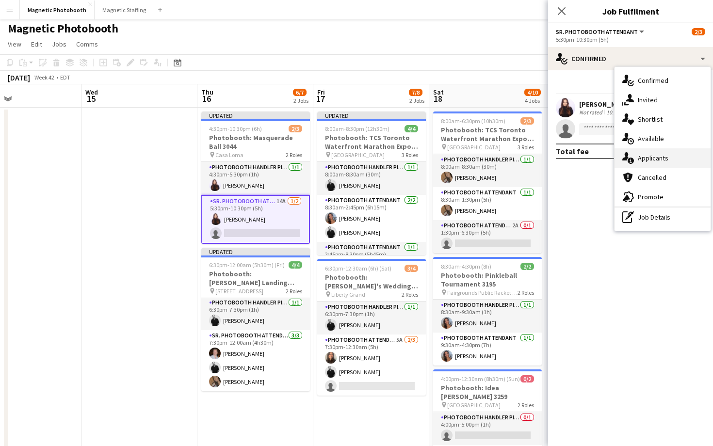
click at [664, 162] on span "Applicants" at bounding box center [653, 158] width 31 height 9
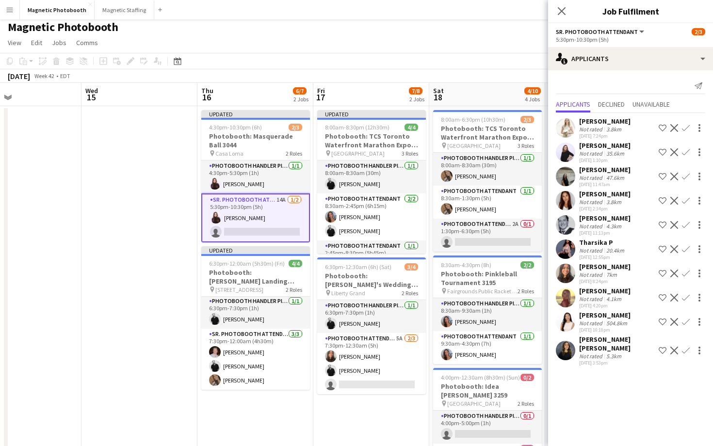
scroll to position [0, 0]
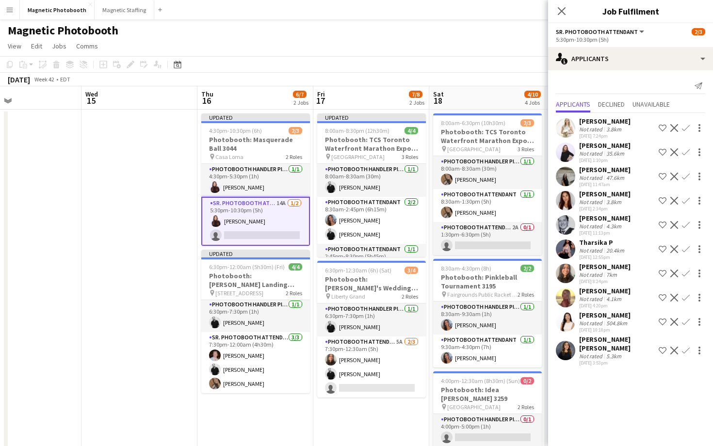
click at [686, 276] on app-icon "Confirm" at bounding box center [686, 274] width 8 height 8
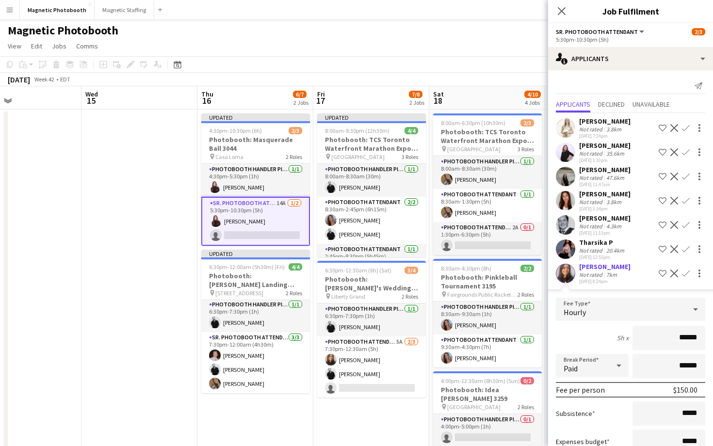
click at [684, 334] on input "******" at bounding box center [669, 338] width 73 height 24
type input "******"
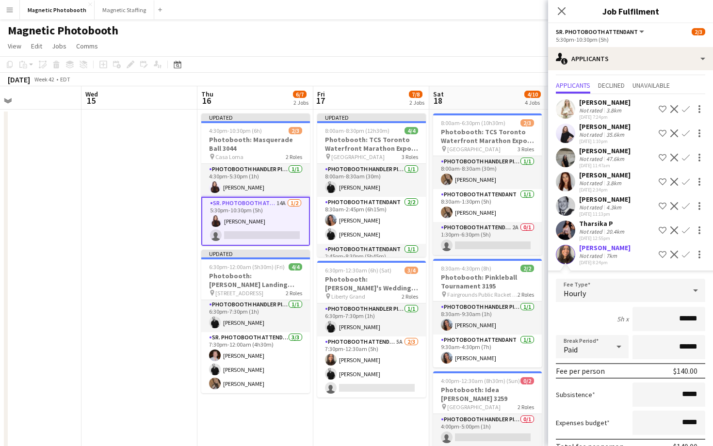
scroll to position [20, 0]
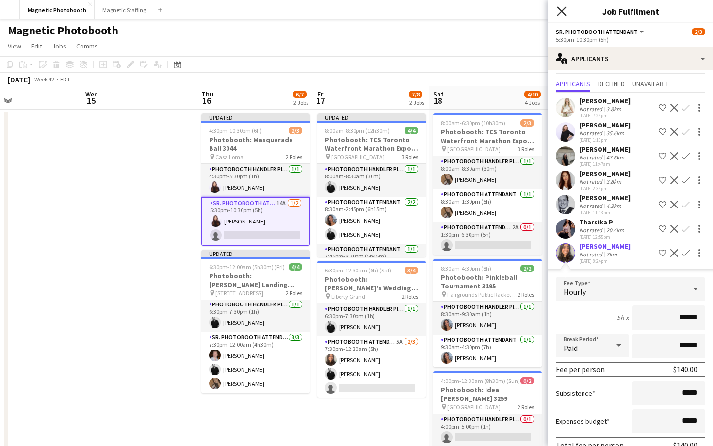
click at [560, 11] on icon at bounding box center [561, 10] width 9 height 9
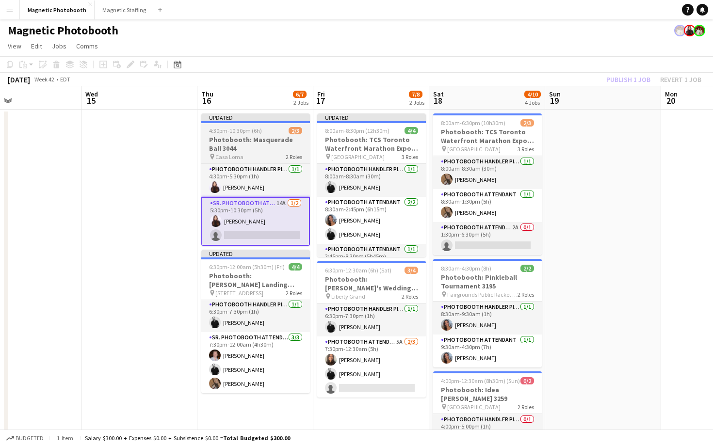
click at [291, 124] on app-job-card "Updated 4:30pm-10:30pm (6h) 2/3 Photobooth: Masquerade Ball 3044 pin Casa Loma …" at bounding box center [255, 180] width 109 height 132
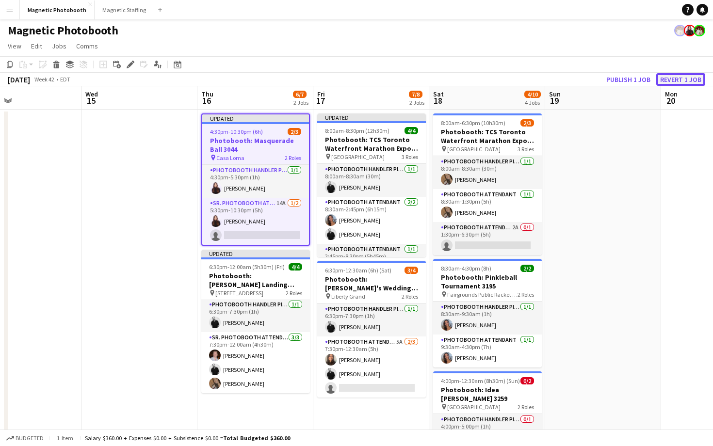
click at [675, 75] on button "Revert 1 job" at bounding box center [680, 79] width 49 height 13
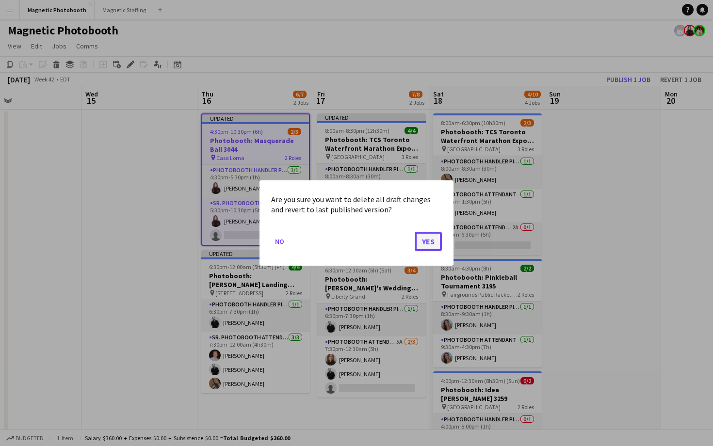
click at [427, 244] on button "Yes" at bounding box center [428, 241] width 27 height 19
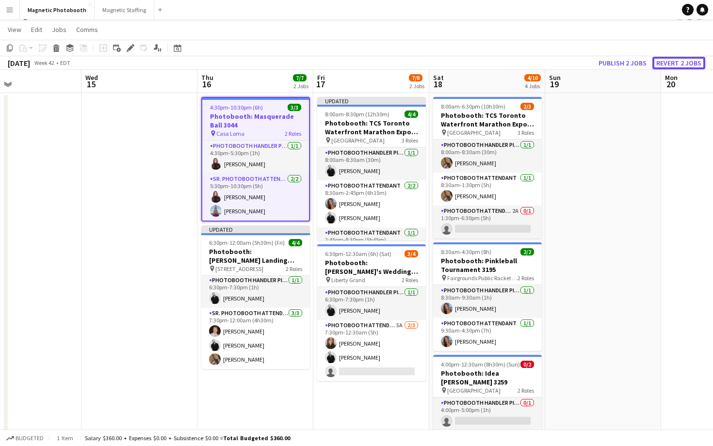
scroll to position [0, 0]
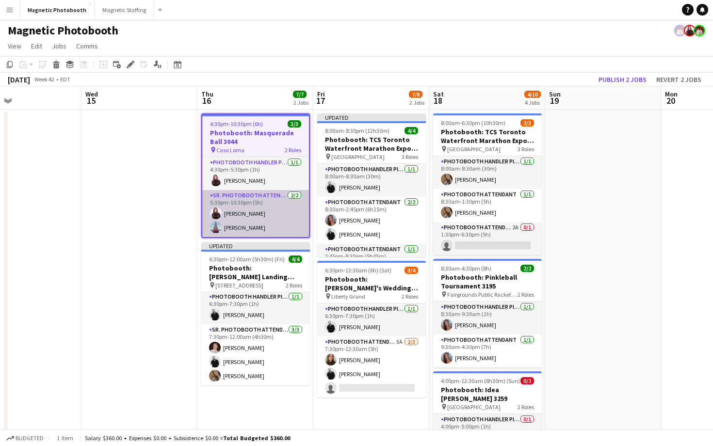
click at [262, 230] on app-card-role "Sr. Photobooth Attendant [DATE] 5:30pm-10:30pm (5h) [PERSON_NAME] [PERSON_NAME]" at bounding box center [255, 213] width 107 height 47
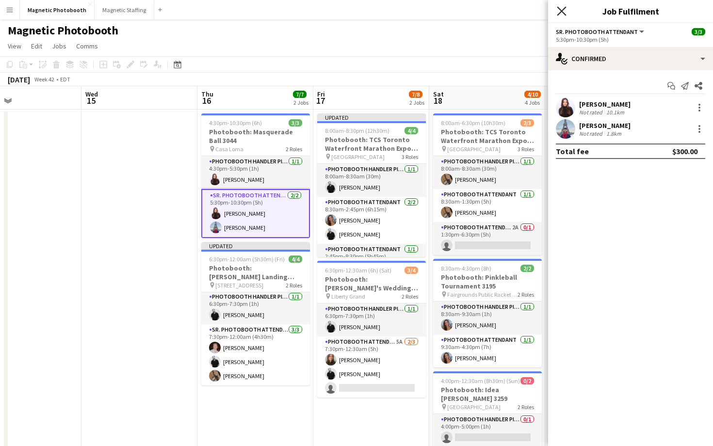
click at [563, 12] on icon at bounding box center [561, 10] width 9 height 9
click at [563, 12] on app-navbar "Menu Boards Boards Boards All jobs Status Workforce Workforce My Workforce Recr…" at bounding box center [356, 9] width 713 height 19
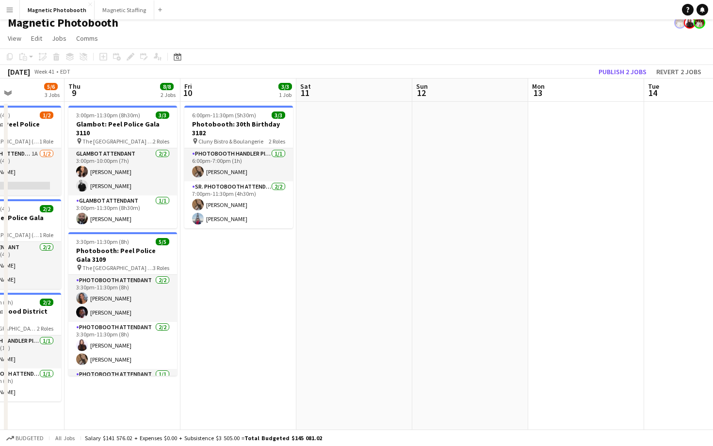
scroll to position [13, 0]
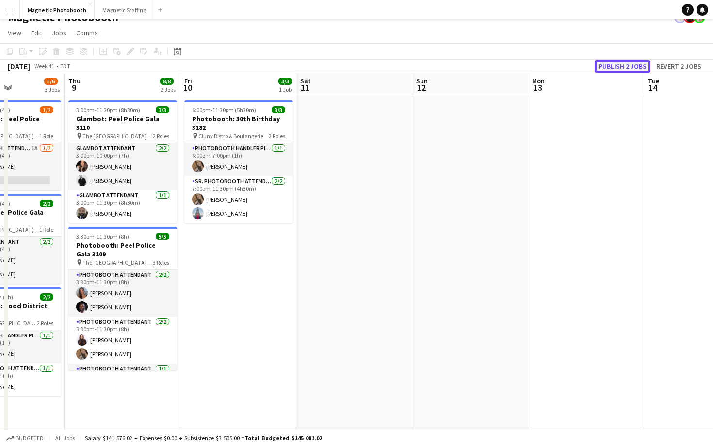
click at [601, 66] on button "Publish 2 jobs" at bounding box center [623, 66] width 56 height 13
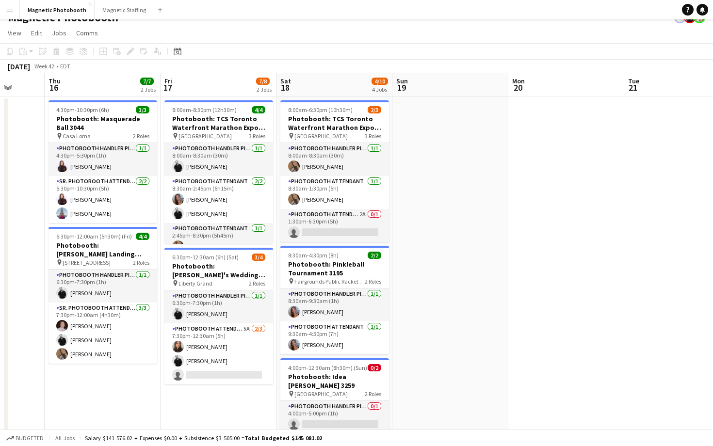
scroll to position [0, 438]
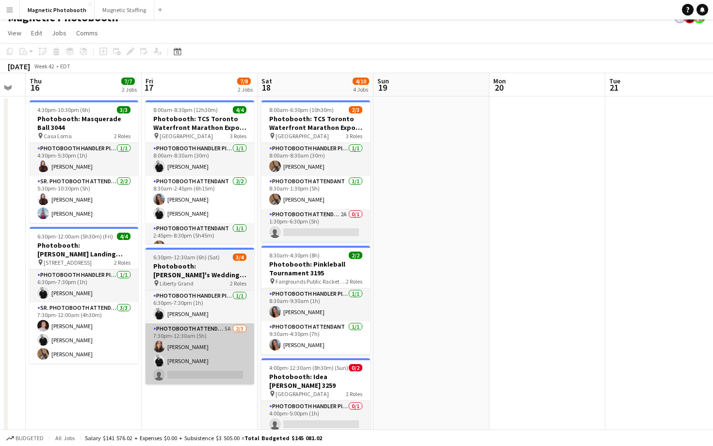
click at [217, 363] on app-card-role "Photobooth Attendant 5A [DATE] 7:30pm-12:30am (5h) [PERSON_NAME] [PERSON_NAME] …" at bounding box center [200, 354] width 109 height 61
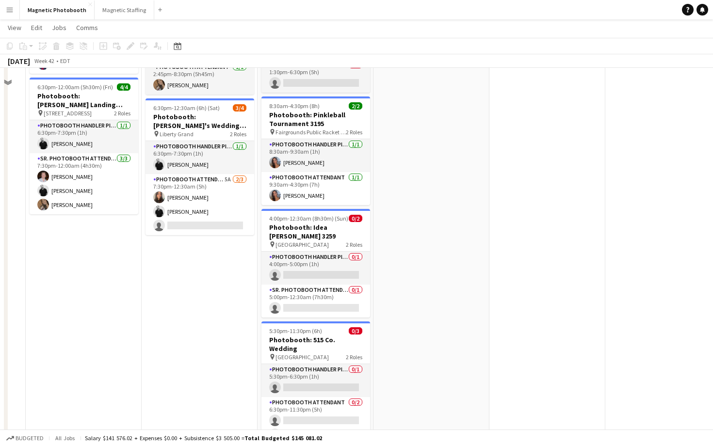
scroll to position [198, 0]
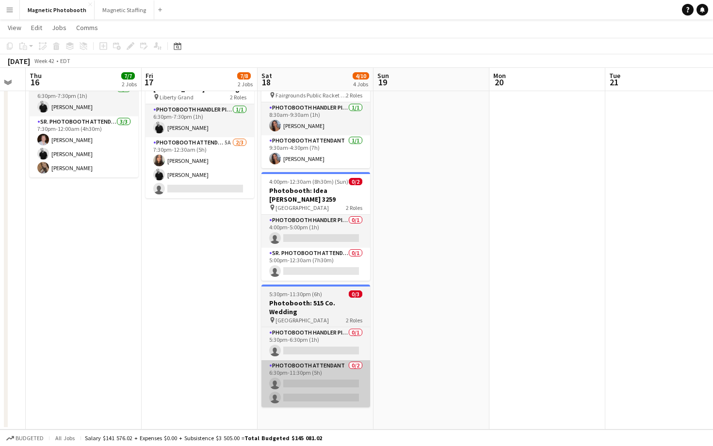
click at [322, 380] on app-card-role "Photobooth Attendant 0/2 6:30pm-11:30pm (5h) single-neutral-actions single-neut…" at bounding box center [316, 384] width 109 height 47
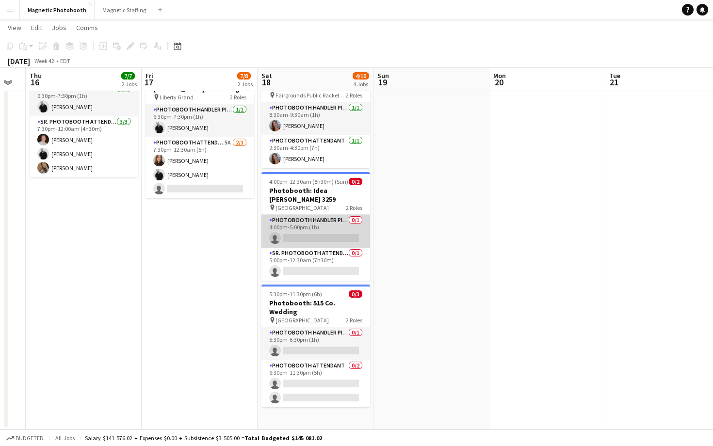
click at [312, 219] on app-card-role "Photobooth Handler Pick-Up/Drop-Off 0/1 4:00pm-5:00pm (1h) single-neutral-actio…" at bounding box center [316, 231] width 109 height 33
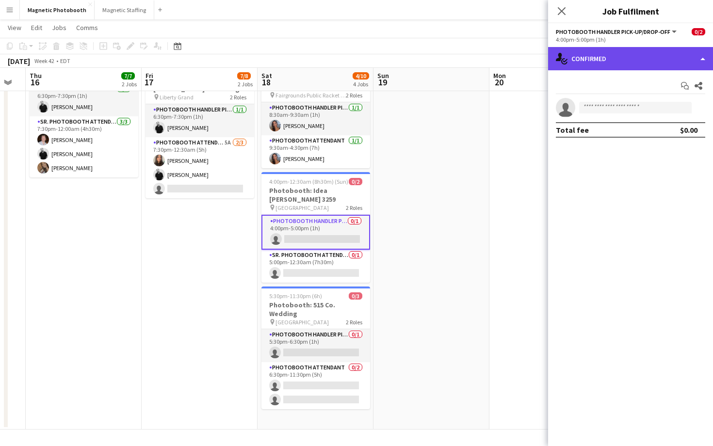
click at [638, 59] on div "single-neutral-actions-check-2 Confirmed" at bounding box center [630, 58] width 165 height 23
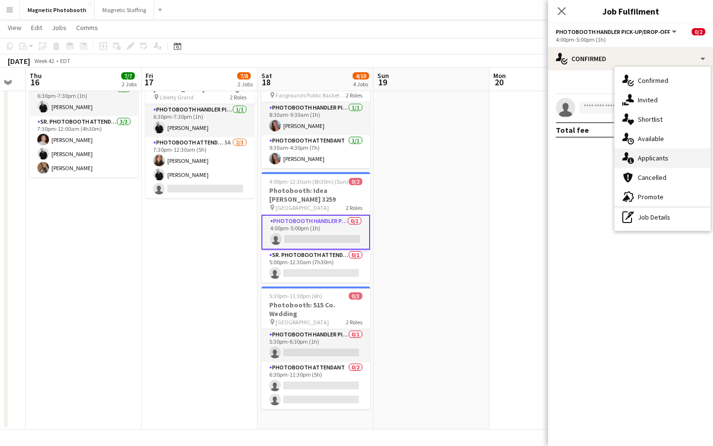
click at [669, 163] on div "single-neutral-actions-information Applicants" at bounding box center [663, 157] width 96 height 19
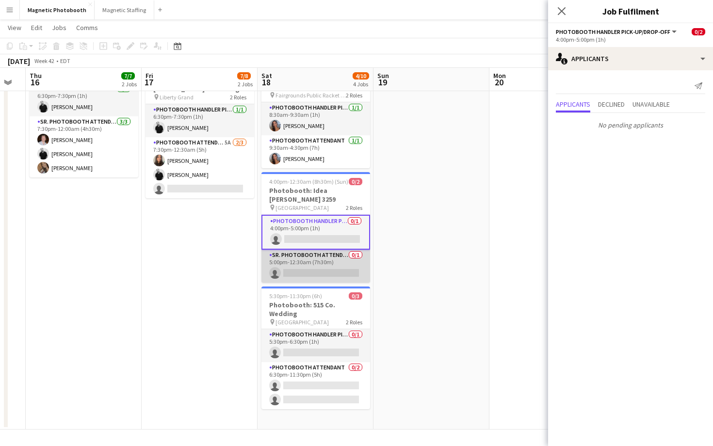
click at [353, 268] on app-card-role "Sr. Photobooth Attendant 0/1 5:00pm-12:30am (7h30m) single-neutral-actions" at bounding box center [316, 266] width 109 height 33
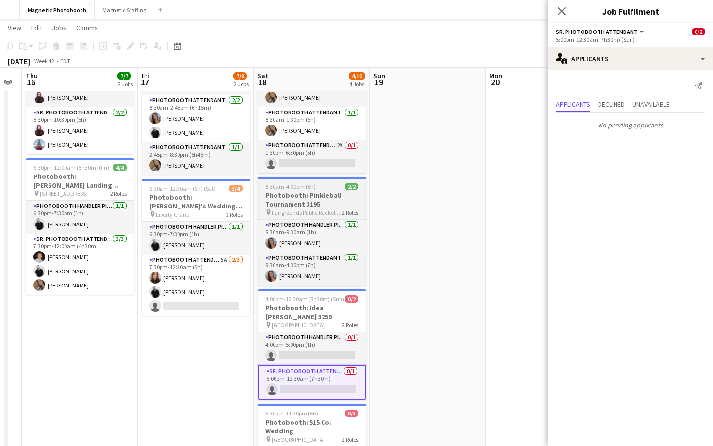
scroll to position [0, 449]
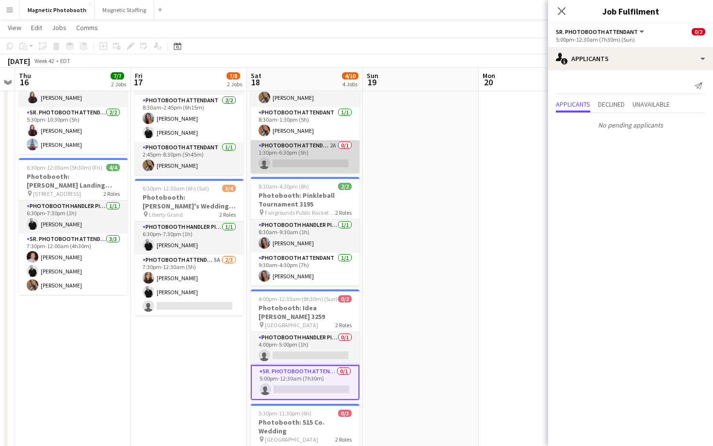
click at [331, 141] on app-card-role "Photobooth Attendant 2A 0/1 1:30pm-6:30pm (5h) single-neutral-actions" at bounding box center [305, 156] width 109 height 33
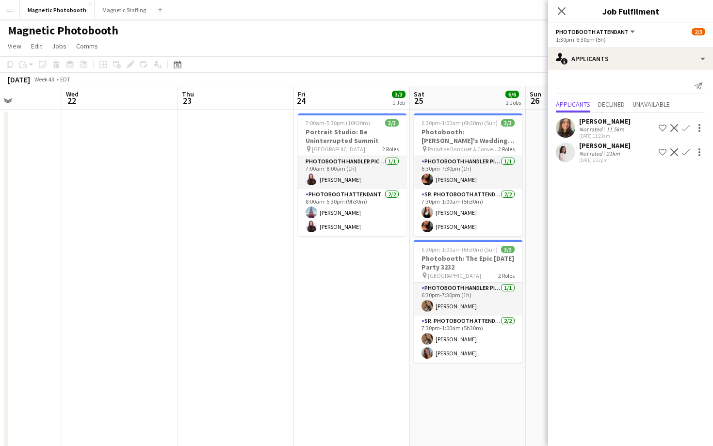
scroll to position [0, 405]
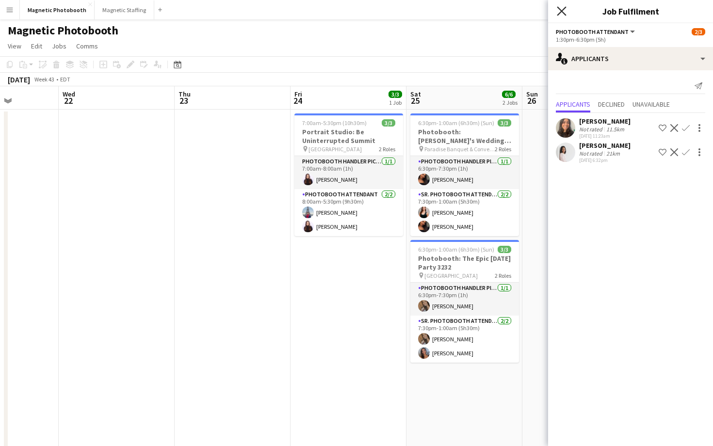
click at [564, 10] on icon "Close pop-in" at bounding box center [561, 10] width 9 height 9
click at [564, 10] on app-navbar "Menu Boards Boards Boards All jobs Status Workforce Workforce My Workforce Recr…" at bounding box center [356, 9] width 713 height 19
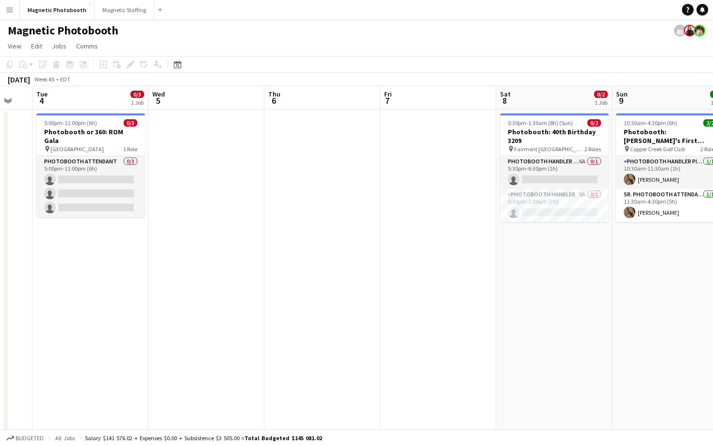
scroll to position [0, 298]
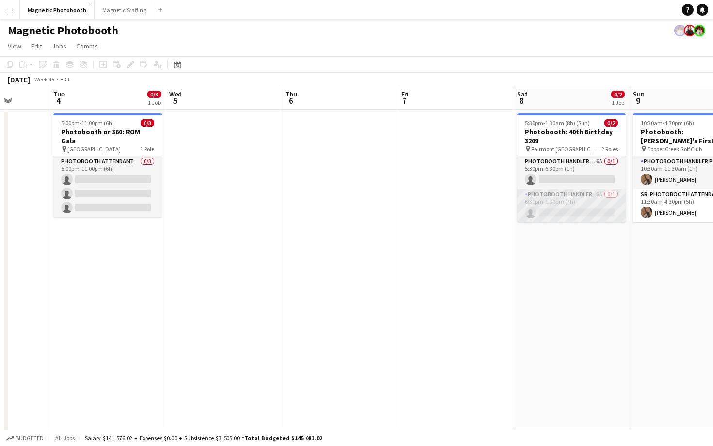
click at [586, 213] on app-card-role "Photobooth Handler 8A 0/1 6:30pm-1:30am (7h) single-neutral-actions" at bounding box center [571, 205] width 109 height 33
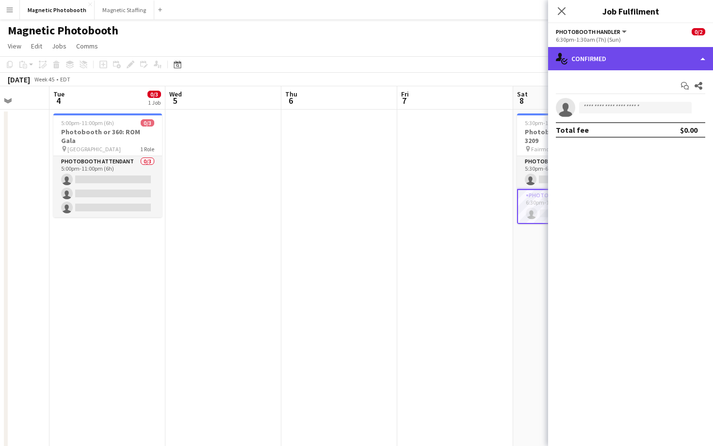
click at [604, 62] on div "single-neutral-actions-check-2 Confirmed" at bounding box center [630, 58] width 165 height 23
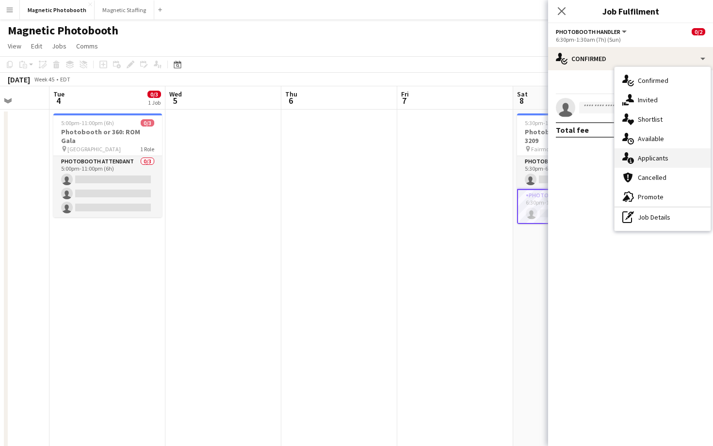
click at [661, 160] on span "Applicants" at bounding box center [653, 158] width 31 height 9
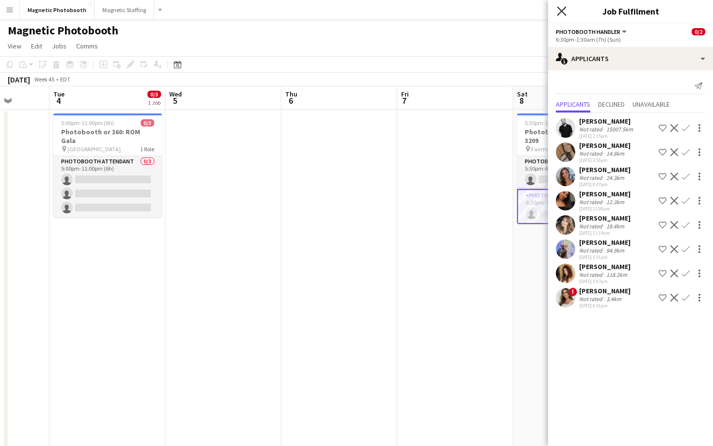
click at [565, 14] on icon at bounding box center [561, 10] width 9 height 9
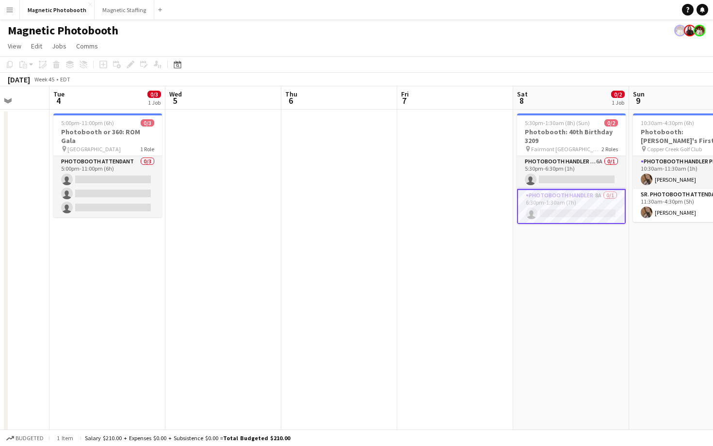
click at [607, 74] on div "[DATE] Week 45 • EDT" at bounding box center [356, 80] width 713 height 14
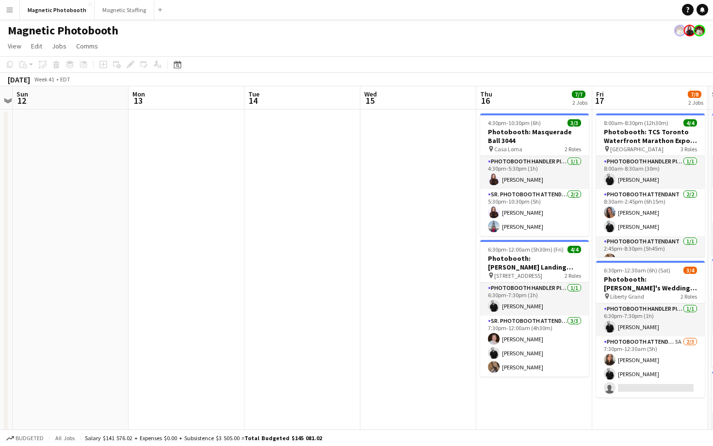
scroll to position [0, 338]
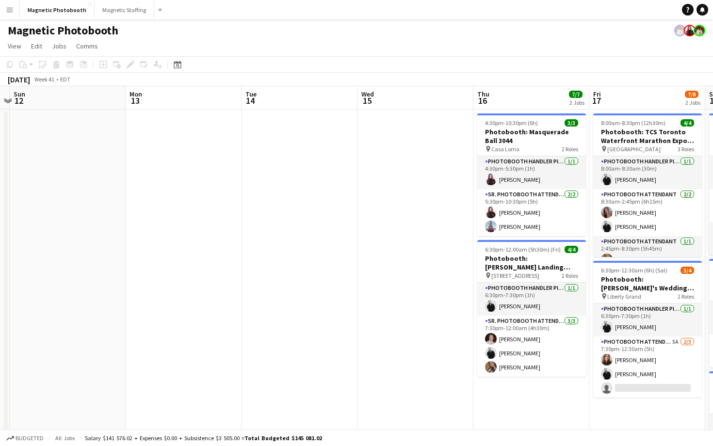
click at [380, 92] on app-board-header-date "Wed 15" at bounding box center [416, 97] width 116 height 23
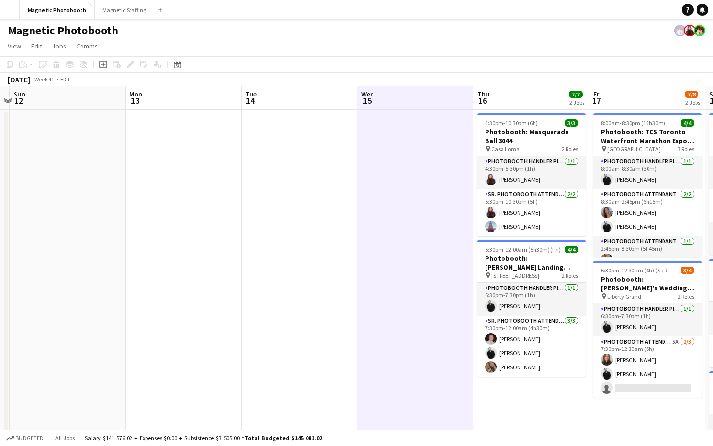
click at [362, 60] on app-toolbar "Copy Paste Paste Command V Paste with crew Command Shift V Paste linked Job [GE…" at bounding box center [356, 64] width 713 height 16
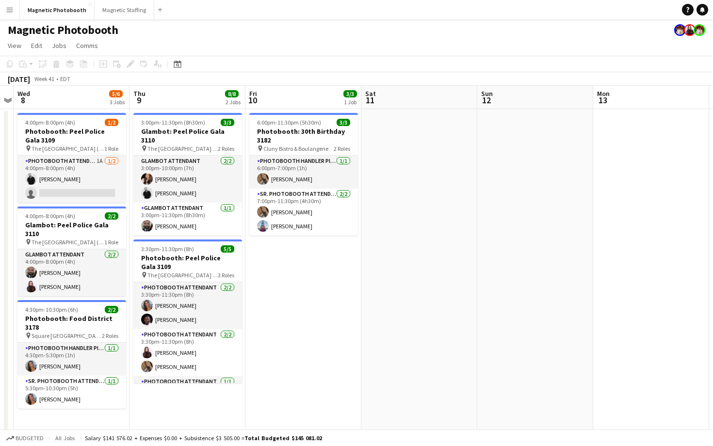
scroll to position [0, 282]
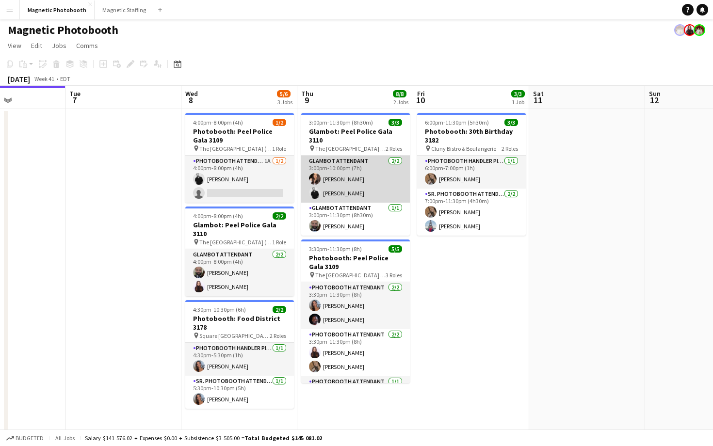
click at [358, 179] on app-card-role "Glambot Attendant [DATE] 3:00pm-10:00pm (7h) [PERSON_NAME] [PERSON_NAME]" at bounding box center [355, 179] width 109 height 47
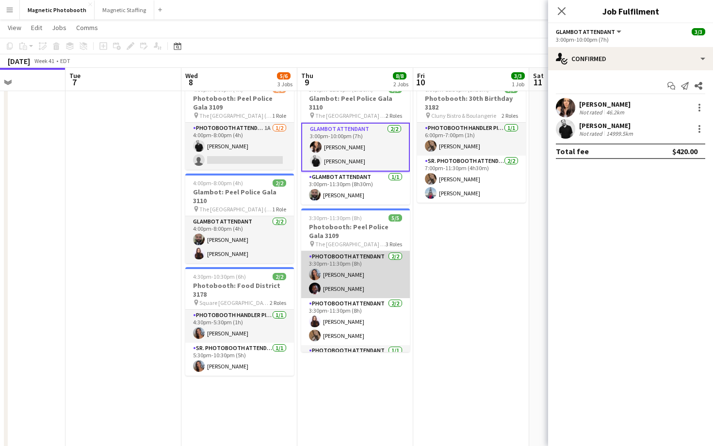
scroll to position [26, 0]
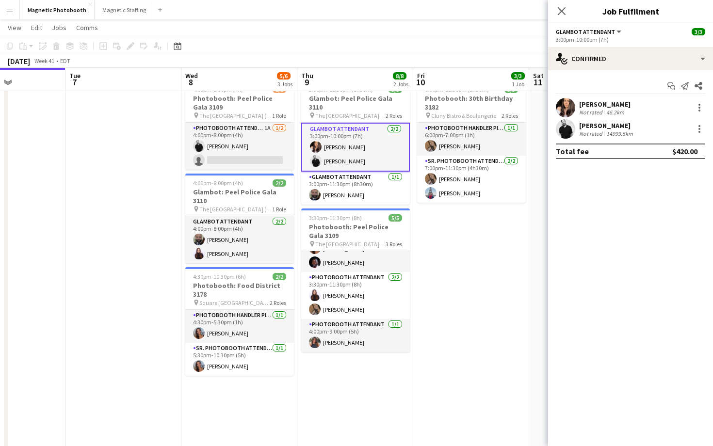
click at [377, 152] on app-card-role "Glambot Attendant [DATE] 3:00pm-10:00pm (7h) [PERSON_NAME] [PERSON_NAME]" at bounding box center [355, 147] width 109 height 49
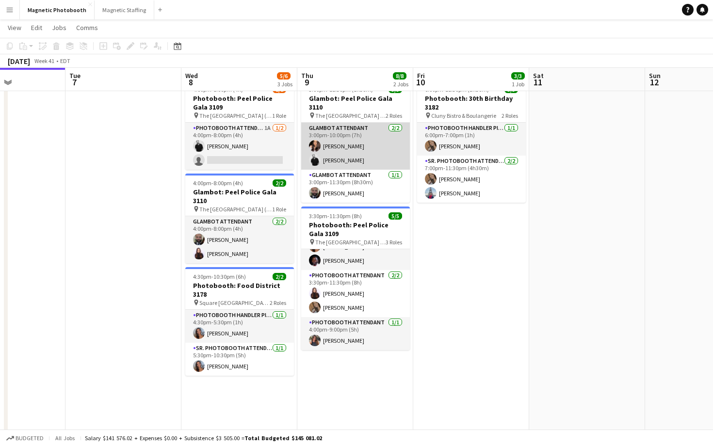
click at [382, 145] on app-card-role "Glambot Attendant [DATE] 3:00pm-10:00pm (7h) [PERSON_NAME] [PERSON_NAME]" at bounding box center [355, 146] width 109 height 47
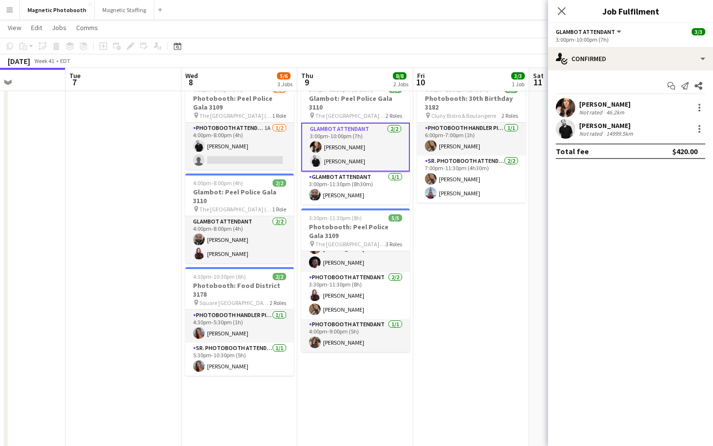
click at [361, 123] on app-card-role "Glambot Attendant [DATE] 3:00pm-10:00pm (7h) [PERSON_NAME] [PERSON_NAME]" at bounding box center [355, 147] width 109 height 49
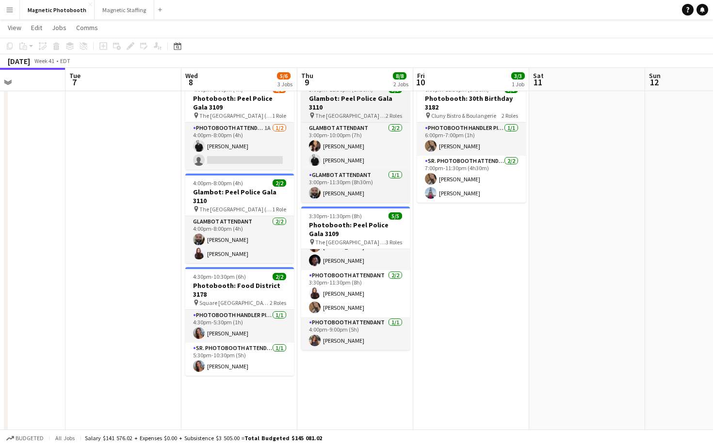
click at [372, 112] on span "The [GEOGRAPHIC_DATA] ([GEOGRAPHIC_DATA])" at bounding box center [350, 115] width 70 height 7
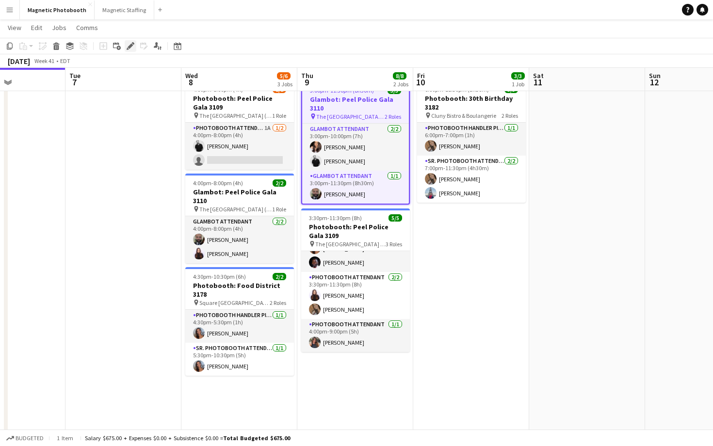
click at [128, 49] on icon at bounding box center [128, 49] width 2 height 2
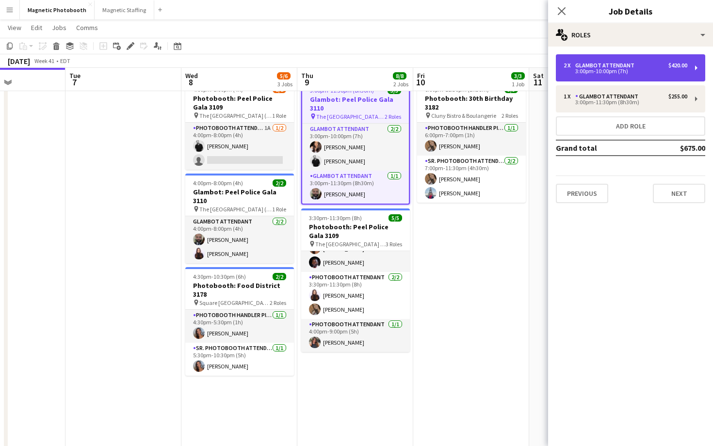
click at [591, 60] on div "2 x Glambot Attendant $420.00 3:00pm-10:00pm (7h)" at bounding box center [630, 67] width 149 height 27
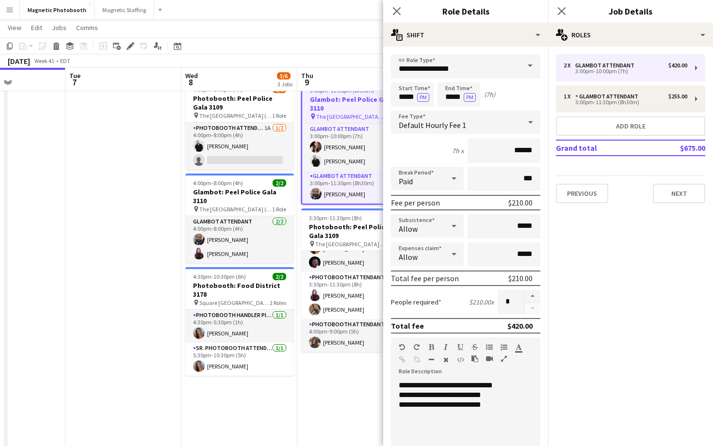
scroll to position [6, 0]
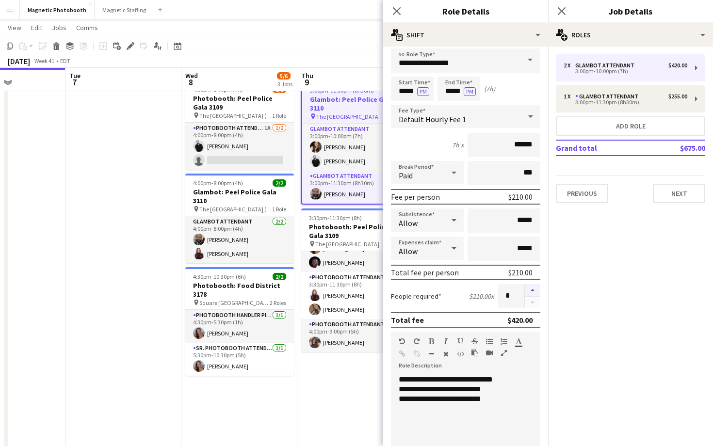
click at [531, 289] on button "button" at bounding box center [533, 290] width 16 height 13
click at [532, 302] on button "button" at bounding box center [533, 303] width 16 height 12
type input "*"
click at [562, 9] on icon "Close pop-in" at bounding box center [561, 10] width 9 height 9
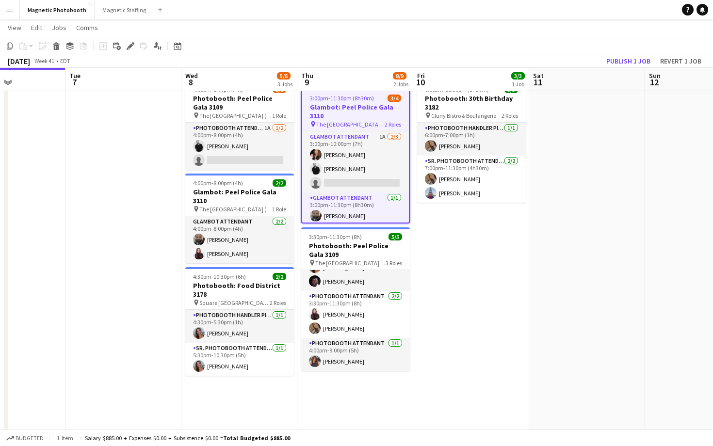
click at [420, 51] on app-toolbar "Copy Paste Paste Command V Paste with crew Command Shift V Paste linked Job [GE…" at bounding box center [356, 46] width 713 height 16
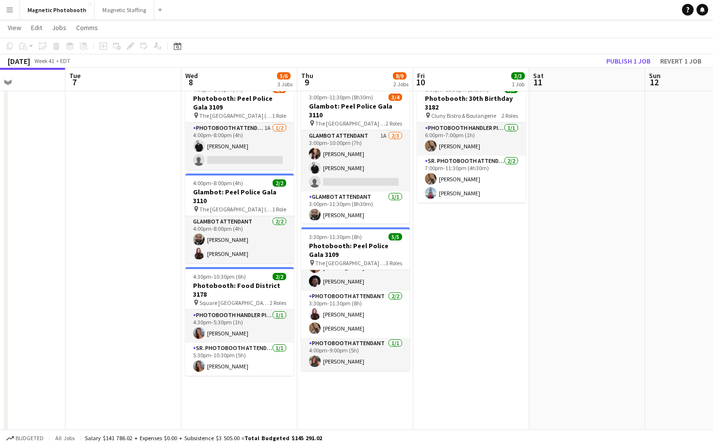
click at [210, 155] on app-card-role "Photobooth Attendant 1A [DATE] 4:00pm-8:00pm (4h) [PERSON_NAME] single-neutral-…" at bounding box center [239, 146] width 109 height 47
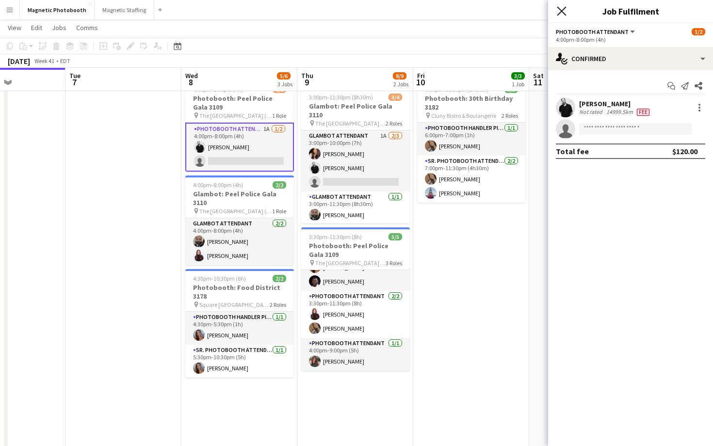
click at [560, 8] on icon "Close pop-in" at bounding box center [561, 10] width 9 height 9
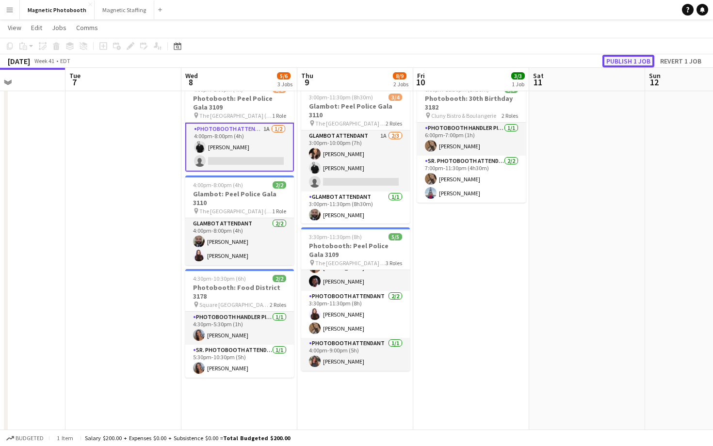
click at [622, 58] on button "Publish 1 job" at bounding box center [629, 61] width 52 height 13
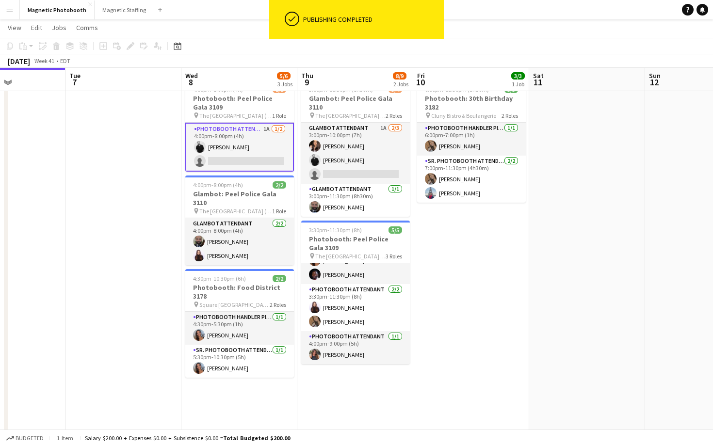
scroll to position [37, 0]
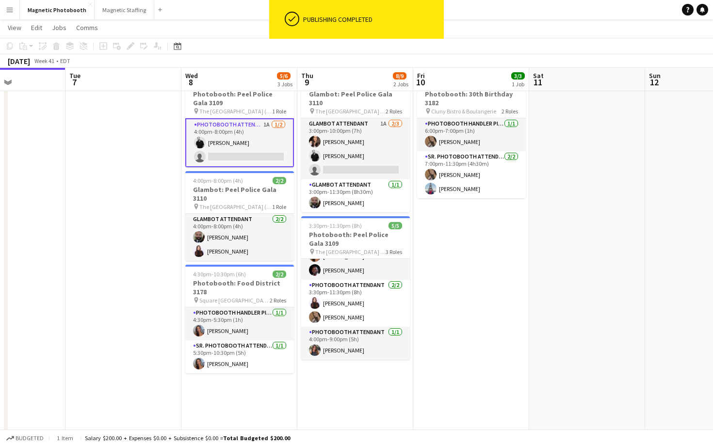
click at [267, 158] on app-card-role "Photobooth Attendant 1A [DATE] 4:00pm-8:00pm (4h) [PERSON_NAME] single-neutral-…" at bounding box center [239, 142] width 109 height 49
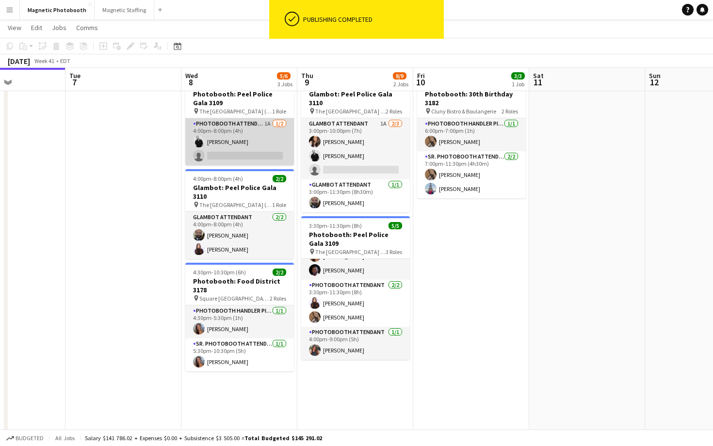
click at [267, 158] on app-card-role "Photobooth Attendant 1A [DATE] 4:00pm-8:00pm (4h) [PERSON_NAME] single-neutral-…" at bounding box center [239, 141] width 109 height 47
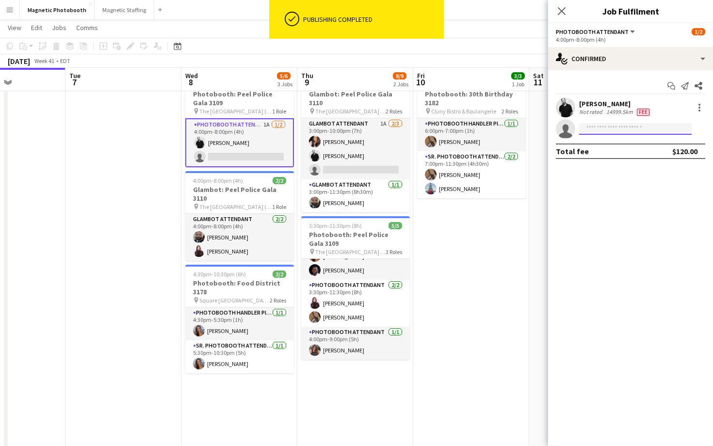
click at [613, 129] on input at bounding box center [635, 129] width 113 height 12
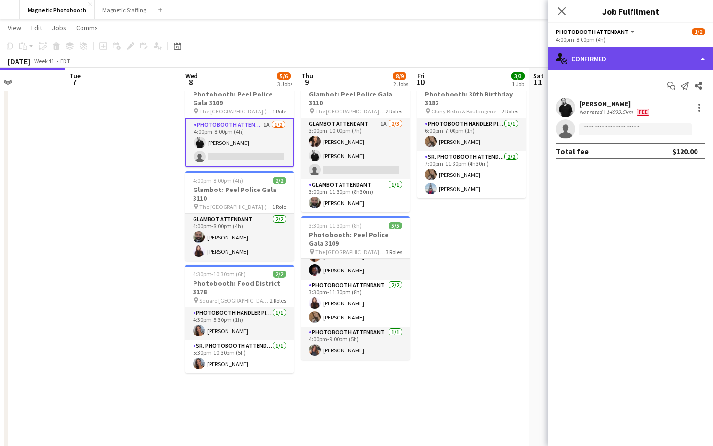
click at [611, 58] on div "single-neutral-actions-check-2 Confirmed" at bounding box center [630, 58] width 165 height 23
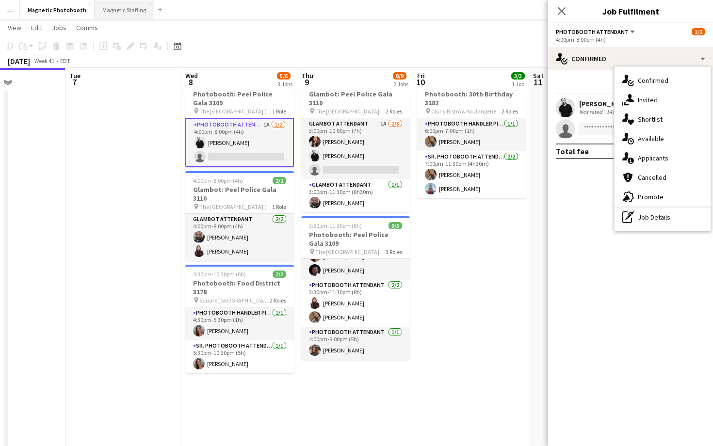
click at [116, 16] on button "Magnetic Staffing Close" at bounding box center [125, 9] width 60 height 19
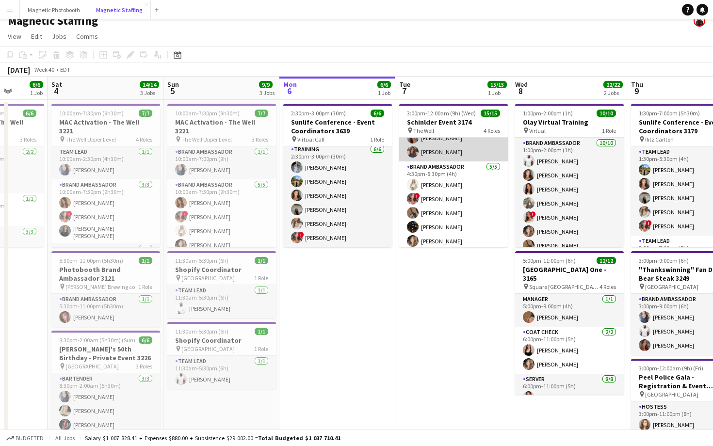
scroll to position [0, 436]
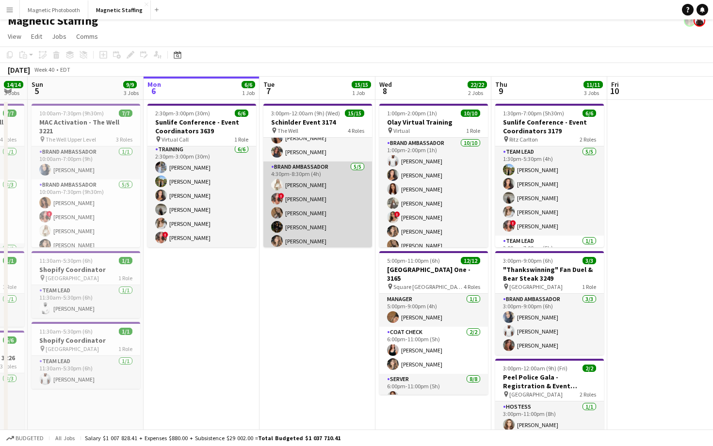
click at [327, 214] on app-card-role "Brand Ambassador [DATE] 4:30pm-8:30pm (4h) [PERSON_NAME] ! [PERSON_NAME] [PERSO…" at bounding box center [317, 206] width 109 height 89
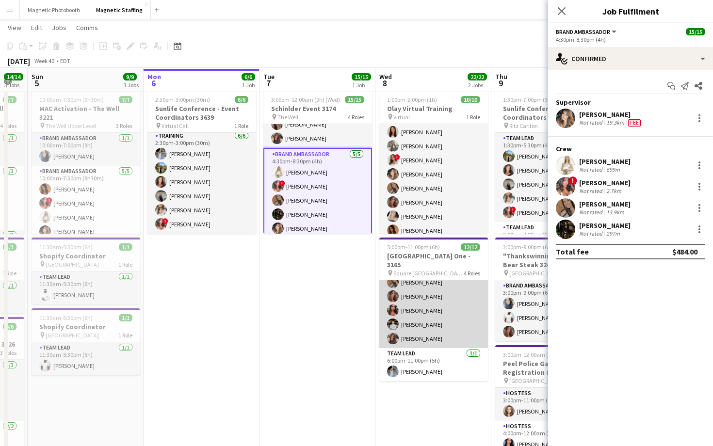
scroll to position [4, 0]
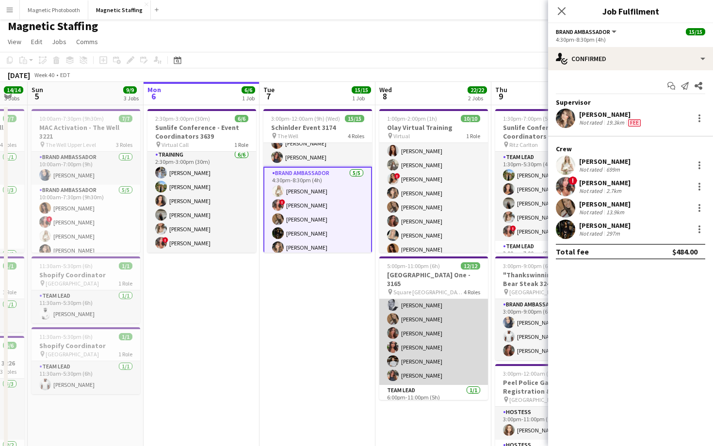
click at [433, 317] on app-card-role "Server [DATE] 6:00pm-11:00pm (5h) [PERSON_NAME] [PERSON_NAME] [PERSON_NAME] [PE…" at bounding box center [433, 319] width 109 height 131
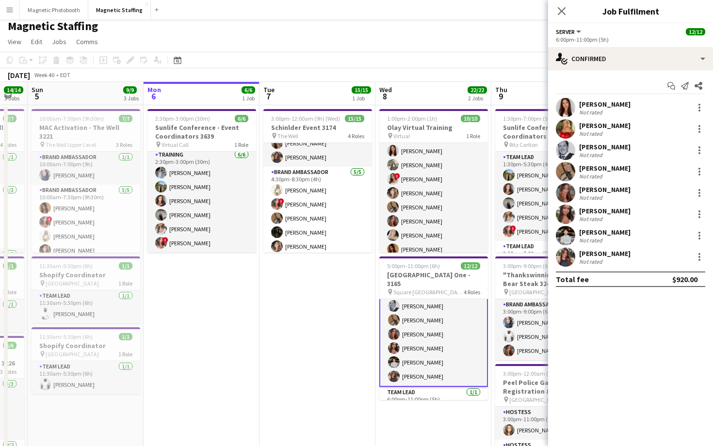
scroll to position [127, 0]
click at [700, 168] on div at bounding box center [700, 169] width 2 height 2
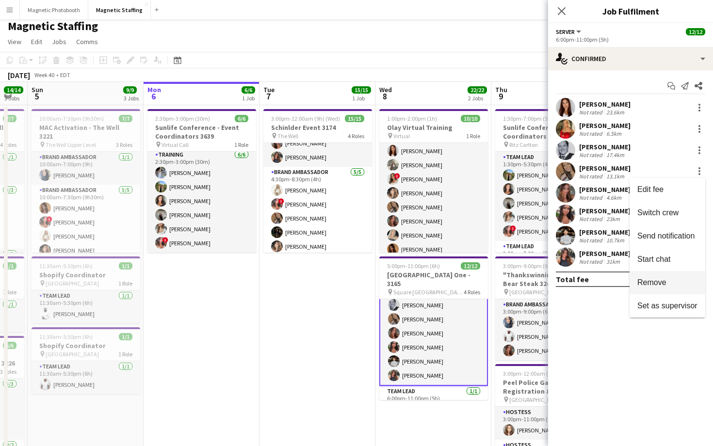
click at [672, 281] on span "Remove" at bounding box center [668, 283] width 60 height 9
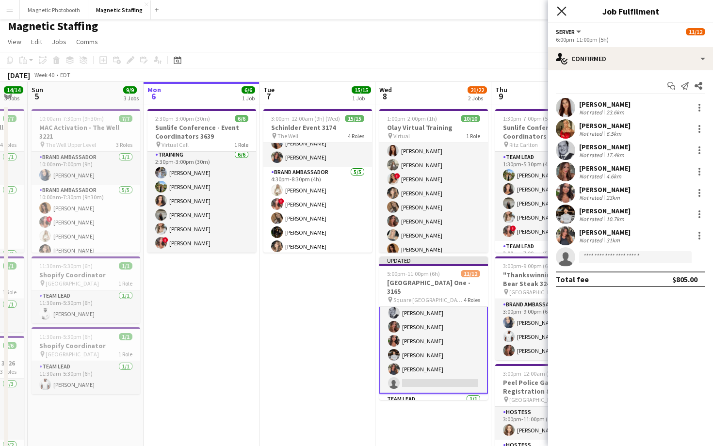
click at [561, 9] on icon "Close pop-in" at bounding box center [561, 10] width 9 height 9
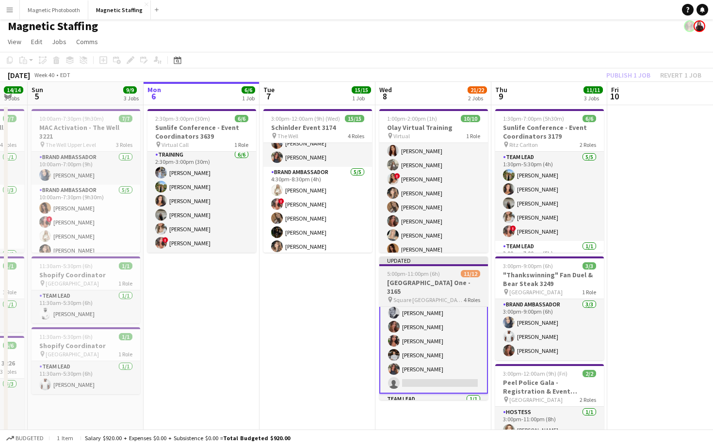
click at [443, 292] on h3 "[GEOGRAPHIC_DATA] One - 3165" at bounding box center [433, 287] width 109 height 17
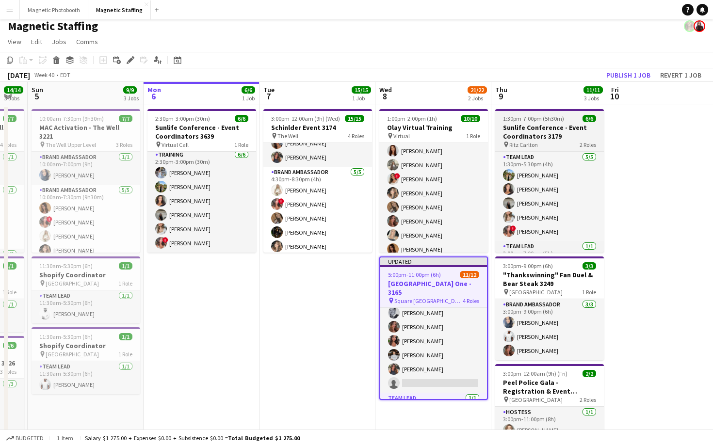
scroll to position [126, 0]
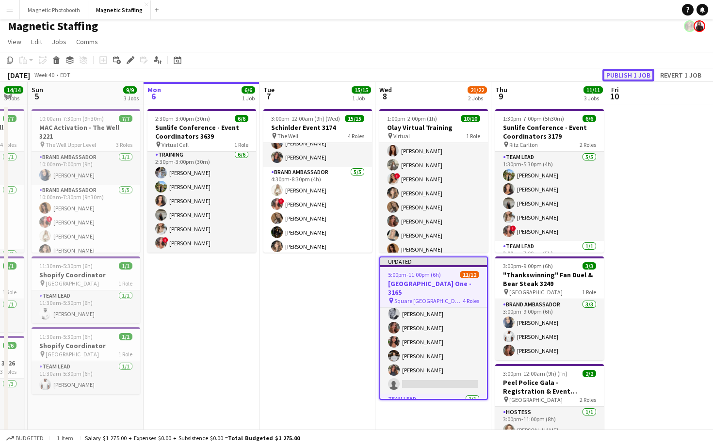
click at [625, 78] on button "Publish 1 job" at bounding box center [629, 75] width 52 height 13
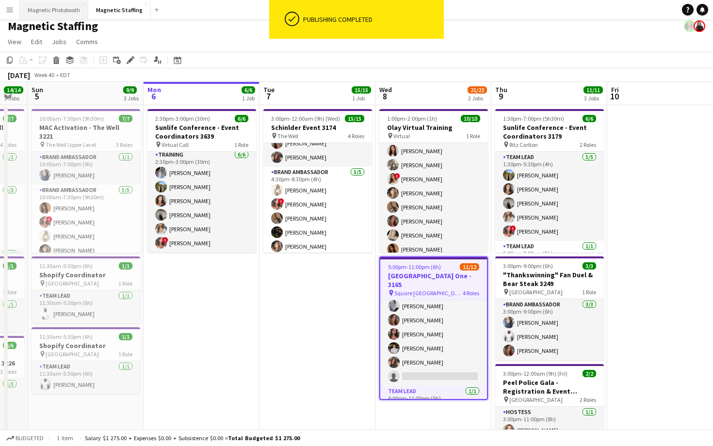
click at [56, 17] on button "Magnetic Photobooth Close" at bounding box center [54, 9] width 68 height 19
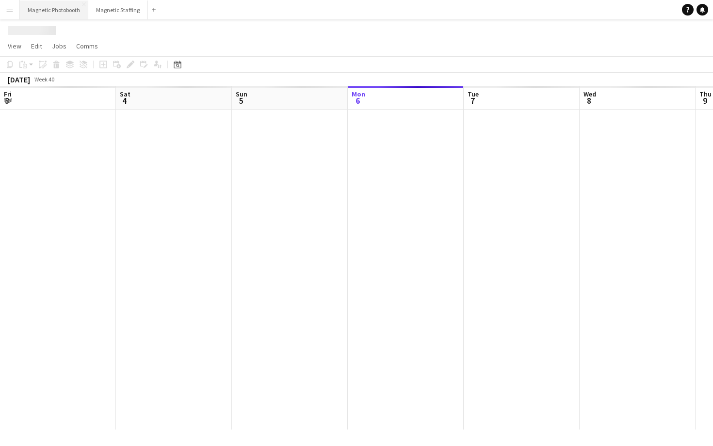
scroll to position [0, 232]
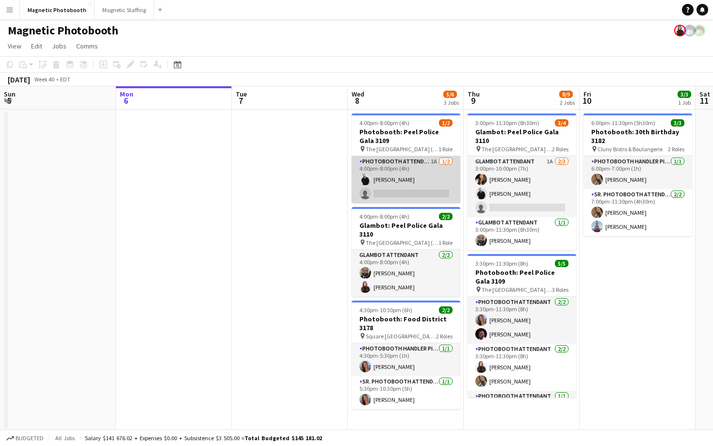
click at [447, 195] on app-card-role "Photobooth Attendant 1A [DATE] 4:00pm-8:00pm (4h) [PERSON_NAME] single-neutral-…" at bounding box center [406, 179] width 109 height 47
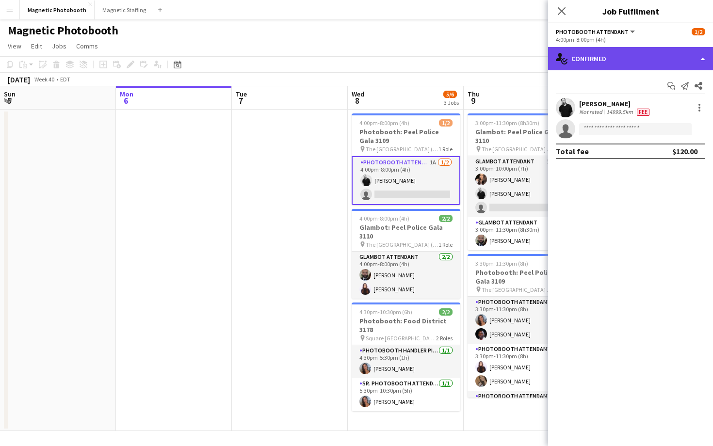
click at [622, 57] on div "single-neutral-actions-check-2 Confirmed" at bounding box center [630, 58] width 165 height 23
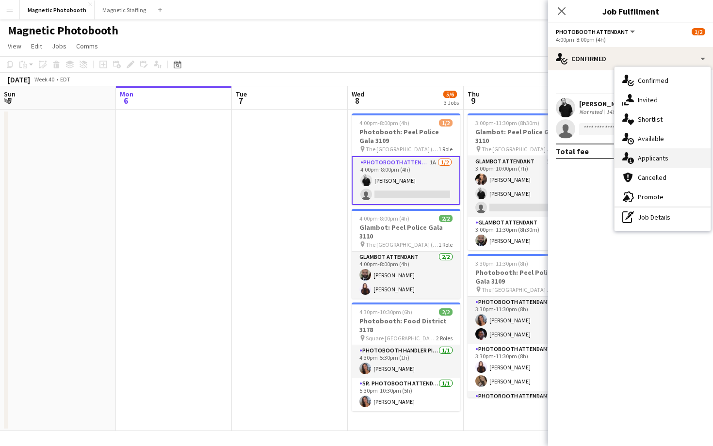
click at [655, 160] on span "Applicants" at bounding box center [653, 158] width 31 height 9
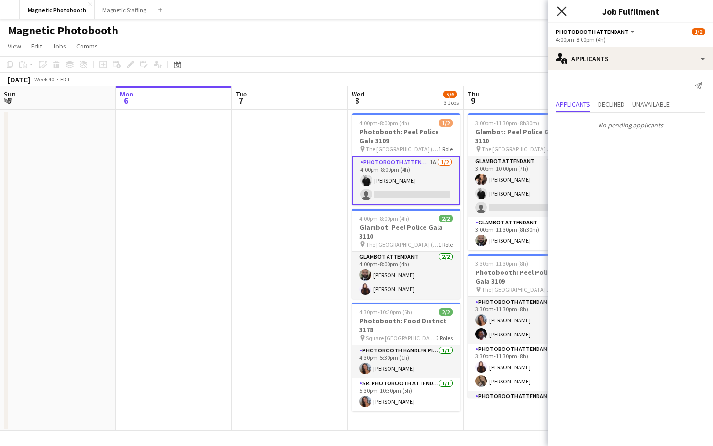
click at [561, 11] on icon at bounding box center [561, 10] width 9 height 9
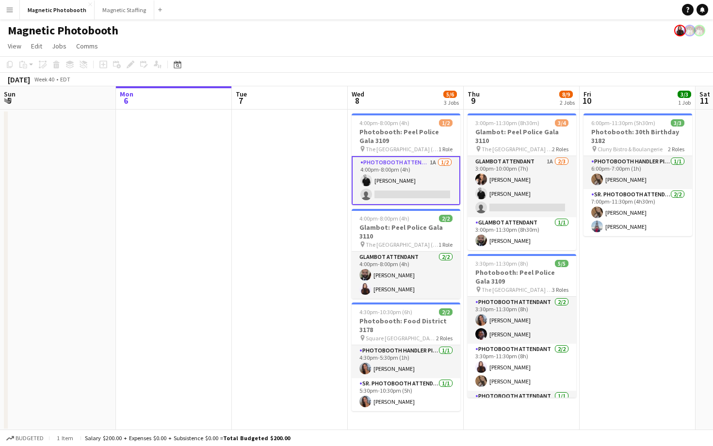
click at [397, 194] on app-card-role "Photobooth Attendant 1A [DATE] 4:00pm-8:00pm (4h) [PERSON_NAME] single-neutral-…" at bounding box center [406, 180] width 109 height 49
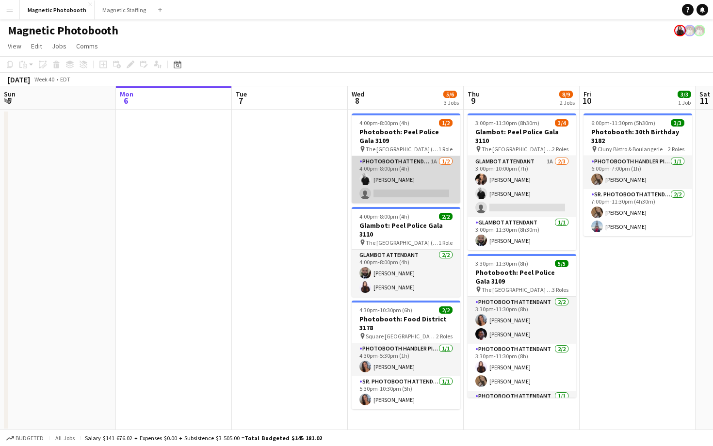
click at [410, 187] on app-card-role "Photobooth Attendant 1A [DATE] 4:00pm-8:00pm (4h) [PERSON_NAME] single-neutral-…" at bounding box center [406, 179] width 109 height 47
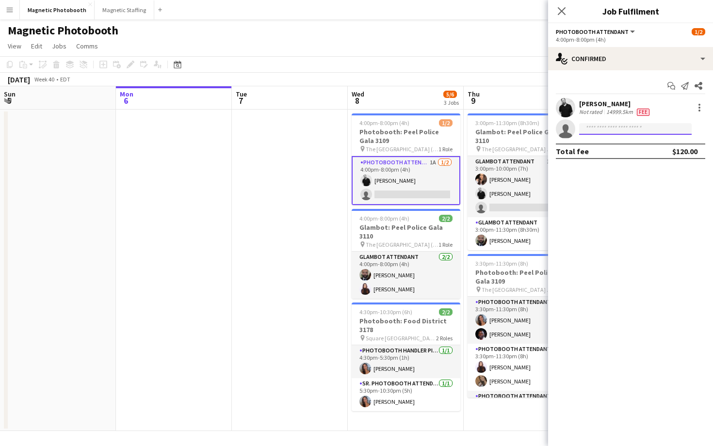
click at [614, 130] on input at bounding box center [635, 129] width 113 height 12
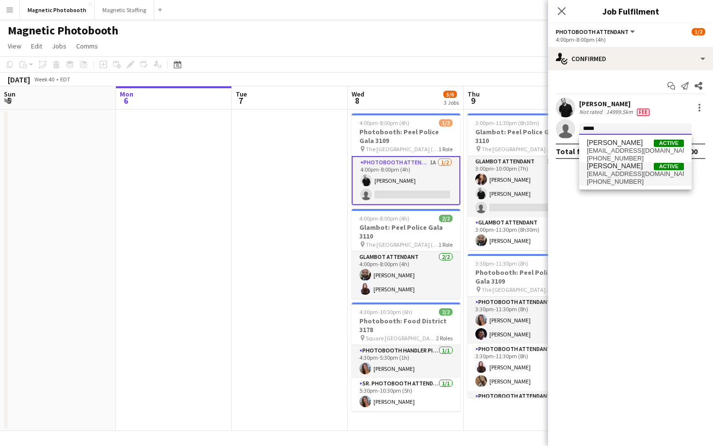
type input "*****"
click at [638, 170] on span "[EMAIL_ADDRESS][DOMAIN_NAME]" at bounding box center [635, 174] width 97 height 8
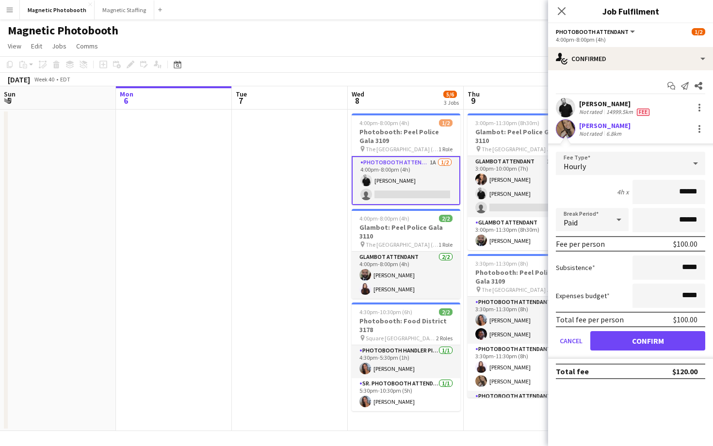
click at [685, 196] on input "******" at bounding box center [669, 192] width 73 height 24
type input "***"
click at [626, 349] on button "Confirm" at bounding box center [648, 340] width 115 height 19
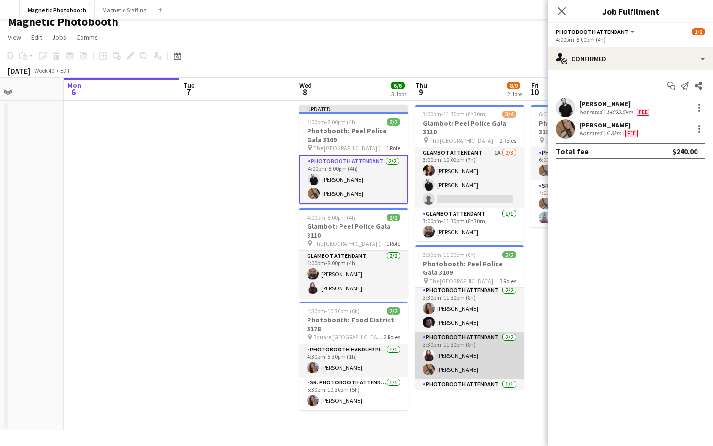
scroll to position [0, 0]
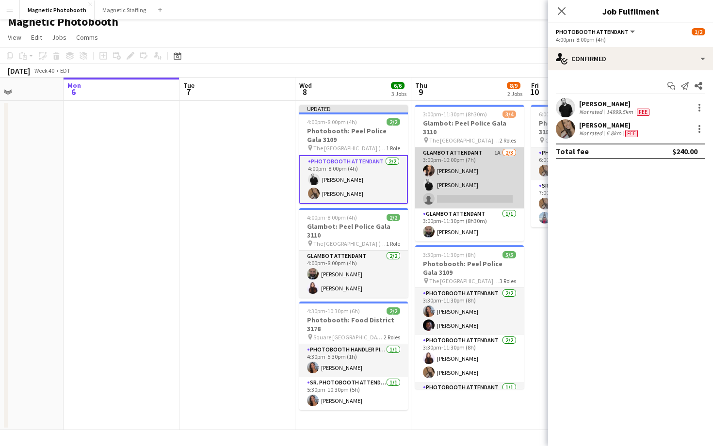
click at [450, 184] on app-card-role "Glambot Attendant 1A [DATE] 3:00pm-10:00pm (7h) [PERSON_NAME] [PERSON_NAME] sin…" at bounding box center [469, 178] width 109 height 61
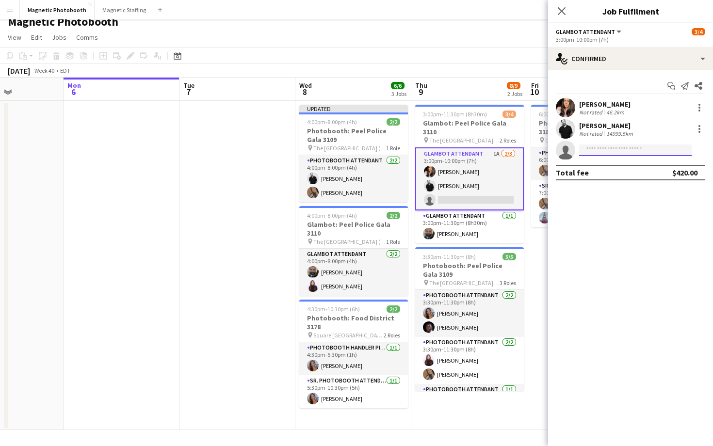
click at [628, 151] on input at bounding box center [635, 151] width 113 height 12
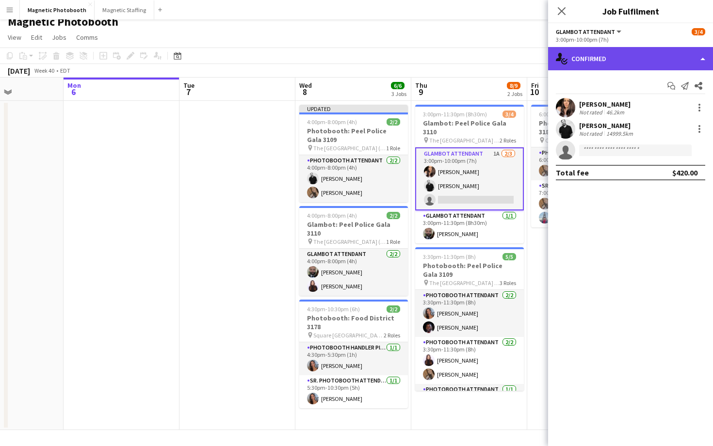
click at [611, 58] on div "single-neutral-actions-check-2 Confirmed" at bounding box center [630, 58] width 165 height 23
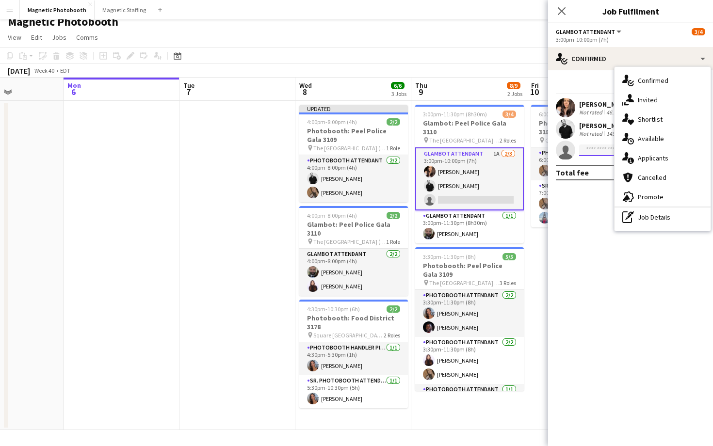
click at [590, 150] on input at bounding box center [635, 151] width 113 height 12
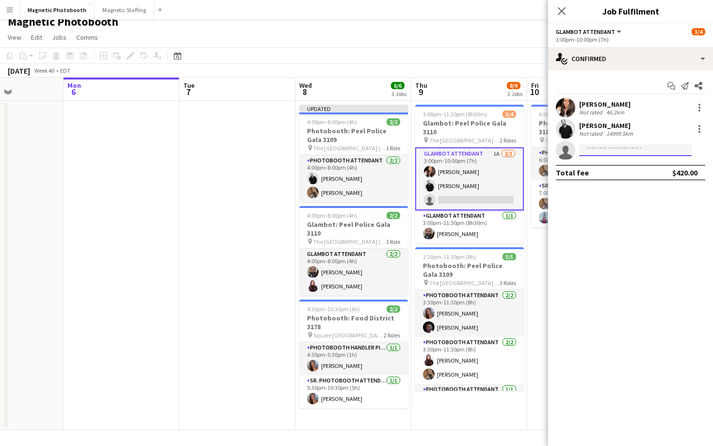
type input "*"
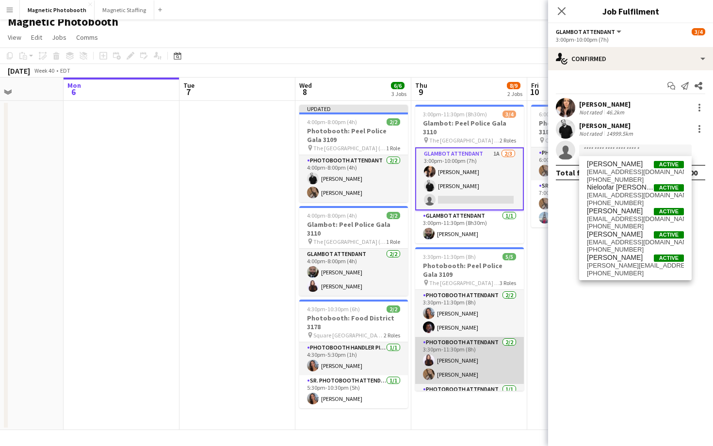
click at [479, 359] on app-card-role "Photobooth Attendant [DATE] 3:30pm-11:30pm (8h) [PERSON_NAME] [PERSON_NAME]" at bounding box center [469, 360] width 109 height 47
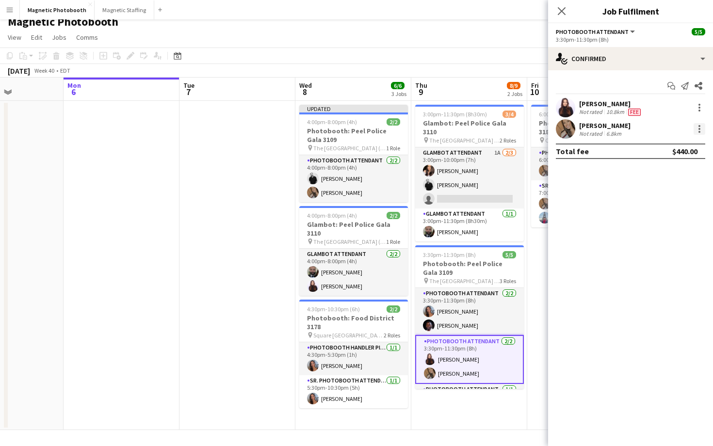
click at [697, 130] on div at bounding box center [700, 129] width 12 height 12
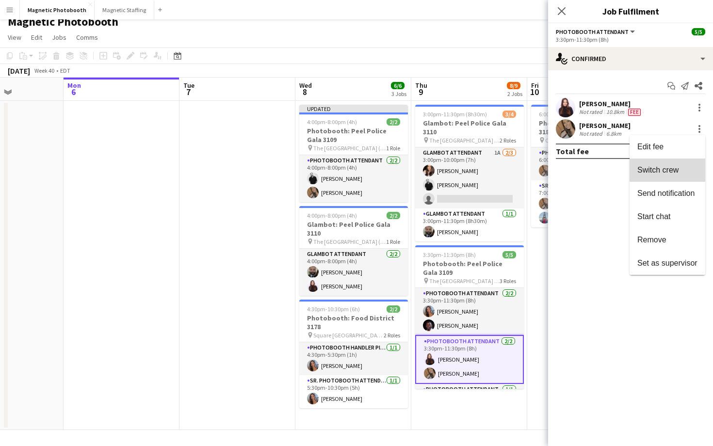
click at [672, 168] on span "Switch crew" at bounding box center [658, 170] width 41 height 8
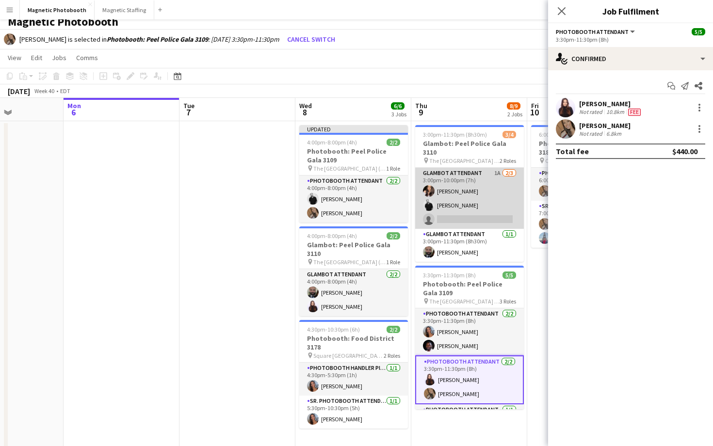
click at [493, 212] on app-card-role "Glambot Attendant 1A [DATE] 3:00pm-10:00pm (7h) [PERSON_NAME] [PERSON_NAME] sin…" at bounding box center [469, 198] width 109 height 61
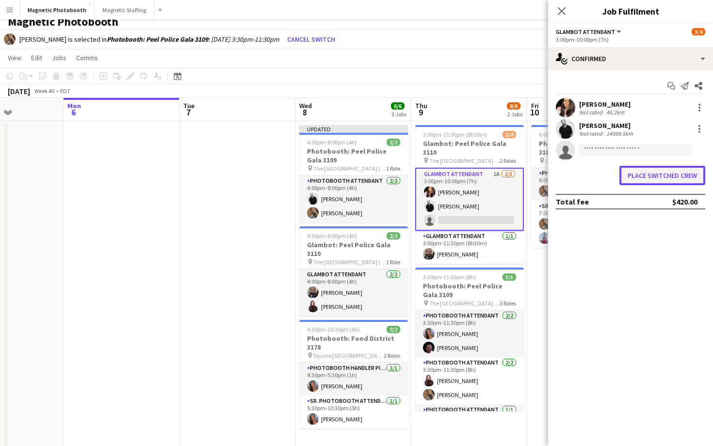
click at [670, 178] on button "Place switched crew" at bounding box center [663, 175] width 86 height 19
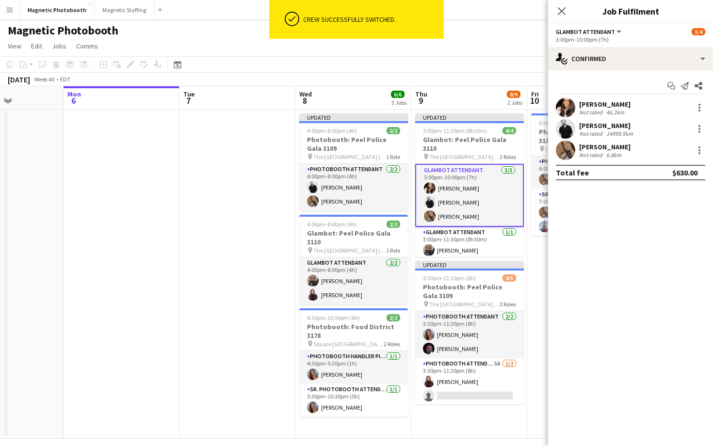
scroll to position [9, 0]
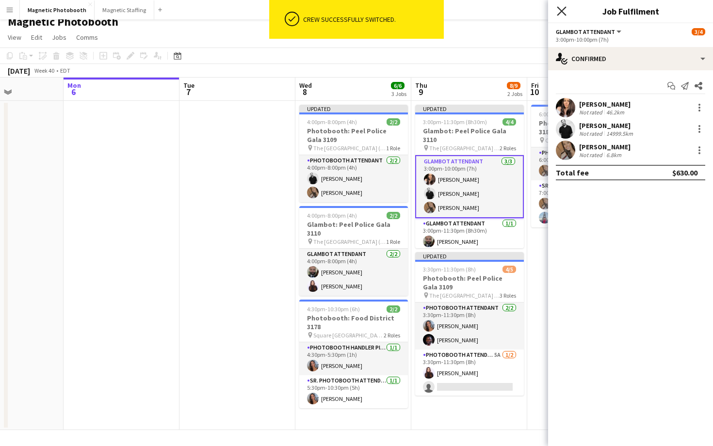
click at [563, 12] on icon "Close pop-in" at bounding box center [561, 10] width 9 height 9
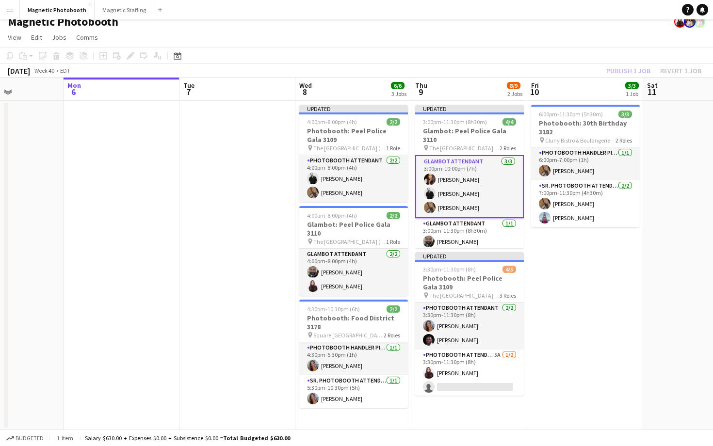
click at [489, 178] on app-card-role "Glambot Attendant [DATE] 3:00pm-10:00pm (7h) [PERSON_NAME] [PERSON_NAME] [PERSO…" at bounding box center [469, 186] width 109 height 63
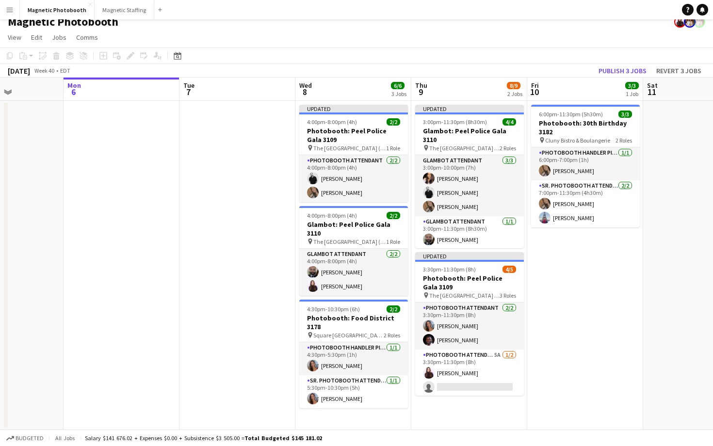
click at [558, 42] on app-page-menu "View Day view expanded Day view collapsed Month view Date picker Jump to [DATE]…" at bounding box center [356, 38] width 713 height 18
click at [628, 70] on button "Publish 3 jobs" at bounding box center [623, 71] width 56 height 13
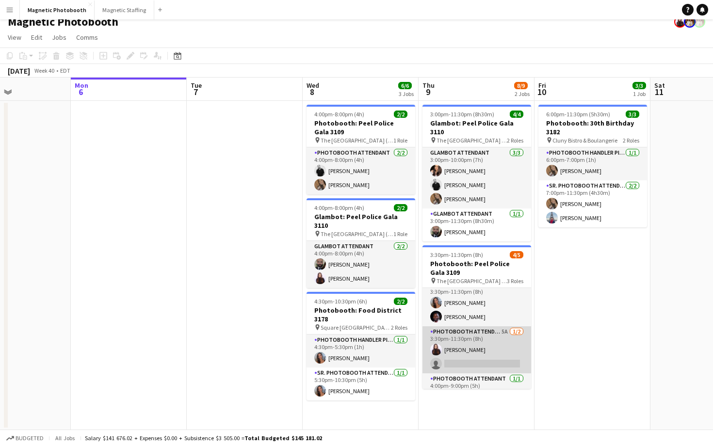
scroll to position [14, 0]
click at [475, 351] on app-card-role "Photobooth Attendant 5A [DATE] 3:30pm-11:30pm (8h) [PERSON_NAME] single-neutral…" at bounding box center [477, 345] width 109 height 47
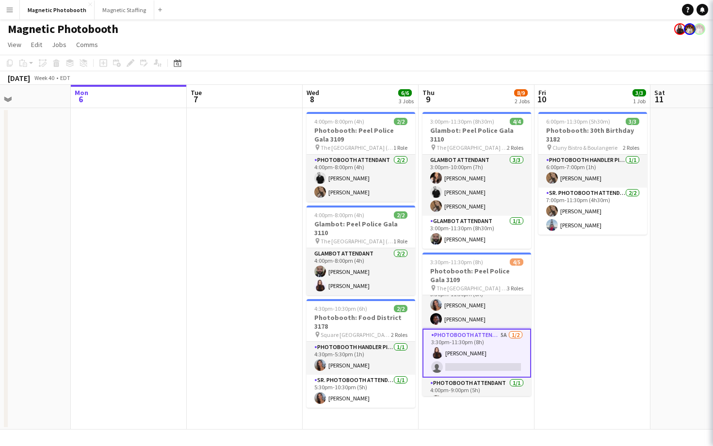
scroll to position [1, 0]
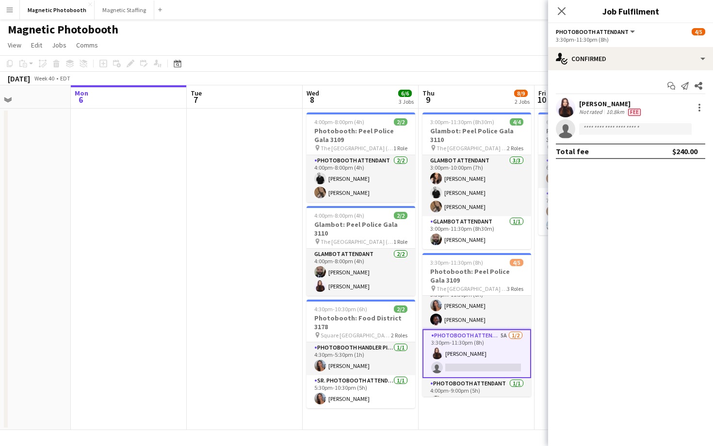
click at [585, 79] on div "Start chat Send notification Share" at bounding box center [630, 86] width 149 height 16
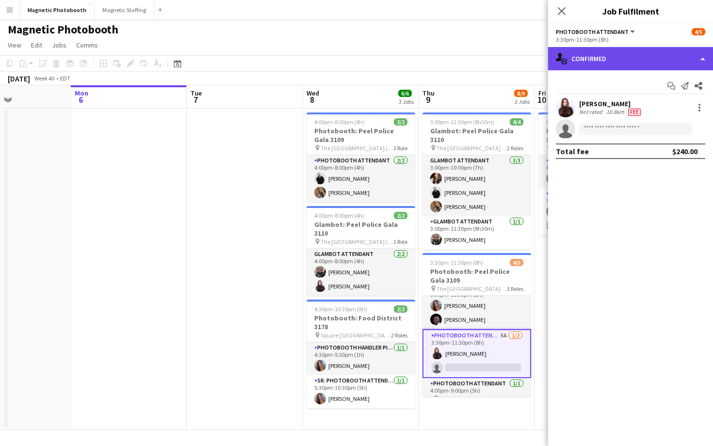
click at [586, 66] on div "single-neutral-actions-check-2 Confirmed" at bounding box center [630, 58] width 165 height 23
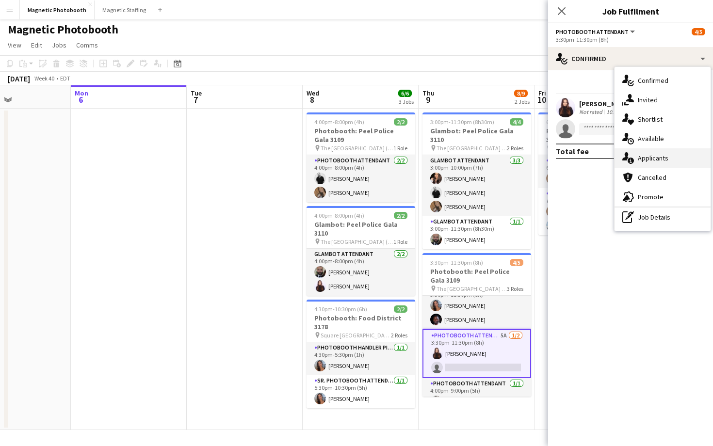
click at [629, 153] on icon "single-neutral-actions-information" at bounding box center [629, 158] width 12 height 12
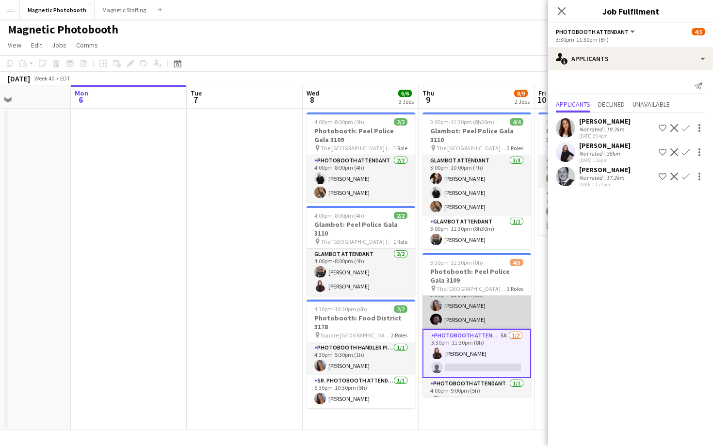
click at [470, 313] on app-card-role "Photobooth Attendant [DATE] 3:30pm-11:30pm (8h) [PERSON_NAME] [PERSON_NAME]" at bounding box center [477, 305] width 109 height 47
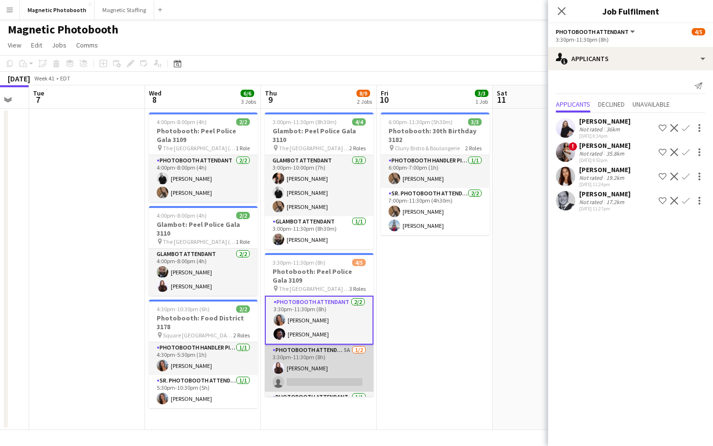
scroll to position [0, 0]
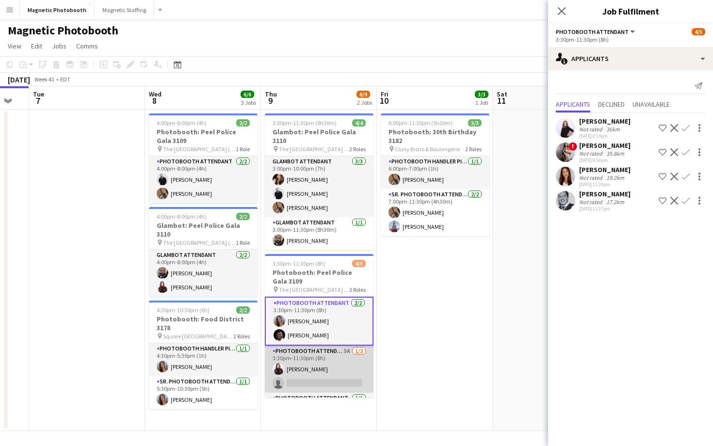
click at [318, 347] on app-card-role "Photobooth Attendant 5A [DATE] 3:30pm-11:30pm (8h) [PERSON_NAME] single-neutral…" at bounding box center [319, 369] width 109 height 47
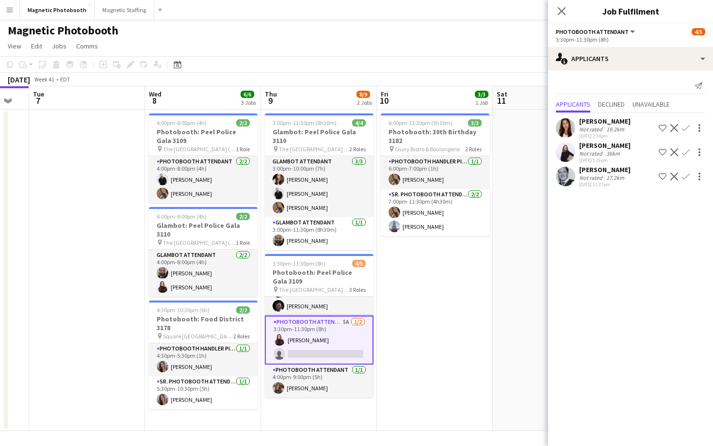
scroll to position [1, 0]
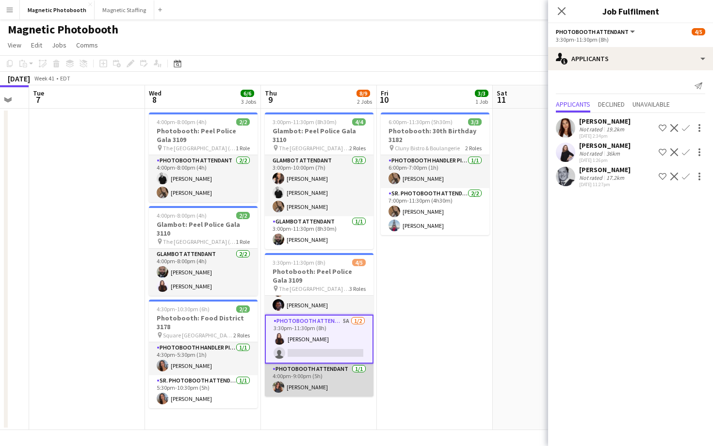
click at [312, 370] on app-card-role "Photobooth Attendant [DATE] 4:00pm-9:00pm (5h) [PERSON_NAME]" at bounding box center [319, 380] width 109 height 33
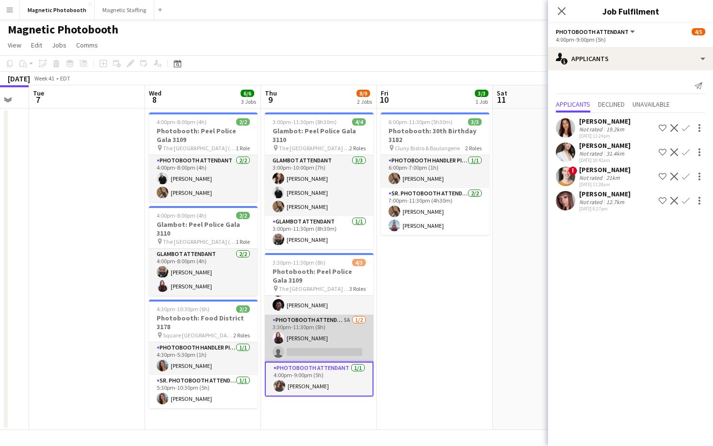
scroll to position [0, 0]
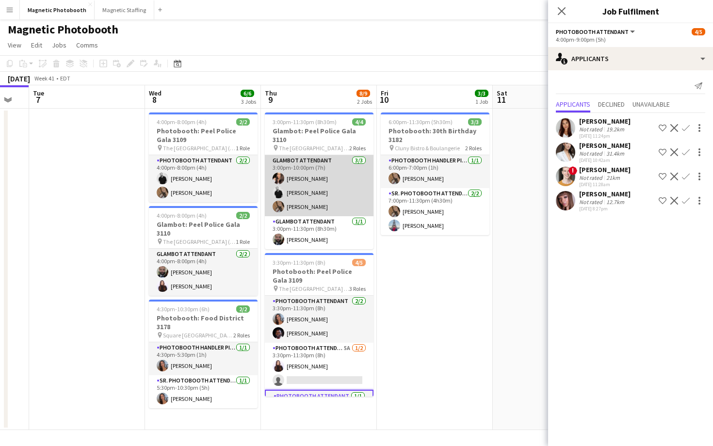
click at [292, 187] on app-card-role "Glambot Attendant [DATE] 3:00pm-10:00pm (7h) [PERSON_NAME] [PERSON_NAME] [PERSO…" at bounding box center [319, 185] width 109 height 61
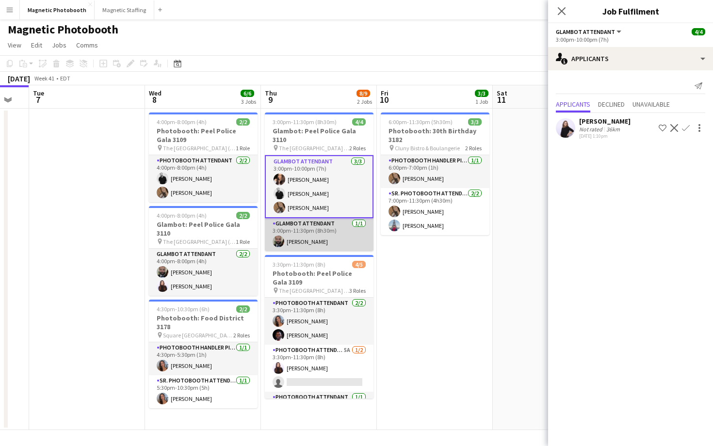
click at [293, 230] on app-card-role "Glambot Attendant [DATE] 3:00pm-11:30pm (8h30m) [PERSON_NAME]" at bounding box center [319, 234] width 109 height 33
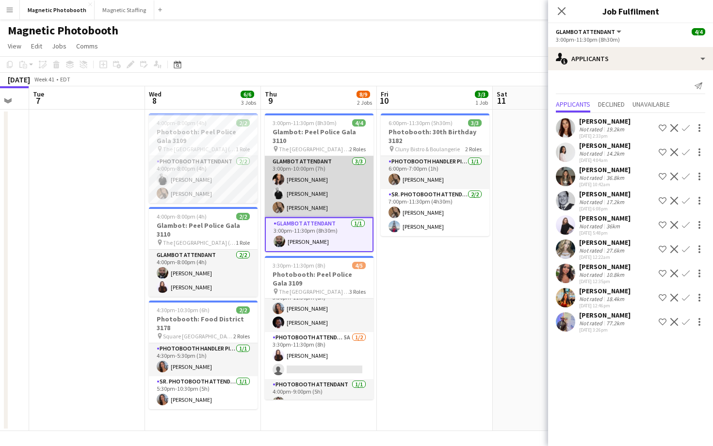
scroll to position [1, 0]
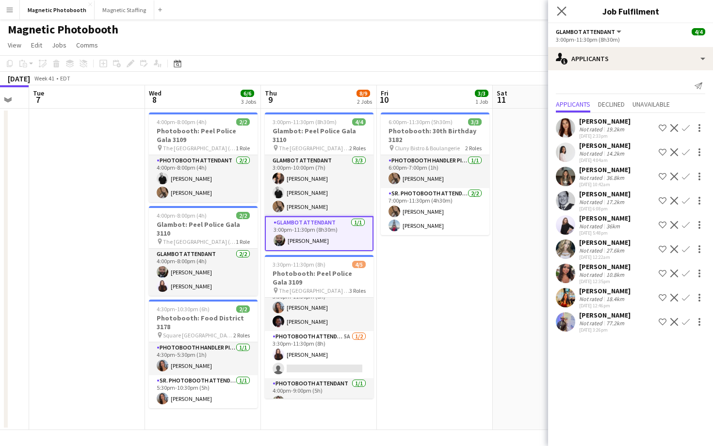
click at [563, 6] on app-icon "Close pop-in" at bounding box center [562, 11] width 14 height 14
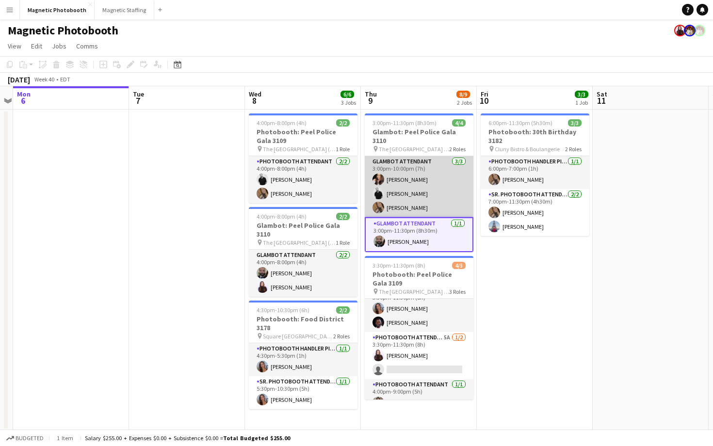
scroll to position [0, 346]
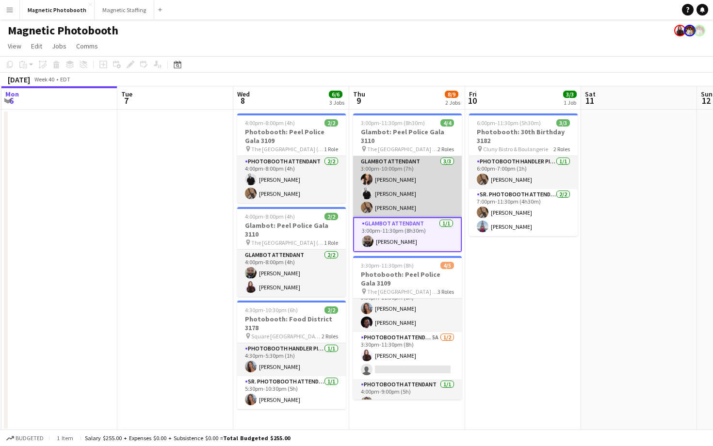
click at [415, 202] on app-card-role "Glambot Attendant [DATE] 3:00pm-10:00pm (7h) [PERSON_NAME] [PERSON_NAME] [PERSO…" at bounding box center [407, 186] width 109 height 61
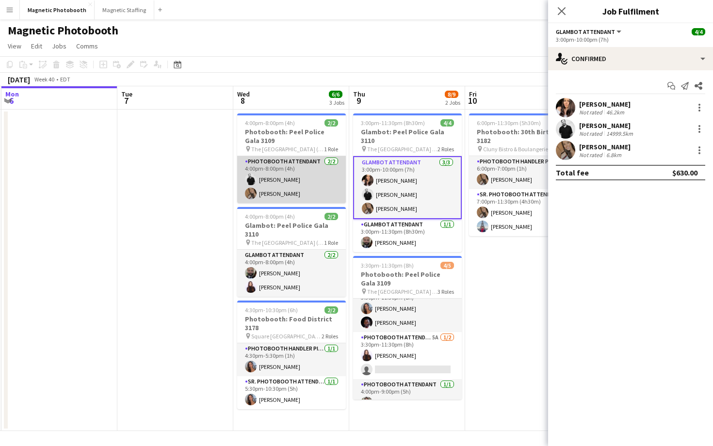
click at [319, 202] on app-card-role "Photobooth Attendant [DATE] 4:00pm-8:00pm (4h) [PERSON_NAME] [PERSON_NAME]" at bounding box center [291, 179] width 109 height 47
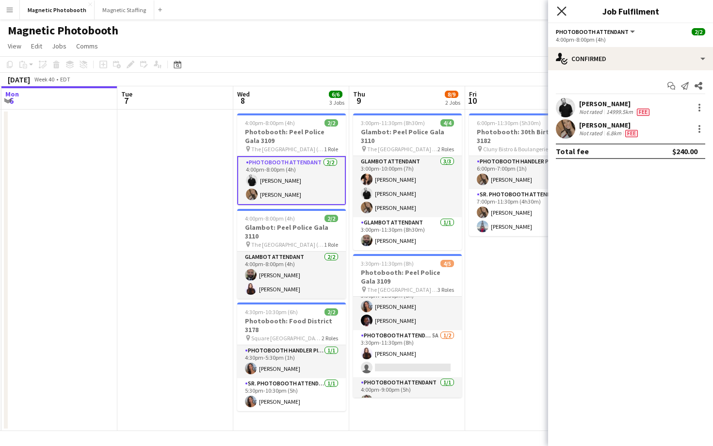
click at [563, 13] on icon "Close pop-in" at bounding box center [561, 10] width 9 height 9
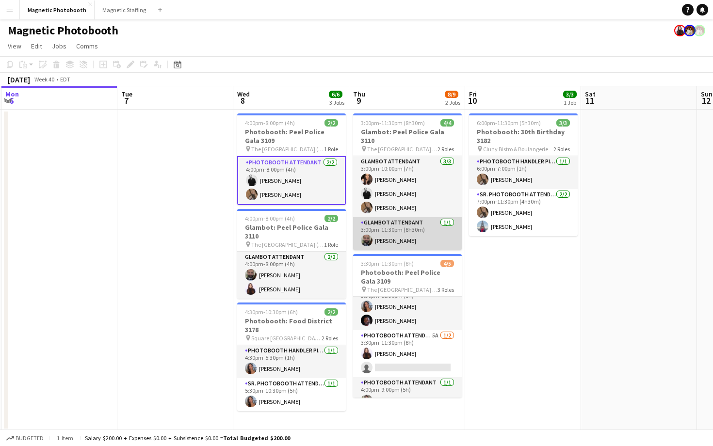
scroll to position [1, 0]
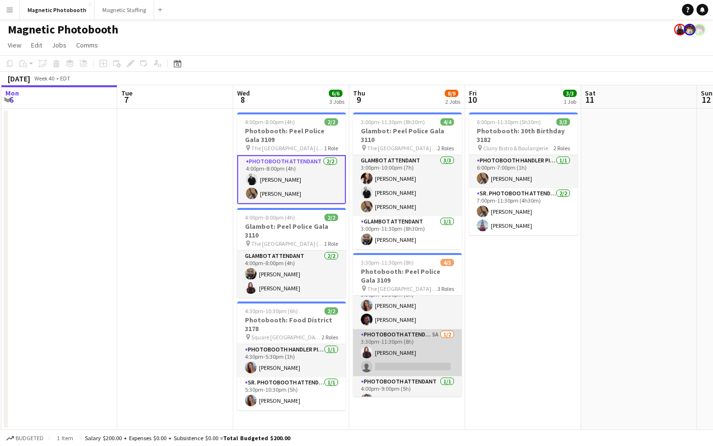
click at [401, 357] on app-card-role "Photobooth Attendant 5A [DATE] 3:30pm-11:30pm (8h) [PERSON_NAME] single-neutral…" at bounding box center [407, 352] width 109 height 47
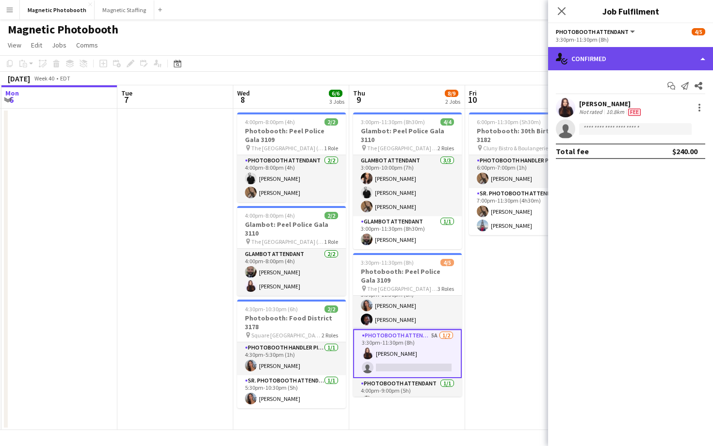
click at [591, 62] on div "single-neutral-actions-check-2 Confirmed" at bounding box center [630, 58] width 165 height 23
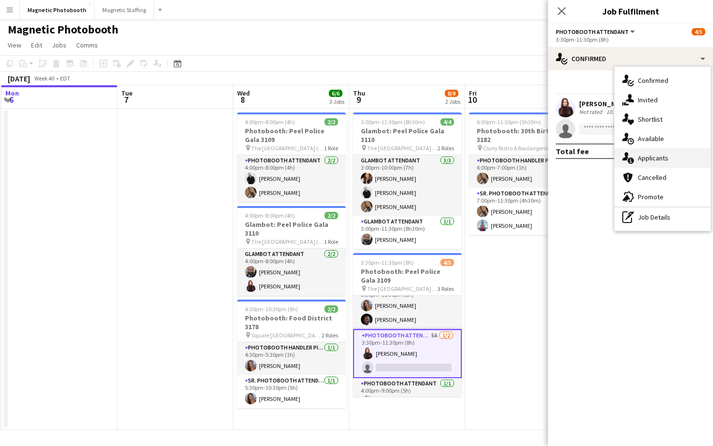
click at [650, 156] on span "Applicants" at bounding box center [653, 158] width 31 height 9
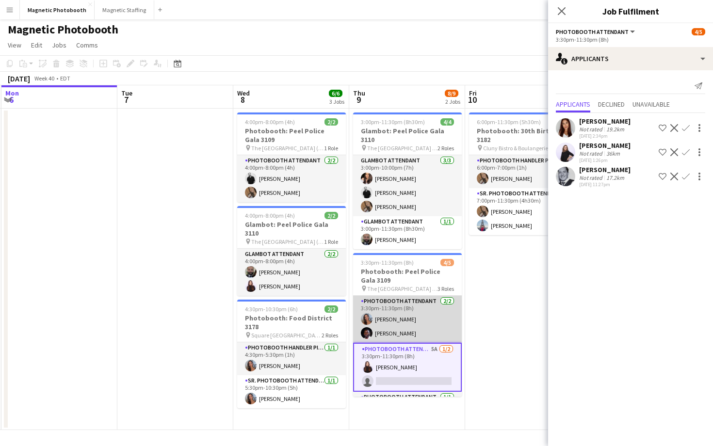
scroll to position [0, 0]
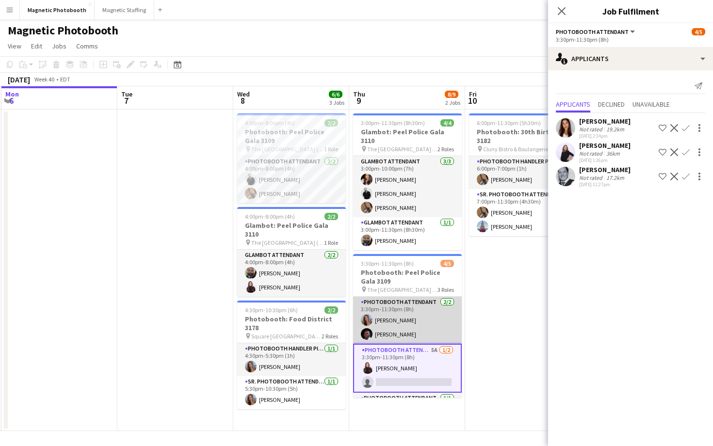
click at [436, 302] on app-card-role "Photobooth Attendant [DATE] 3:30pm-11:30pm (8h) [PERSON_NAME] [PERSON_NAME]" at bounding box center [407, 320] width 109 height 47
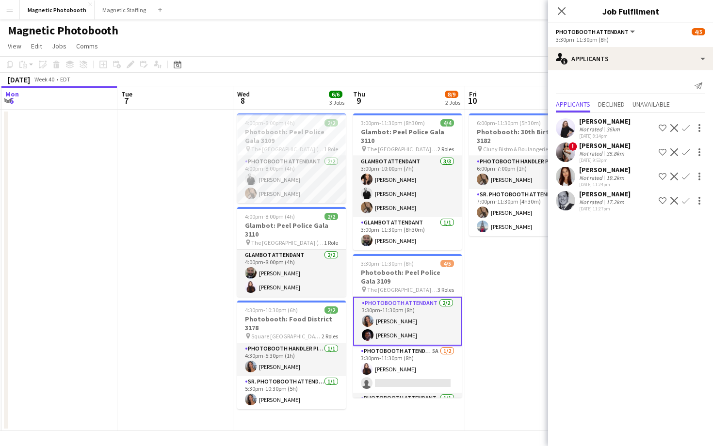
scroll to position [28, 0]
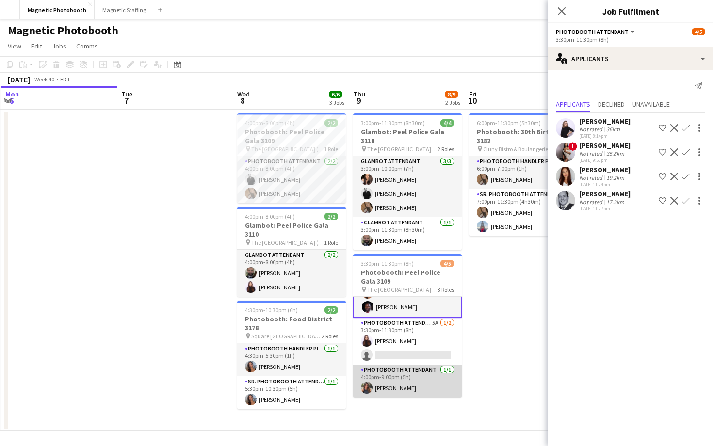
click at [406, 365] on app-card-role "Photobooth Attendant [DATE] 4:00pm-9:00pm (5h) [PERSON_NAME]" at bounding box center [407, 381] width 109 height 33
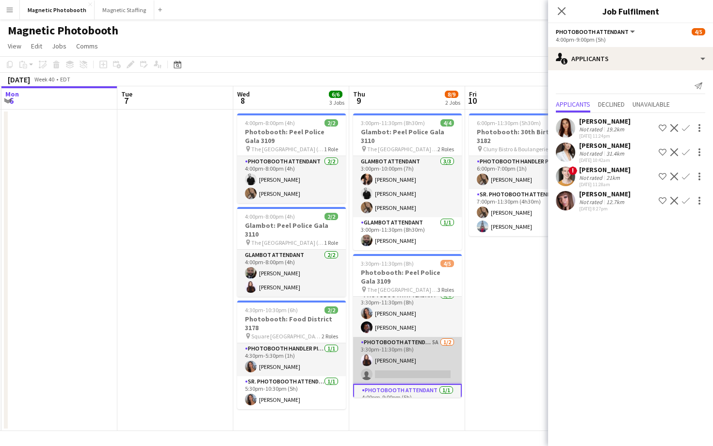
scroll to position [0, 0]
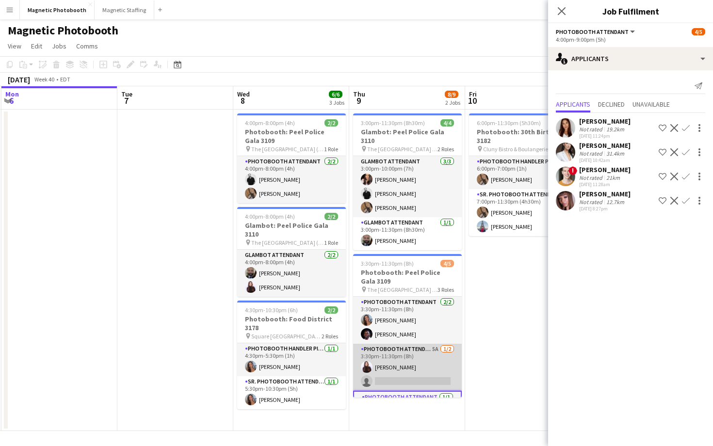
click at [434, 328] on app-card-role "Photobooth Attendant [DATE] 3:30pm-11:30pm (8h) [PERSON_NAME] [PERSON_NAME]" at bounding box center [407, 320] width 109 height 47
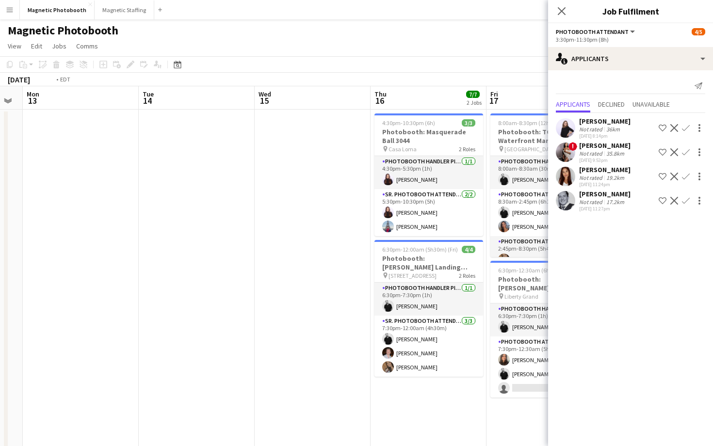
scroll to position [0, 255]
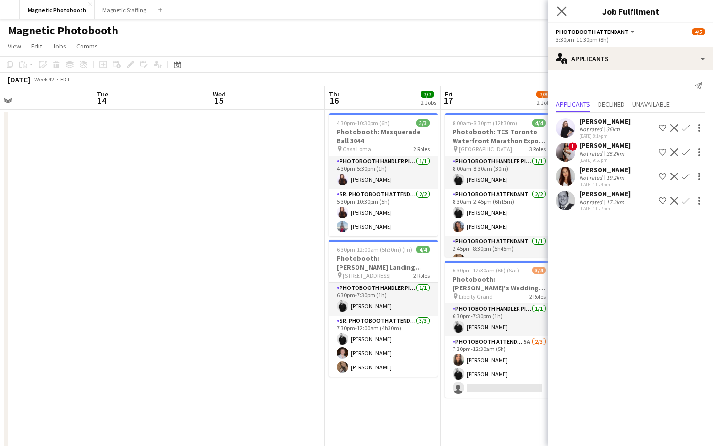
click at [560, 5] on app-icon "Close pop-in" at bounding box center [562, 11] width 14 height 14
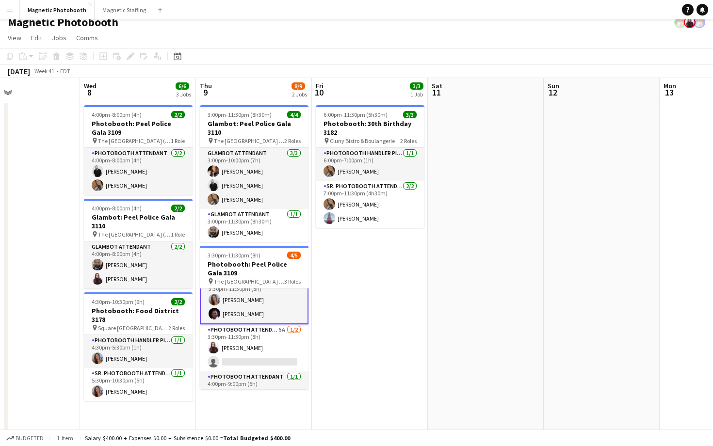
scroll to position [0, 0]
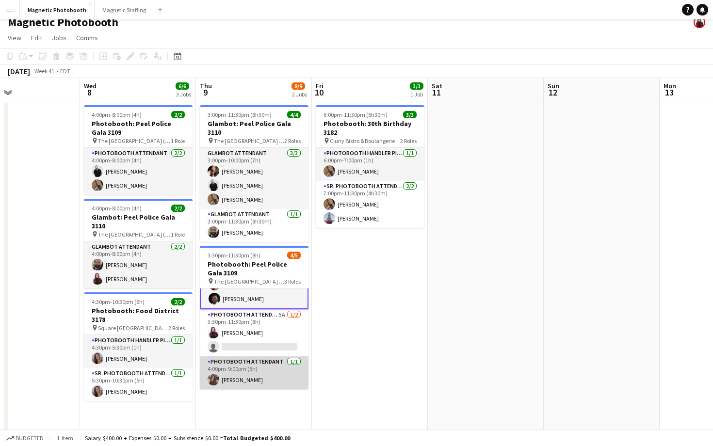
click at [277, 367] on app-card-role "Photobooth Attendant [DATE] 4:00pm-9:00pm (5h) [PERSON_NAME]" at bounding box center [254, 373] width 109 height 33
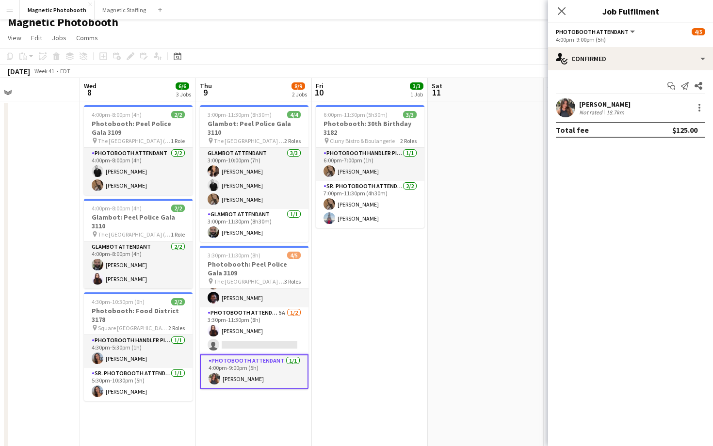
scroll to position [27, 0]
click at [700, 111] on div at bounding box center [700, 111] width 2 height 2
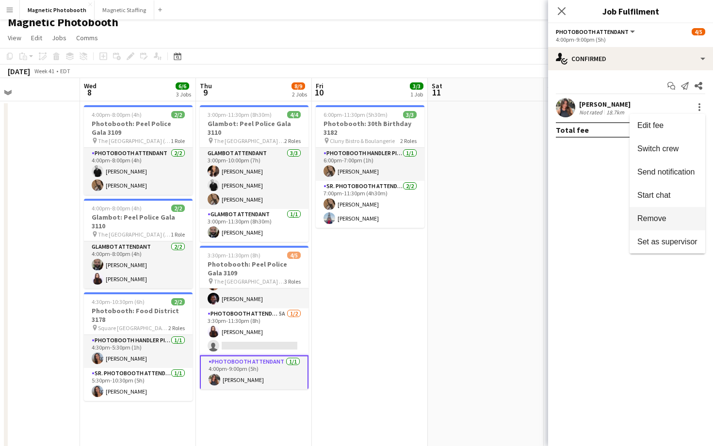
click at [670, 218] on span "Remove" at bounding box center [668, 218] width 60 height 9
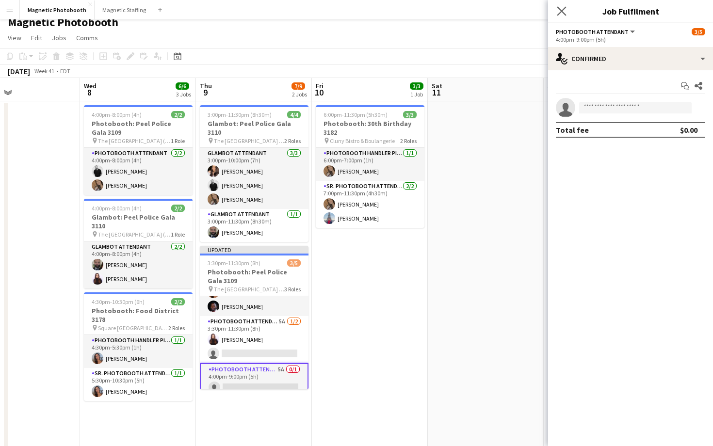
click at [557, 9] on app-icon "Close pop-in" at bounding box center [562, 11] width 14 height 14
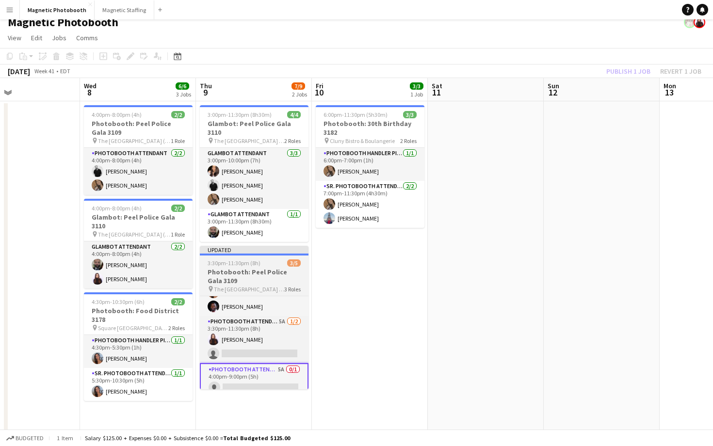
click at [295, 273] on h3 "Photobooth: Peel Police Gala 3109" at bounding box center [254, 276] width 109 height 17
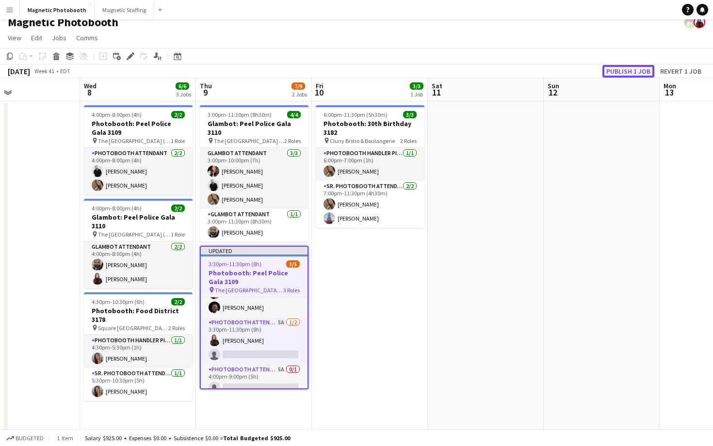
click at [631, 75] on button "Publish 1 job" at bounding box center [629, 71] width 52 height 13
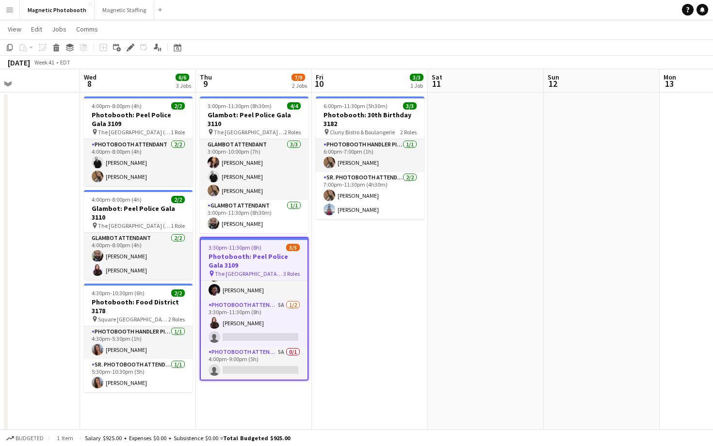
scroll to position [17, 0]
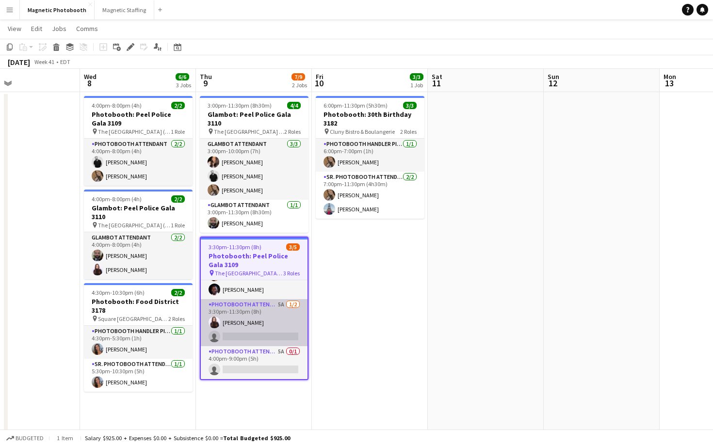
click at [256, 316] on app-card-role "Photobooth Attendant 5A [DATE] 3:30pm-11:30pm (8h) [PERSON_NAME] single-neutral…" at bounding box center [254, 322] width 107 height 47
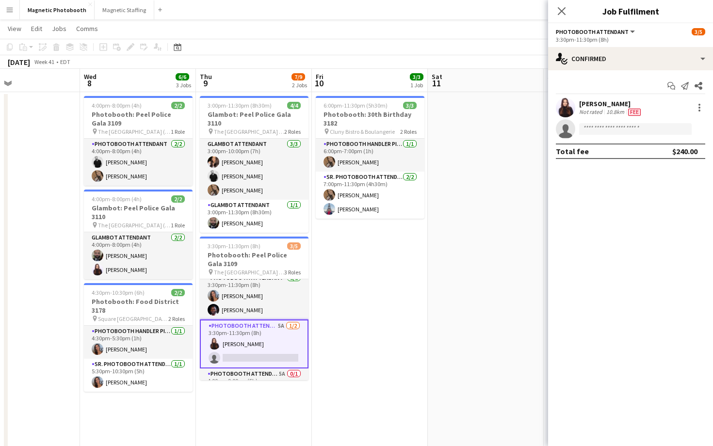
scroll to position [28, 0]
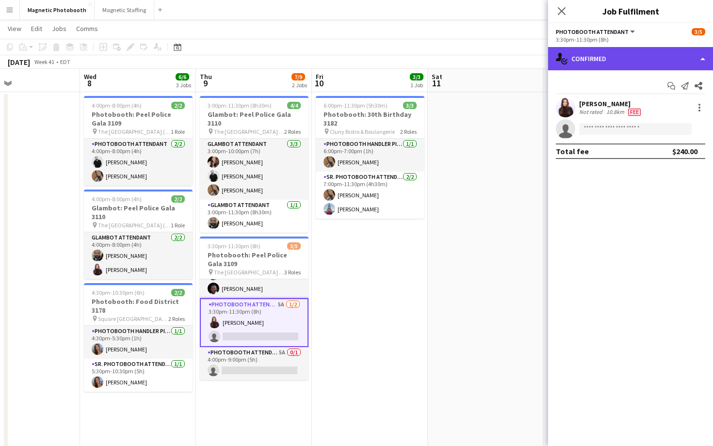
click at [624, 60] on div "single-neutral-actions-check-2 Confirmed" at bounding box center [630, 58] width 165 height 23
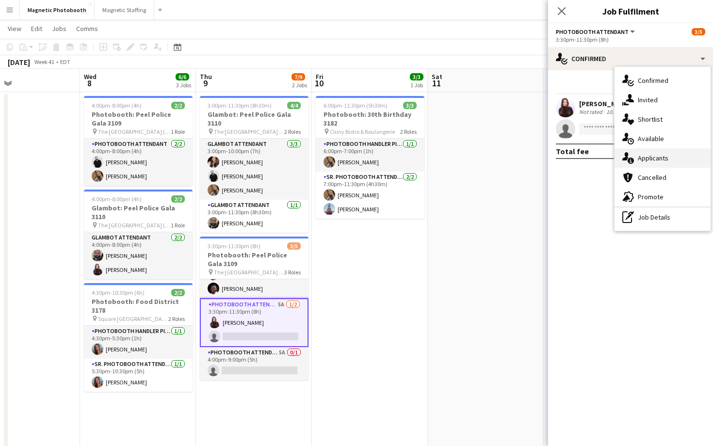
click at [632, 158] on icon at bounding box center [631, 161] width 6 height 6
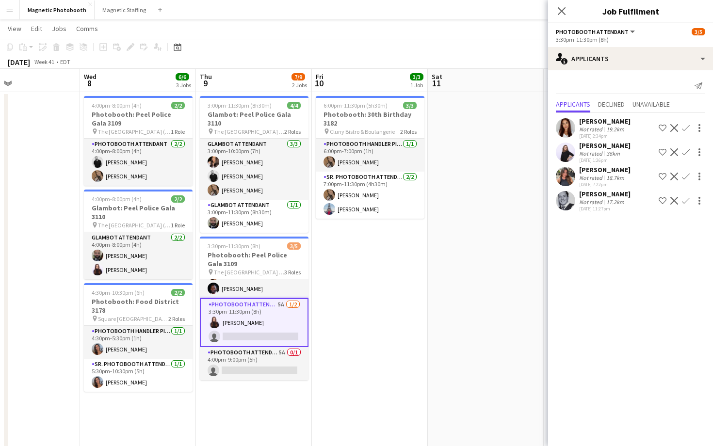
scroll to position [0, 281]
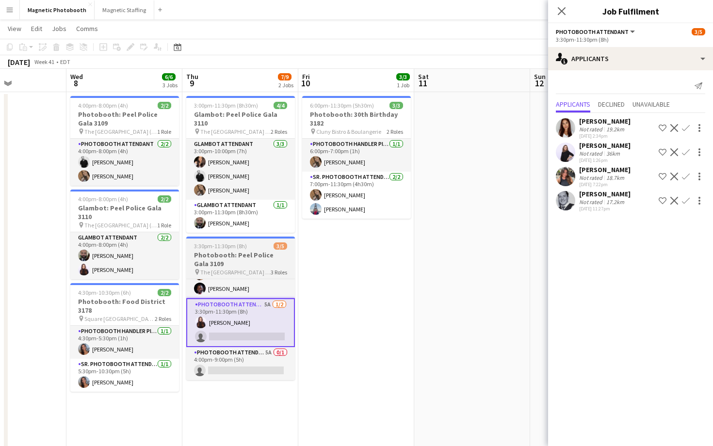
click at [236, 253] on h3 "Photobooth: Peel Police Gala 3109" at bounding box center [240, 259] width 109 height 17
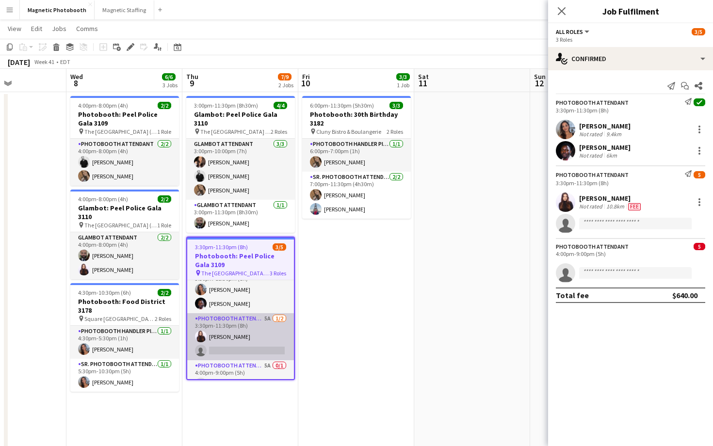
scroll to position [13, 0]
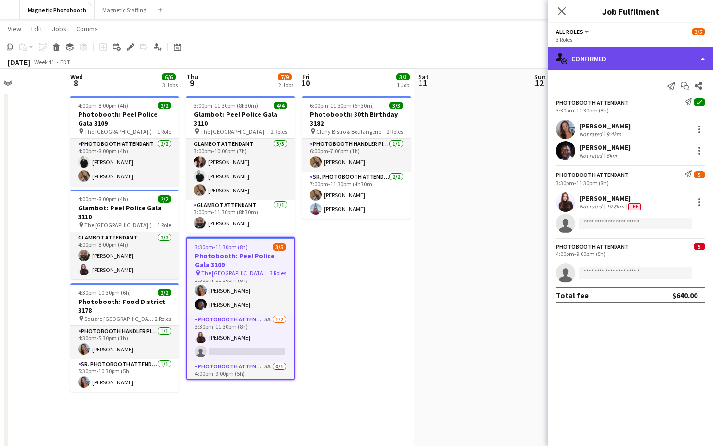
click at [590, 56] on div "single-neutral-actions-check-2 Confirmed" at bounding box center [630, 58] width 165 height 23
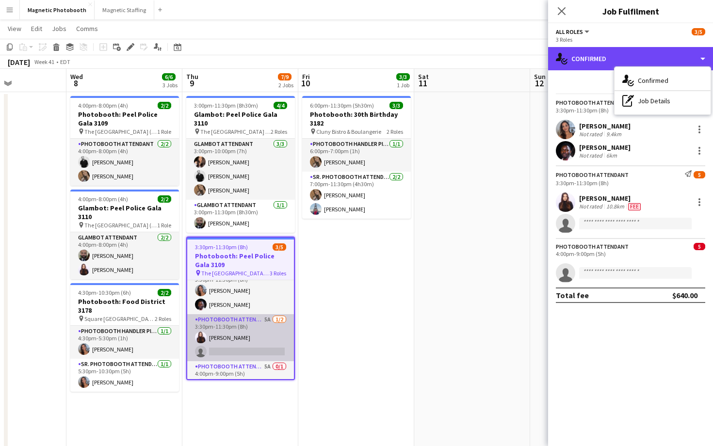
scroll to position [28, 0]
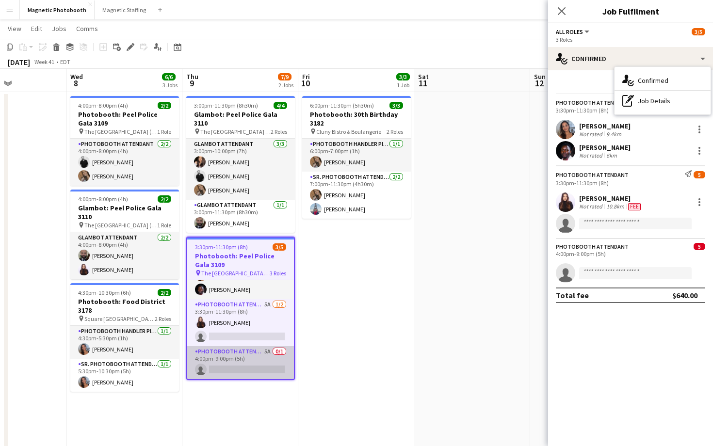
click at [239, 359] on app-card-role "Photobooth Attendant 5A 0/1 4:00pm-9:00pm (5h) single-neutral-actions" at bounding box center [240, 362] width 107 height 33
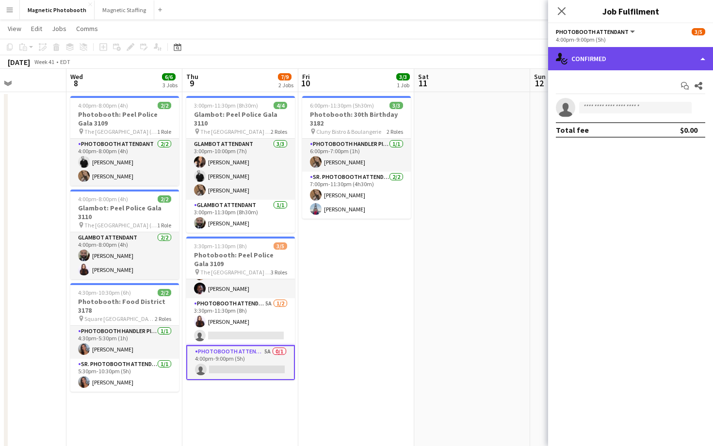
click at [630, 55] on div "single-neutral-actions-check-2 Confirmed" at bounding box center [630, 58] width 165 height 23
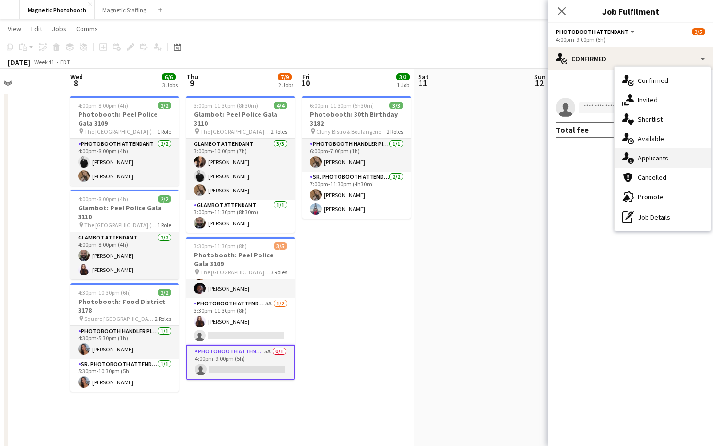
click at [670, 160] on div "single-neutral-actions-information Applicants" at bounding box center [663, 157] width 96 height 19
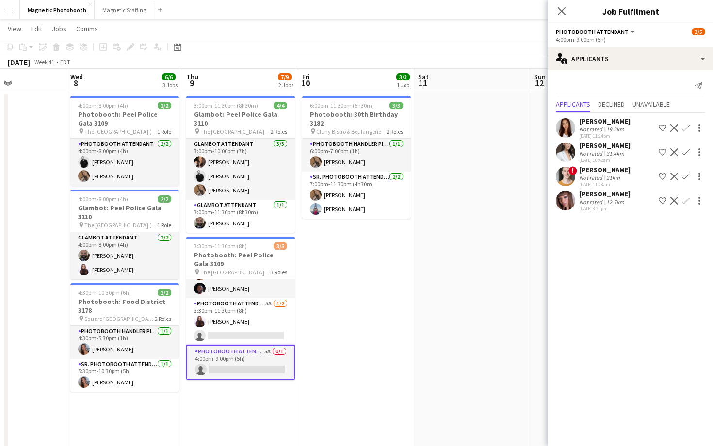
click at [571, 202] on app-user-avatar at bounding box center [565, 200] width 19 height 19
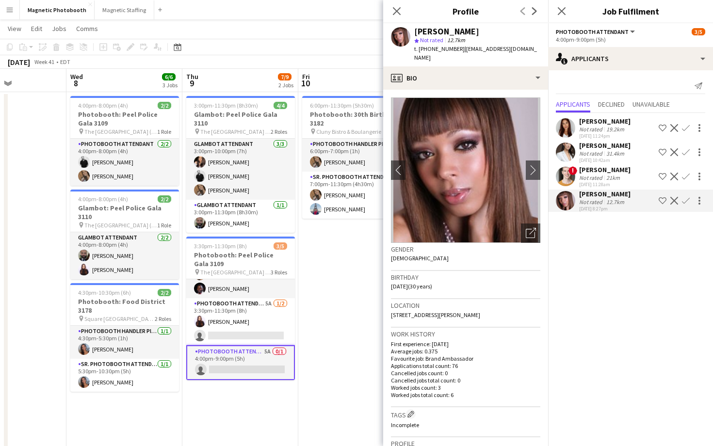
click at [565, 146] on app-user-avatar at bounding box center [565, 152] width 19 height 19
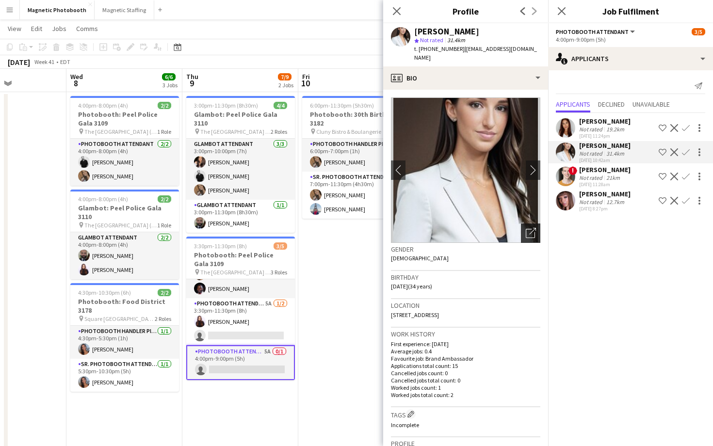
click at [540, 224] on div "Open photos pop-in" at bounding box center [530, 233] width 19 height 19
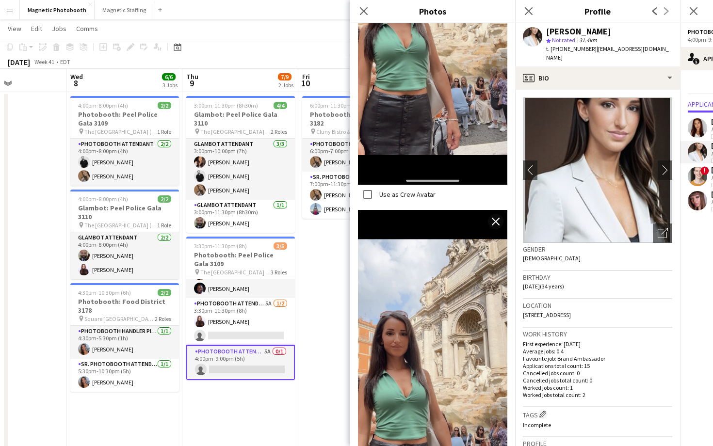
scroll to position [482, 0]
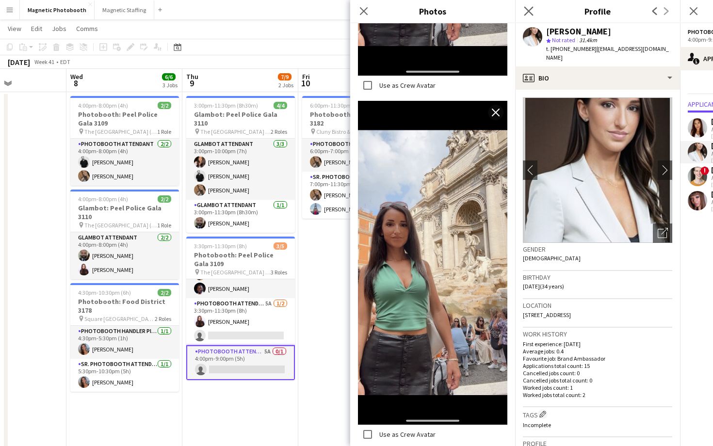
click at [528, 4] on app-icon "Close pop-in" at bounding box center [529, 11] width 14 height 14
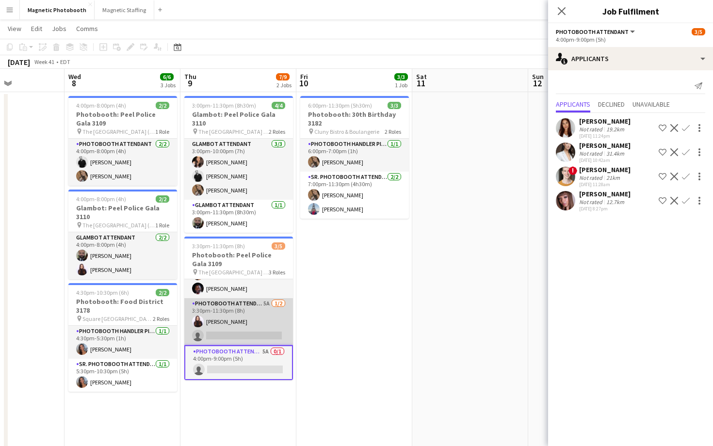
scroll to position [0, 0]
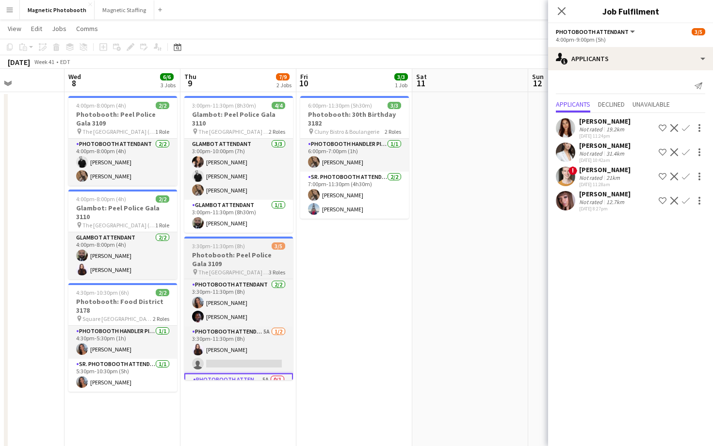
click at [270, 256] on h3 "Photobooth: Peel Police Gala 3109" at bounding box center [238, 259] width 109 height 17
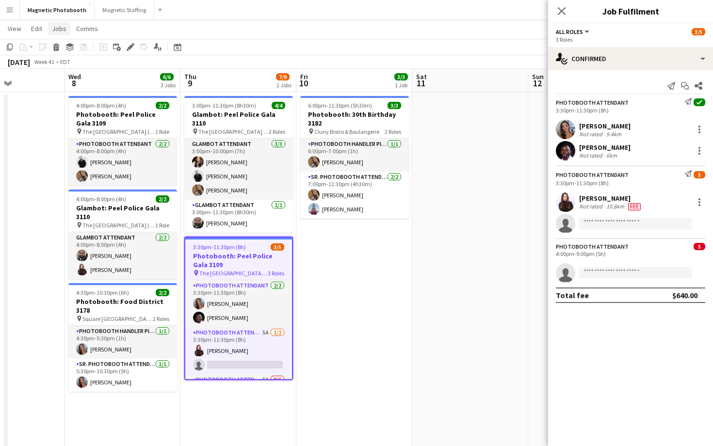
click at [68, 30] on link "Jobs" at bounding box center [59, 28] width 22 height 13
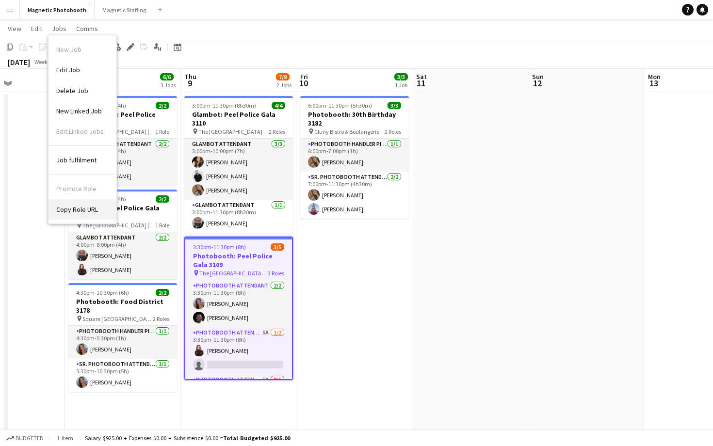
click at [104, 212] on link "Copy Role URL" at bounding box center [83, 209] width 68 height 20
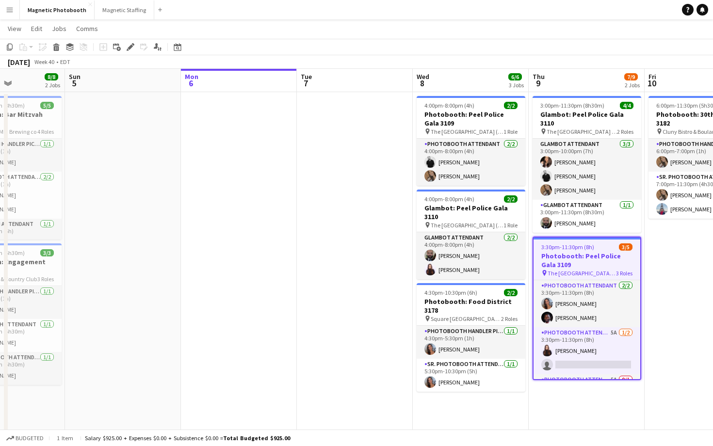
scroll to position [0, 280]
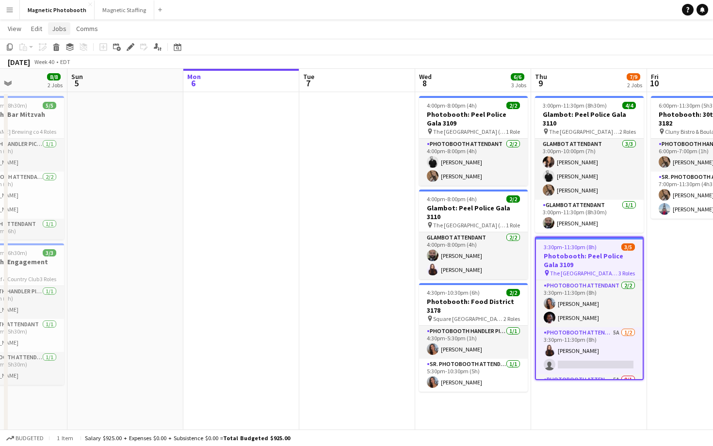
click at [63, 29] on span "Jobs" at bounding box center [59, 28] width 15 height 9
click at [95, 216] on link "Copy Role URL" at bounding box center [83, 209] width 68 height 20
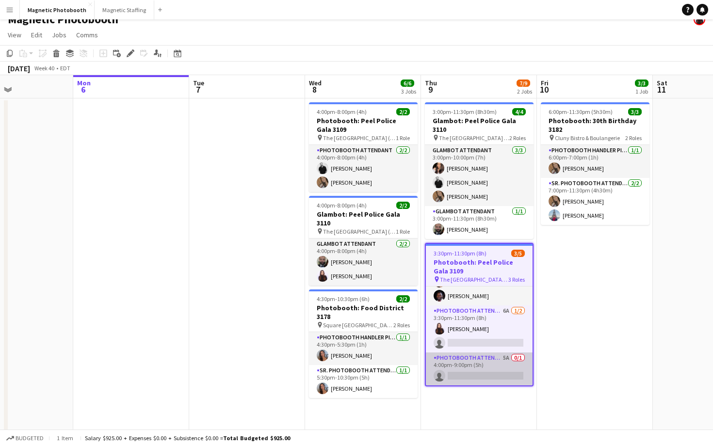
scroll to position [15, 0]
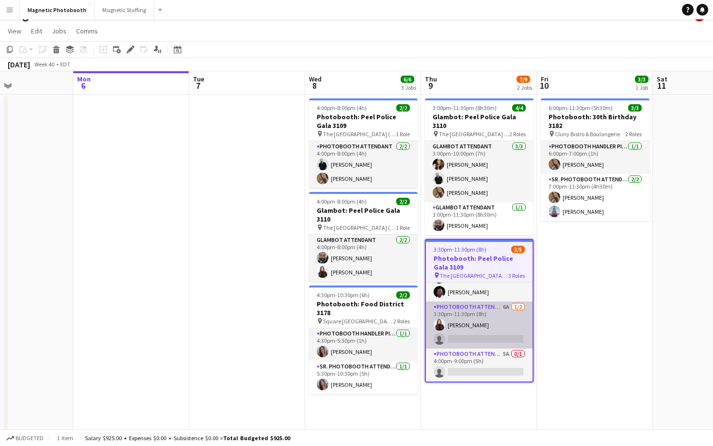
click at [497, 340] on app-card-role "Photobooth Attendant 6A [DATE] 3:30pm-11:30pm (8h) [PERSON_NAME] single-neutral…" at bounding box center [479, 325] width 107 height 47
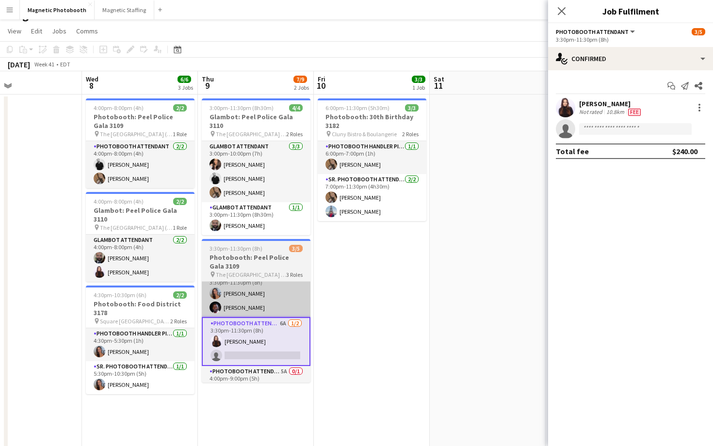
scroll to position [0, 408]
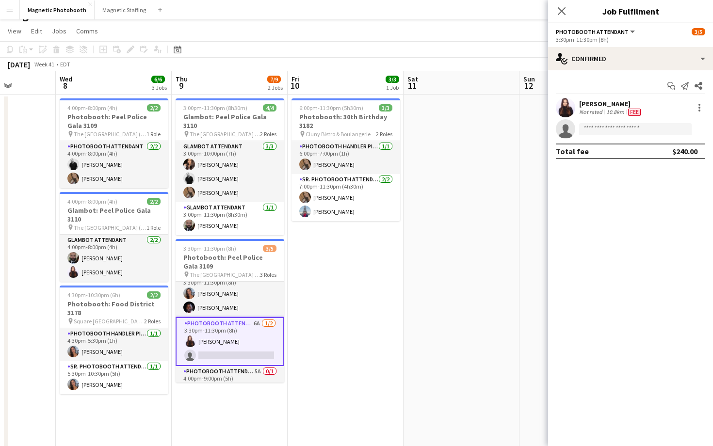
click at [351, 226] on app-date-cell "6:00pm-11:30pm (5h30m) 3/3 Photobooth: 30th Birthday 3182 pin Cluny Bistro & Bo…" at bounding box center [346, 355] width 116 height 520
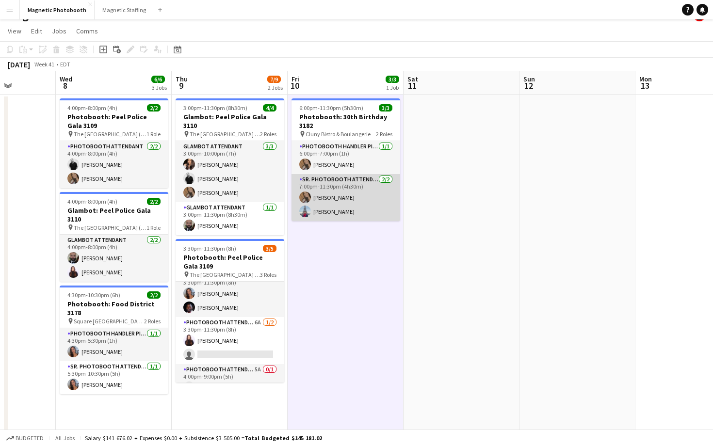
click at [363, 202] on app-card-role "Sr. Photobooth Attendant [DATE] 7:00pm-11:30pm (4h30m) [PERSON_NAME] [PERSON_NA…" at bounding box center [346, 197] width 109 height 47
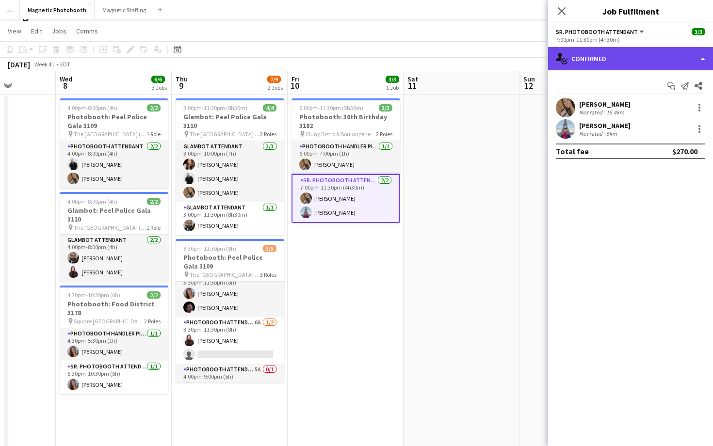
click at [624, 64] on div "single-neutral-actions-check-2 Confirmed" at bounding box center [630, 58] width 165 height 23
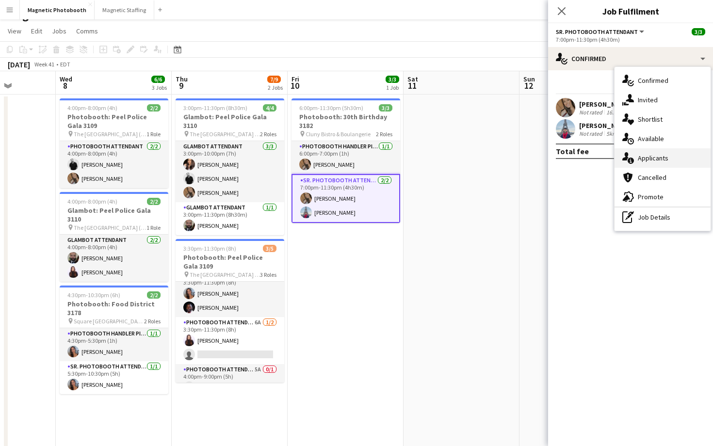
click at [644, 161] on span "Applicants" at bounding box center [653, 158] width 31 height 9
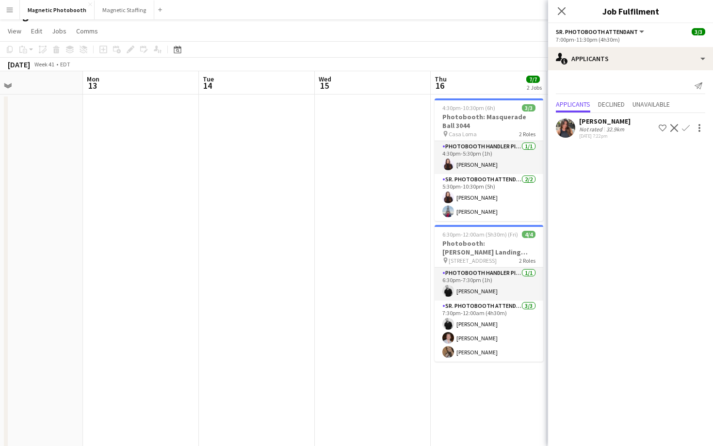
scroll to position [0, 0]
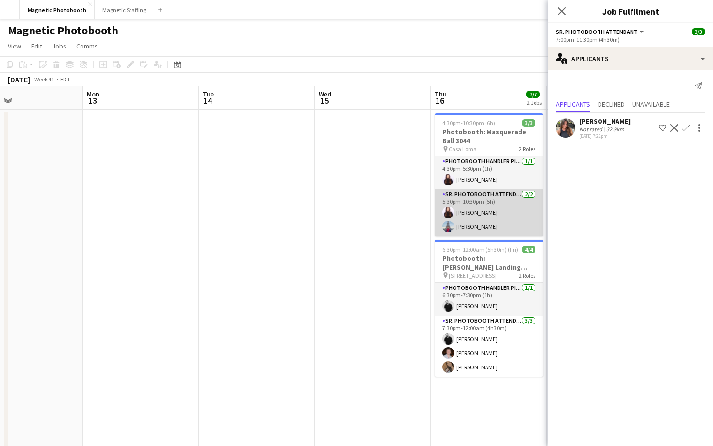
click at [464, 213] on app-card-role "Sr. Photobooth Attendant [DATE] 5:30pm-10:30pm (5h) [PERSON_NAME] [PERSON_NAME]" at bounding box center [489, 212] width 109 height 47
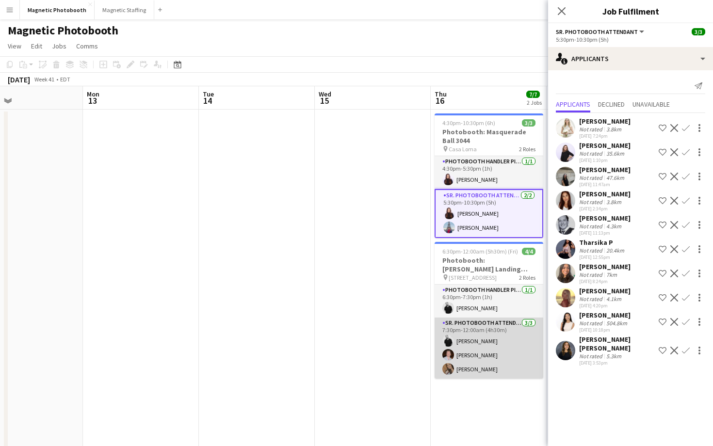
click at [494, 345] on app-card-role "Sr. Photobooth Attendant [DATE] 7:30pm-12:00am (4h30m) [PERSON_NAME] [PERSON_NA…" at bounding box center [489, 348] width 109 height 61
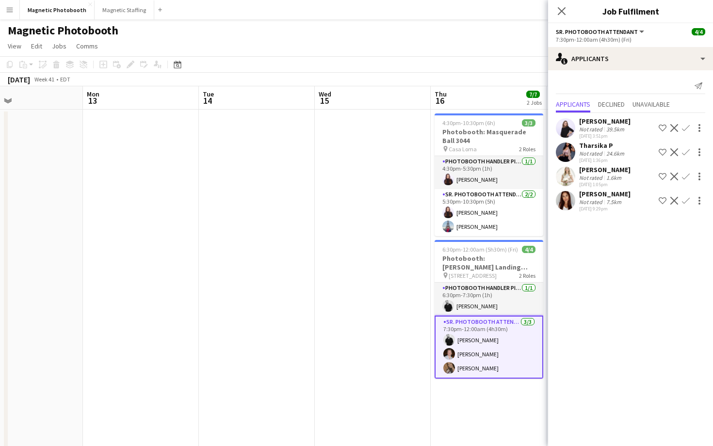
click at [450, 358] on app-user-avatar at bounding box center [449, 354] width 12 height 12
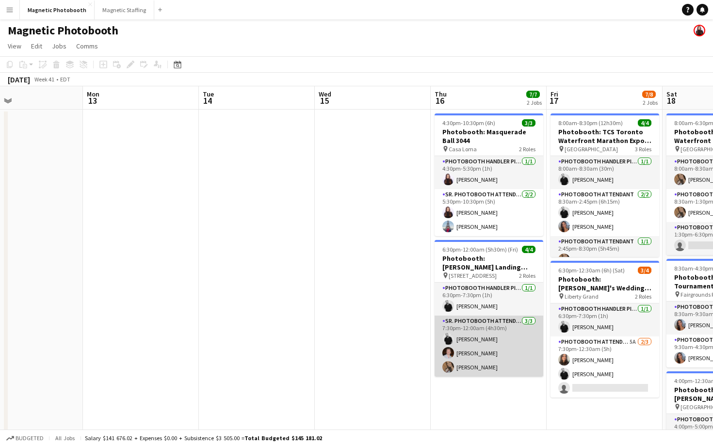
click at [447, 355] on app-user-avatar at bounding box center [449, 353] width 12 height 12
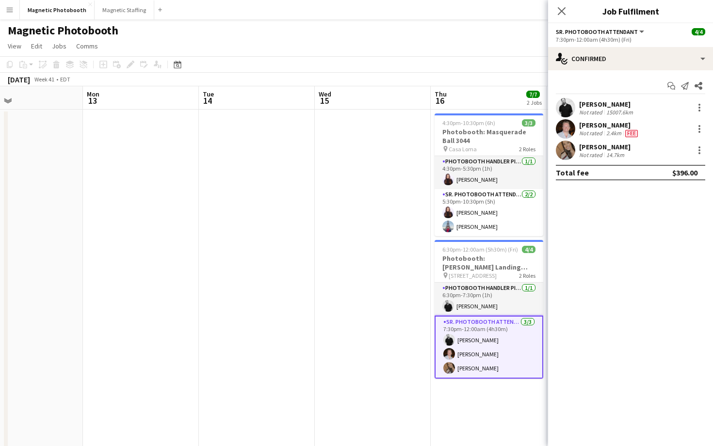
click at [564, 127] on app-user-avatar at bounding box center [565, 128] width 19 height 19
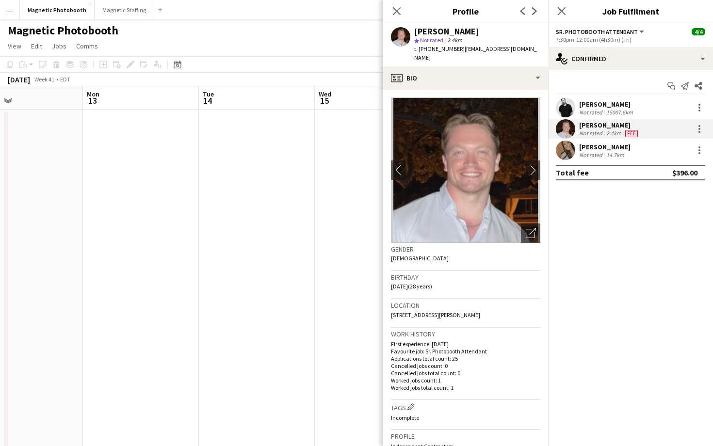
click at [445, 46] on span "t. [PHONE_NUMBER]" at bounding box center [439, 48] width 50 height 7
copy span "12892308202"
click at [117, 12] on button "Magnetic Staffing Close" at bounding box center [125, 9] width 60 height 19
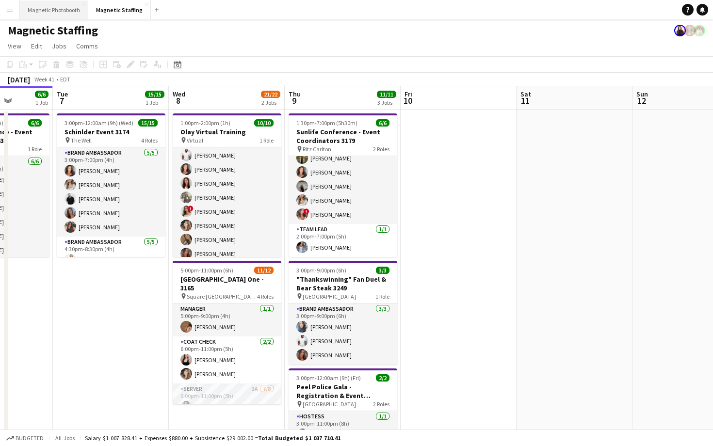
click at [61, 8] on button "Magnetic Photobooth Close" at bounding box center [54, 9] width 68 height 19
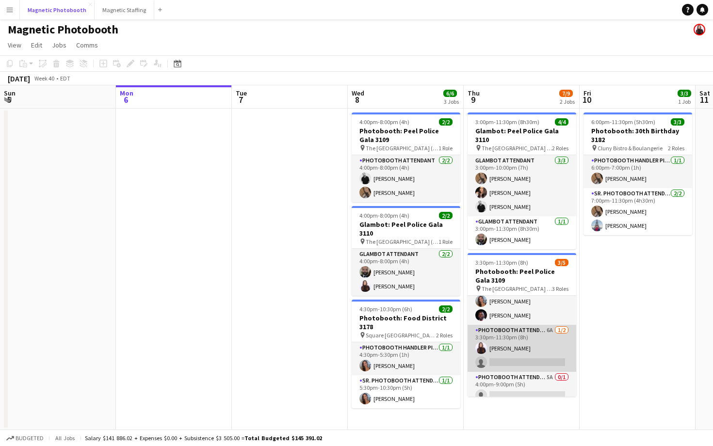
scroll to position [26, 0]
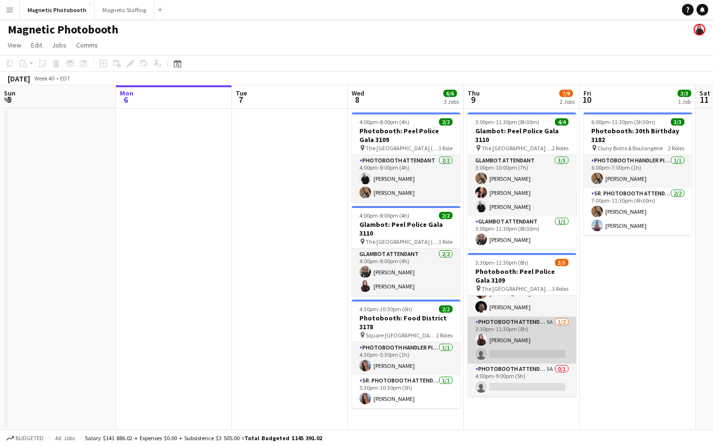
click at [504, 339] on app-card-role "Photobooth Attendant 6A [DATE] 3:30pm-11:30pm (8h) [PERSON_NAME] single-neutral…" at bounding box center [522, 340] width 109 height 47
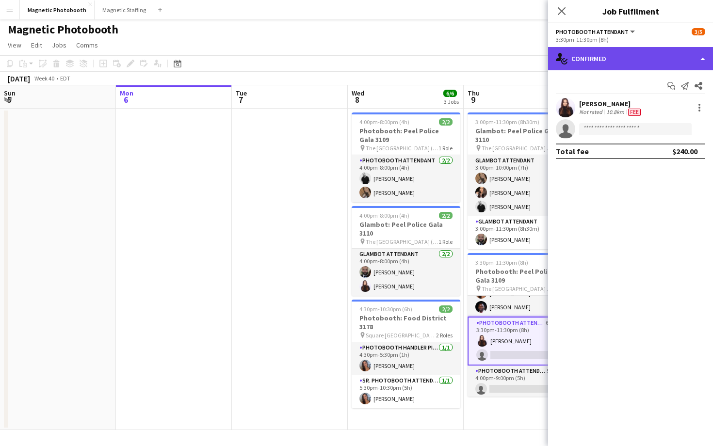
click at [612, 56] on div "single-neutral-actions-check-2 Confirmed" at bounding box center [630, 58] width 165 height 23
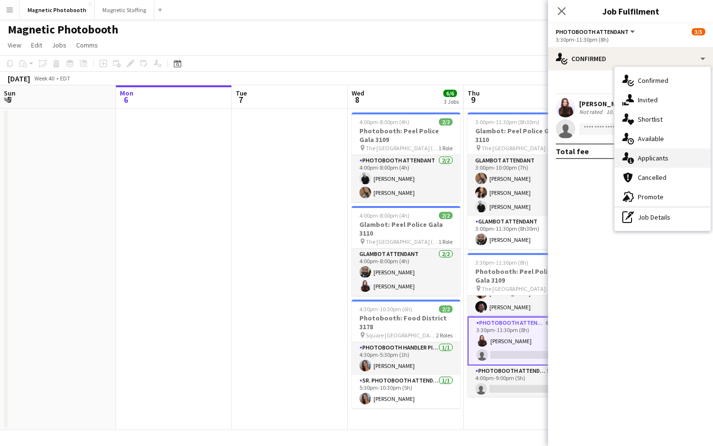
click at [640, 154] on span "Applicants" at bounding box center [653, 158] width 31 height 9
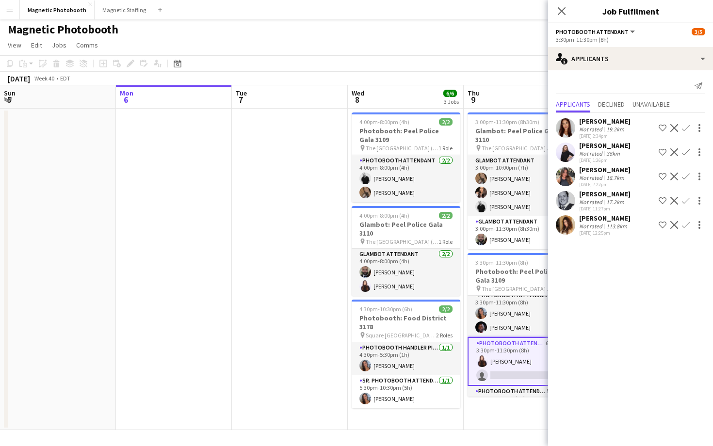
scroll to position [0, 0]
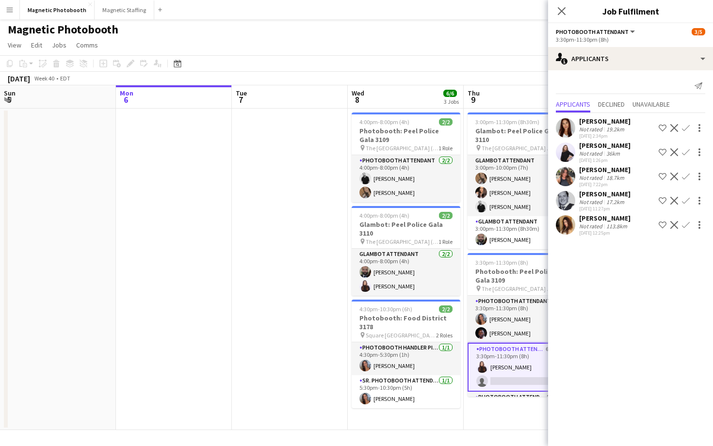
click at [565, 196] on app-user-avatar at bounding box center [565, 200] width 19 height 19
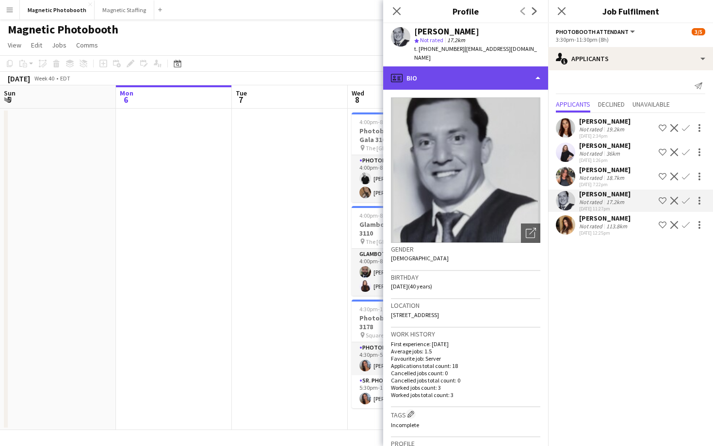
click at [469, 66] on div "profile Bio" at bounding box center [465, 77] width 165 height 23
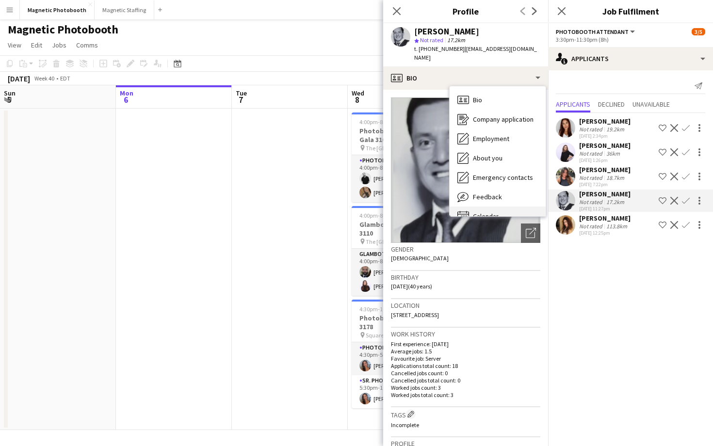
click at [499, 207] on div "Calendar Calendar" at bounding box center [498, 216] width 96 height 19
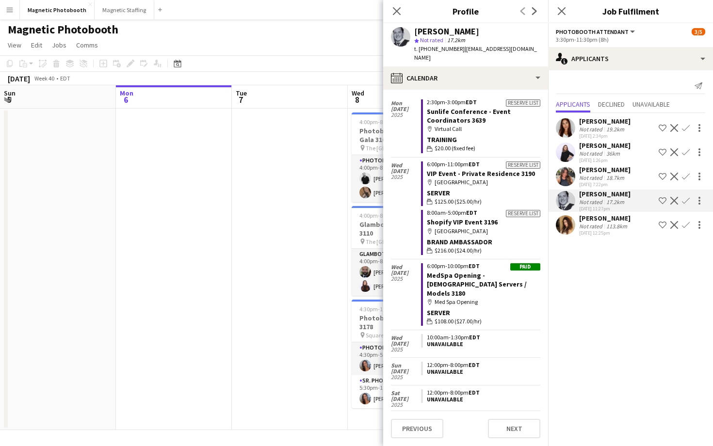
scroll to position [810, 0]
click at [578, 194] on div "[PERSON_NAME] Not rated 17.2km [DATE] 11:27pm Shortlist crew Decline Confirm" at bounding box center [630, 201] width 165 height 22
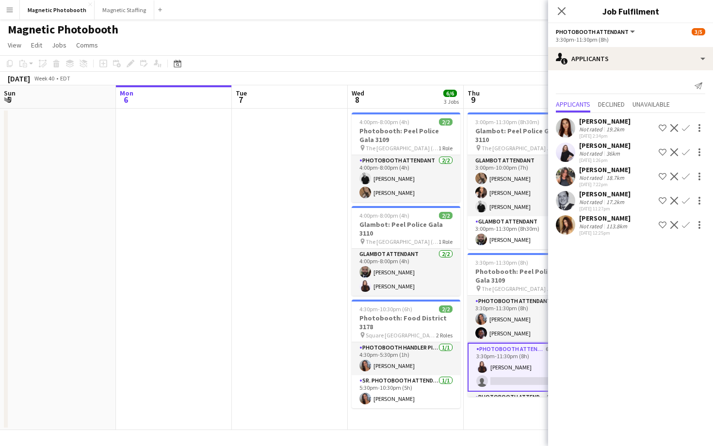
click at [567, 197] on app-user-avatar at bounding box center [565, 200] width 19 height 19
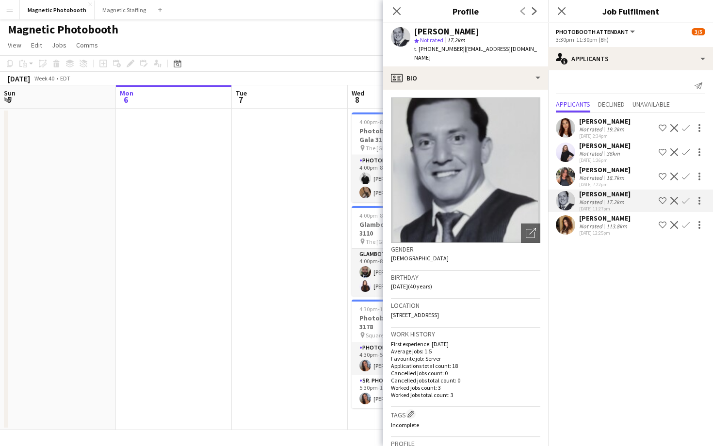
click at [437, 52] on span "t. [PHONE_NUMBER]" at bounding box center [439, 48] width 50 height 7
copy span "14164091863"
click at [399, 8] on icon at bounding box center [396, 10] width 9 height 9
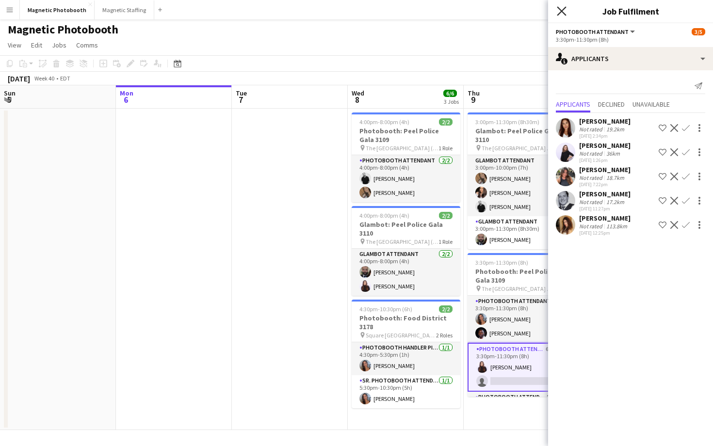
click at [559, 11] on icon "Close pop-in" at bounding box center [561, 10] width 9 height 9
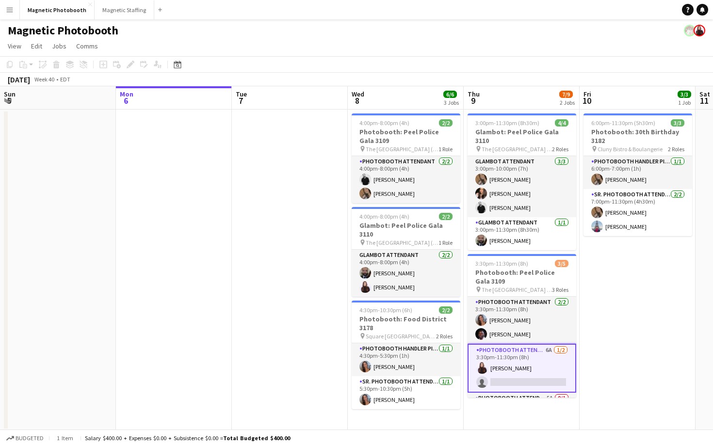
scroll to position [28, 0]
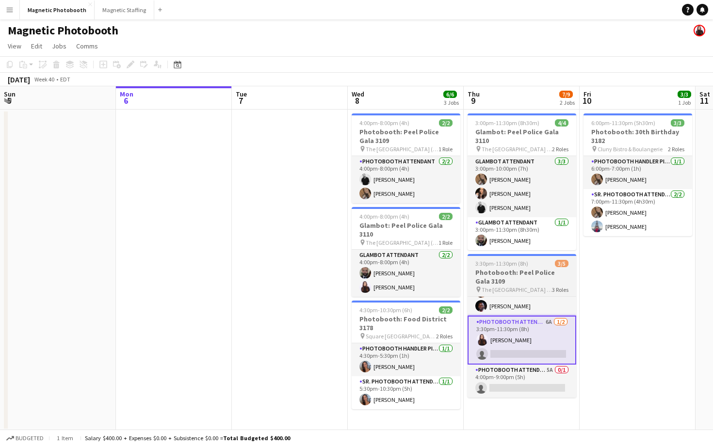
click at [538, 268] on h3 "Photobooth: Peel Police Gala 3109" at bounding box center [522, 276] width 109 height 17
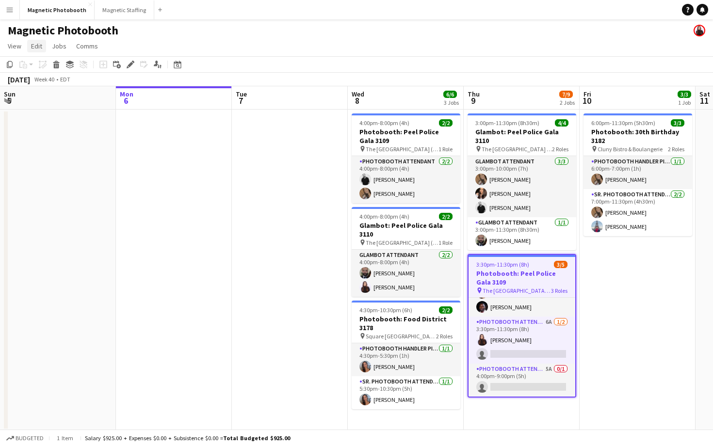
click at [43, 44] on link "Edit" at bounding box center [36, 46] width 19 height 13
click at [60, 49] on span "Jobs" at bounding box center [59, 46] width 15 height 9
click at [106, 232] on link "Copy Role URL" at bounding box center [83, 227] width 68 height 20
